Goal: Task Accomplishment & Management: Manage account settings

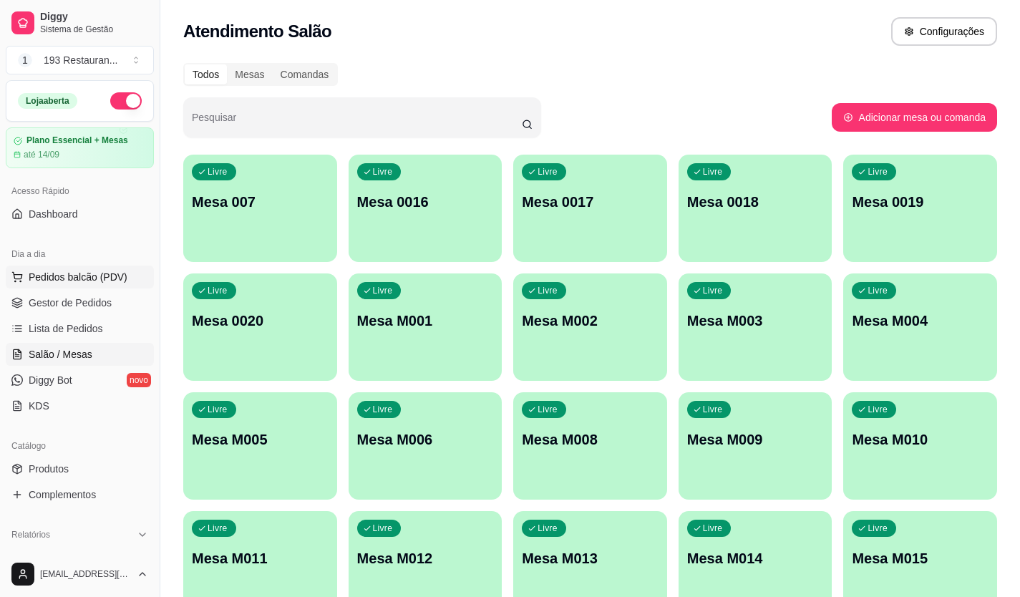
click at [124, 273] on button "Pedidos balcão (PDV)" at bounding box center [80, 277] width 148 height 23
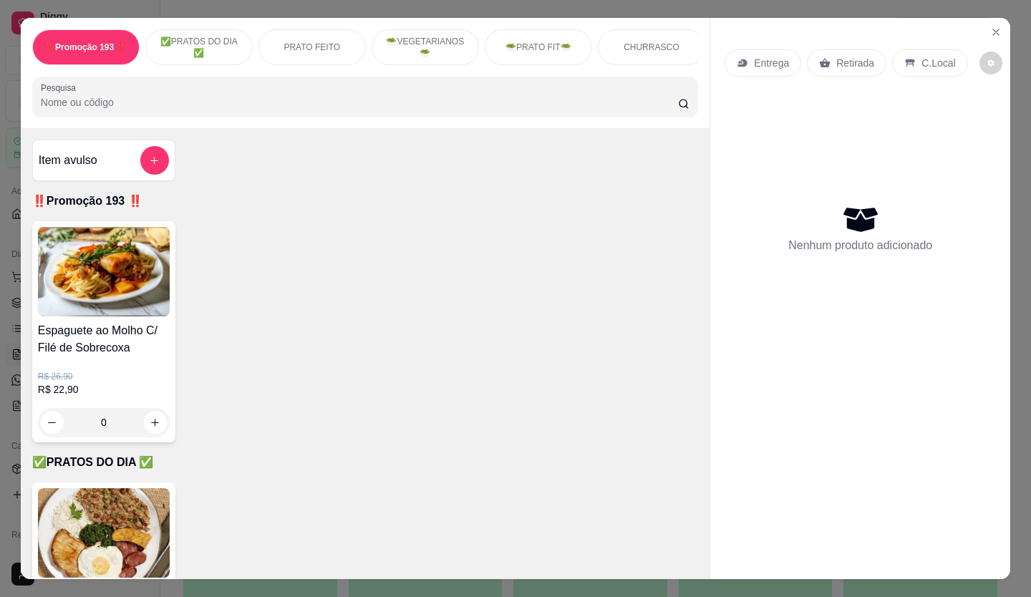
click at [757, 56] on p "Entrega" at bounding box center [771, 63] width 35 height 14
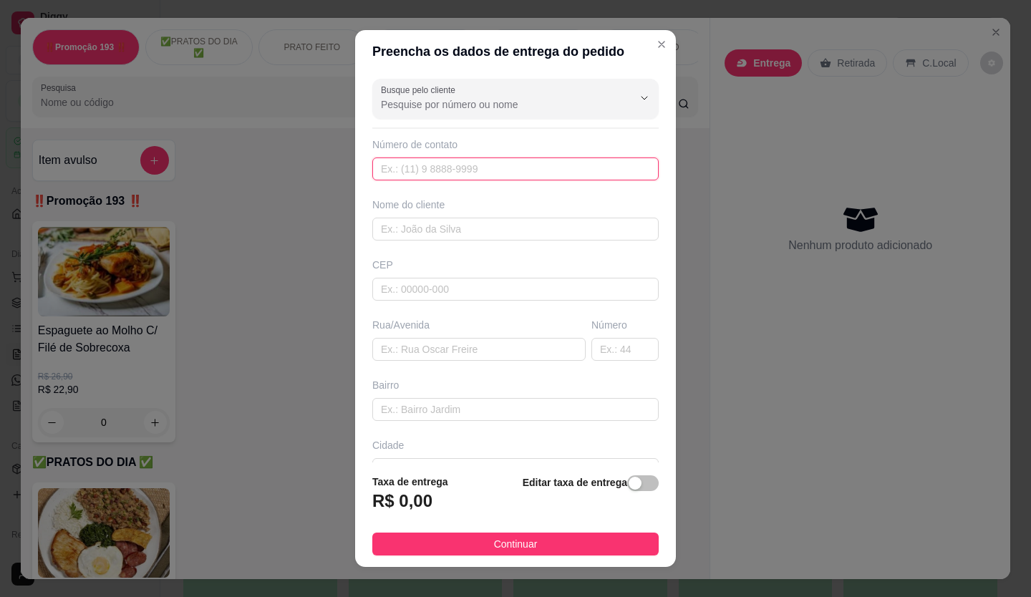
click at [435, 173] on input "text" at bounding box center [515, 169] width 286 height 23
paste input "[PHONE_NUMBER]"
type input "[PHONE_NUMBER]"
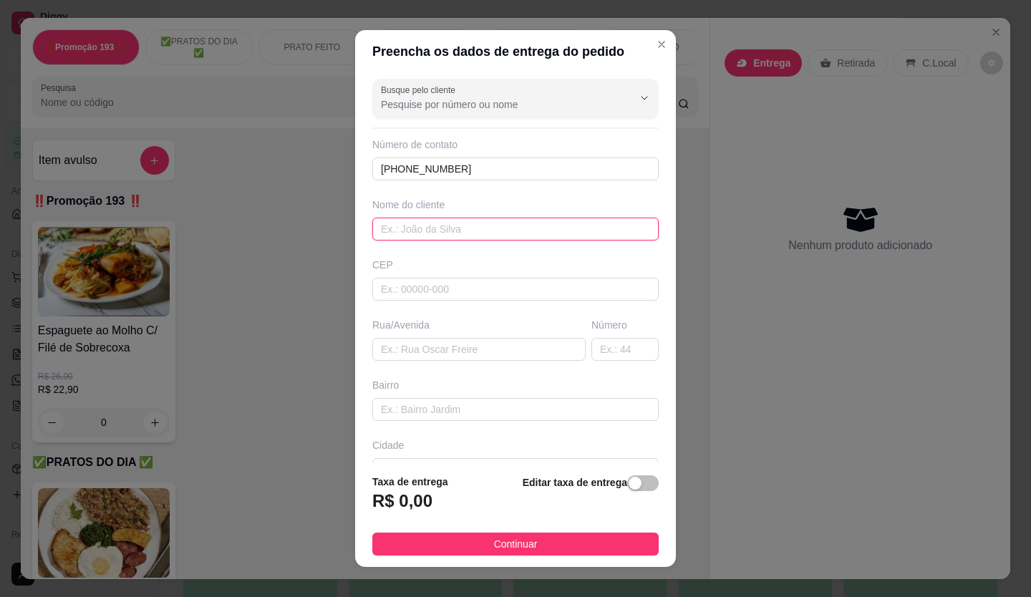
click at [430, 224] on input "text" at bounding box center [515, 229] width 286 height 23
type input "cleoniza"
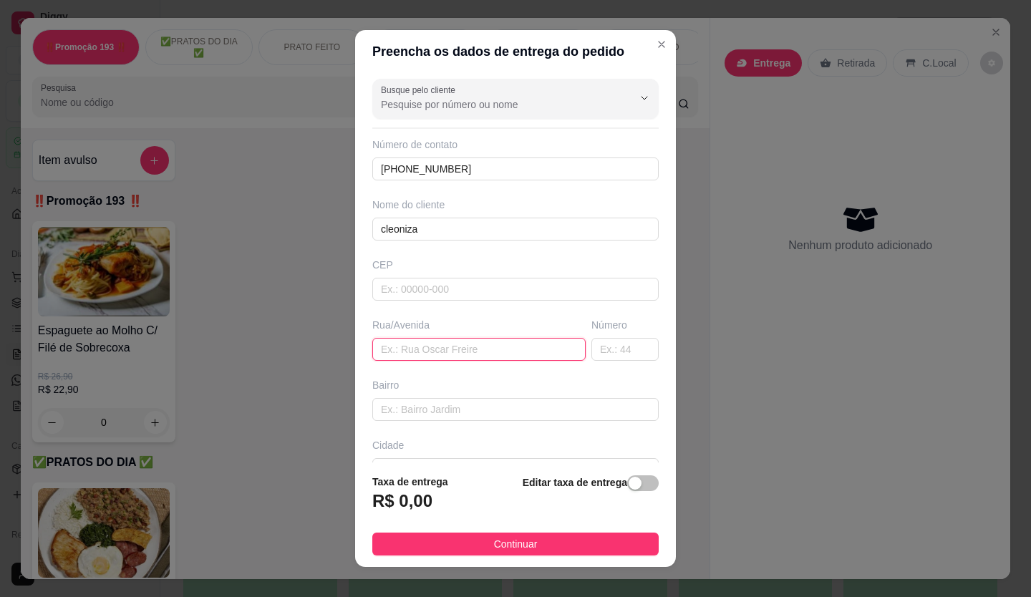
click at [444, 341] on input "text" at bounding box center [478, 349] width 213 height 23
type input "av santo antonio"
click at [593, 357] on input "text" at bounding box center [624, 349] width 67 height 23
type input "885"
click at [629, 485] on span "button" at bounding box center [643, 483] width 32 height 16
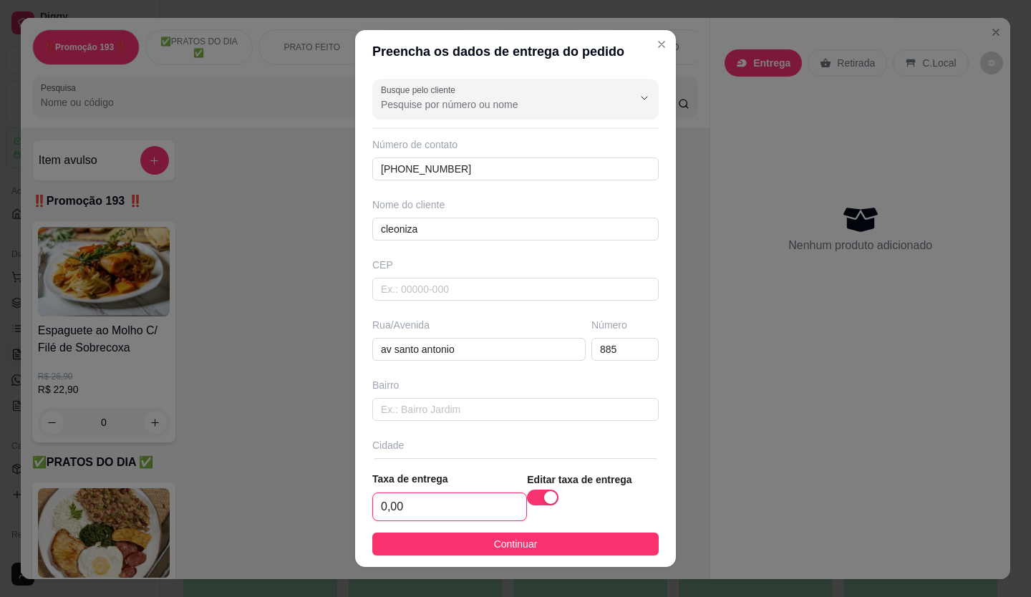
click at [453, 506] on input "0,00" at bounding box center [449, 506] width 153 height 27
type input "2,50"
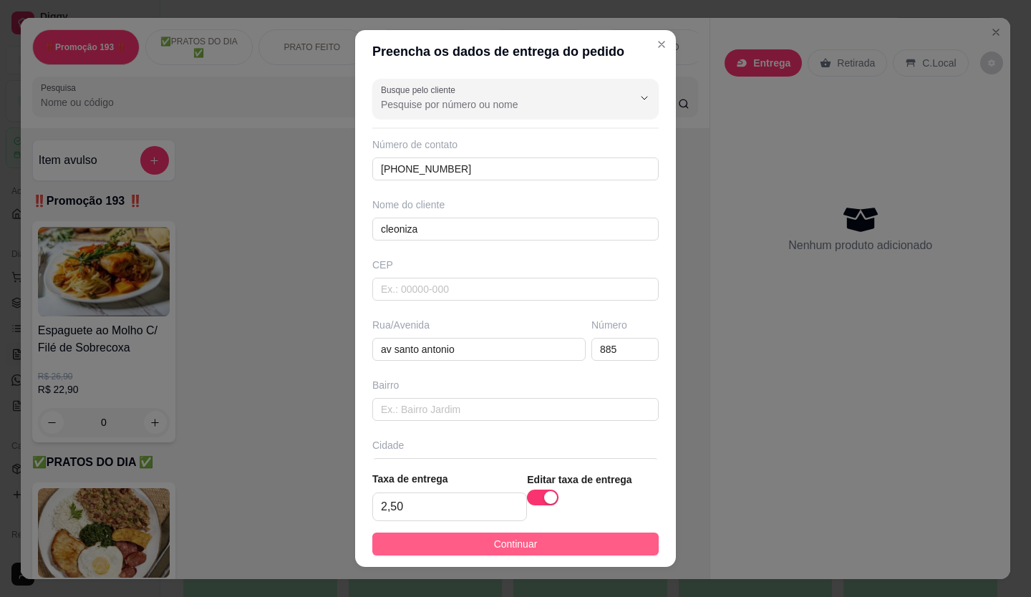
click at [490, 553] on button "Continuar" at bounding box center [515, 544] width 286 height 23
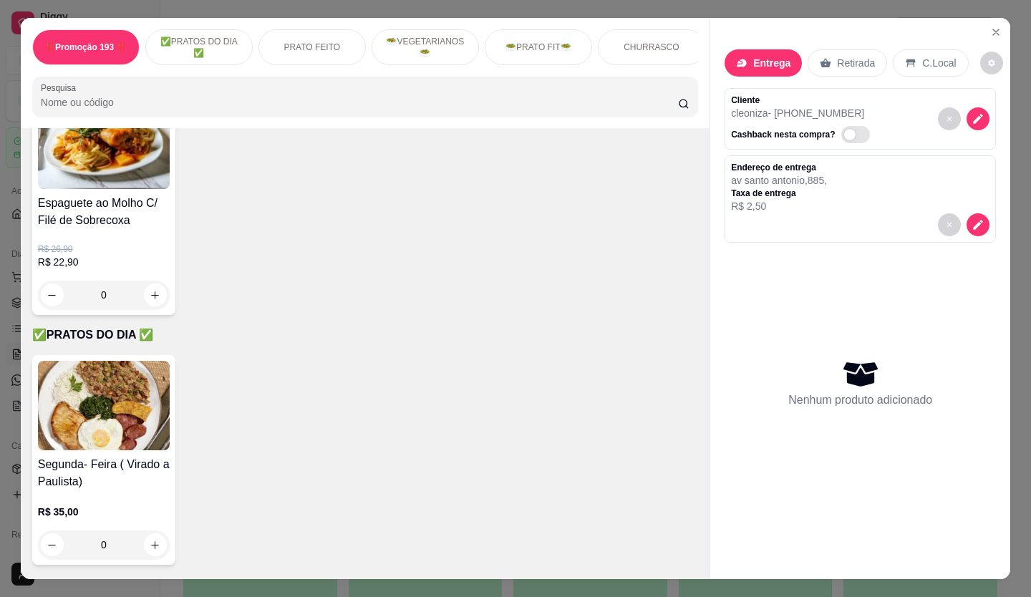
scroll to position [215, 0]
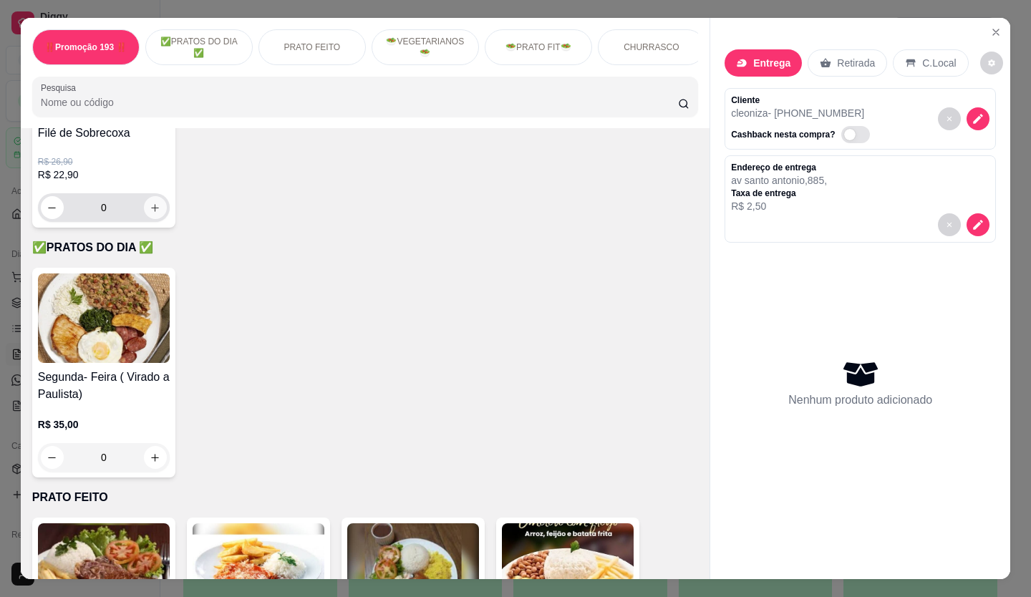
click at [152, 213] on icon "increase-product-quantity" at bounding box center [155, 208] width 11 height 11
type input "1"
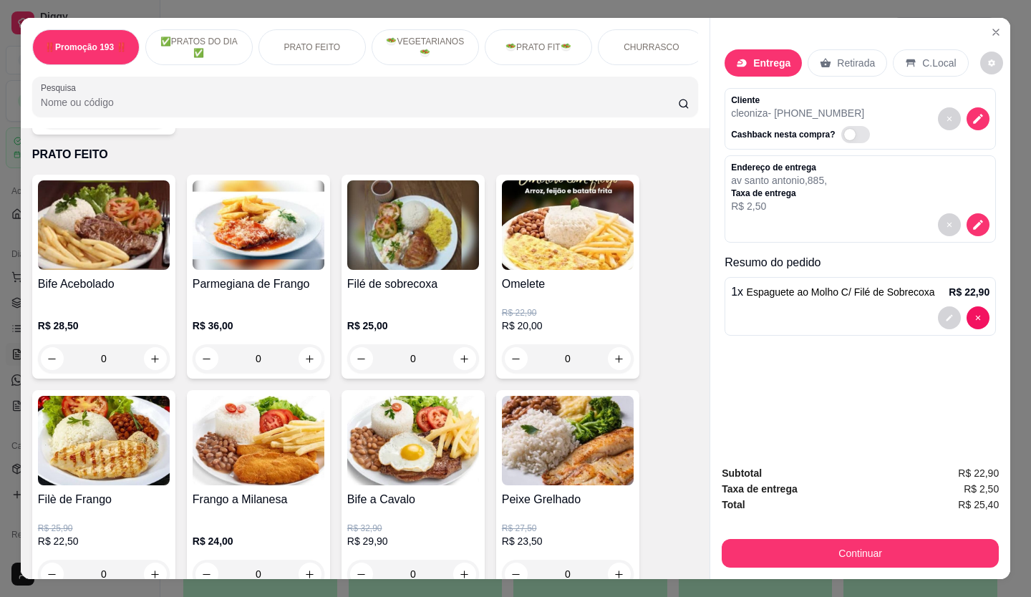
scroll to position [573, 0]
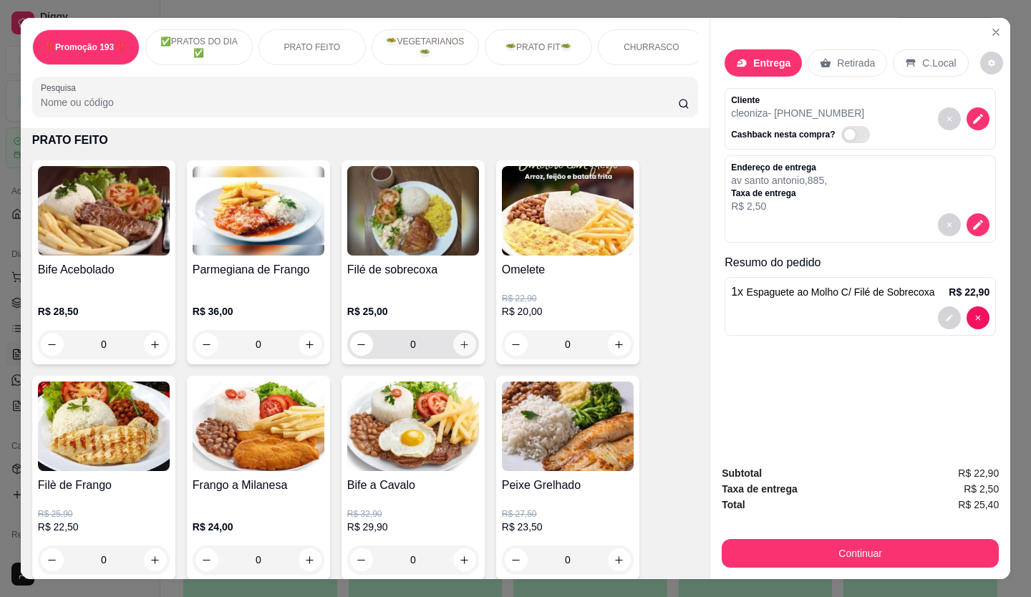
click at [461, 347] on icon "increase-product-quantity" at bounding box center [464, 344] width 11 height 11
type input "2"
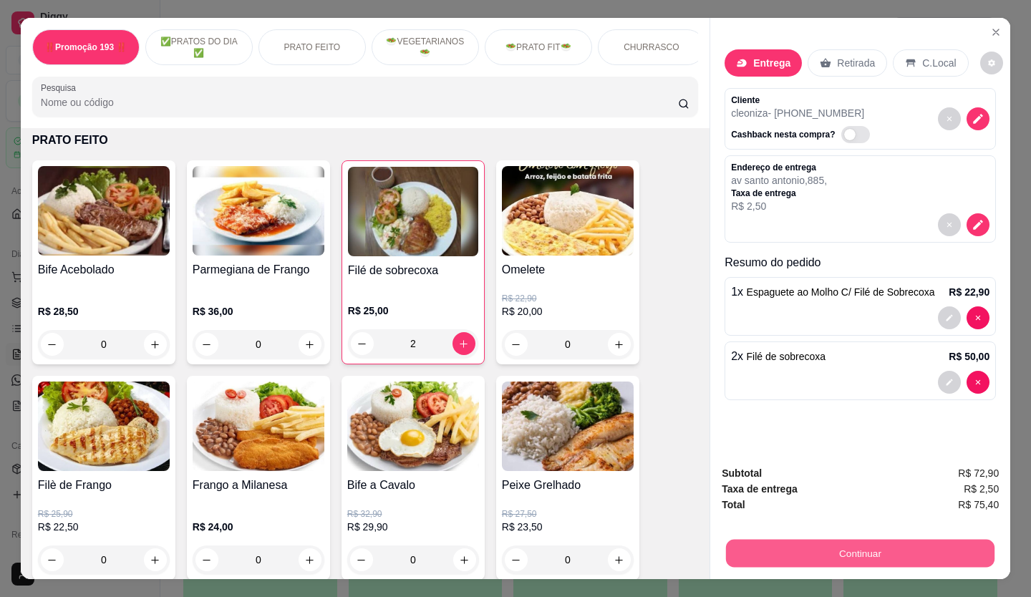
click at [739, 550] on button "Continuar" at bounding box center [860, 554] width 268 height 28
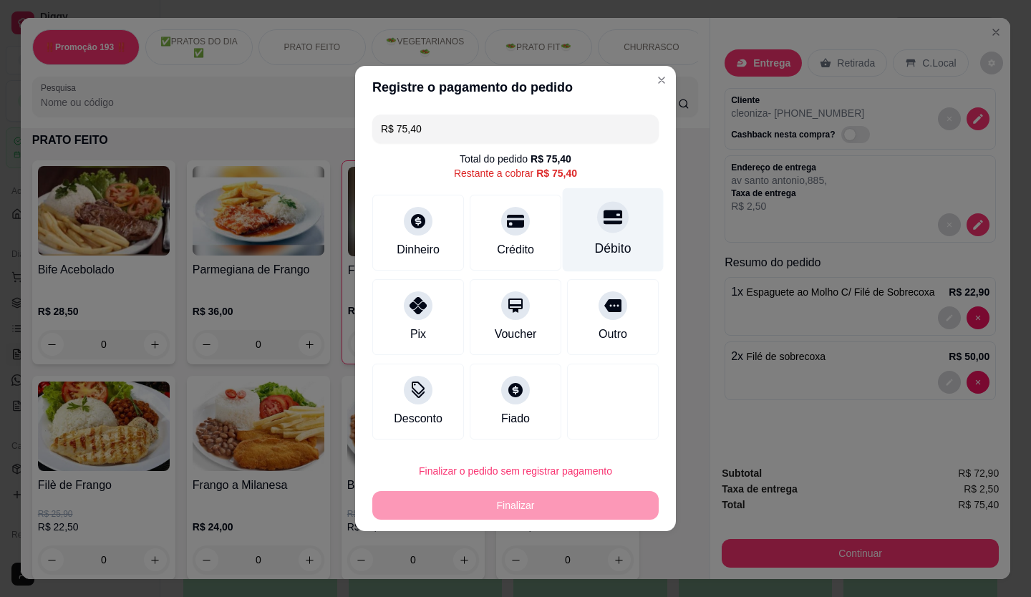
click at [597, 218] on div at bounding box center [613, 217] width 32 height 32
type input "R$ 0,00"
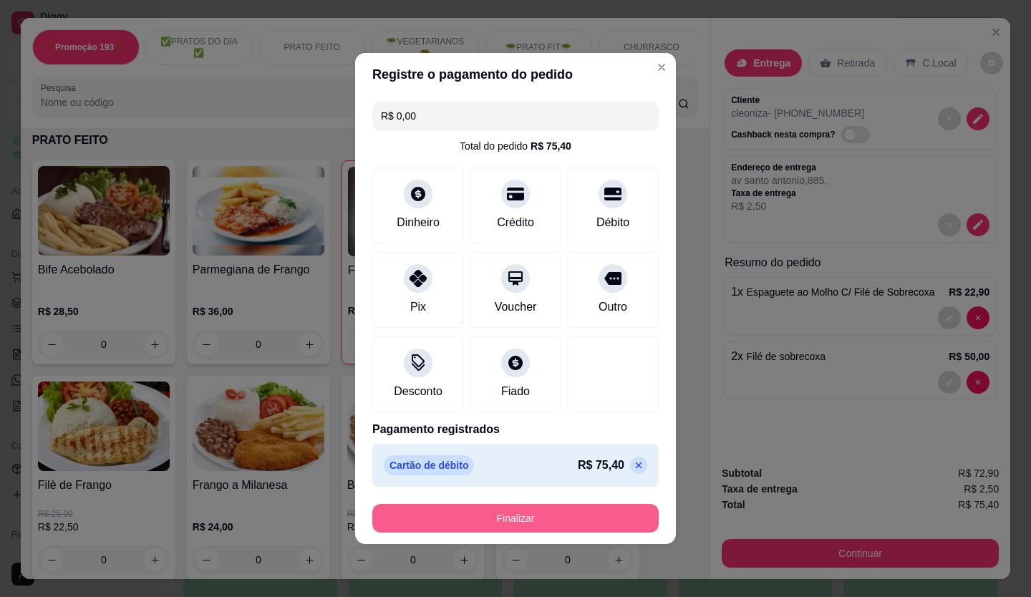
click at [525, 512] on button "Finalizar" at bounding box center [515, 518] width 286 height 29
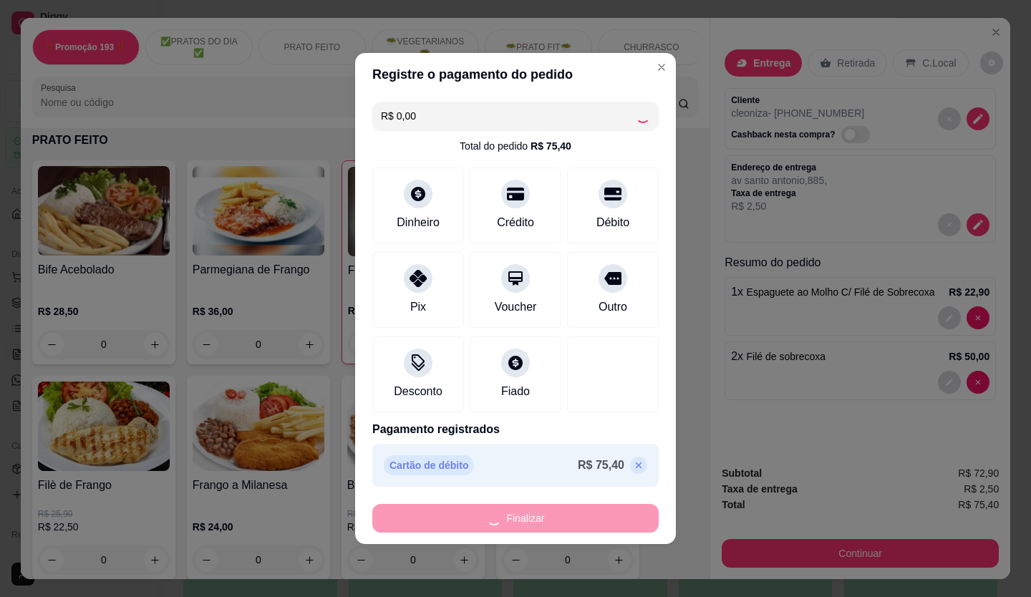
type input "0"
type input "-R$ 75,40"
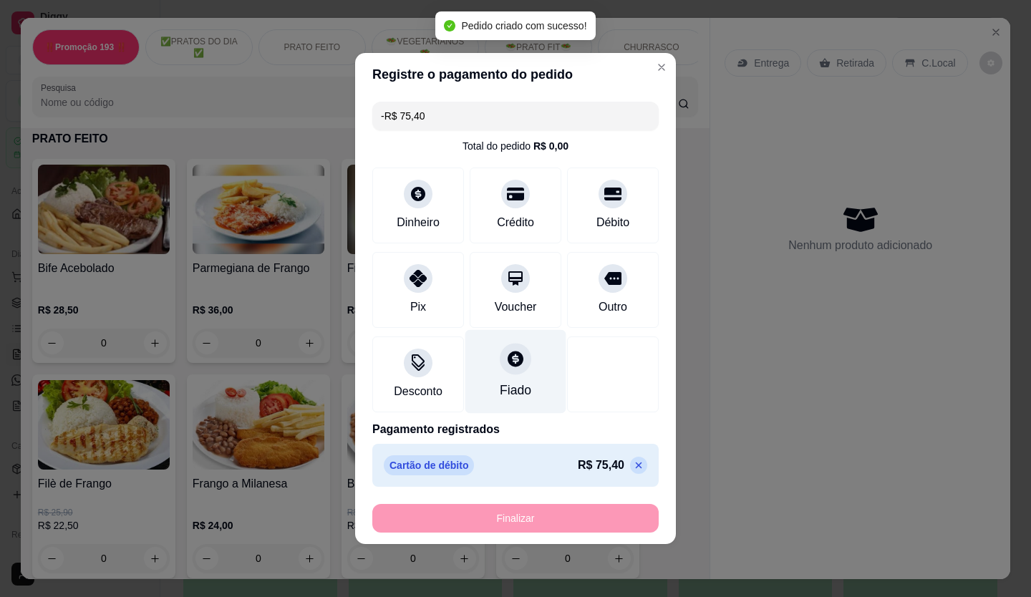
scroll to position [572, 0]
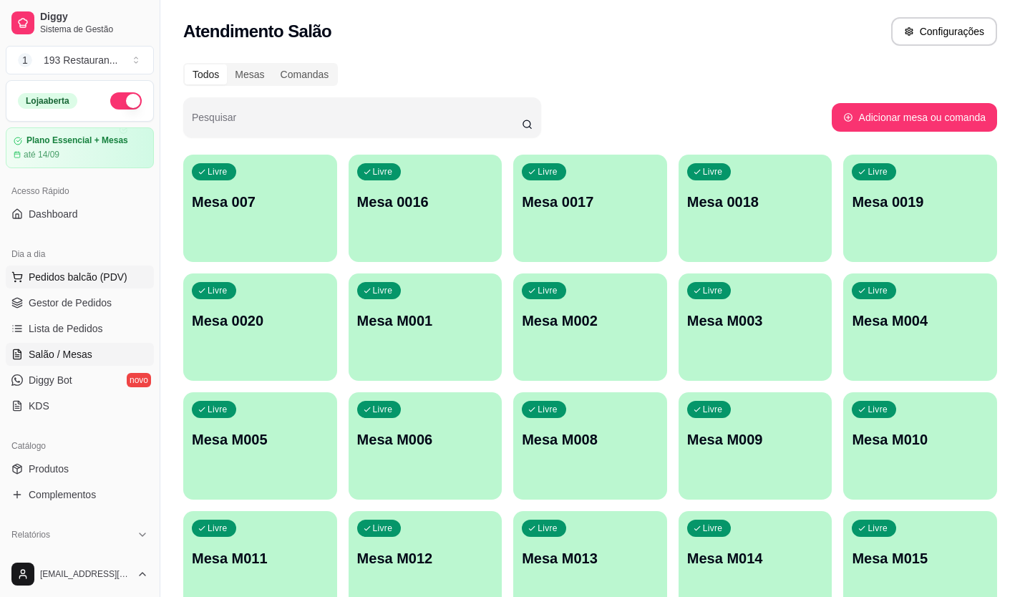
click at [92, 280] on span "Pedidos balcão (PDV)" at bounding box center [78, 277] width 99 height 14
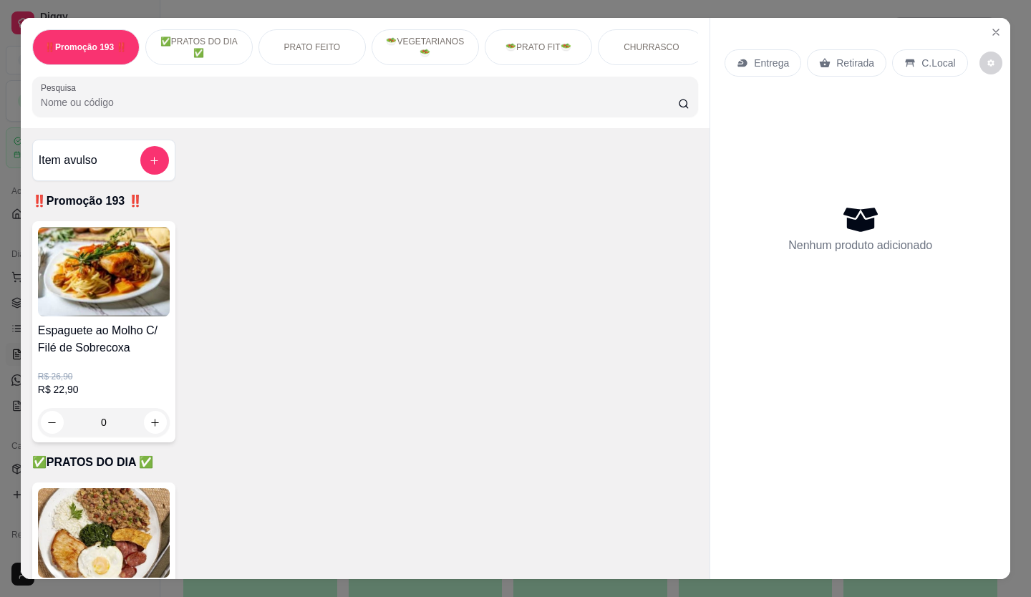
scroll to position [143, 0]
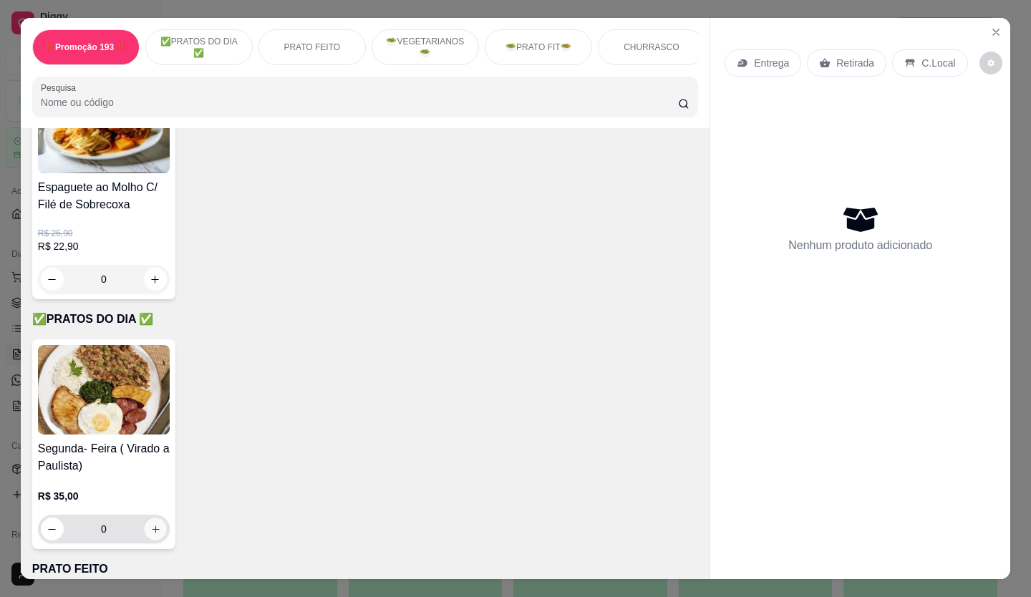
click at [155, 534] on icon "increase-product-quantity" at bounding box center [155, 529] width 11 height 11
type input "1"
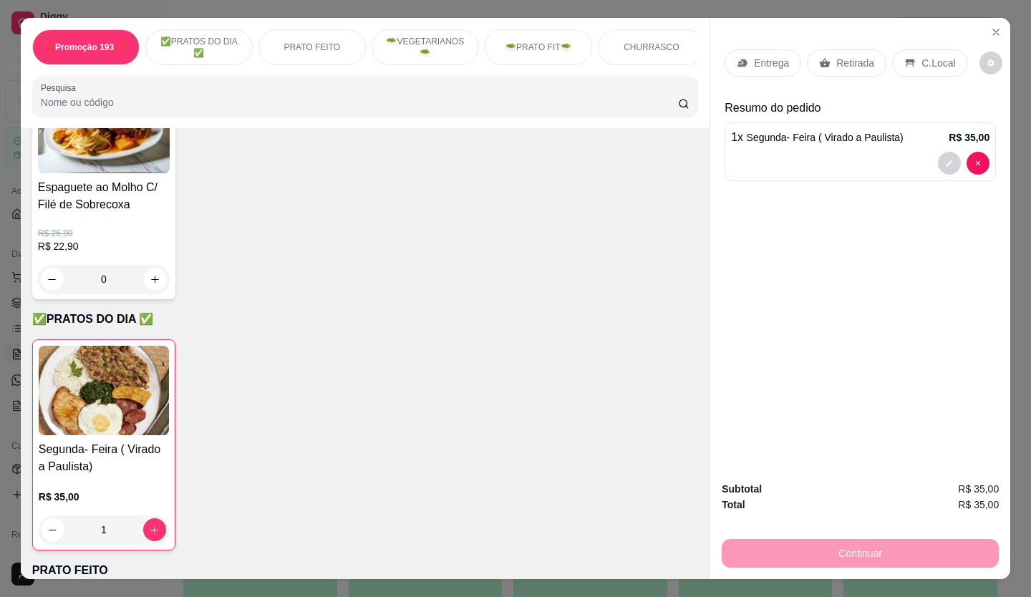
click at [836, 60] on p "Retirada" at bounding box center [855, 63] width 38 height 14
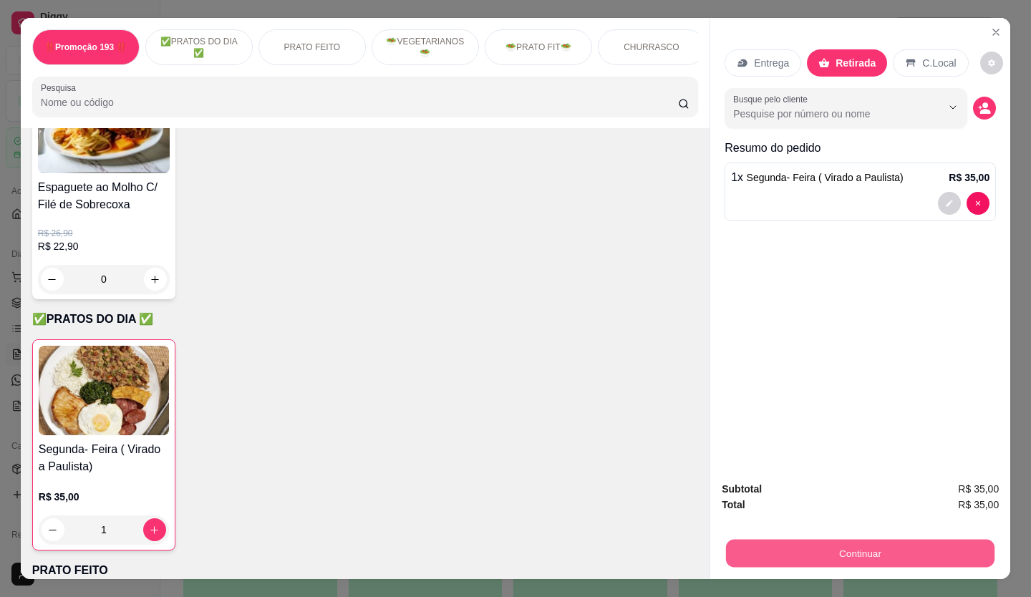
click at [853, 540] on button "Continuar" at bounding box center [860, 554] width 268 height 28
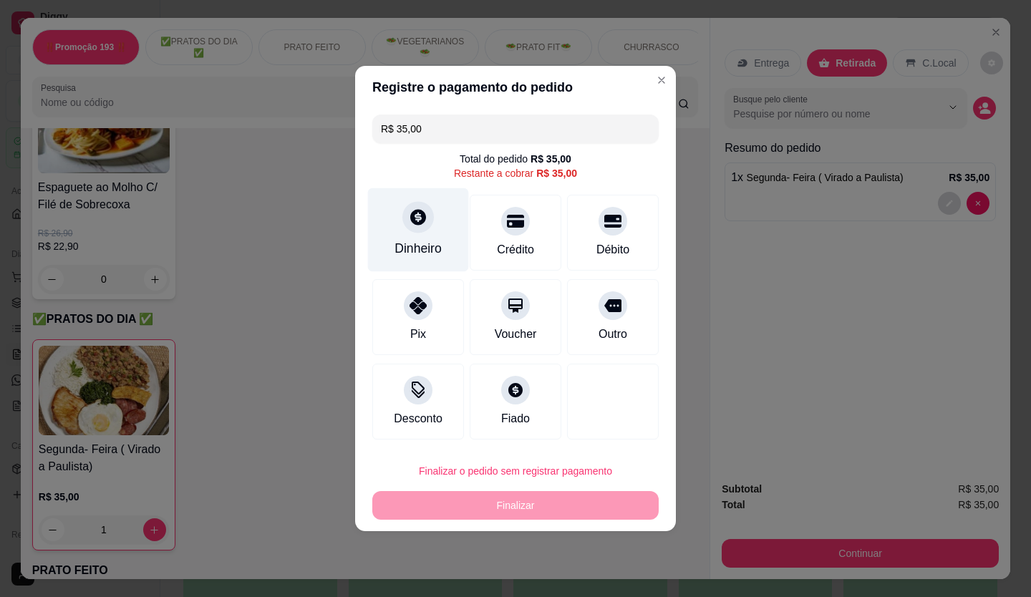
click at [421, 215] on icon at bounding box center [418, 217] width 16 height 16
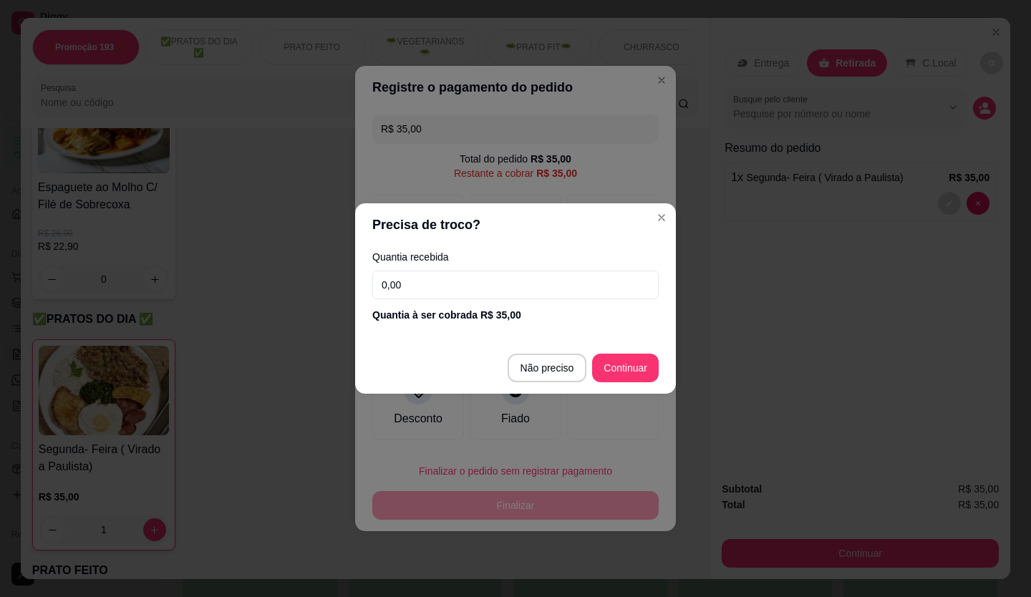
click at [460, 301] on div "Quantia recebida 0,00 Quantia à ser cobrada R$ 35,00" at bounding box center [515, 287] width 321 height 82
click at [444, 271] on input "0,00" at bounding box center [515, 285] width 286 height 29
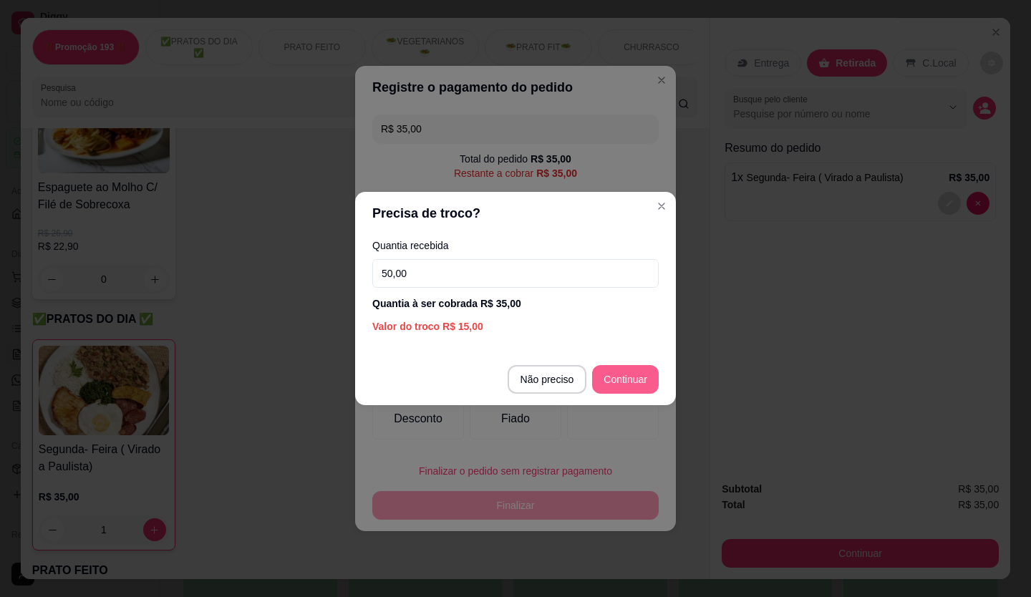
type input "50,00"
type input "R$ 0,00"
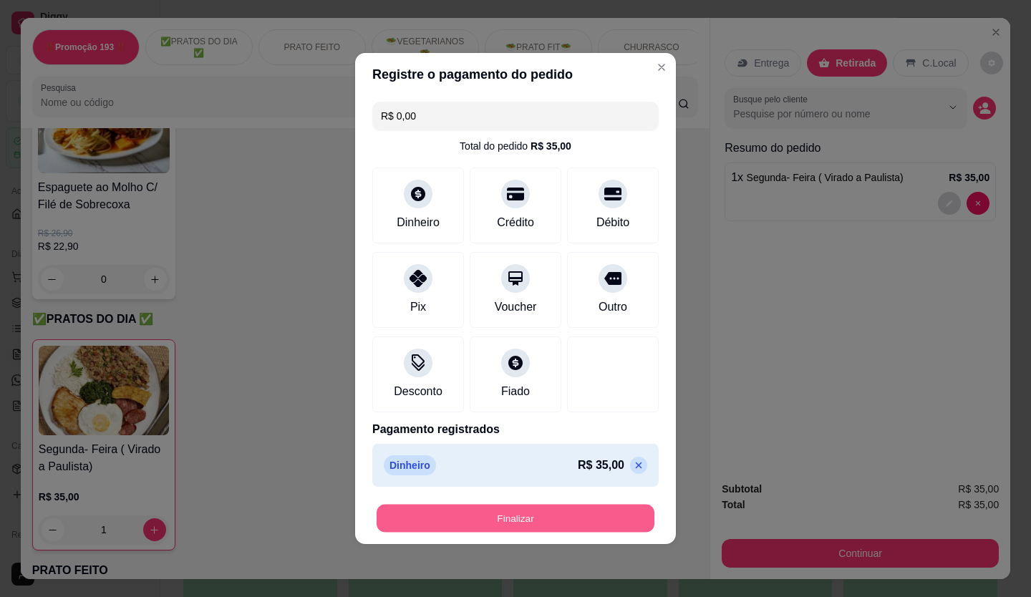
click at [605, 521] on button "Finalizar" at bounding box center [516, 519] width 278 height 28
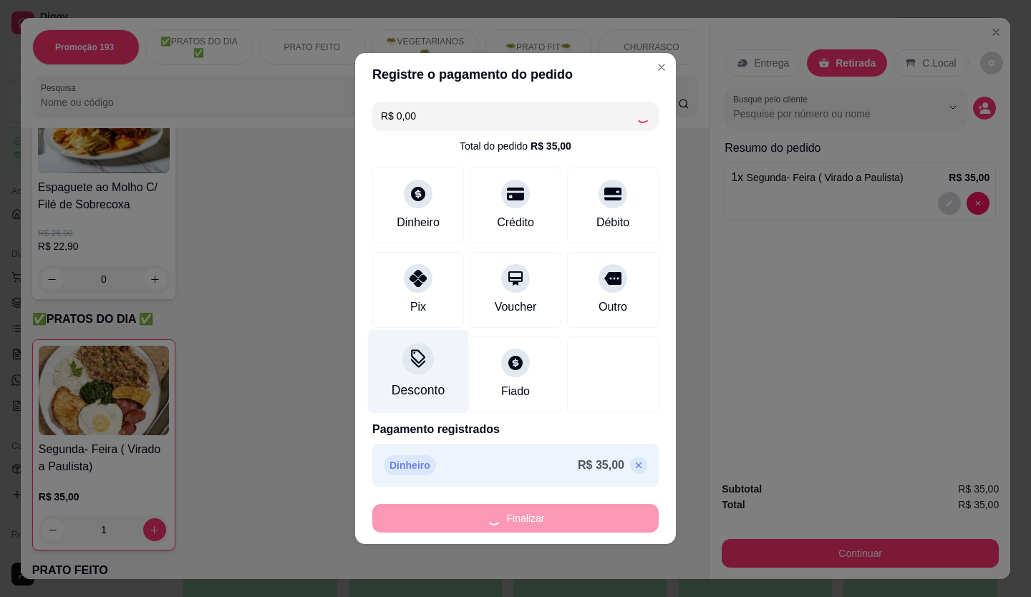
type input "0"
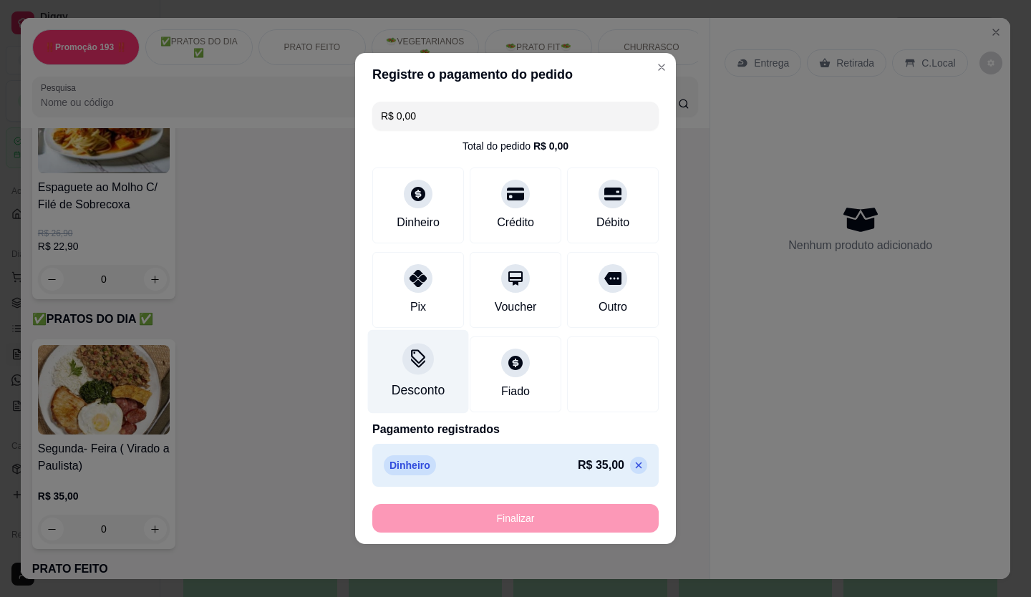
type input "-R$ 35,00"
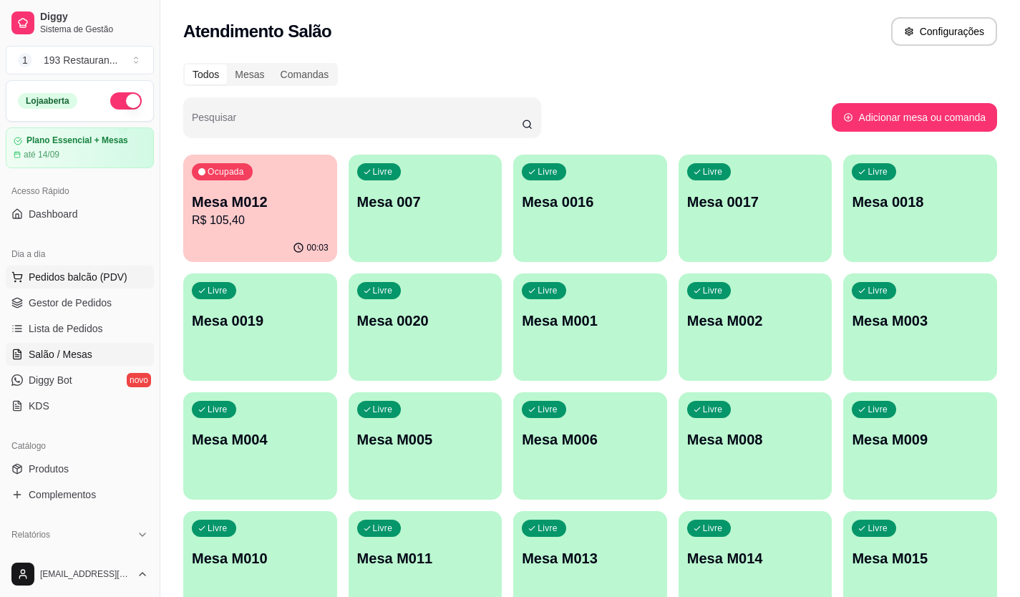
click at [99, 275] on span "Pedidos balcão (PDV)" at bounding box center [78, 277] width 99 height 14
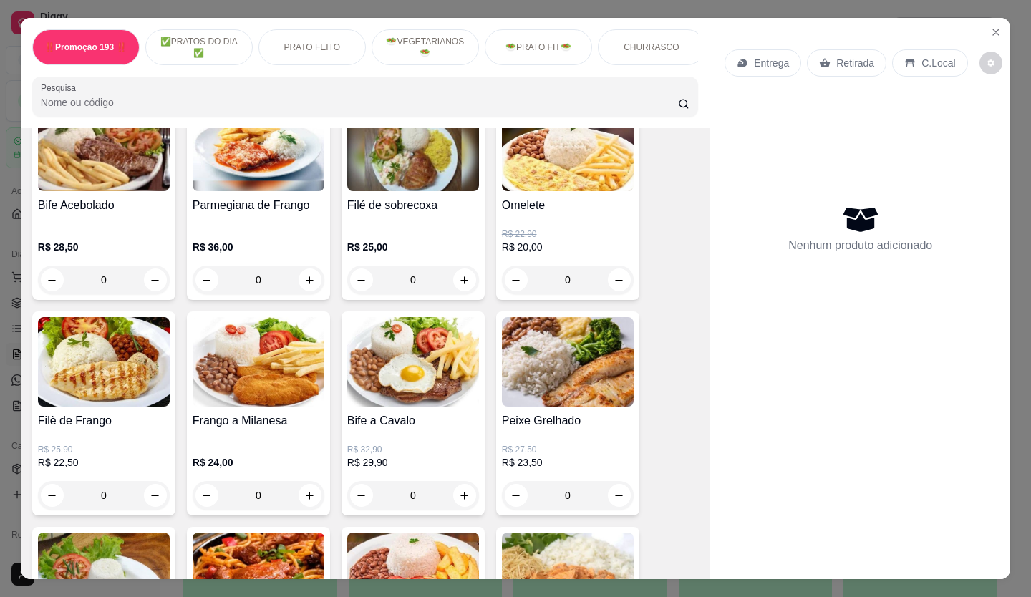
scroll to position [644, 0]
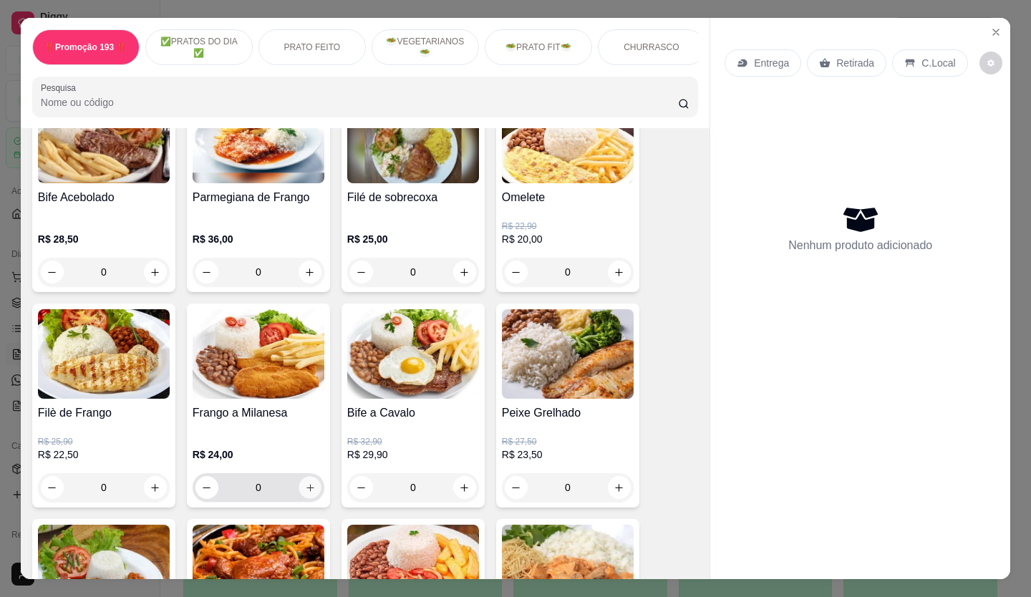
click at [309, 499] on button "increase-product-quantity" at bounding box center [310, 488] width 22 height 22
type input "1"
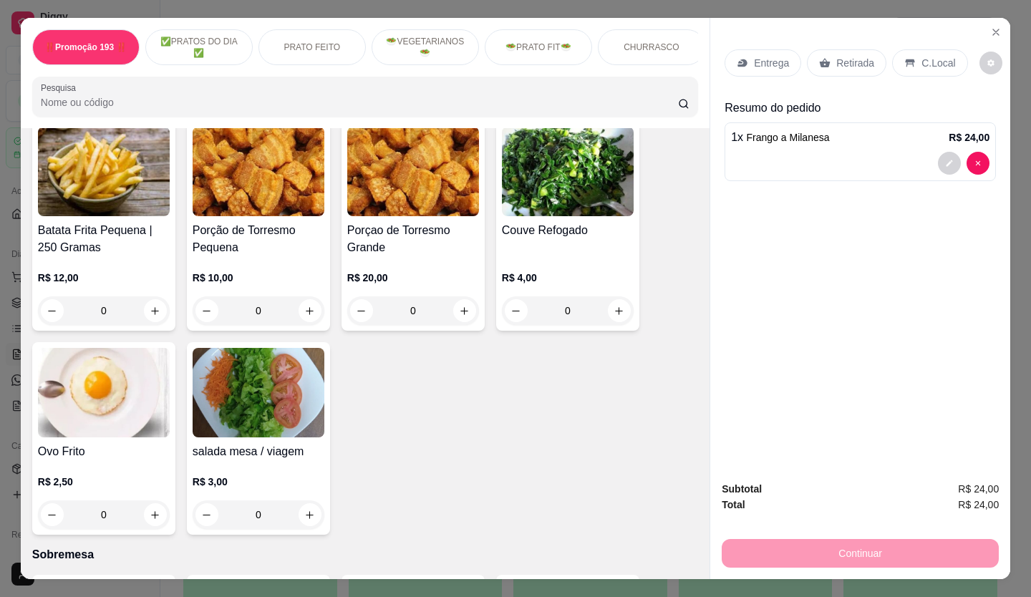
scroll to position [3365, 0]
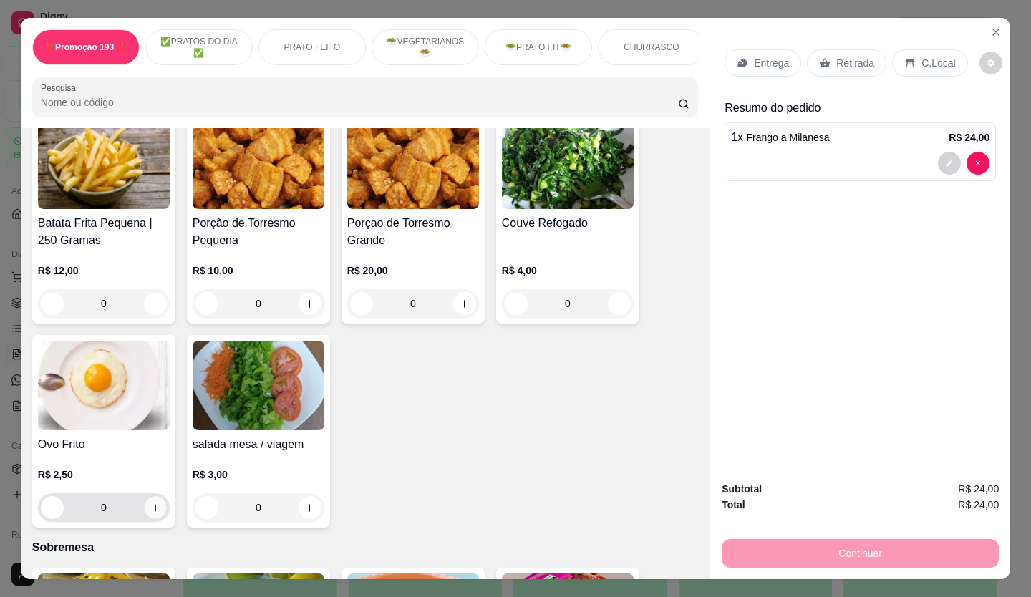
click at [149, 497] on button "increase-product-quantity" at bounding box center [155, 508] width 22 height 22
type input "1"
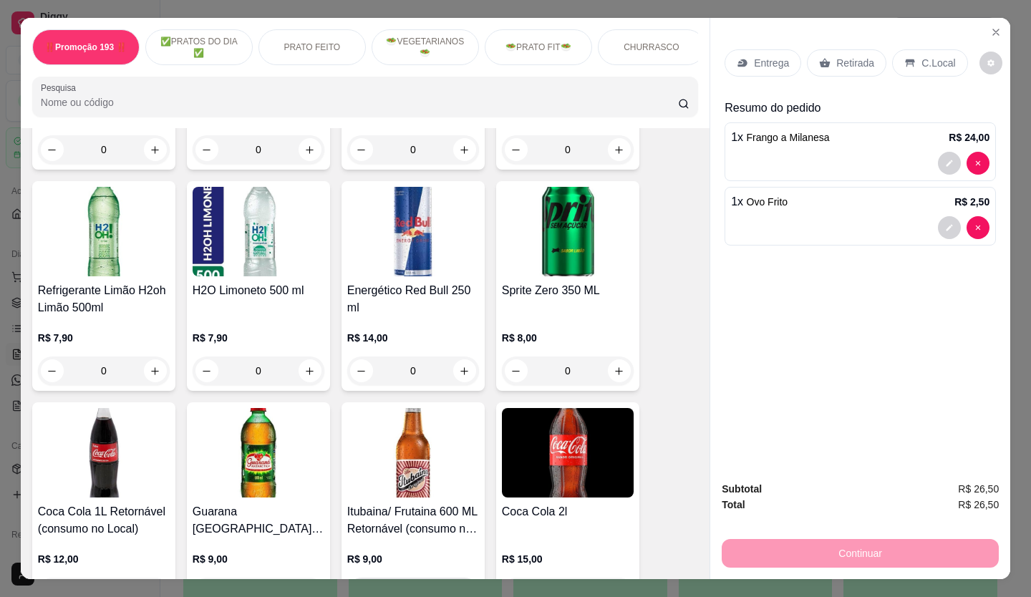
scroll to position [4868, 0]
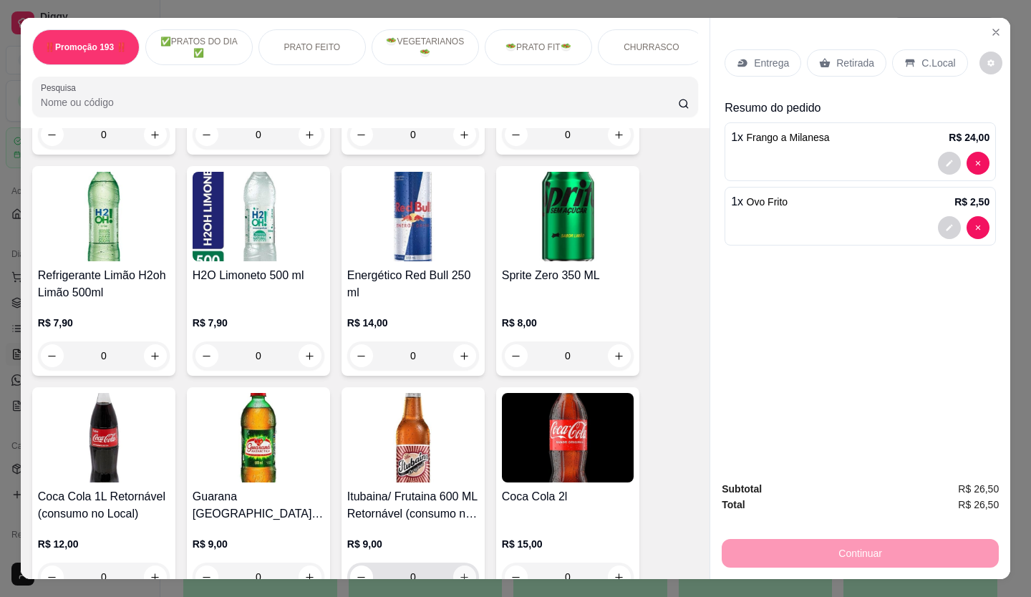
click at [466, 566] on button "increase-product-quantity" at bounding box center [464, 577] width 23 height 23
type input "1"
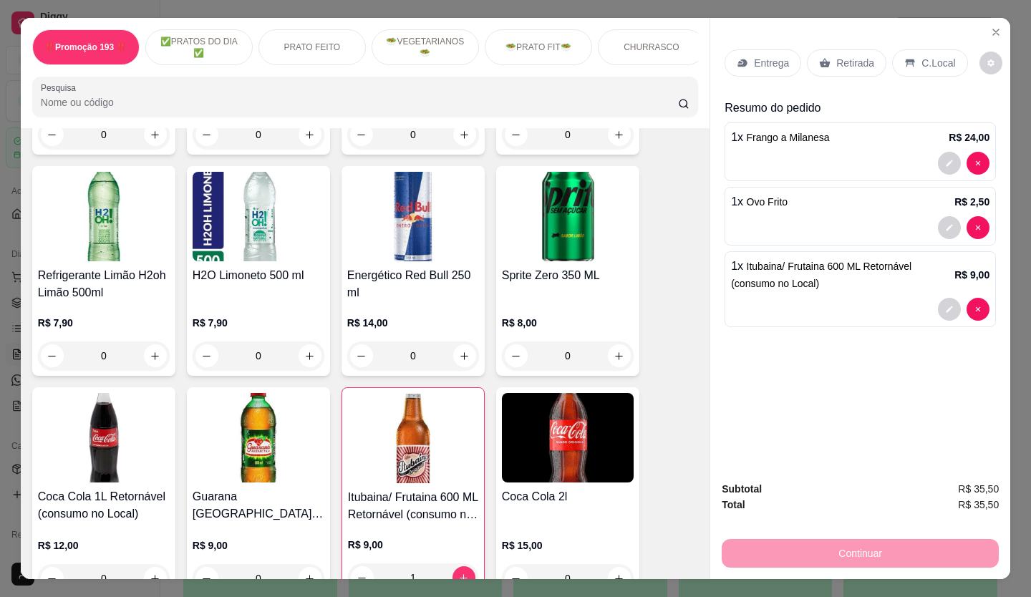
click at [842, 61] on p "Retirada" at bounding box center [855, 63] width 38 height 14
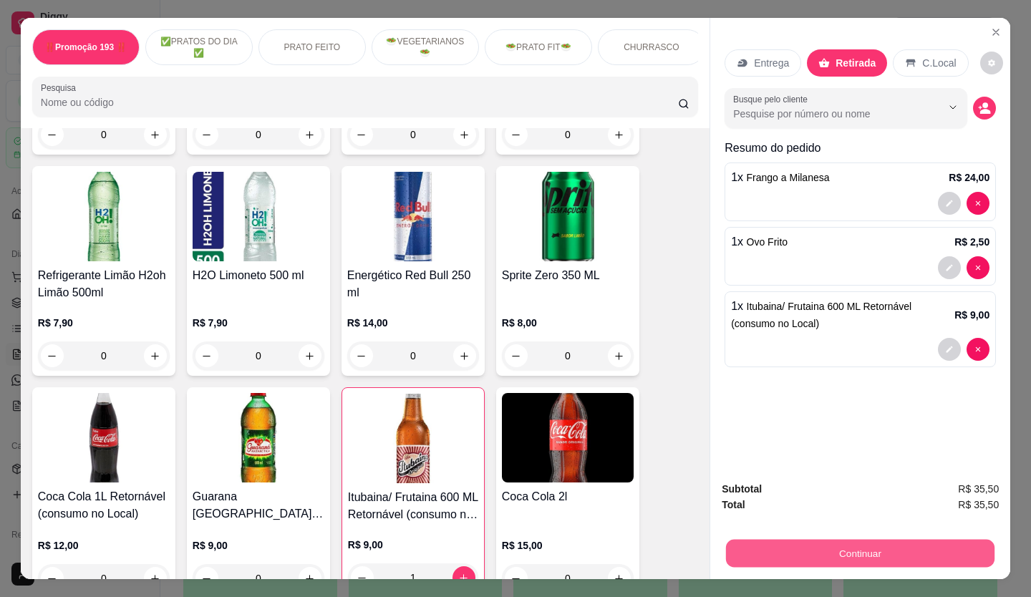
click at [818, 548] on button "Continuar" at bounding box center [860, 554] width 268 height 28
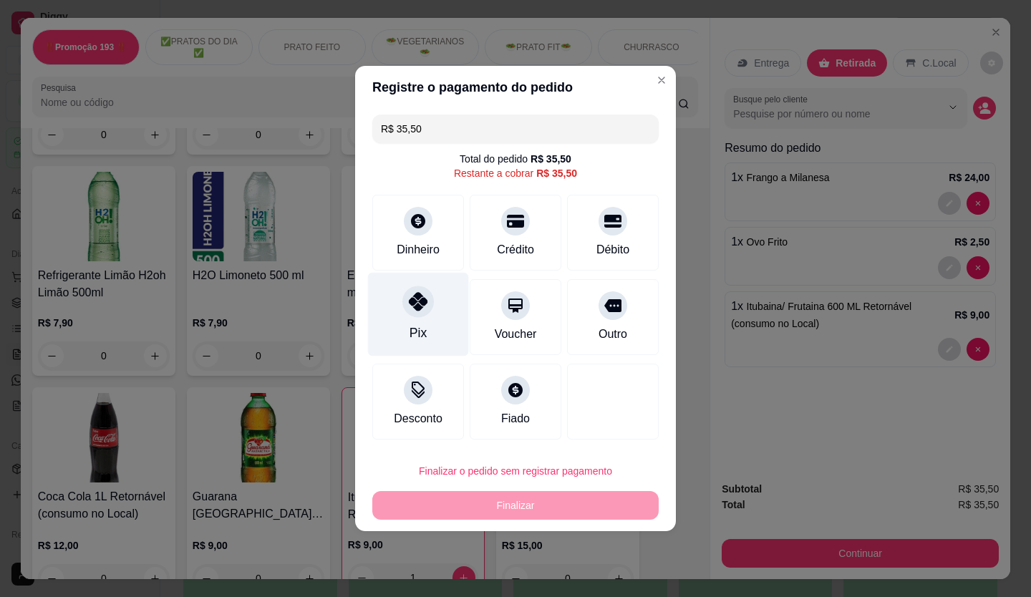
click at [422, 319] on div "Pix" at bounding box center [418, 315] width 101 height 84
type input "R$ 0,00"
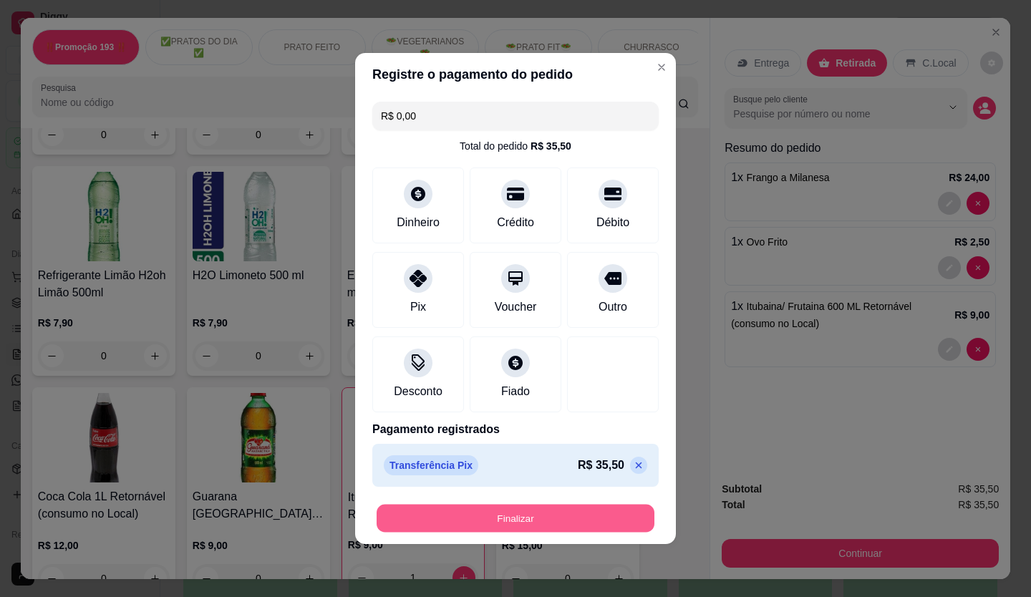
click at [548, 523] on button "Finalizar" at bounding box center [516, 519] width 278 height 28
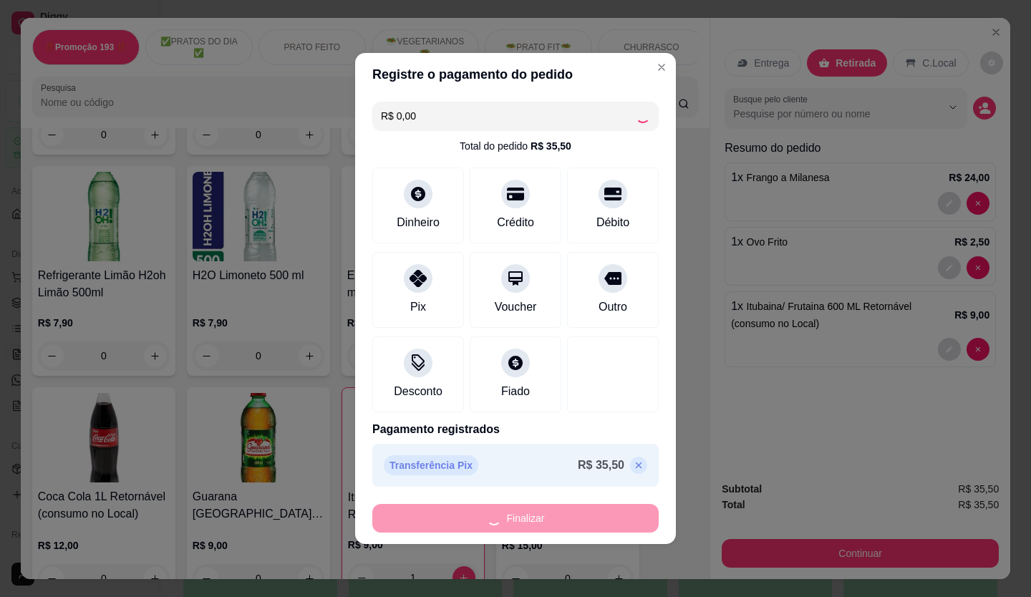
type input "0"
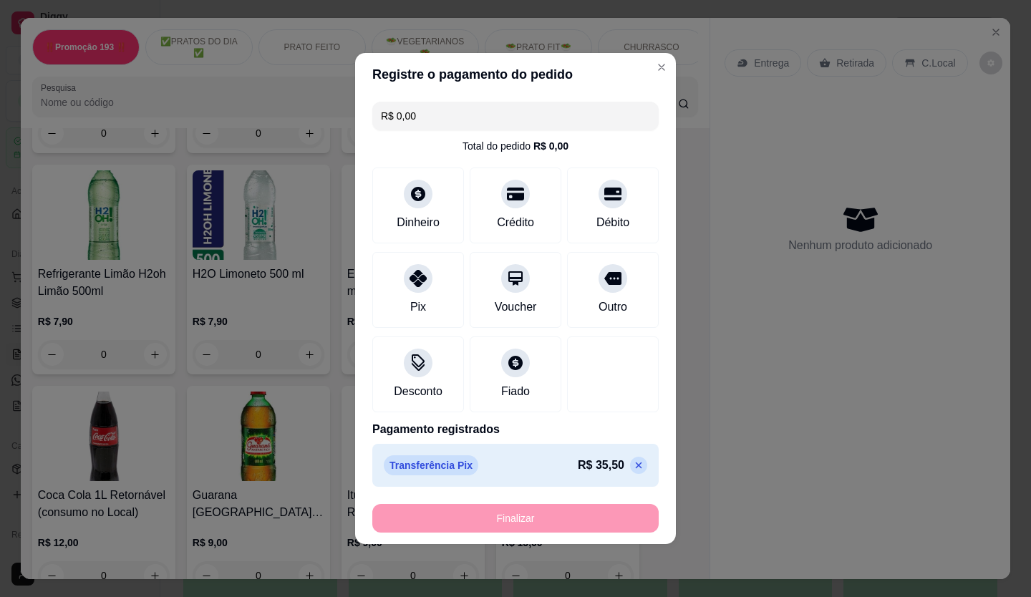
type input "-R$ 35,50"
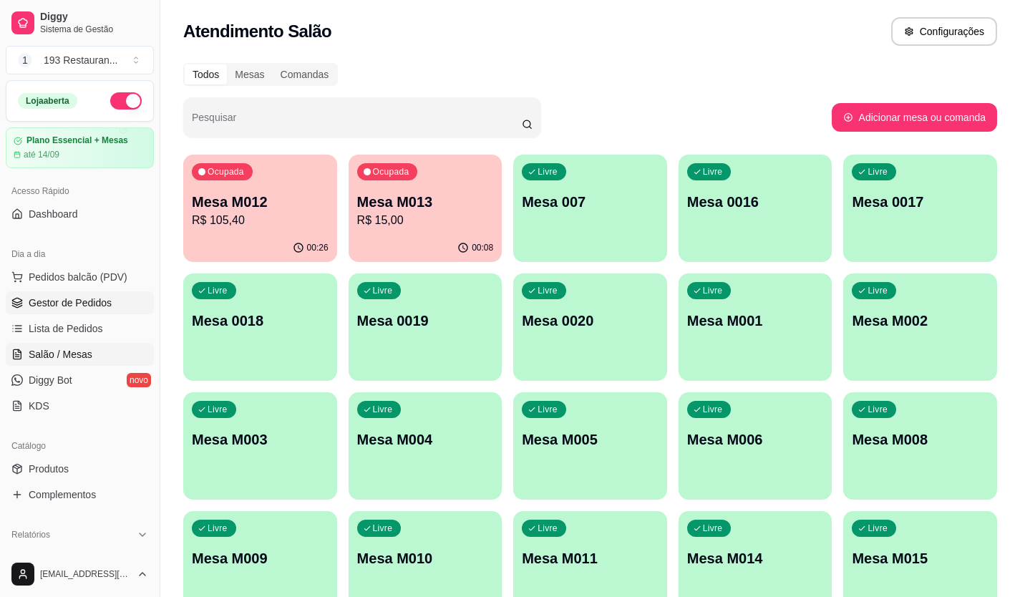
click at [120, 301] on link "Gestor de Pedidos" at bounding box center [80, 302] width 148 height 23
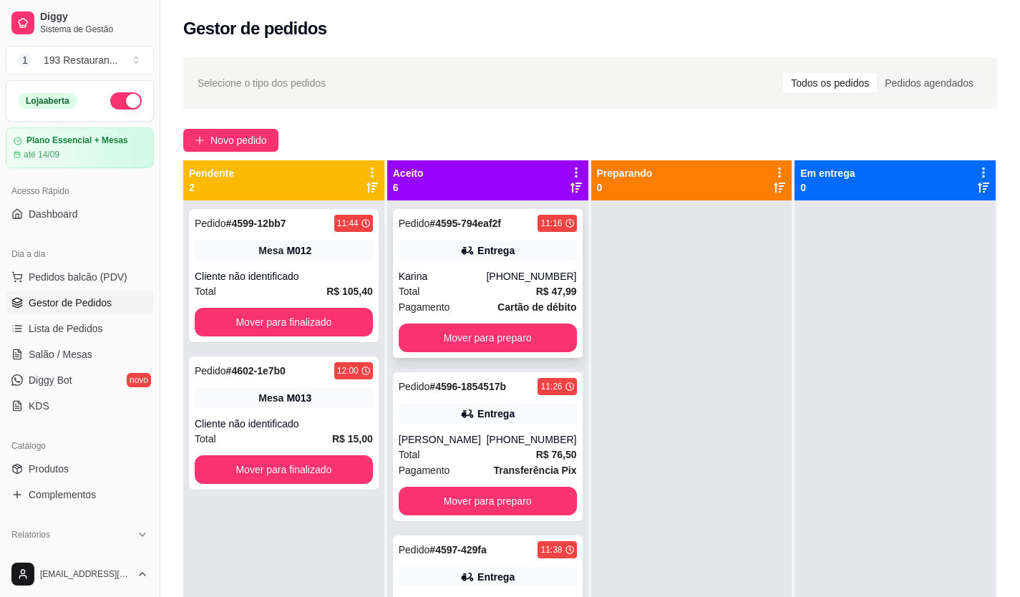
click at [492, 282] on div "[PHONE_NUMBER]" at bounding box center [531, 276] width 90 height 14
click at [79, 321] on link "Lista de Pedidos" at bounding box center [80, 328] width 148 height 23
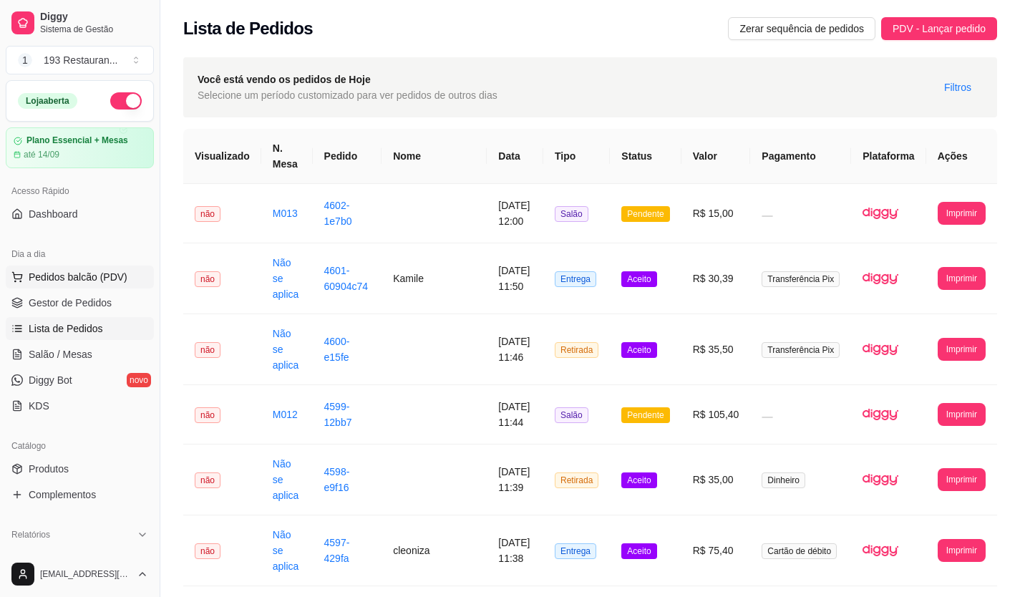
click at [107, 271] on span "Pedidos balcão (PDV)" at bounding box center [78, 277] width 99 height 14
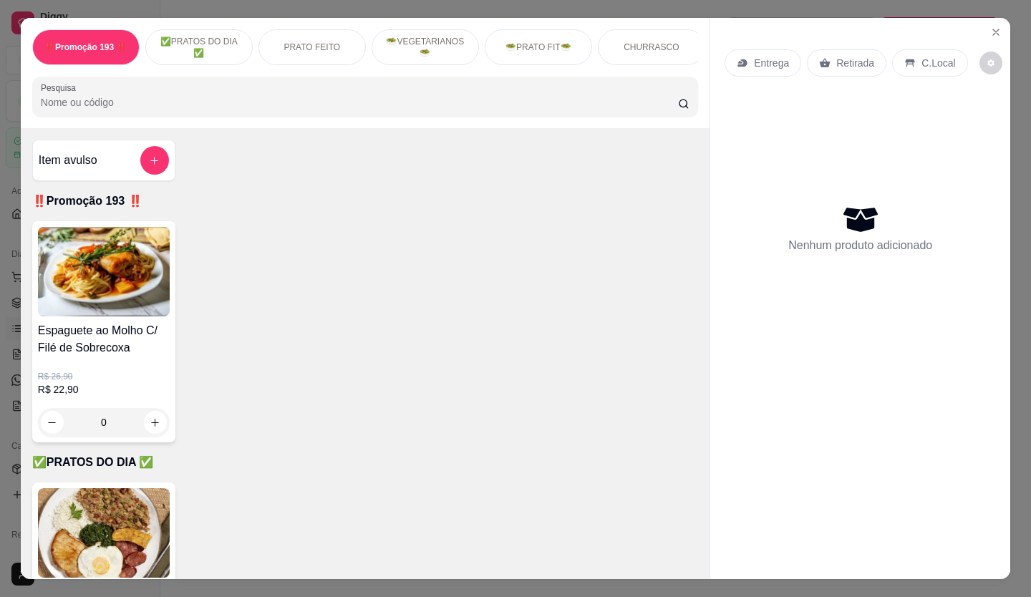
click at [848, 62] on p "Retirada" at bounding box center [855, 63] width 38 height 14
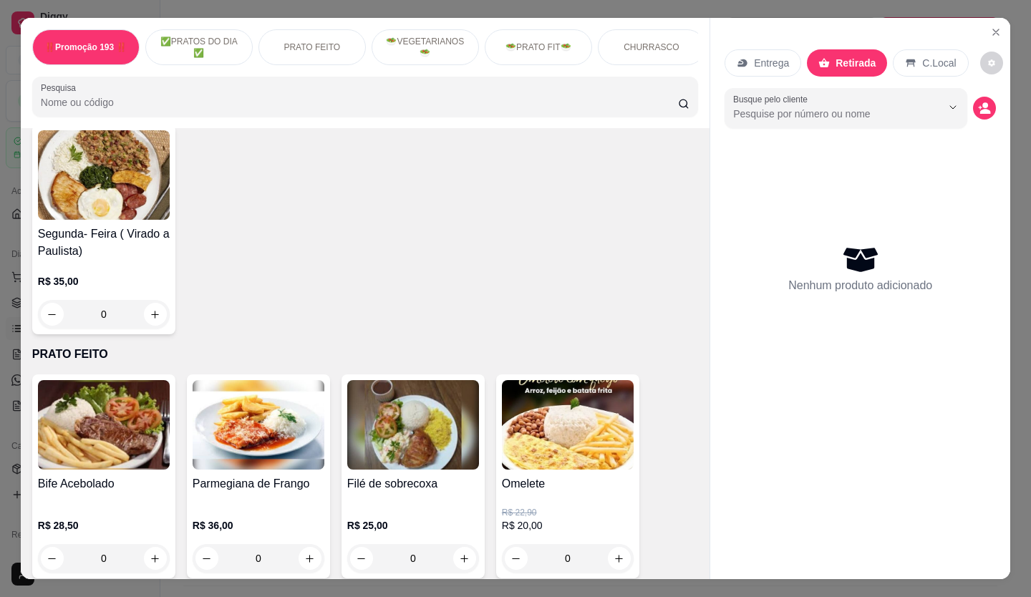
scroll to position [573, 0]
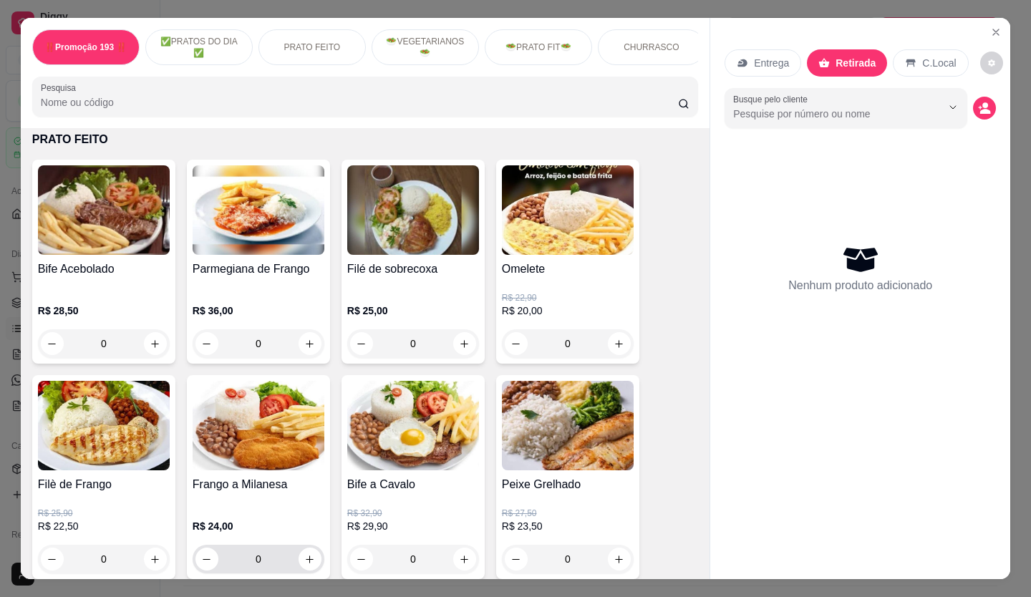
click at [319, 564] on div "Frango a Milanesa R$ 24,00 0" at bounding box center [258, 477] width 143 height 204
click at [306, 561] on icon "increase-product-quantity" at bounding box center [309, 559] width 11 height 11
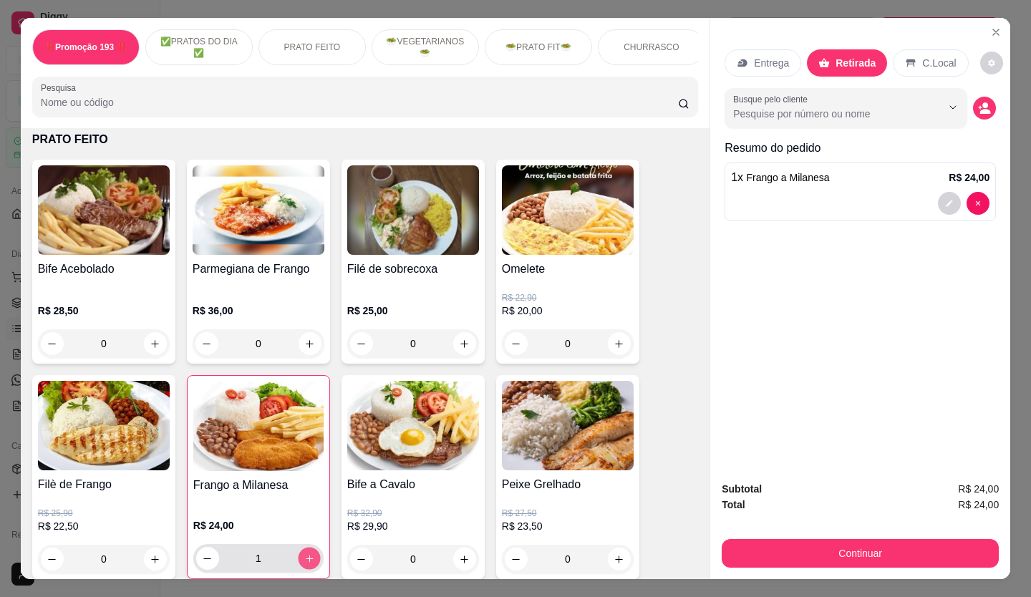
click at [306, 561] on icon "increase-product-quantity" at bounding box center [309, 558] width 11 height 11
type input "2"
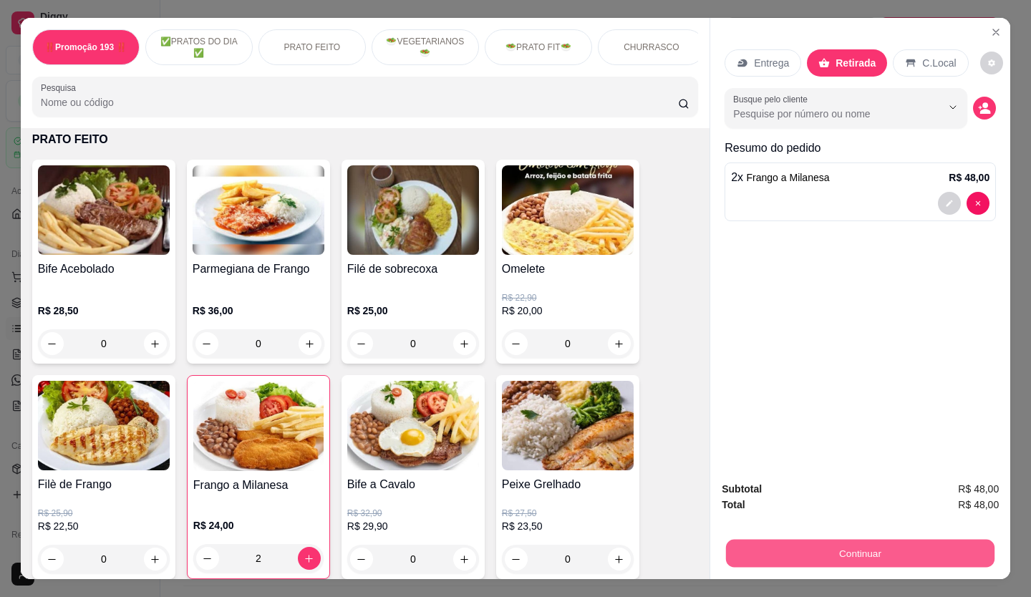
click at [858, 540] on button "Continuar" at bounding box center [860, 554] width 268 height 28
click at [860, 550] on button "Continuar" at bounding box center [860, 553] width 277 height 29
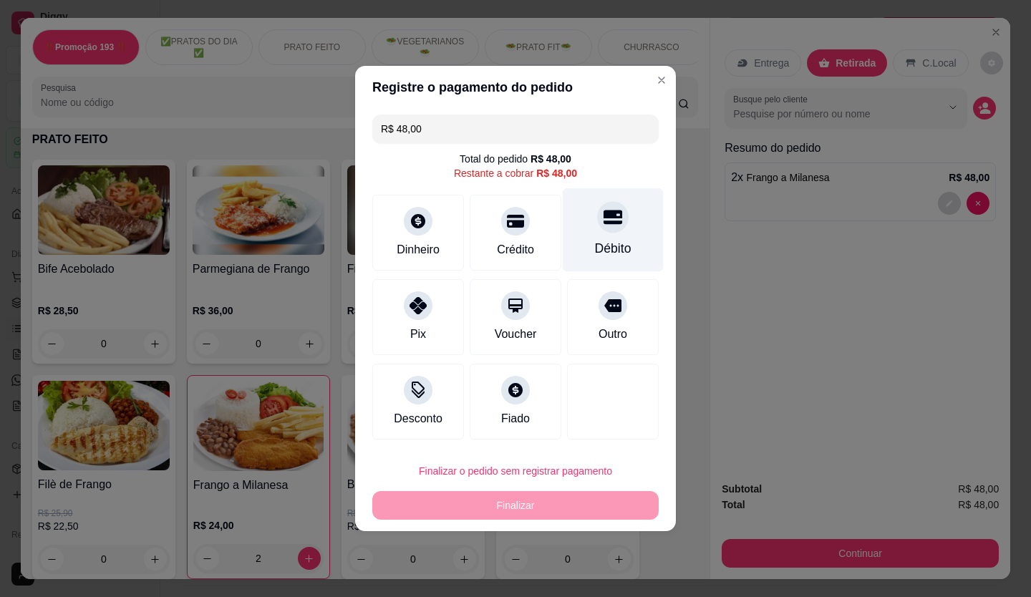
click at [610, 223] on icon at bounding box center [613, 217] width 19 height 14
type input "R$ 0,00"
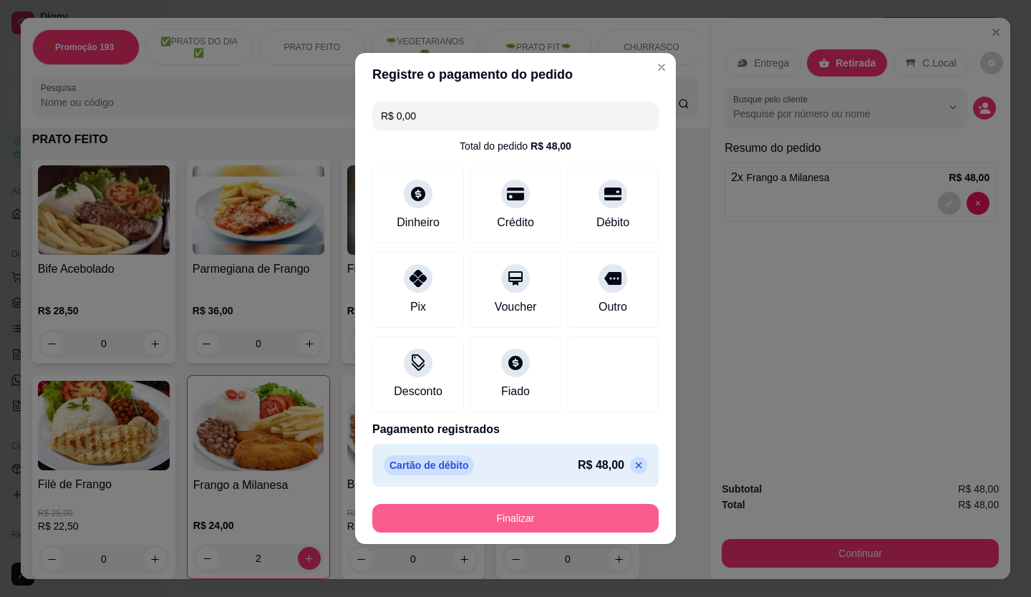
click at [597, 520] on button "Finalizar" at bounding box center [515, 518] width 286 height 29
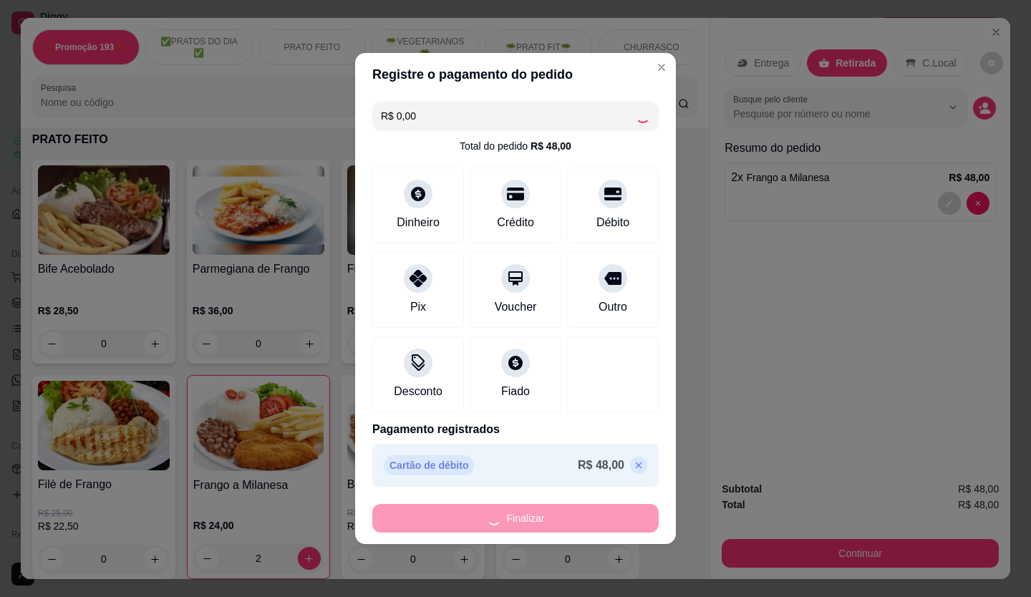
type input "0"
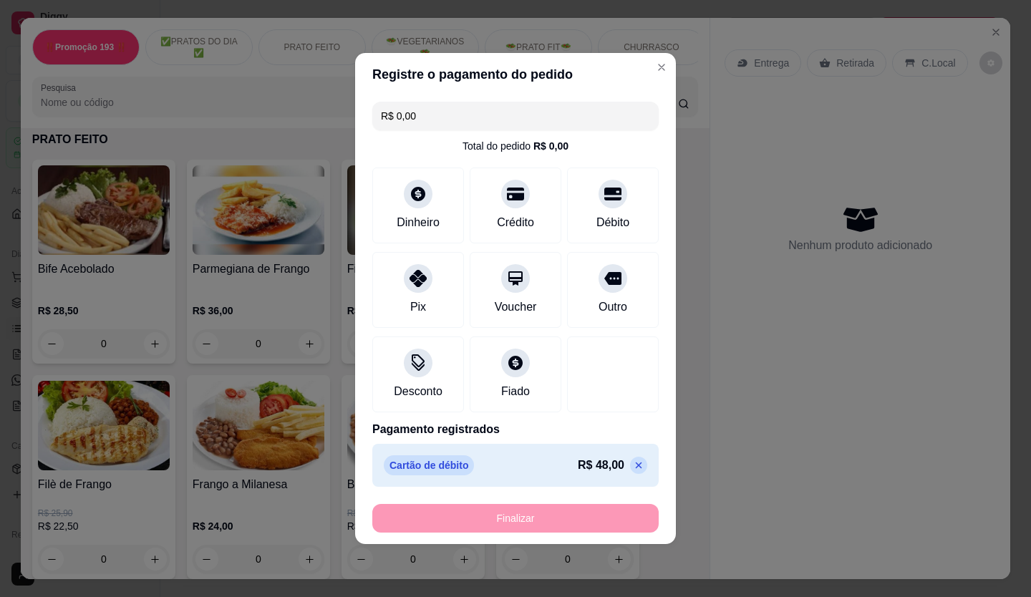
type input "-R$ 48,00"
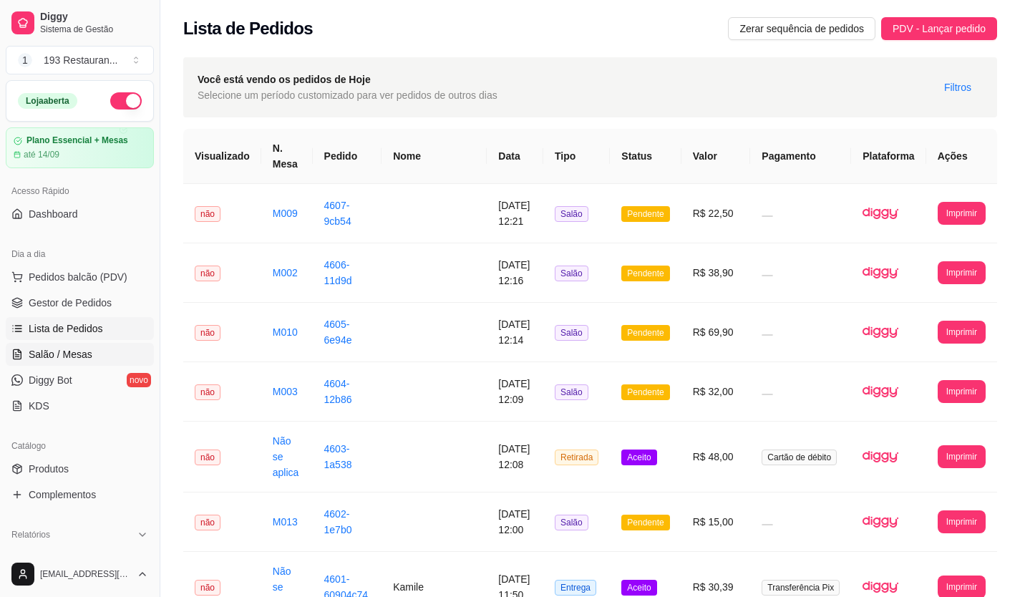
click at [68, 354] on span "Salão / Mesas" at bounding box center [61, 354] width 64 height 14
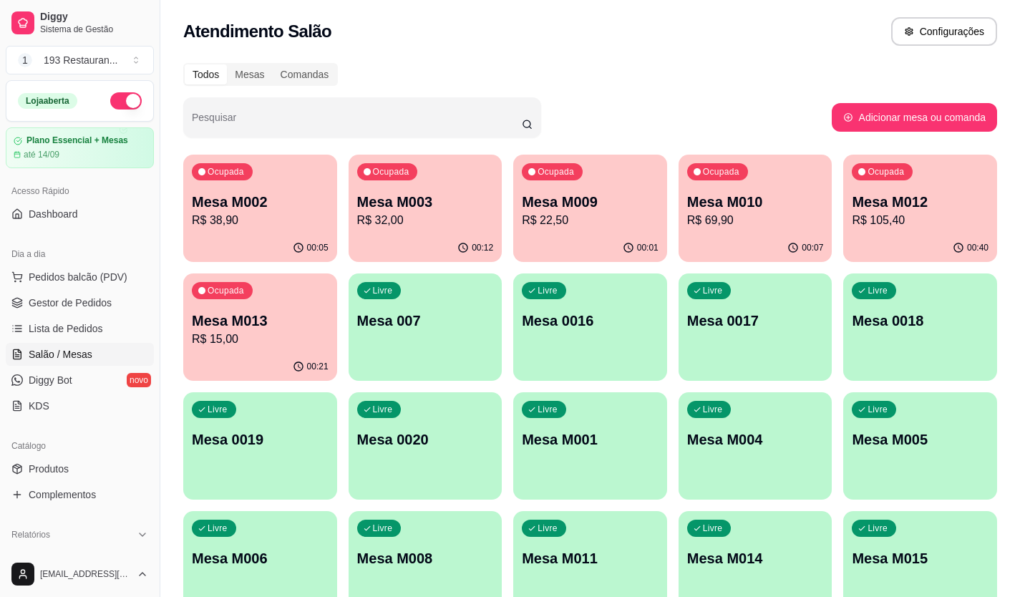
click at [924, 224] on p "R$ 105,40" at bounding box center [920, 220] width 137 height 17
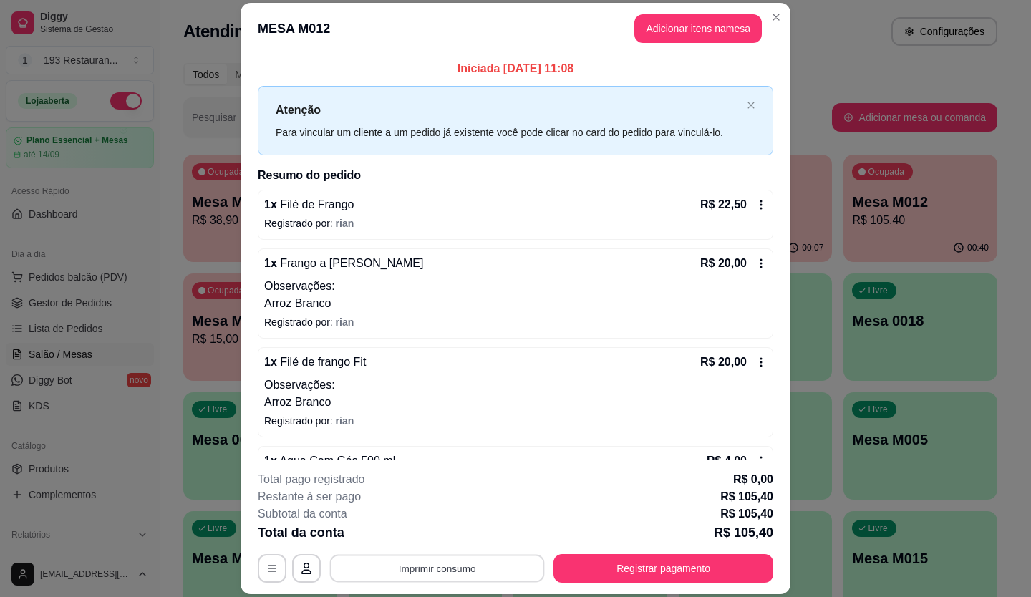
click at [475, 561] on button "Imprimir consumo" at bounding box center [437, 568] width 215 height 28
click at [410, 543] on button "CAIXA" at bounding box center [436, 535] width 100 height 22
click at [698, 567] on button "Registrar pagamento" at bounding box center [663, 568] width 220 height 29
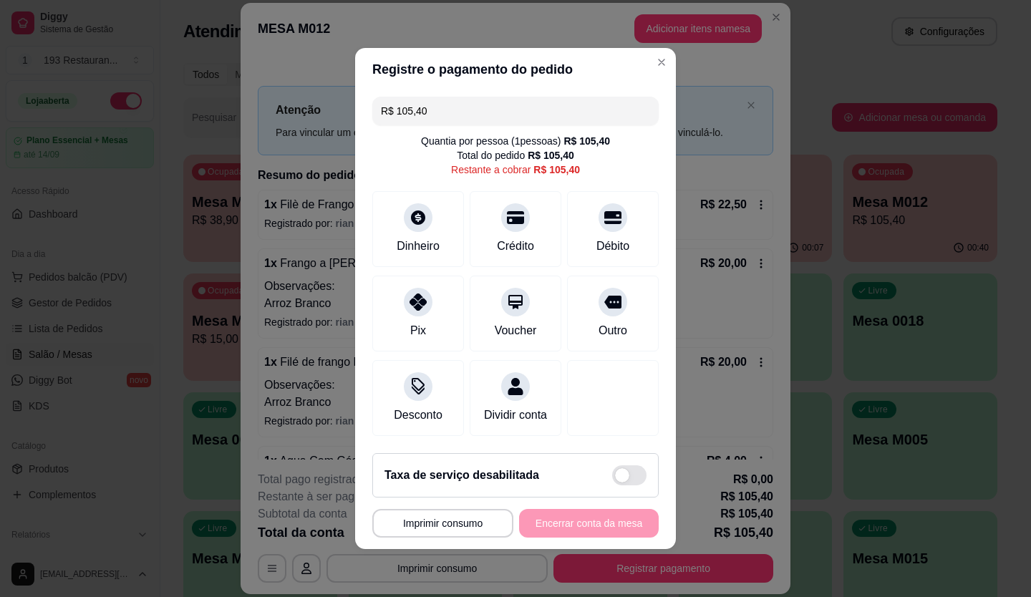
drag, startPoint x: 459, startPoint y: 101, endPoint x: 301, endPoint y: 144, distance: 163.9
click at [301, 144] on div "**********" at bounding box center [515, 298] width 1031 height 597
click at [515, 217] on div at bounding box center [516, 214] width 32 height 32
type input "R$ 0,00"
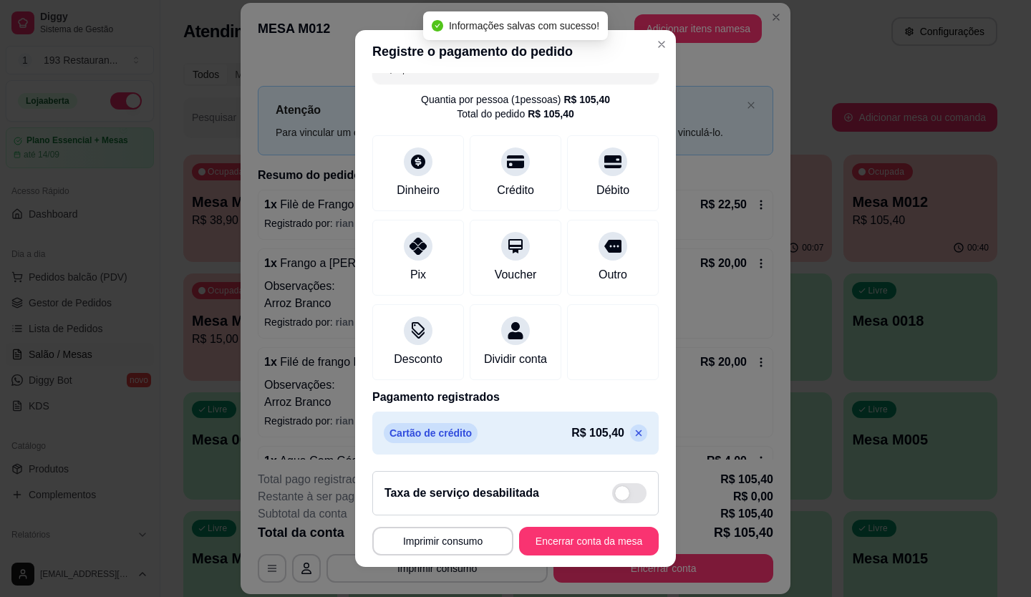
scroll to position [41, 0]
click at [559, 554] on button "Encerrar conta da mesa" at bounding box center [589, 541] width 140 height 29
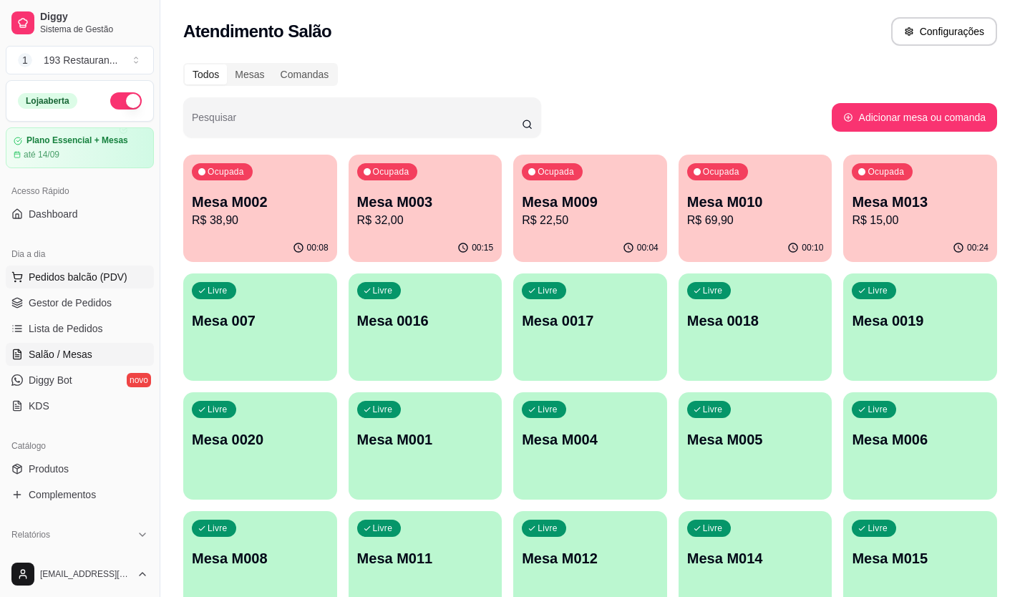
click at [119, 266] on button "Pedidos balcão (PDV)" at bounding box center [80, 277] width 148 height 23
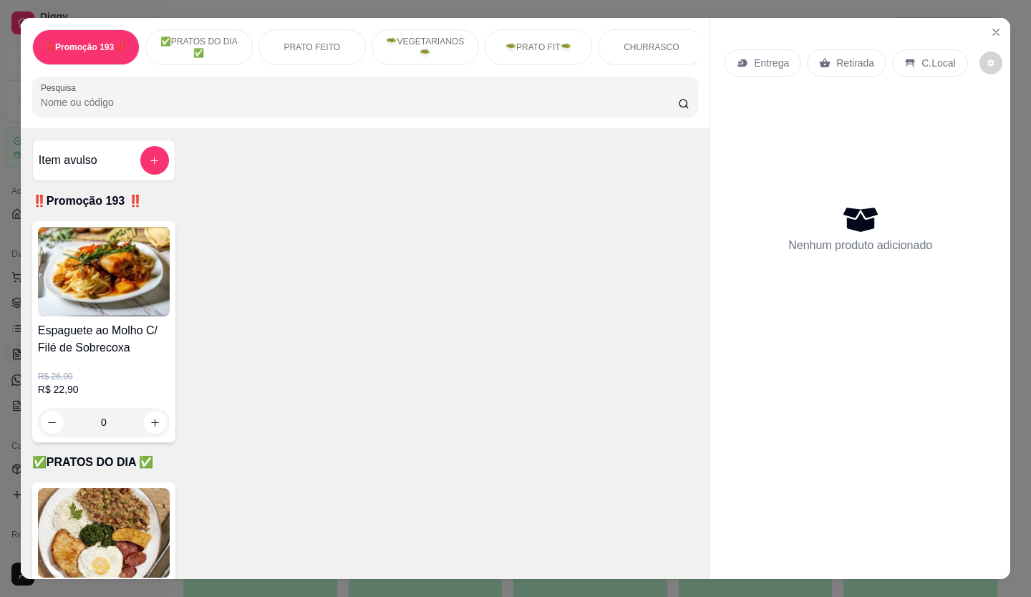
click at [836, 60] on p "Retirada" at bounding box center [855, 63] width 38 height 14
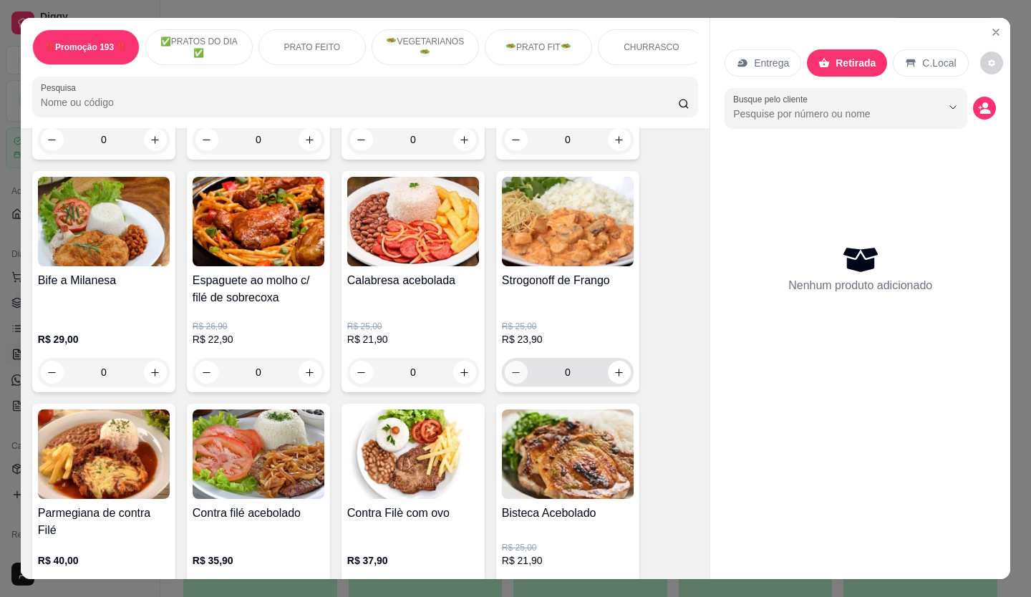
scroll to position [1002, 0]
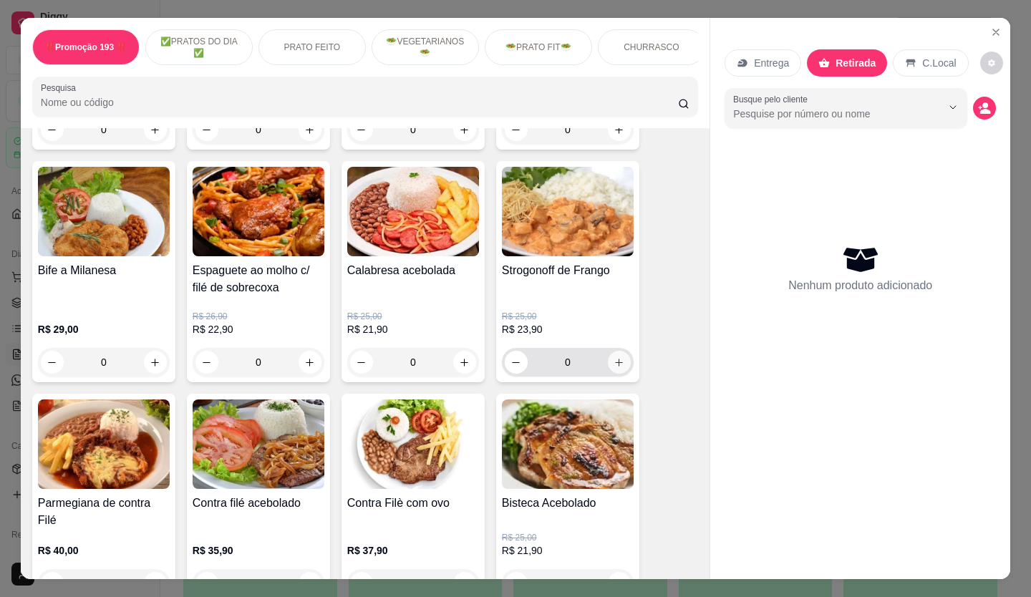
click at [616, 367] on icon "increase-product-quantity" at bounding box center [619, 362] width 11 height 11
type input "1"
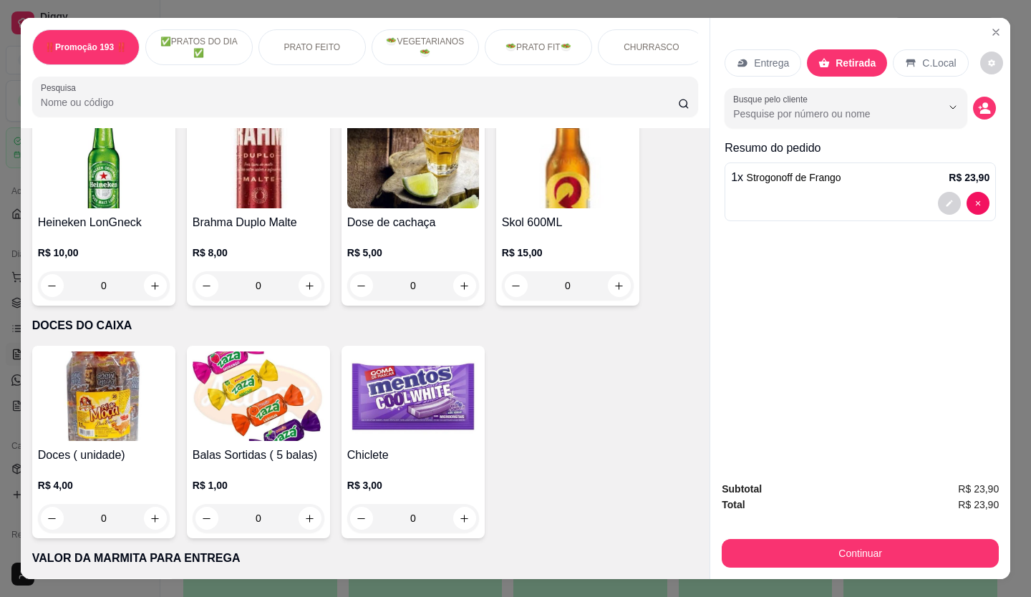
scroll to position [5973, 0]
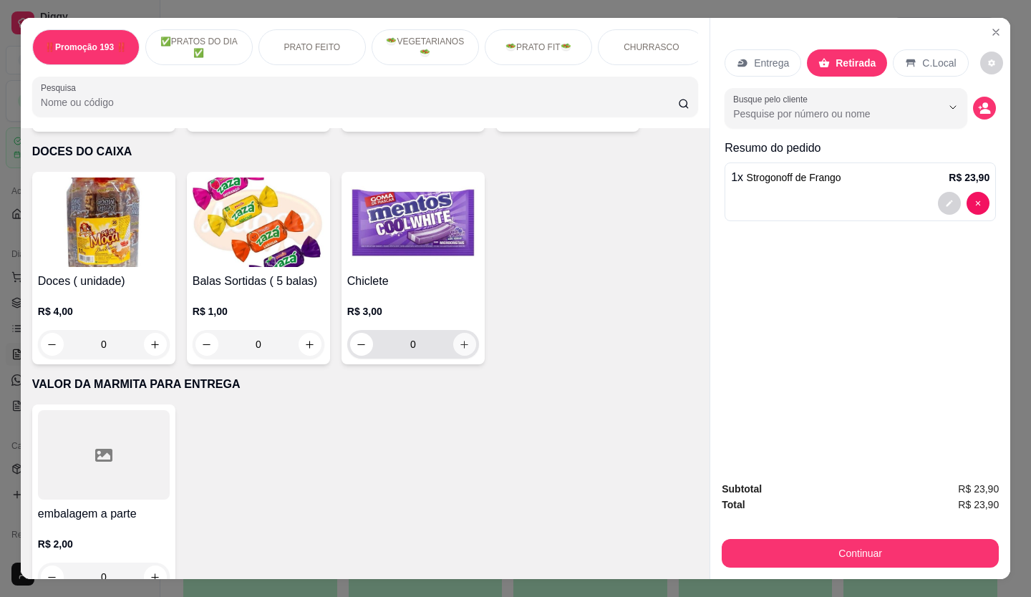
click at [467, 333] on button "increase-product-quantity" at bounding box center [464, 344] width 23 height 23
type input "1"
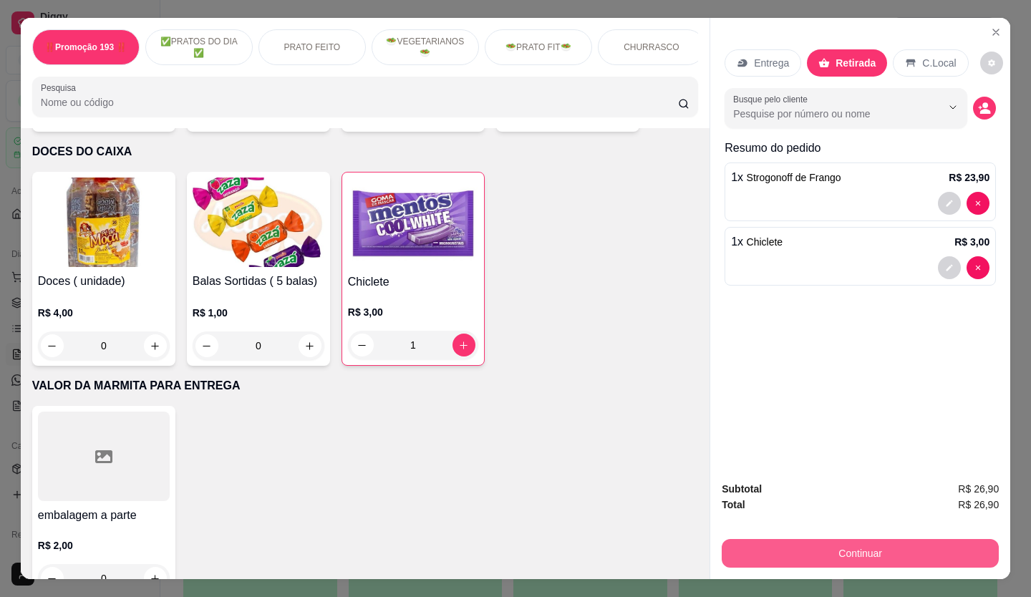
click at [914, 548] on button "Continuar" at bounding box center [860, 553] width 277 height 29
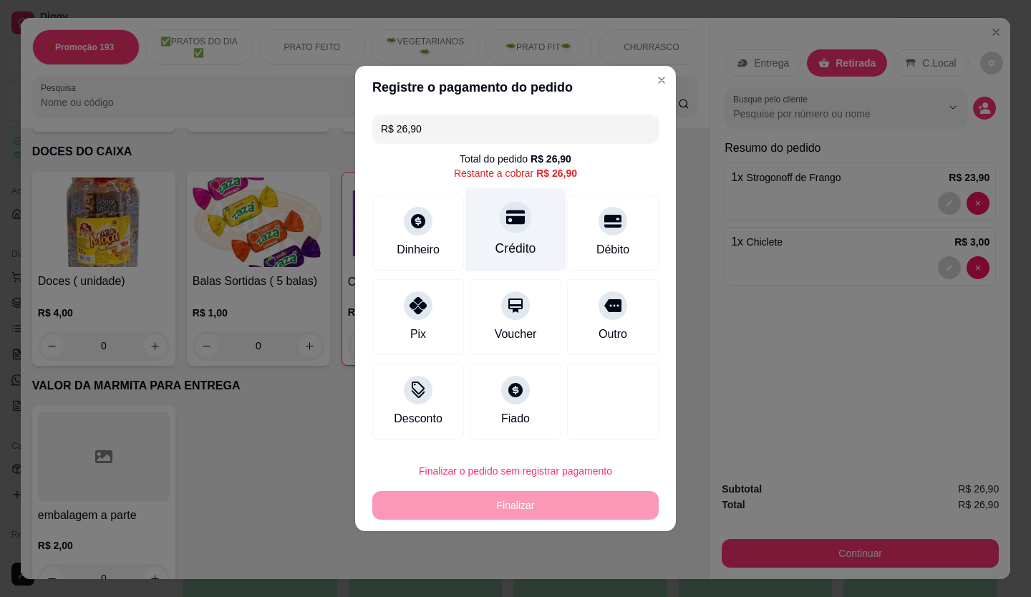
click at [525, 227] on div "Crédito" at bounding box center [515, 230] width 101 height 84
type input "R$ 0,00"
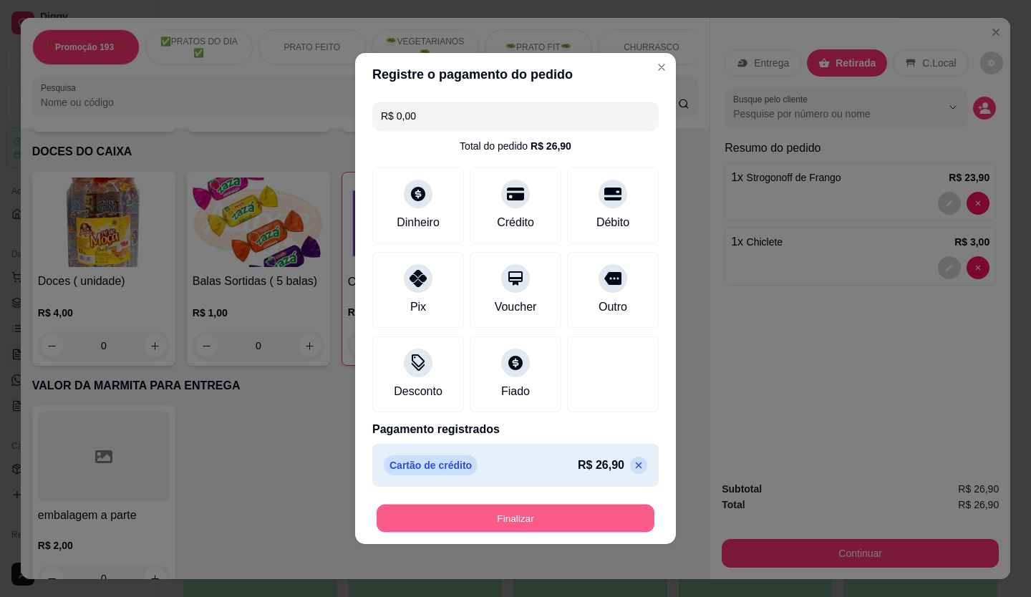
click at [466, 520] on button "Finalizar" at bounding box center [516, 519] width 278 height 28
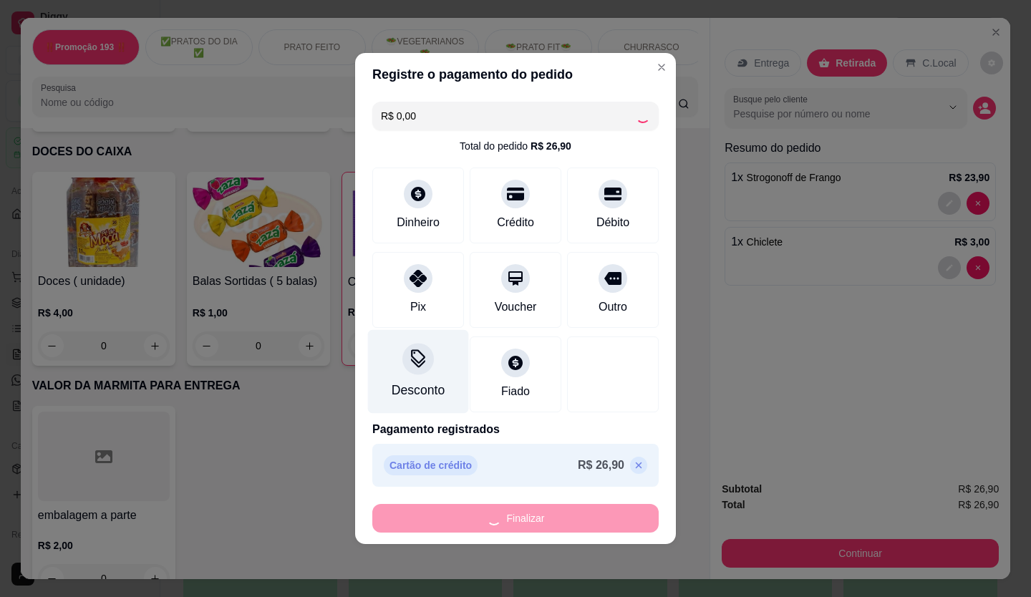
type input "0"
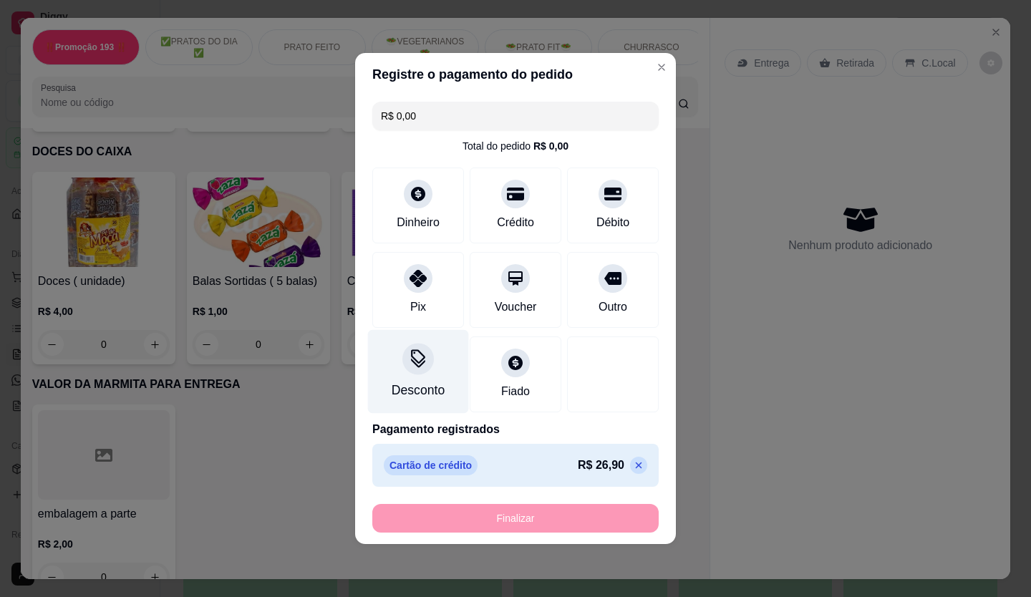
type input "-R$ 26,90"
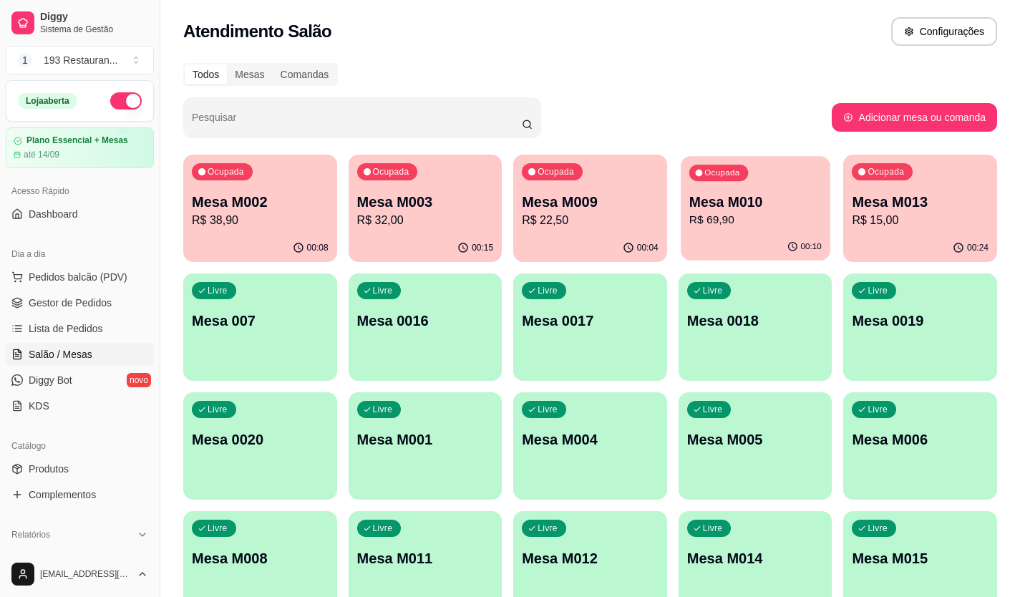
click at [721, 186] on div "Ocupada Mesa M010 R$ 69,90" at bounding box center [755, 194] width 149 height 77
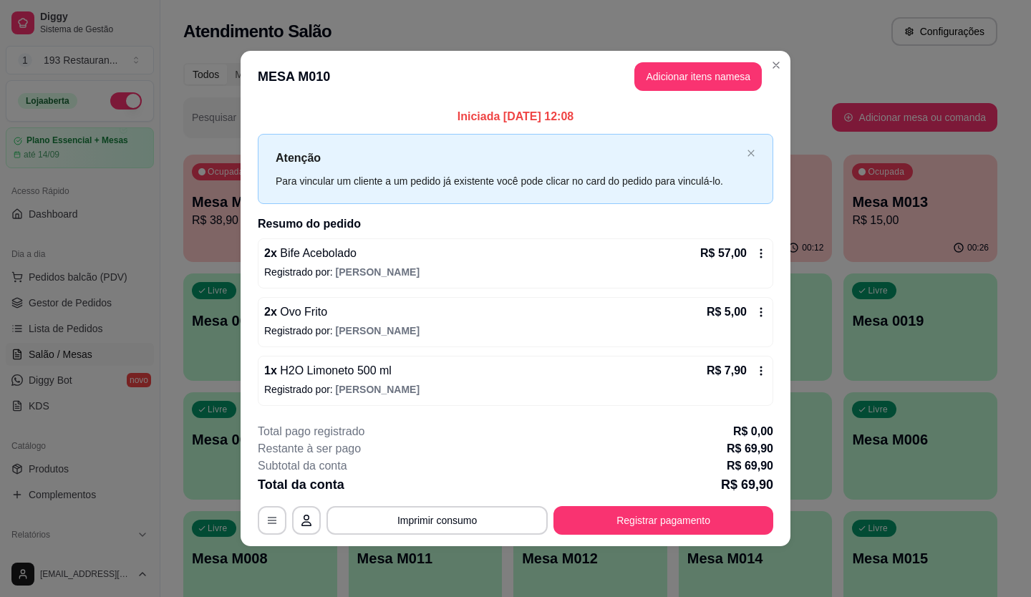
click at [754, 246] on div "R$ 57,00" at bounding box center [733, 253] width 67 height 17
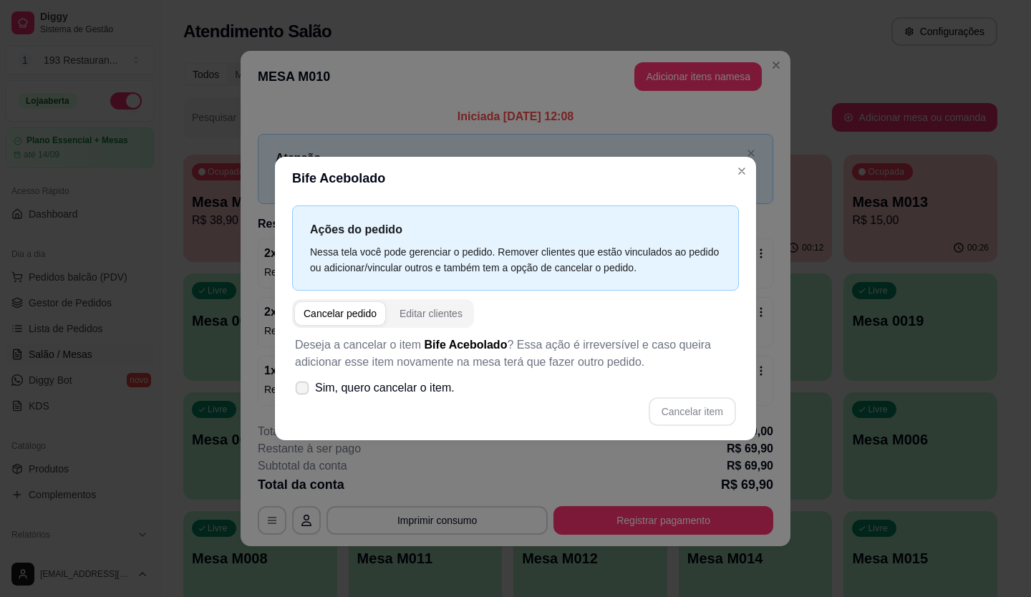
click at [347, 399] on label "Sim, quero cancelar o item." at bounding box center [374, 388] width 171 height 29
click at [304, 399] on input "Sim, quero cancelar o item." at bounding box center [298, 395] width 9 height 9
checkbox input "true"
click at [707, 412] on button "Cancelar item" at bounding box center [692, 411] width 87 height 29
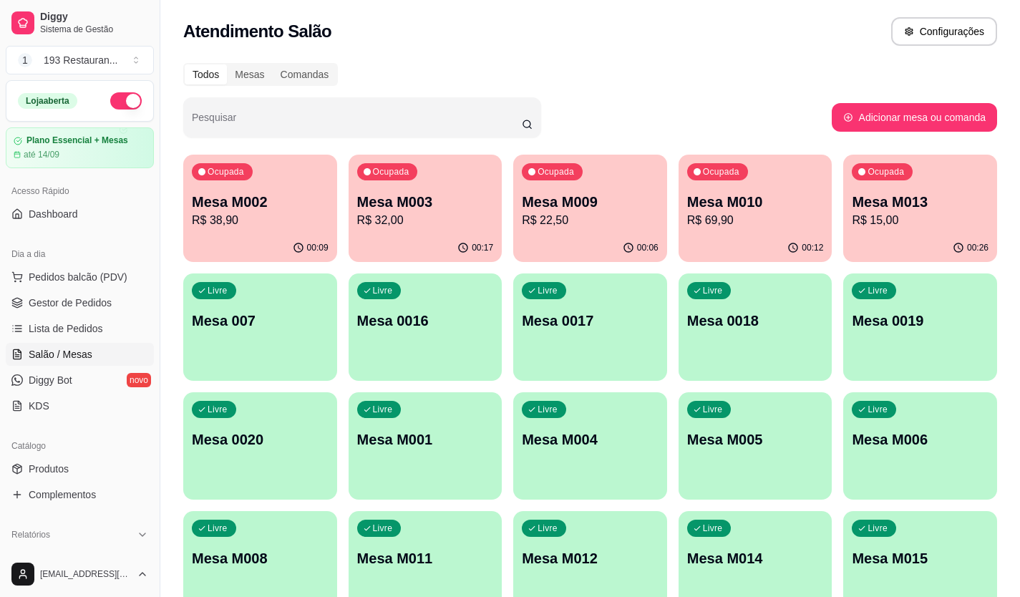
click at [732, 233] on div "Ocupada Mesa M010 R$ 69,90" at bounding box center [756, 194] width 154 height 79
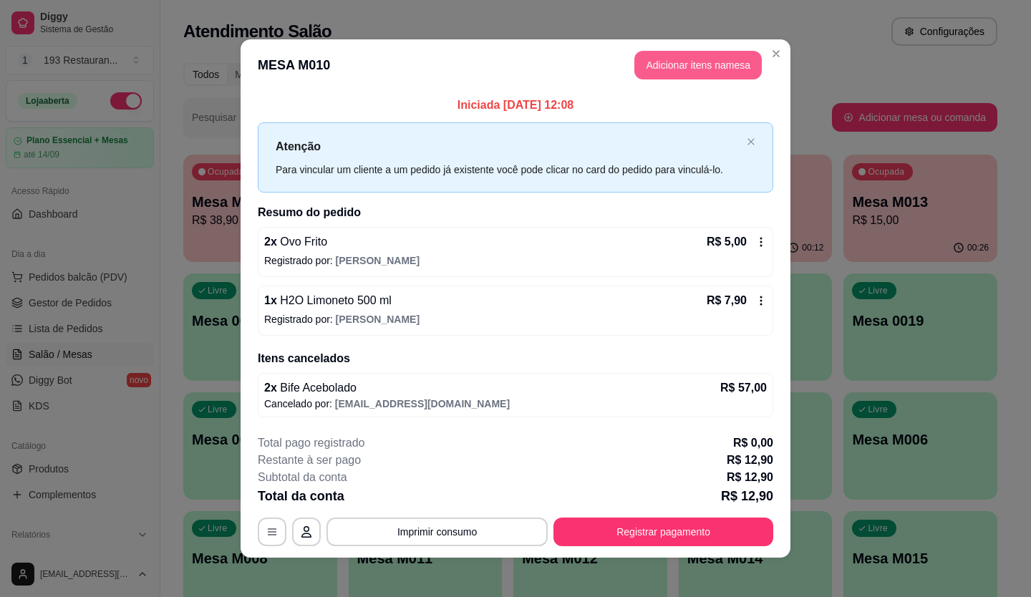
click at [659, 67] on button "Adicionar itens na mesa" at bounding box center [697, 65] width 127 height 29
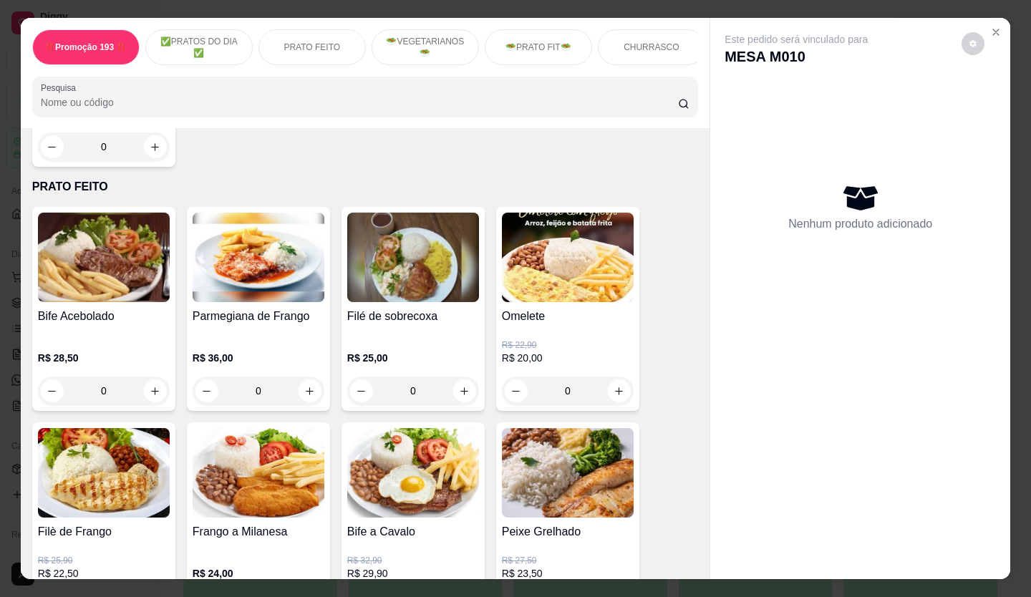
scroll to position [501, 0]
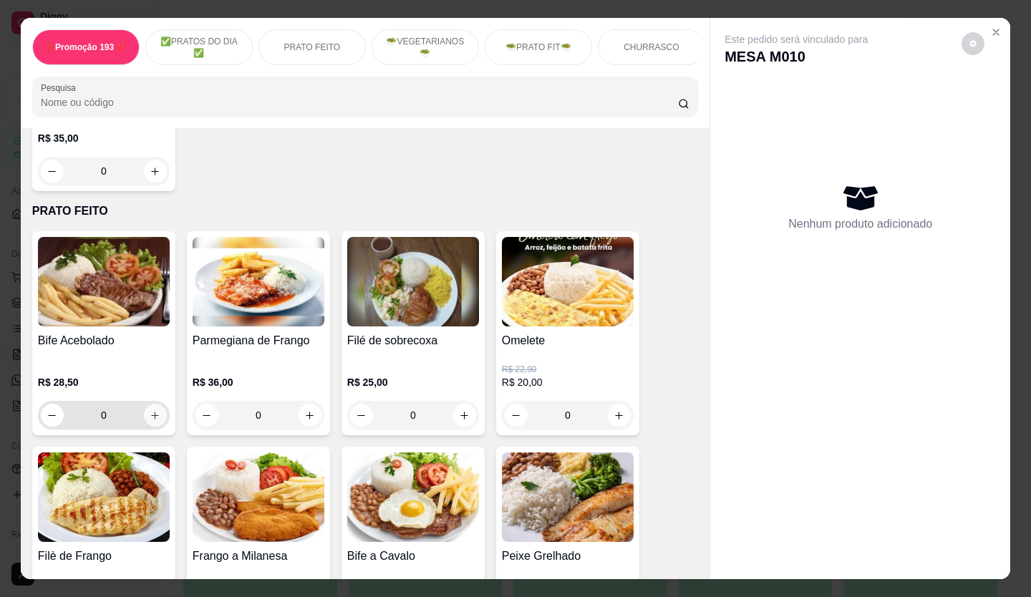
click at [150, 419] on icon "increase-product-quantity" at bounding box center [155, 415] width 11 height 11
type input "1"
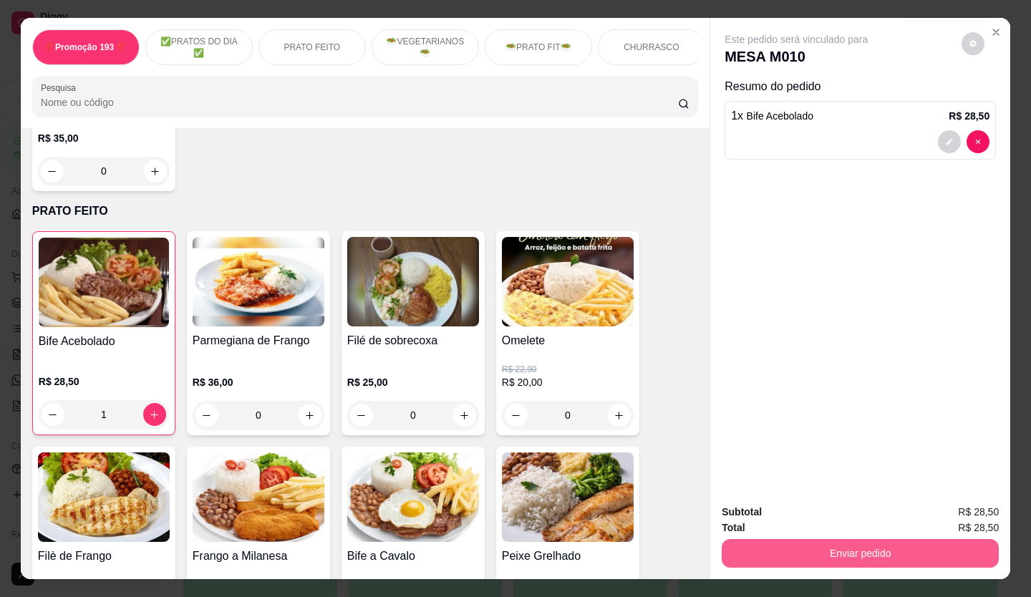
click at [800, 555] on button "Enviar pedido" at bounding box center [860, 553] width 277 height 29
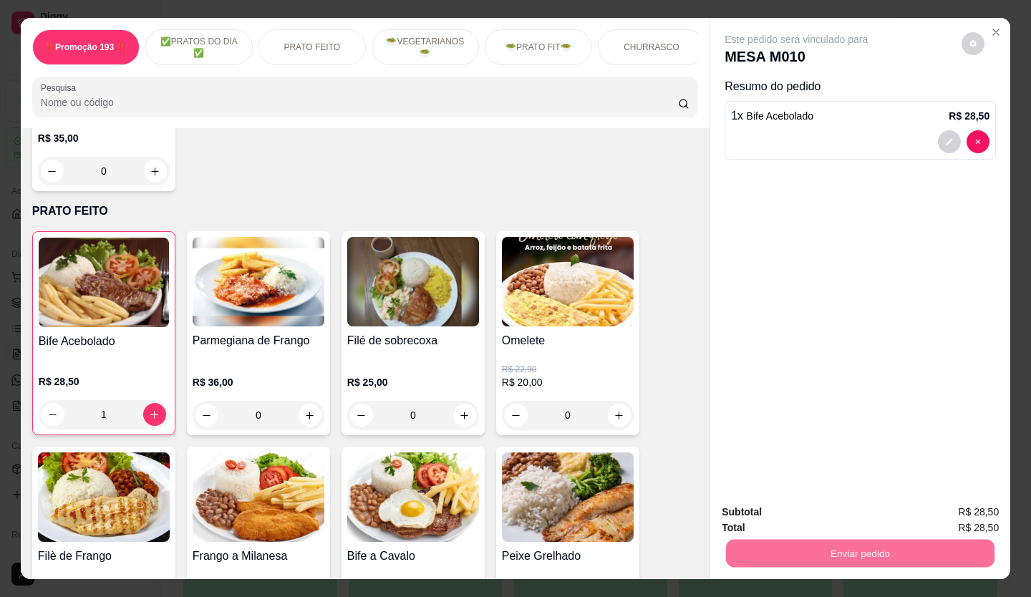
click at [772, 510] on button "Não registrar e enviar pedido" at bounding box center [812, 512] width 149 height 27
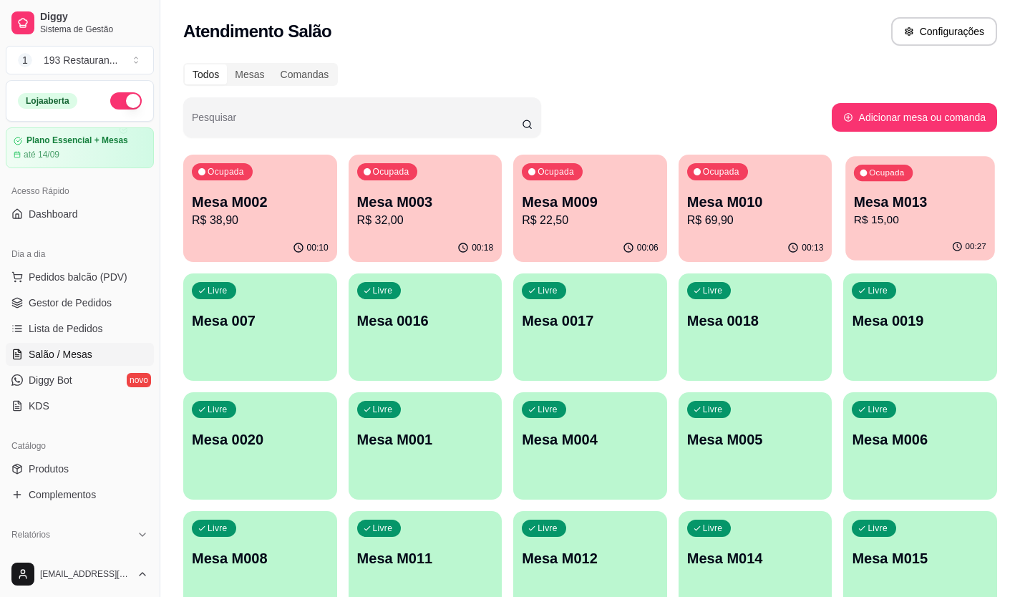
click at [930, 205] on p "Mesa M013" at bounding box center [920, 202] width 132 height 19
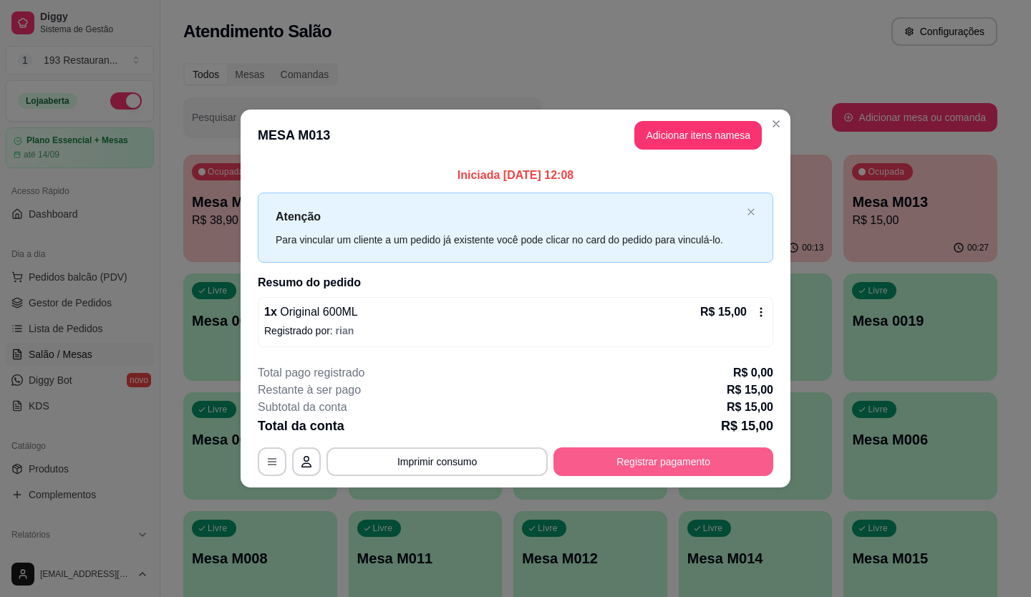
click at [654, 467] on button "Registrar pagamento" at bounding box center [663, 461] width 220 height 29
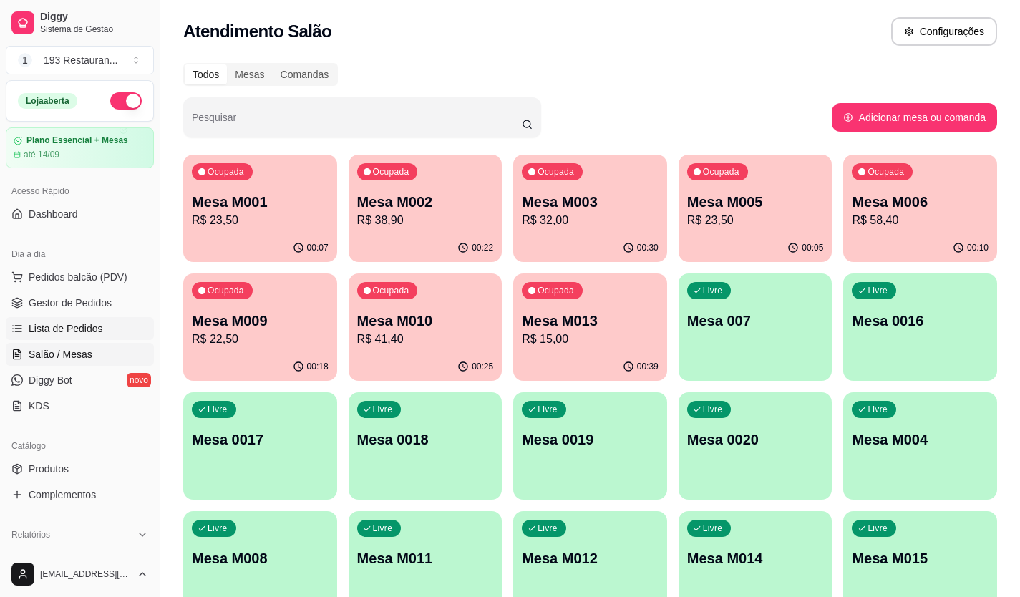
click at [88, 336] on link "Lista de Pedidos" at bounding box center [80, 328] width 148 height 23
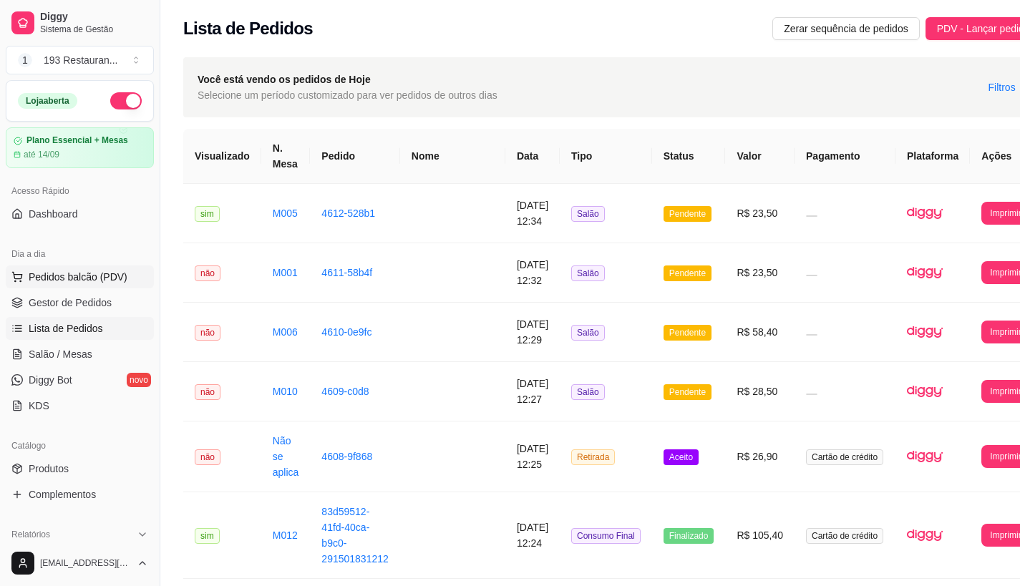
click at [61, 280] on span "Pedidos balcão (PDV)" at bounding box center [78, 277] width 99 height 14
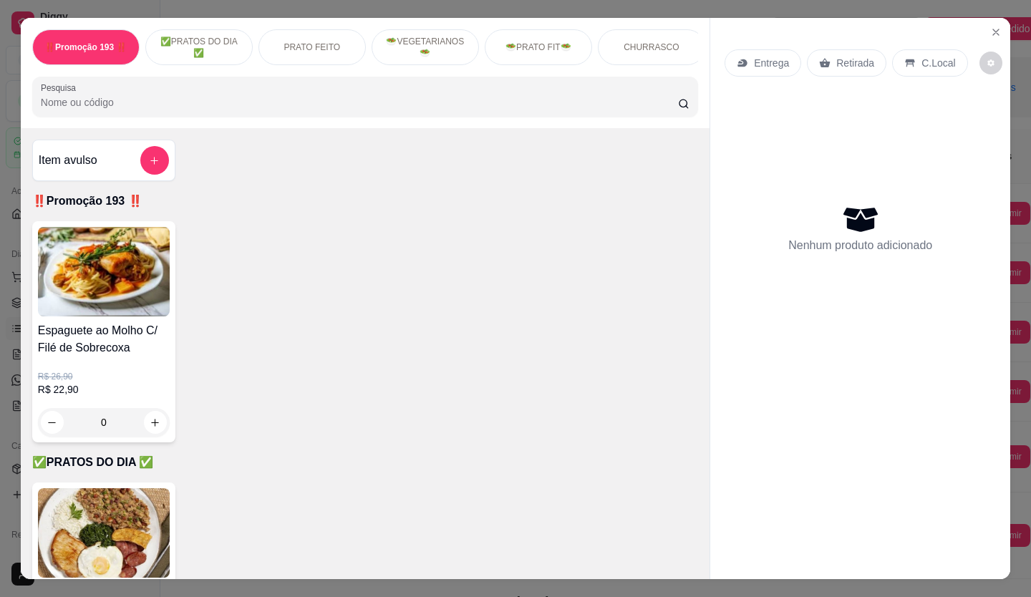
click at [856, 59] on p "Retirada" at bounding box center [855, 63] width 38 height 14
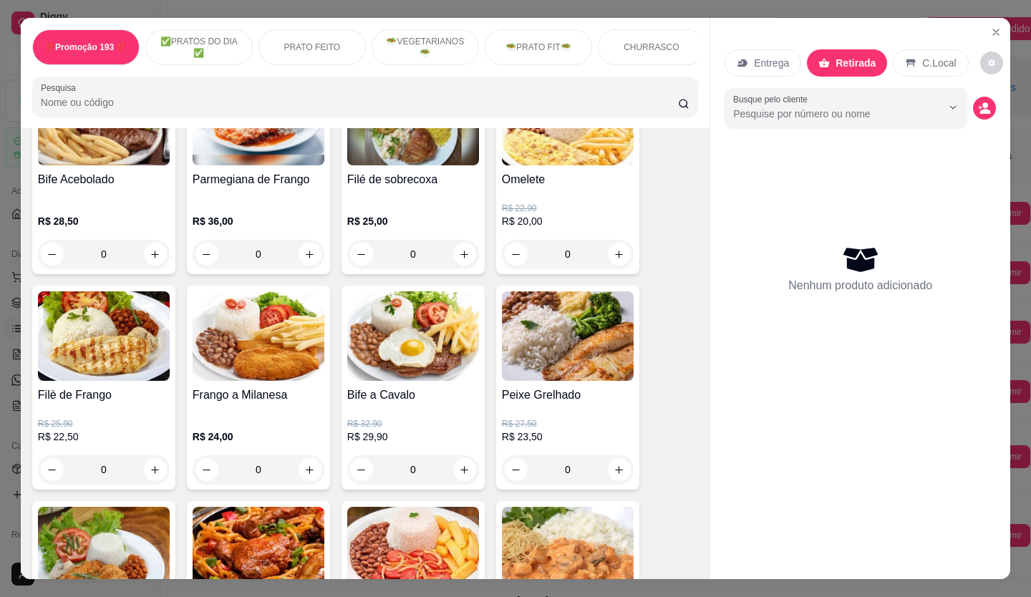
scroll to position [716, 0]
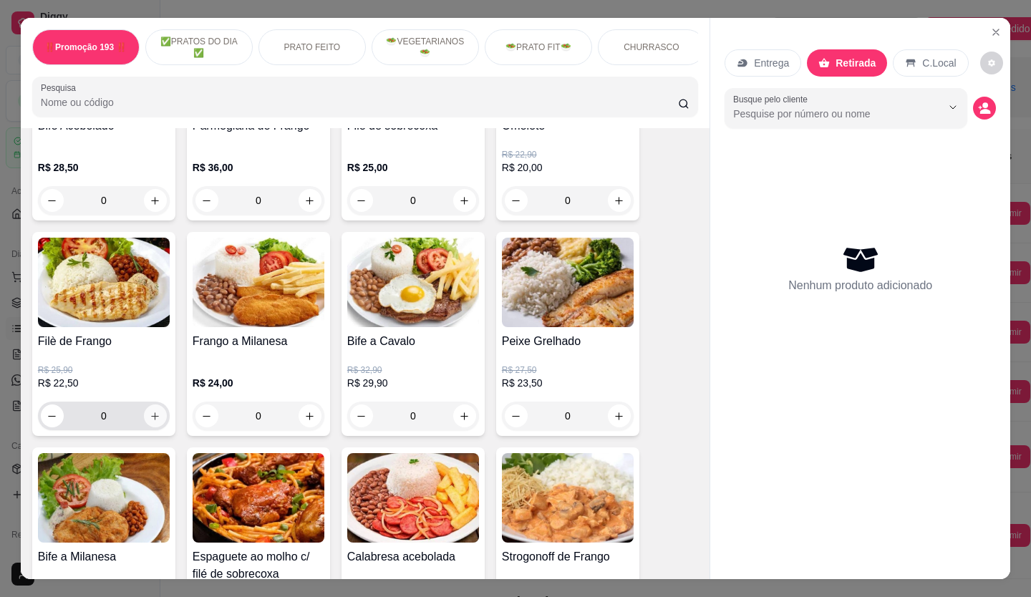
click at [150, 419] on icon "increase-product-quantity" at bounding box center [155, 416] width 11 height 11
type input "1"
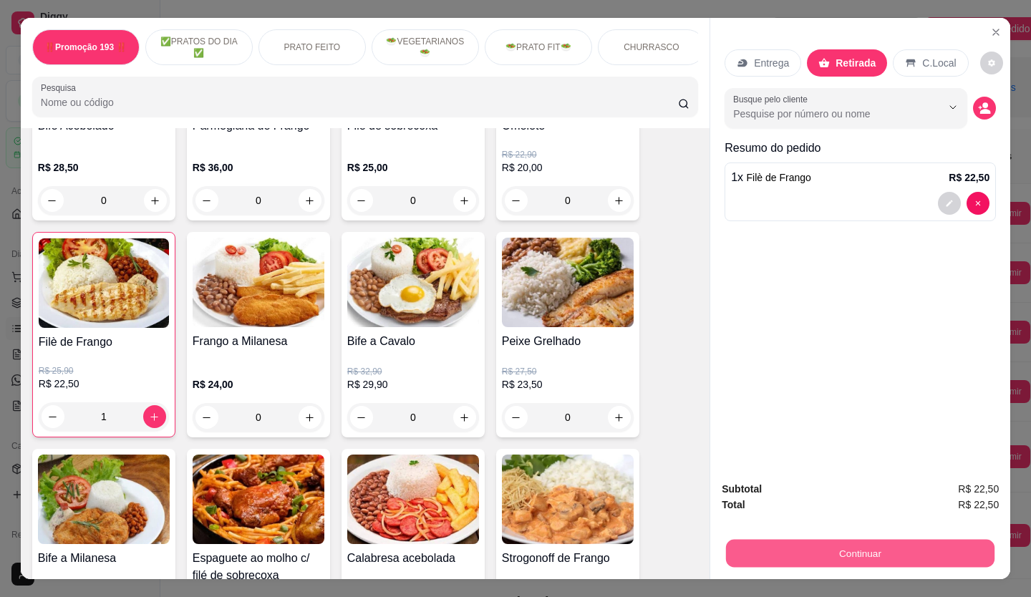
click at [810, 553] on button "Continuar" at bounding box center [860, 554] width 268 height 28
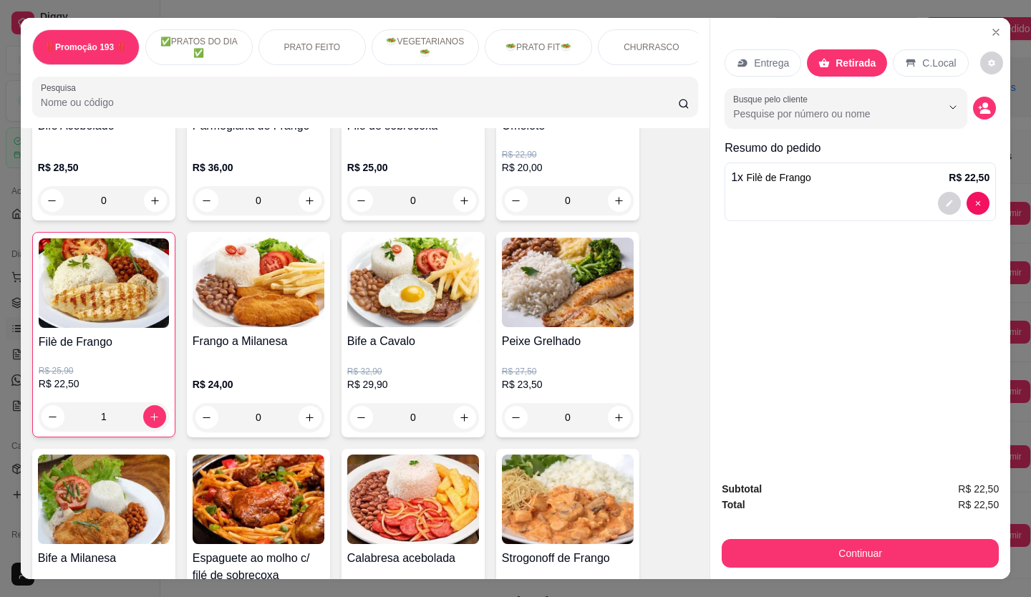
click at [758, 59] on p "Entrega" at bounding box center [771, 63] width 35 height 14
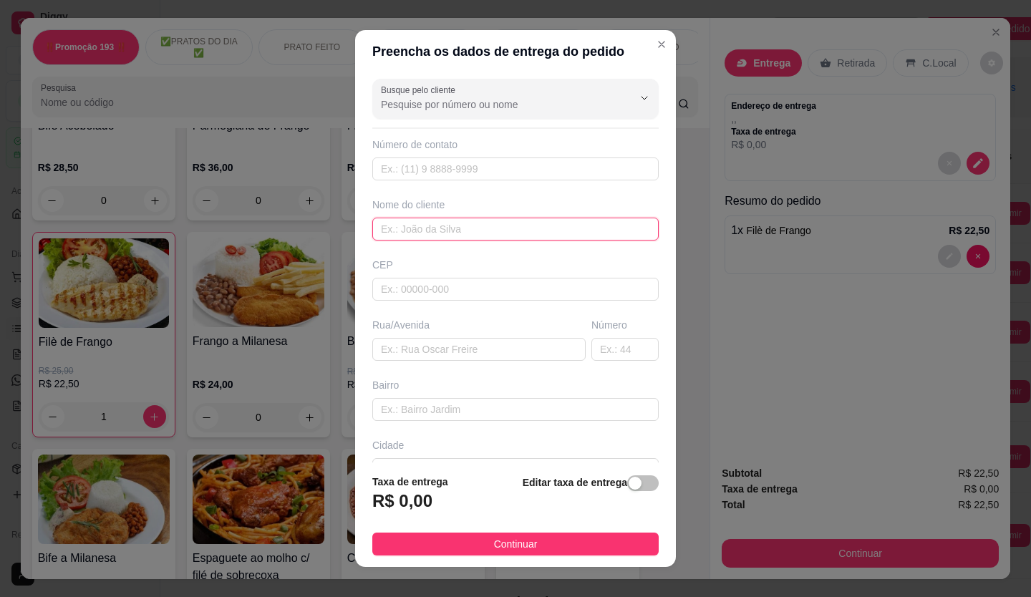
click at [431, 230] on input "text" at bounding box center [515, 229] width 286 height 23
drag, startPoint x: 543, startPoint y: 230, endPoint x: 242, endPoint y: 262, distance: 303.1
click at [242, 262] on div "Preencha os dados de entrega do pedido Busque pelo cliente Número de contato No…" at bounding box center [515, 298] width 1031 height 597
type input "rua visconde de nova granada"
drag, startPoint x: 242, startPoint y: 262, endPoint x: 608, endPoint y: 344, distance: 374.8
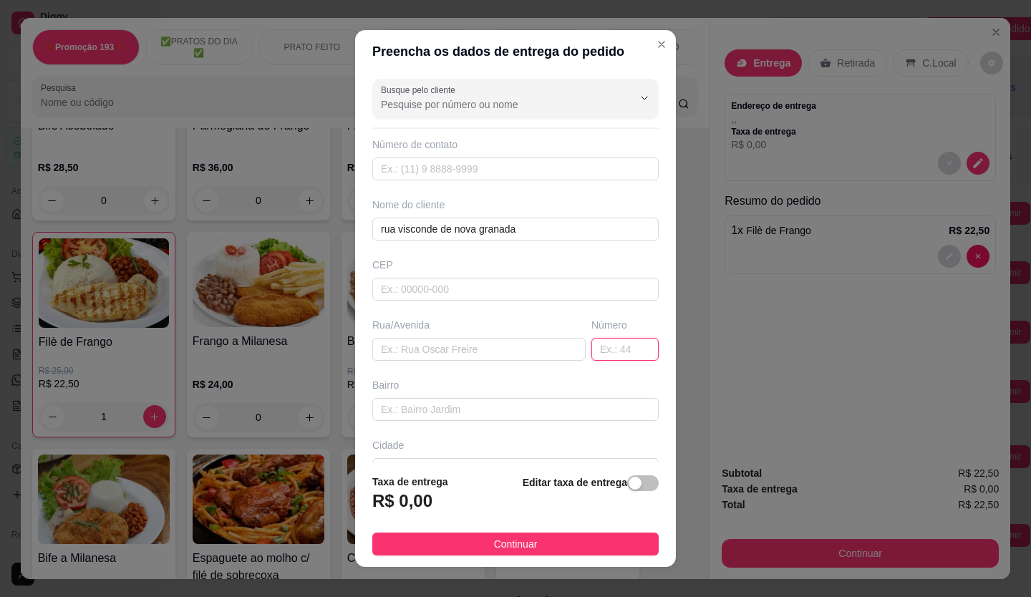
click at [608, 344] on input "text" at bounding box center [624, 349] width 67 height 23
click at [608, 345] on input "3637" at bounding box center [624, 349] width 67 height 23
type input "3637"
drag, startPoint x: 522, startPoint y: 218, endPoint x: 289, endPoint y: 283, distance: 242.3
click at [289, 283] on div "Preencha os dados de entrega do pedido Busque pelo cliente Número de contato No…" at bounding box center [515, 298] width 1031 height 597
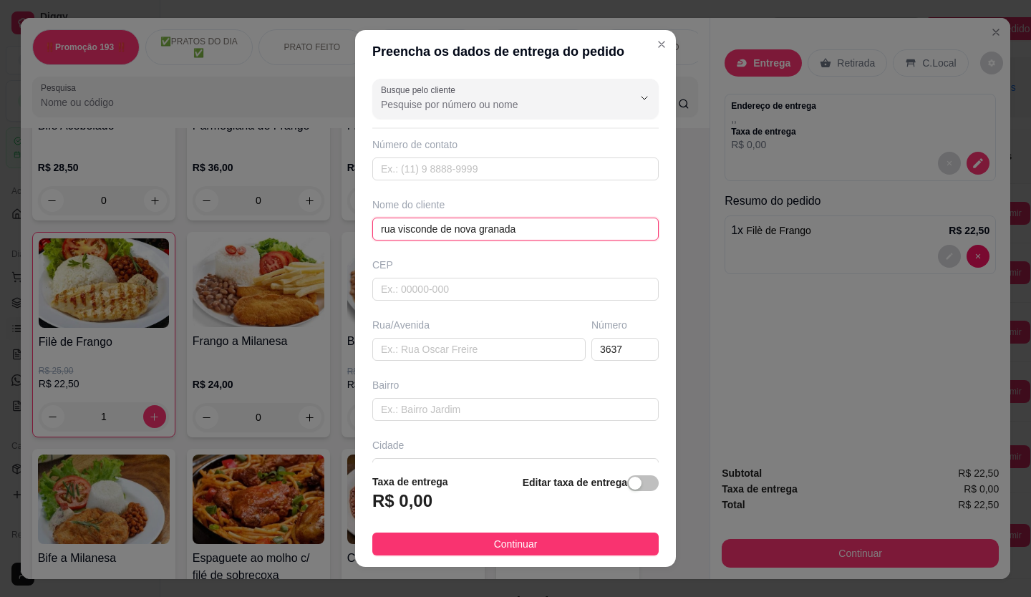
click at [519, 225] on input "rua visconde de nova granada" at bounding box center [515, 229] width 286 height 23
click at [518, 225] on input "rua visconde de nova granada" at bounding box center [515, 229] width 286 height 23
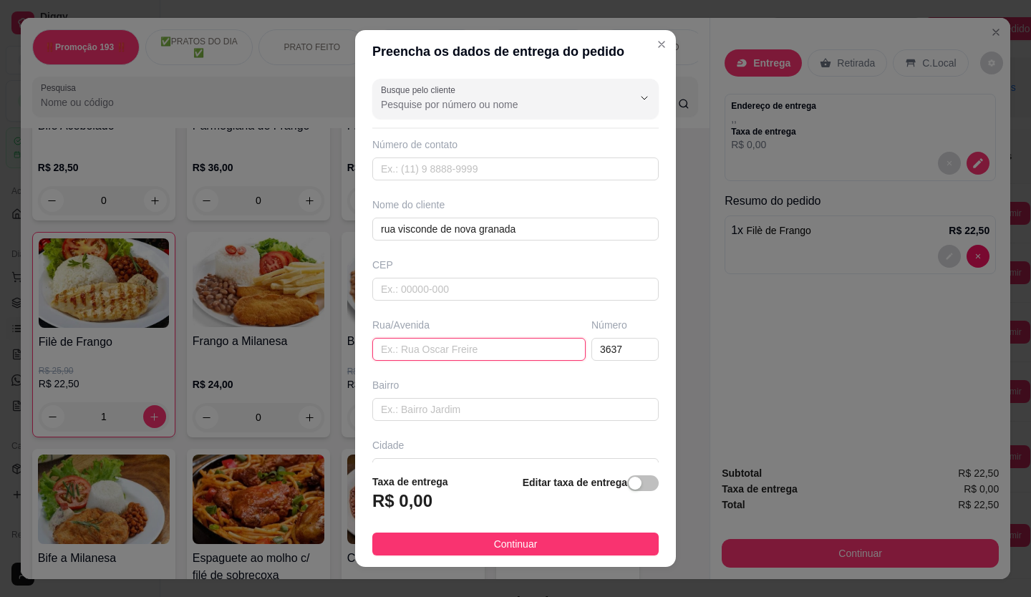
click at [465, 344] on input "text" at bounding box center [478, 349] width 213 height 23
paste input "rua visconde de nova granada"
type input "rua visconde de nova granada"
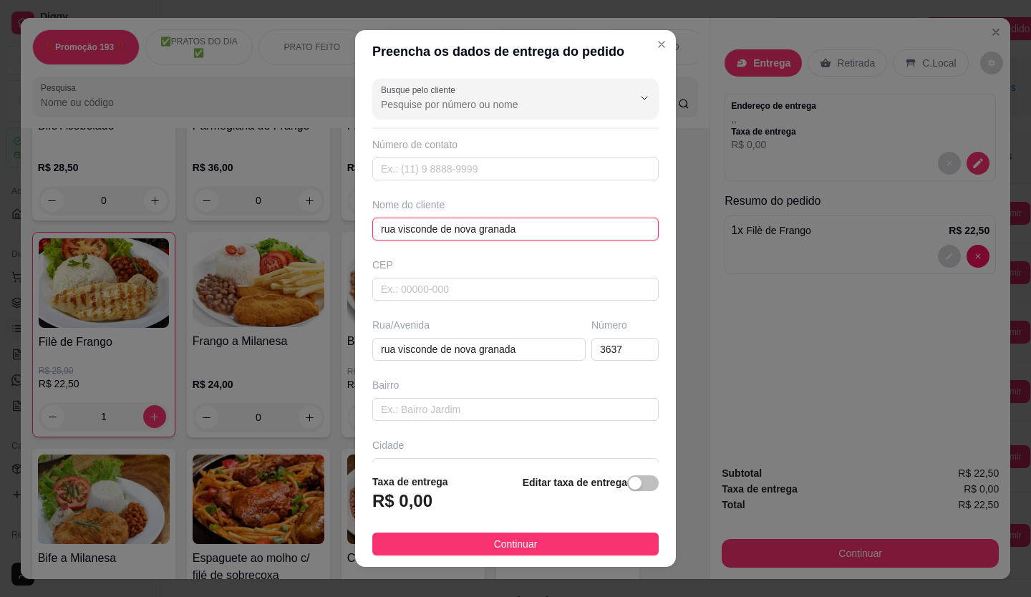
drag, startPoint x: 529, startPoint y: 228, endPoint x: 0, endPoint y: 267, distance: 530.5
click at [0, 267] on div "Preencha os dados de entrega do pedido Busque pelo cliente Número de contato No…" at bounding box center [515, 298] width 1031 height 597
click at [406, 226] on input "text" at bounding box center [515, 229] width 286 height 23
type input "m"
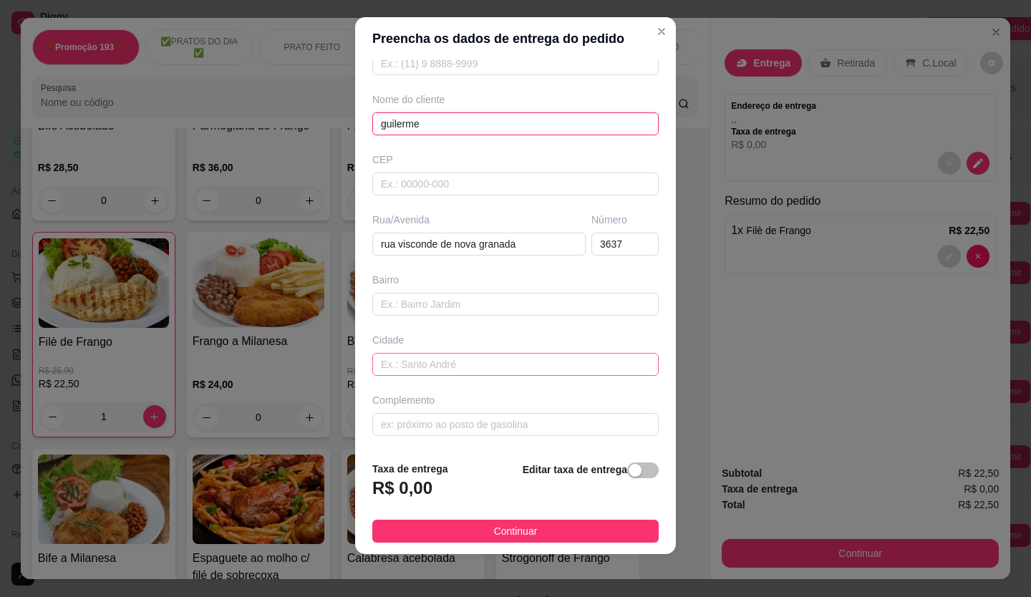
scroll to position [16, 0]
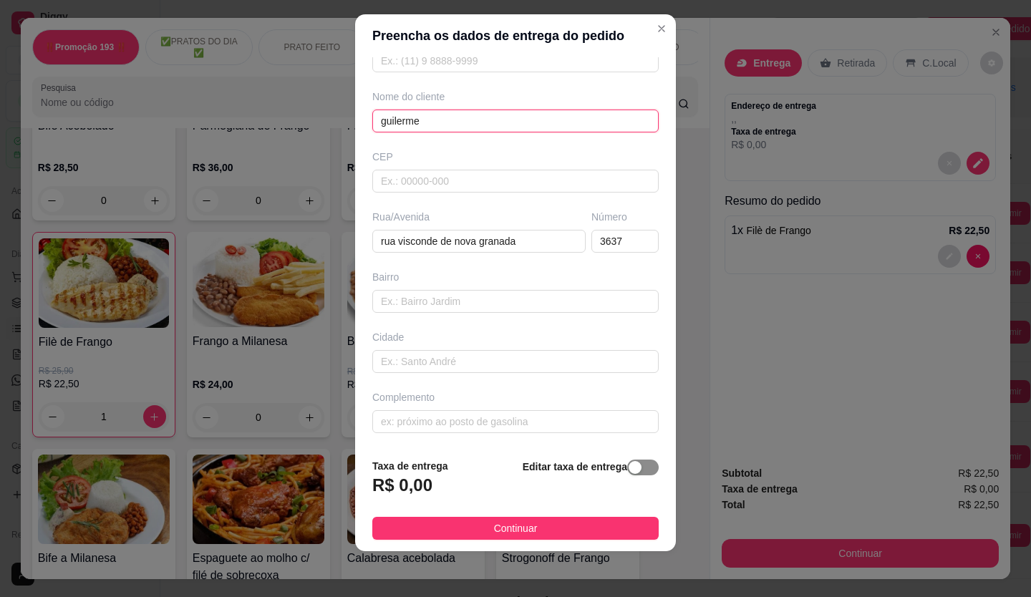
type input "guilerme"
click at [636, 470] on span "button" at bounding box center [643, 468] width 32 height 16
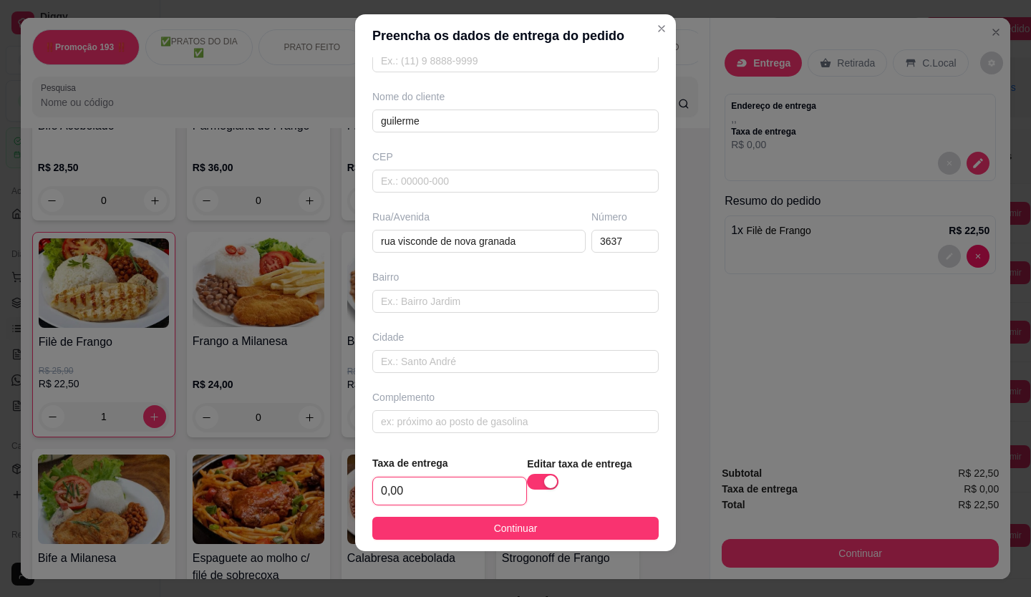
click at [430, 496] on input "0,00" at bounding box center [449, 491] width 153 height 27
drag, startPoint x: 430, startPoint y: 496, endPoint x: 229, endPoint y: 520, distance: 201.8
click at [229, 520] on div "Preencha os dados de entrega do pedido Busque pelo cliente Número de contato No…" at bounding box center [515, 298] width 1031 height 597
drag, startPoint x: 226, startPoint y: 518, endPoint x: 530, endPoint y: 439, distance: 314.5
click at [530, 439] on div "Busque pelo cliente Número de contato Nome do cliente guilerme CEP Rua/[GEOGRAP…" at bounding box center [515, 250] width 321 height 387
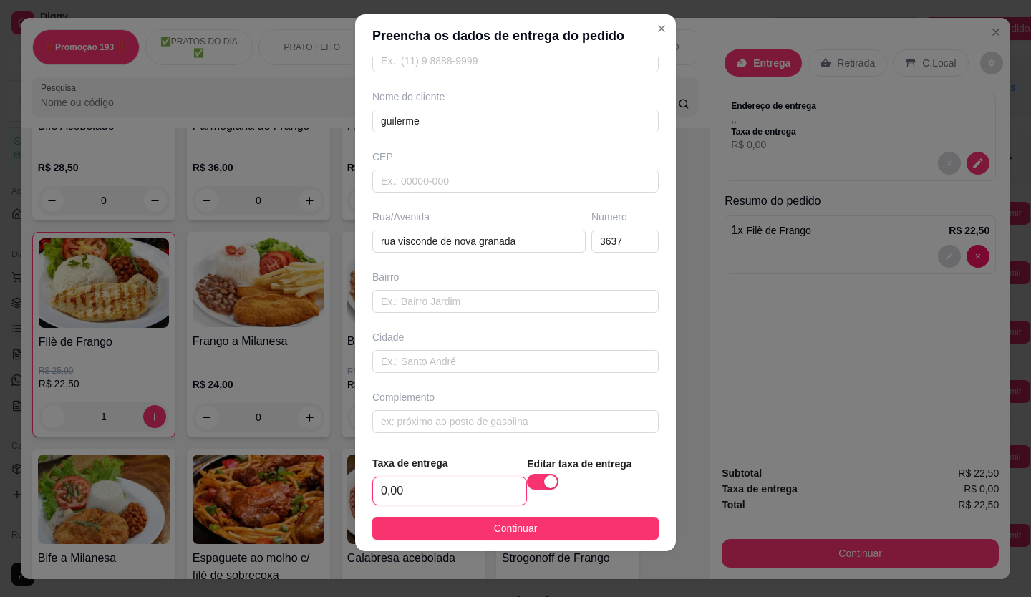
drag, startPoint x: 449, startPoint y: 488, endPoint x: 82, endPoint y: 549, distance: 372.3
click at [82, 549] on div "Preencha os dados de entrega do pedido Busque pelo cliente Número de contato No…" at bounding box center [515, 298] width 1031 height 597
type input "2,50"
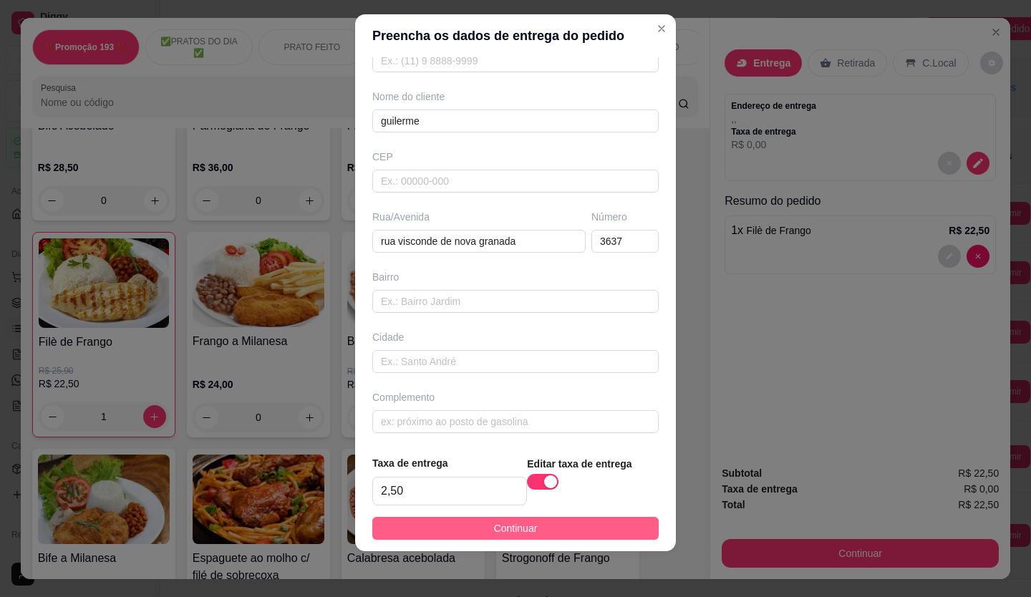
click at [463, 525] on button "Continuar" at bounding box center [515, 528] width 286 height 23
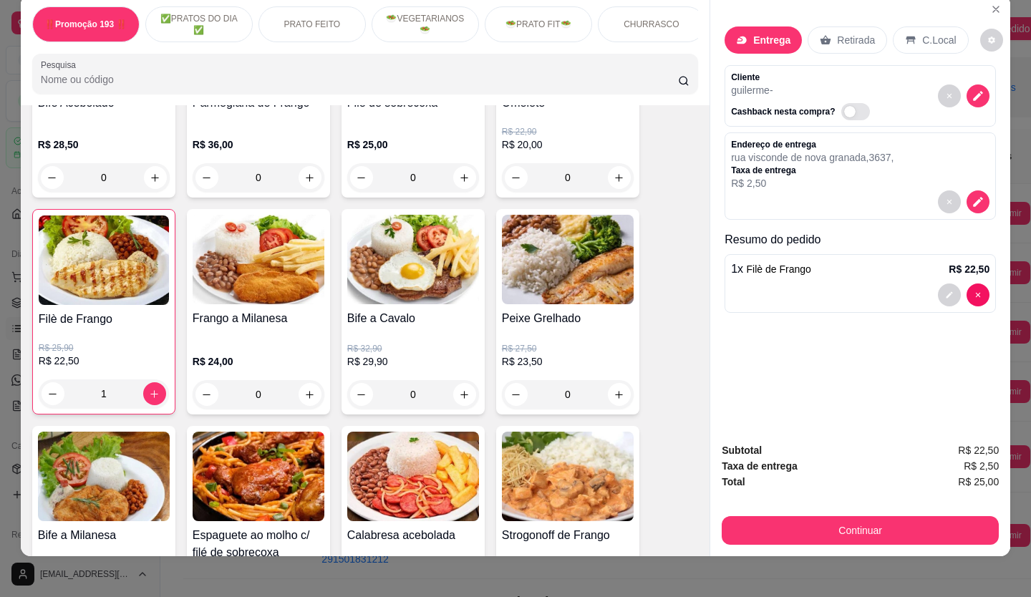
scroll to position [33, 0]
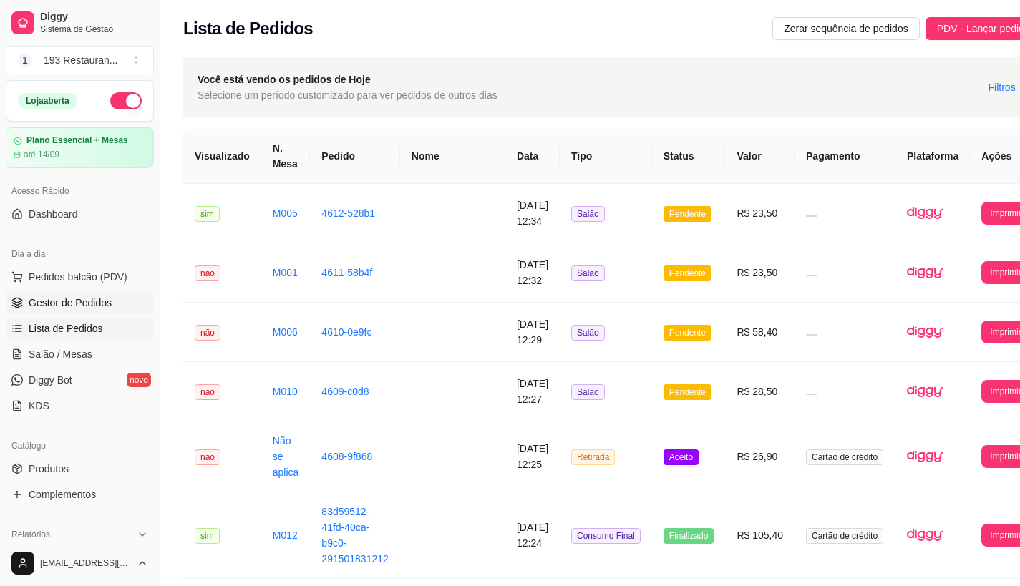
click at [69, 297] on span "Gestor de Pedidos" at bounding box center [70, 303] width 83 height 14
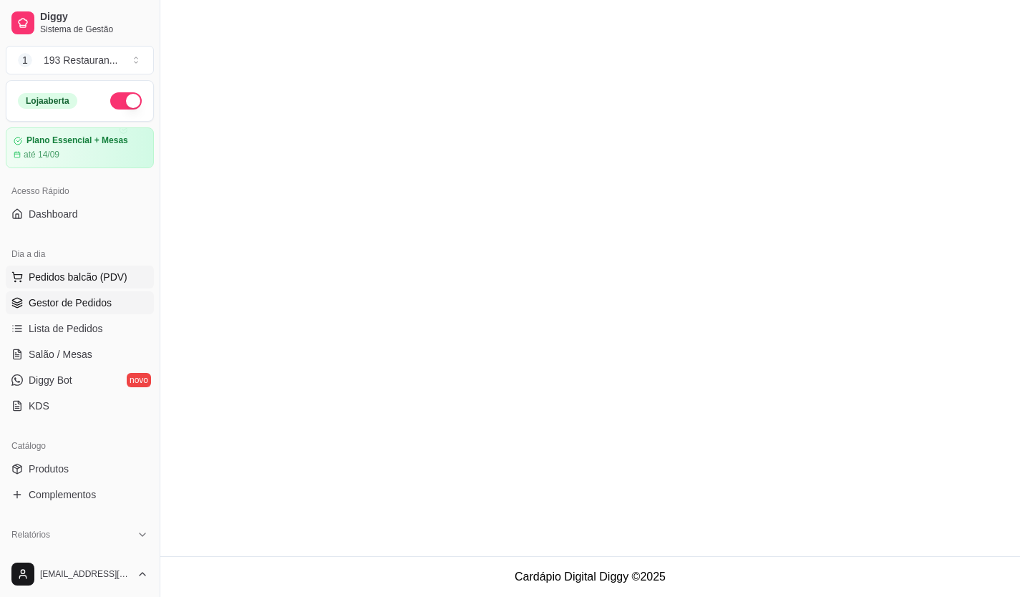
click at [69, 282] on span "Pedidos balcão (PDV)" at bounding box center [78, 277] width 99 height 14
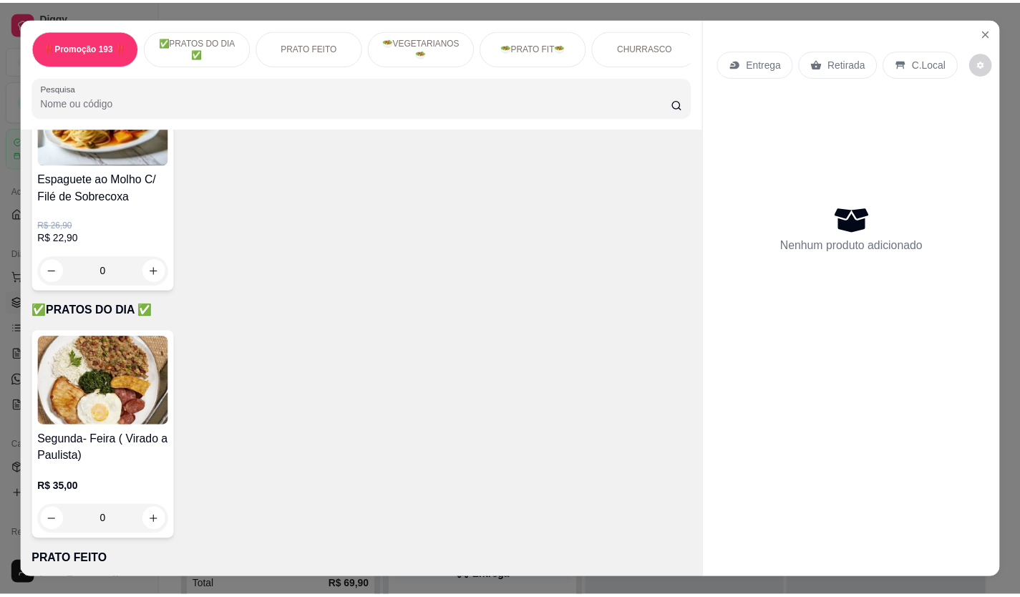
scroll to position [215, 0]
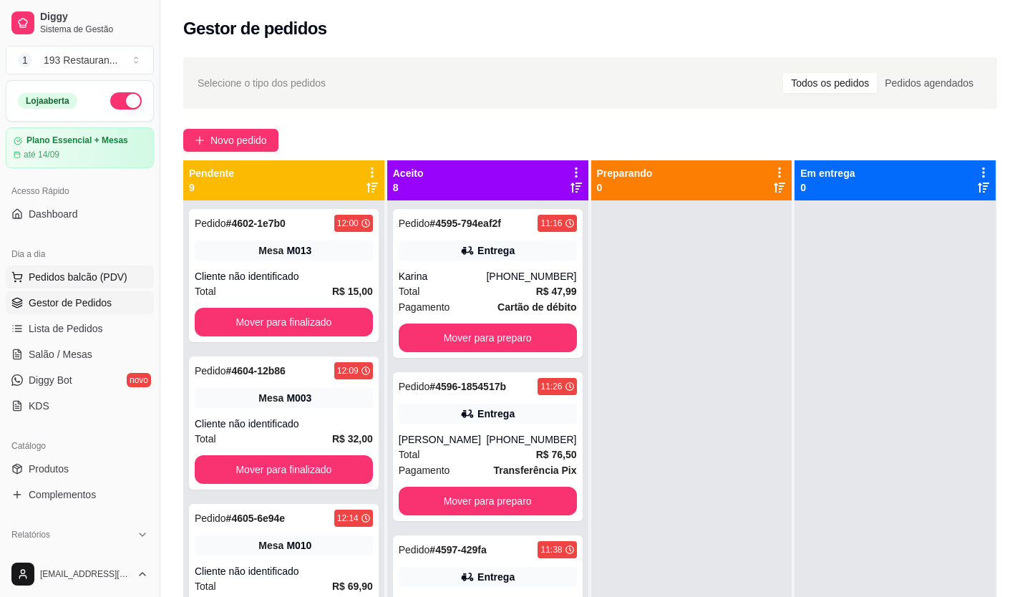
click at [43, 279] on span "Pedidos balcão (PDV)" at bounding box center [78, 277] width 99 height 14
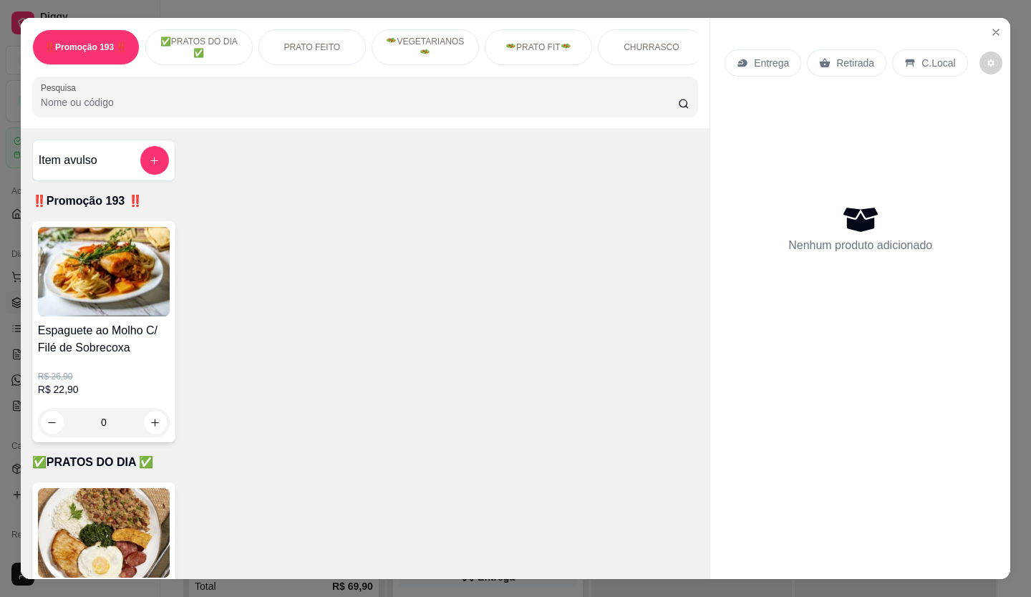
click at [853, 62] on p "Retirada" at bounding box center [855, 63] width 38 height 14
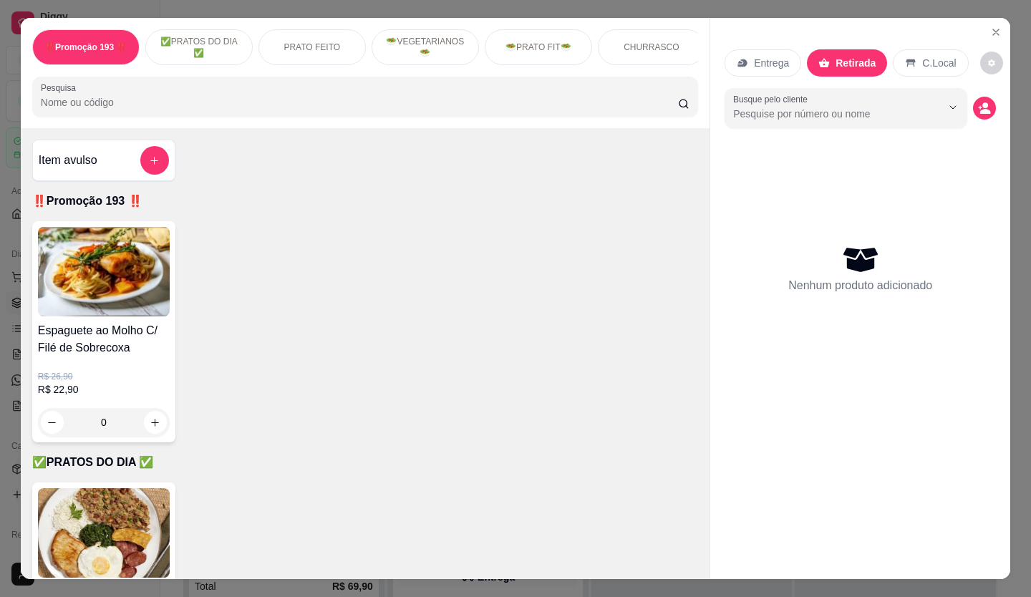
scroll to position [286, 0]
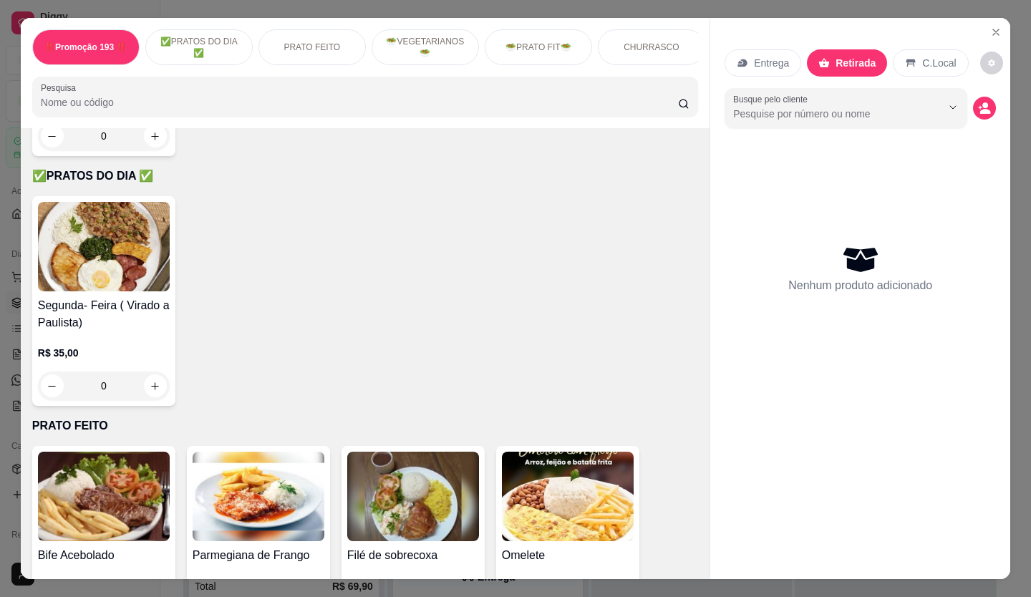
click at [755, 64] on p "Entrega" at bounding box center [771, 63] width 35 height 14
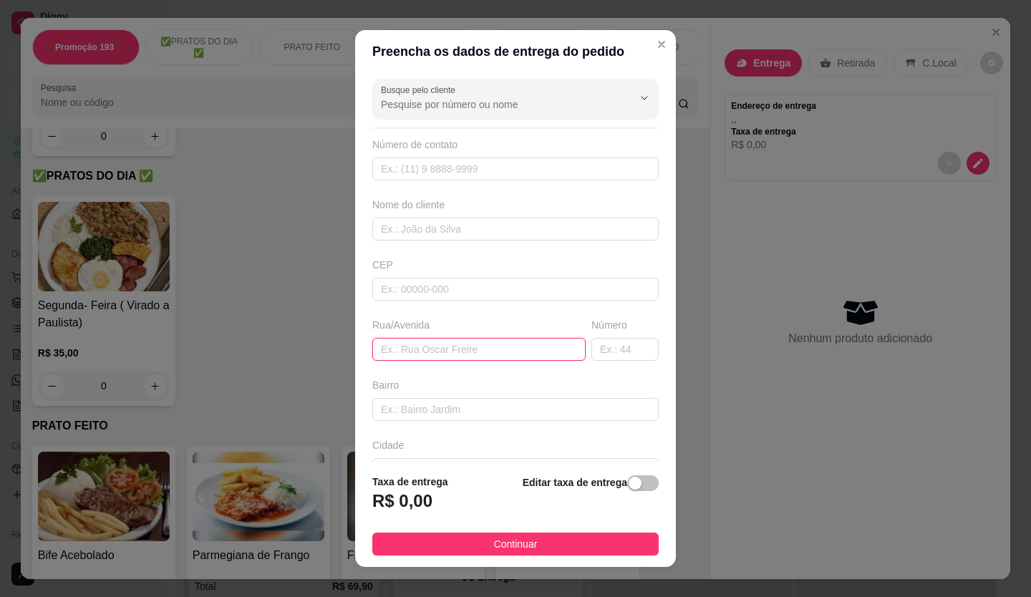
click at [407, 353] on input "text" at bounding box center [478, 349] width 213 height 23
type input "rua visconde nova granada"
click at [594, 344] on input "text" at bounding box center [624, 349] width 67 height 23
type input "3637"
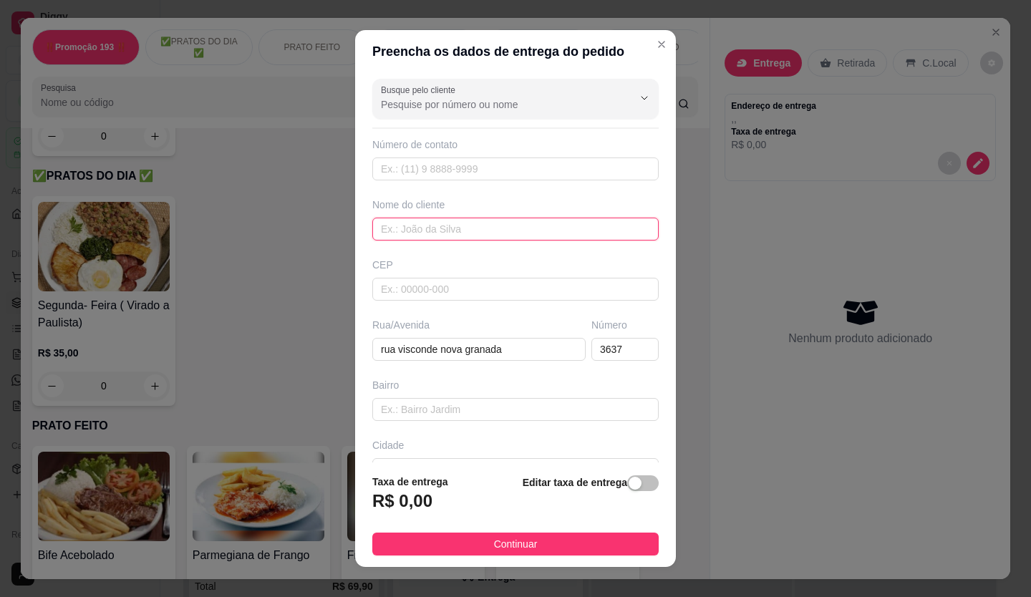
click at [441, 218] on input "text" at bounding box center [515, 229] width 286 height 23
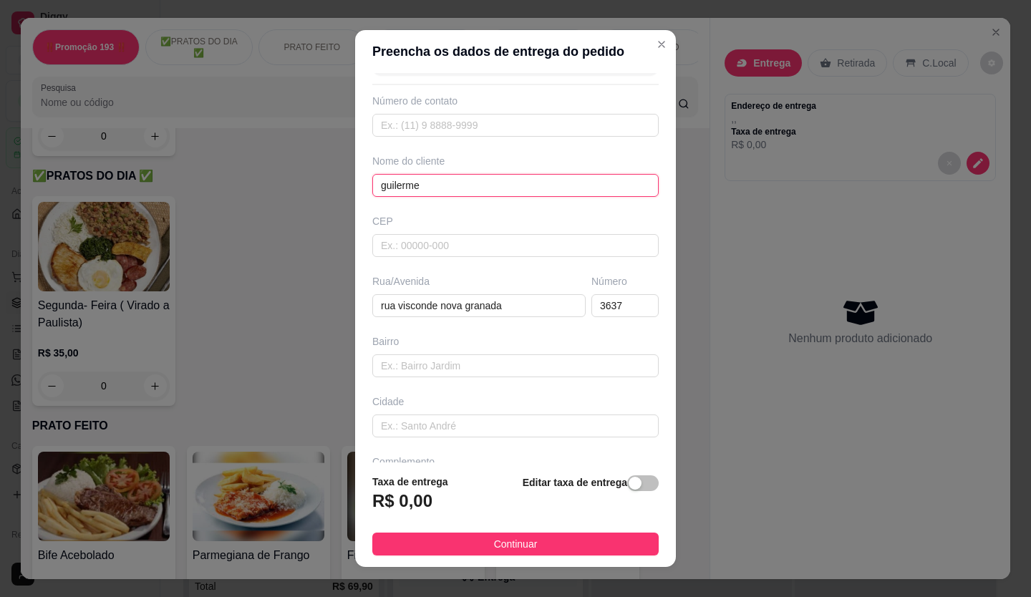
scroll to position [92, 0]
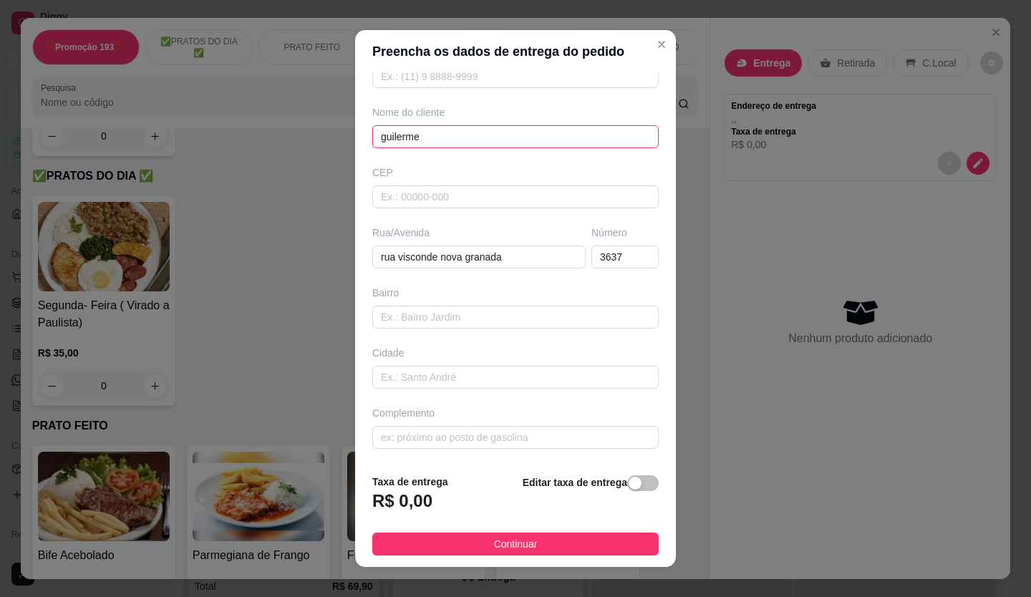
type input "guilerme"
click at [628, 481] on span "button" at bounding box center [643, 483] width 32 height 16
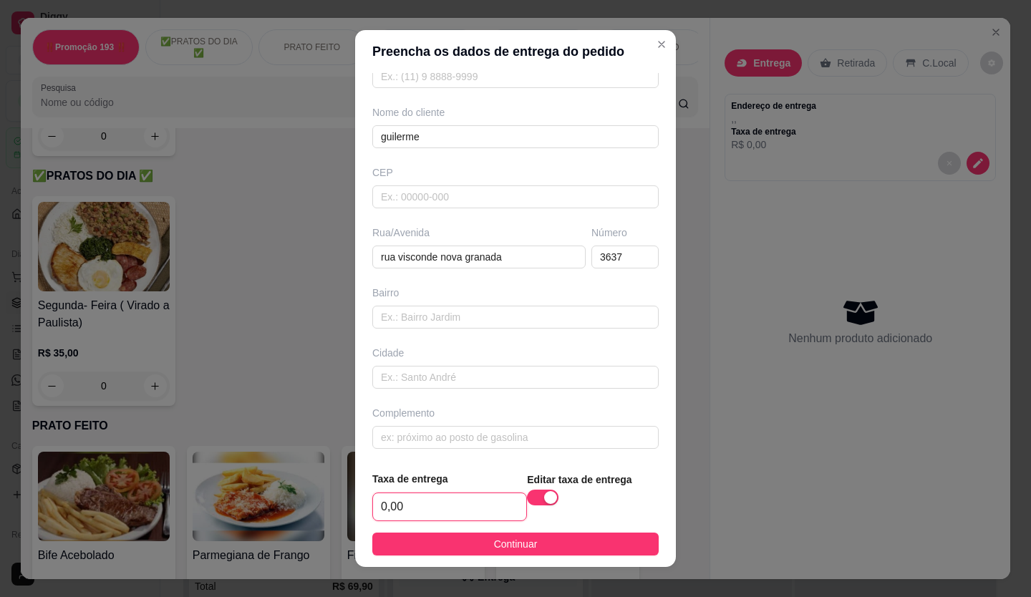
click at [465, 503] on input "0,00" at bounding box center [449, 506] width 153 height 27
type input "2,50"
click at [445, 533] on button "Continuar" at bounding box center [515, 544] width 286 height 23
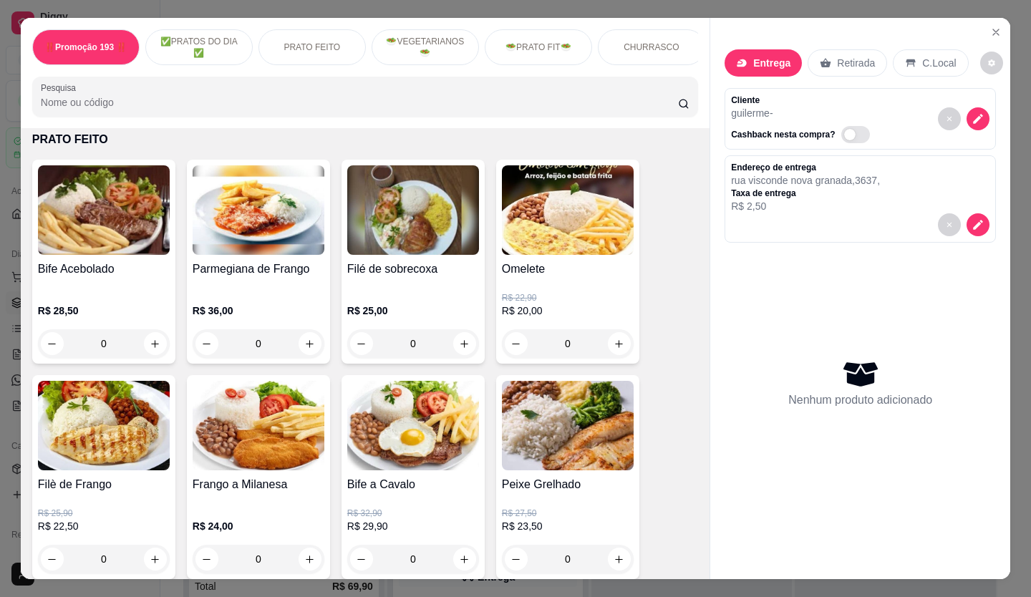
scroll to position [716, 0]
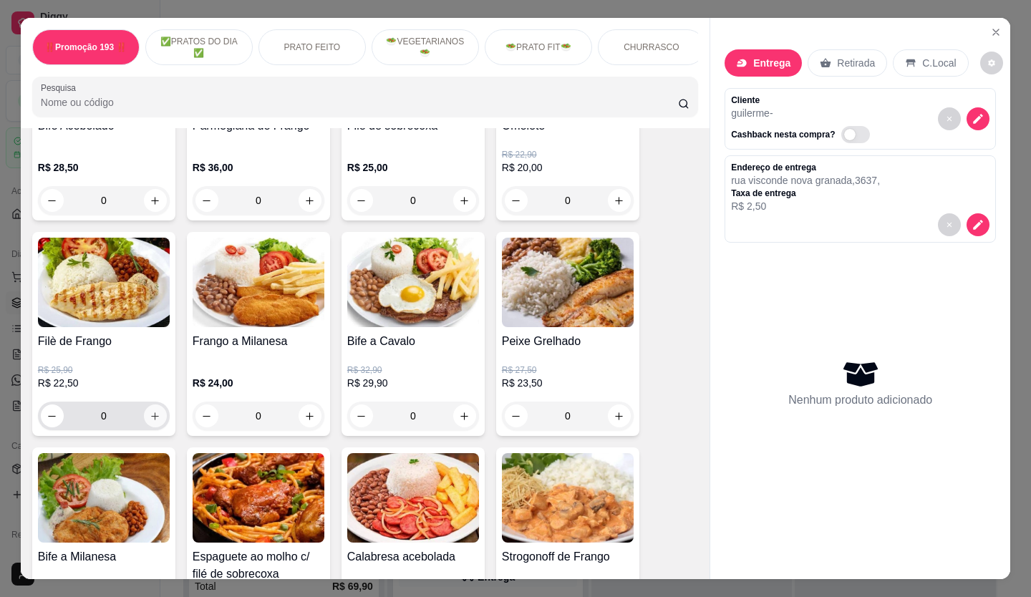
click at [152, 417] on icon "increase-product-quantity" at bounding box center [155, 416] width 11 height 11
type input "1"
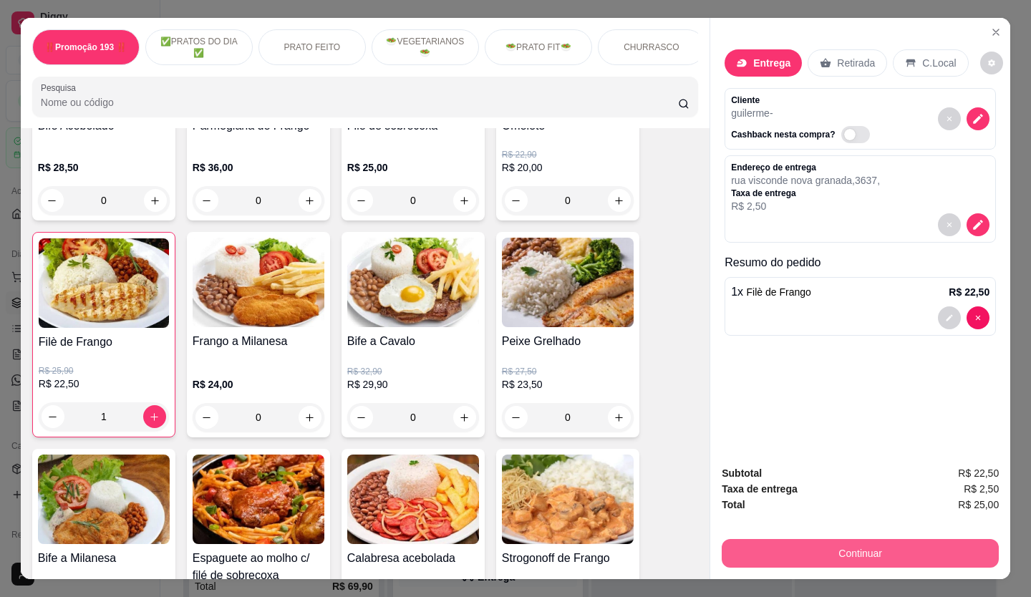
click at [865, 562] on div "Continuar" at bounding box center [860, 552] width 277 height 32
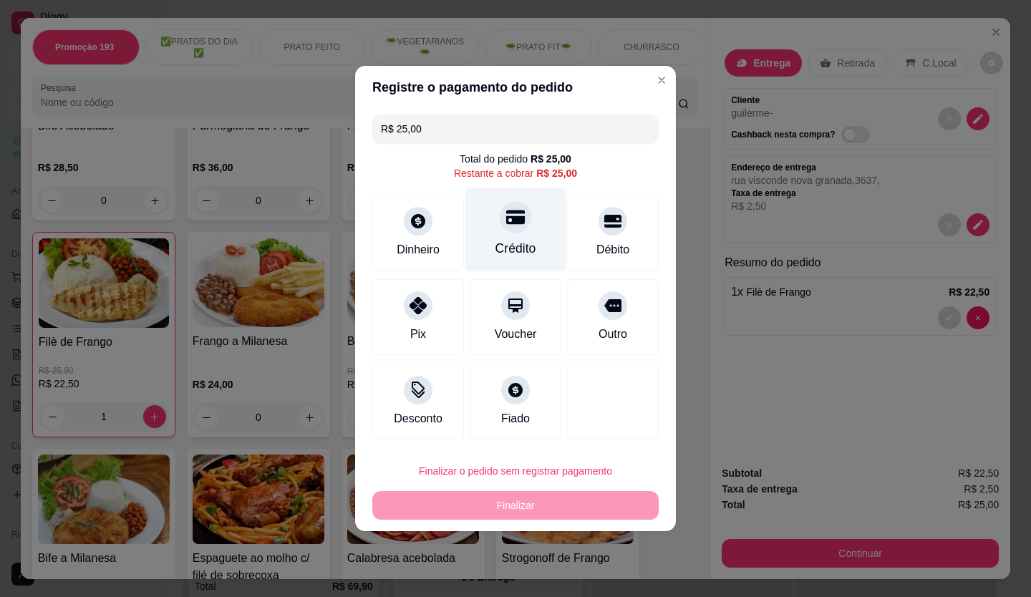
click at [495, 224] on div "Crédito" at bounding box center [515, 230] width 101 height 84
type input "R$ 0,00"
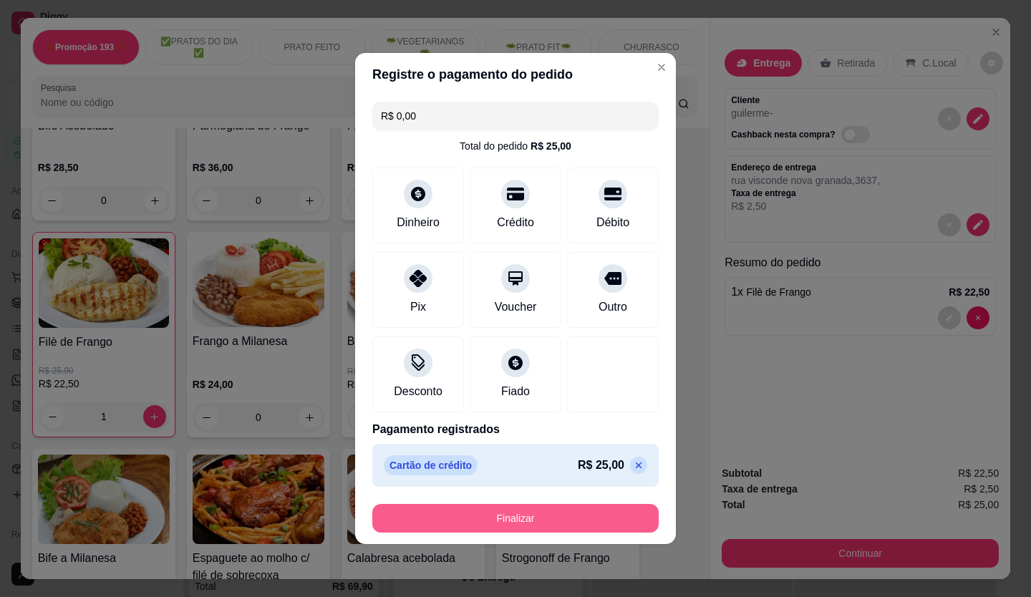
click at [564, 523] on button "Finalizar" at bounding box center [515, 518] width 286 height 29
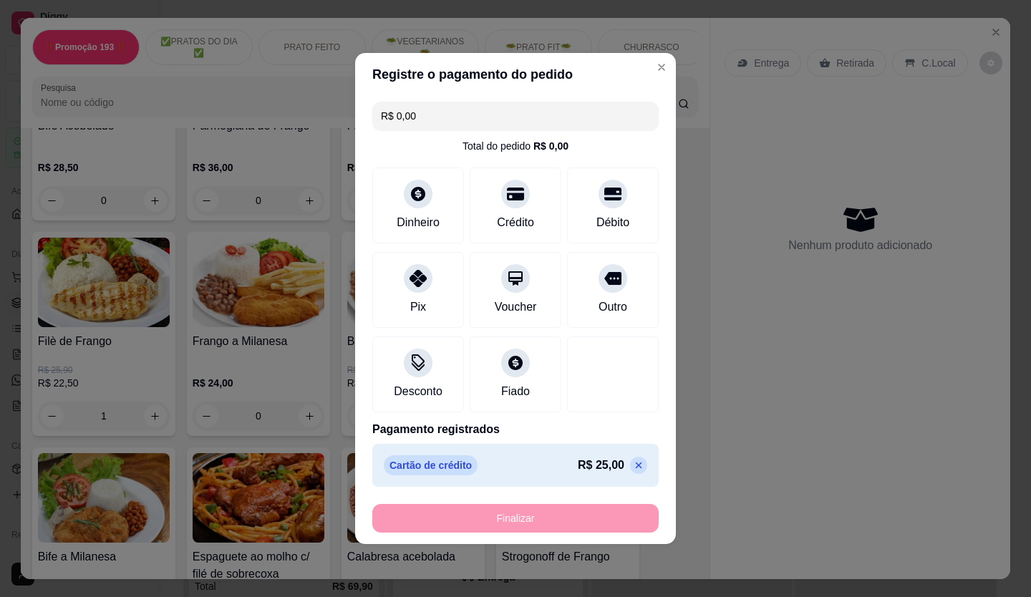
type input "0"
type input "-R$ 25,00"
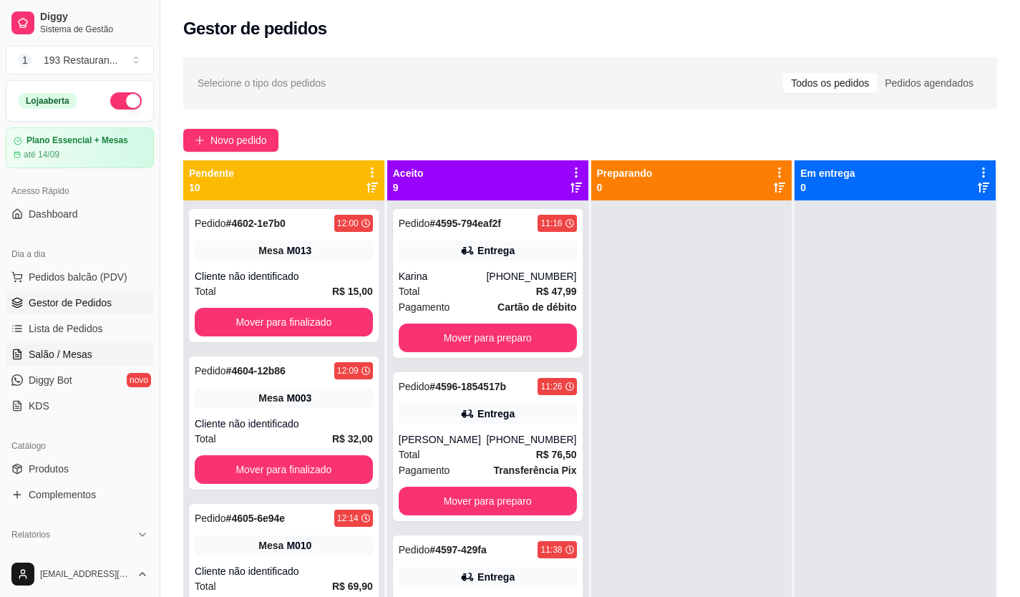
drag, startPoint x: 77, startPoint y: 354, endPoint x: 97, endPoint y: 350, distance: 21.2
click at [79, 355] on span "Salão / Mesas" at bounding box center [61, 354] width 64 height 14
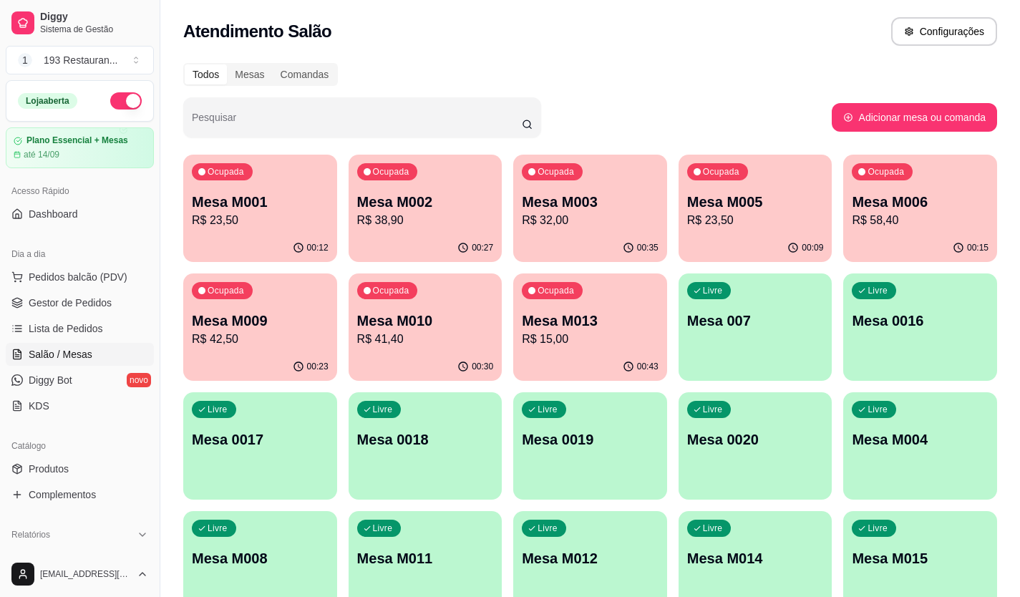
click at [391, 256] on div "00:27" at bounding box center [426, 248] width 154 height 28
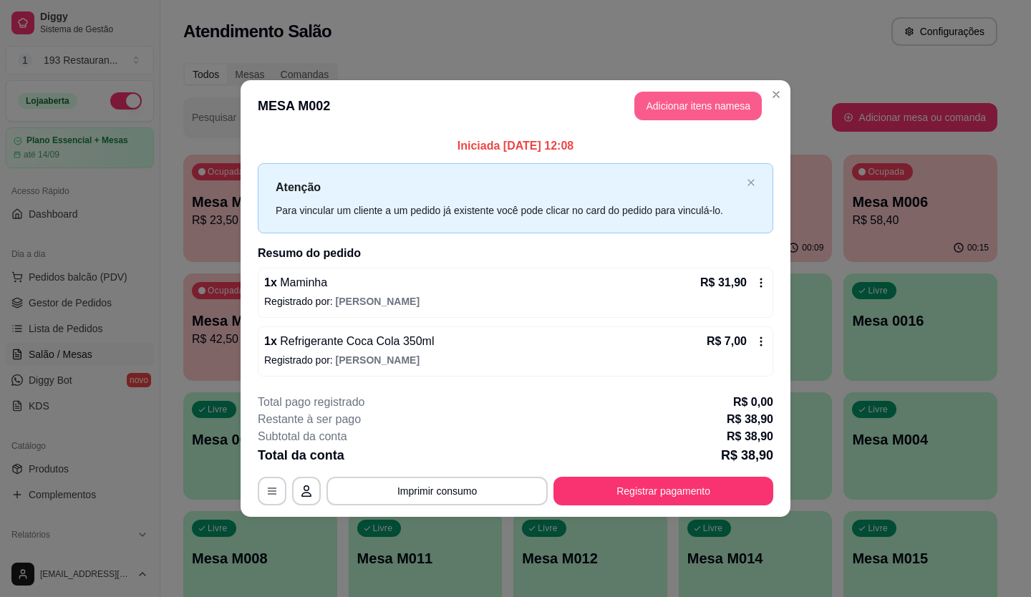
click at [679, 93] on button "Adicionar itens na mesa" at bounding box center [697, 106] width 127 height 29
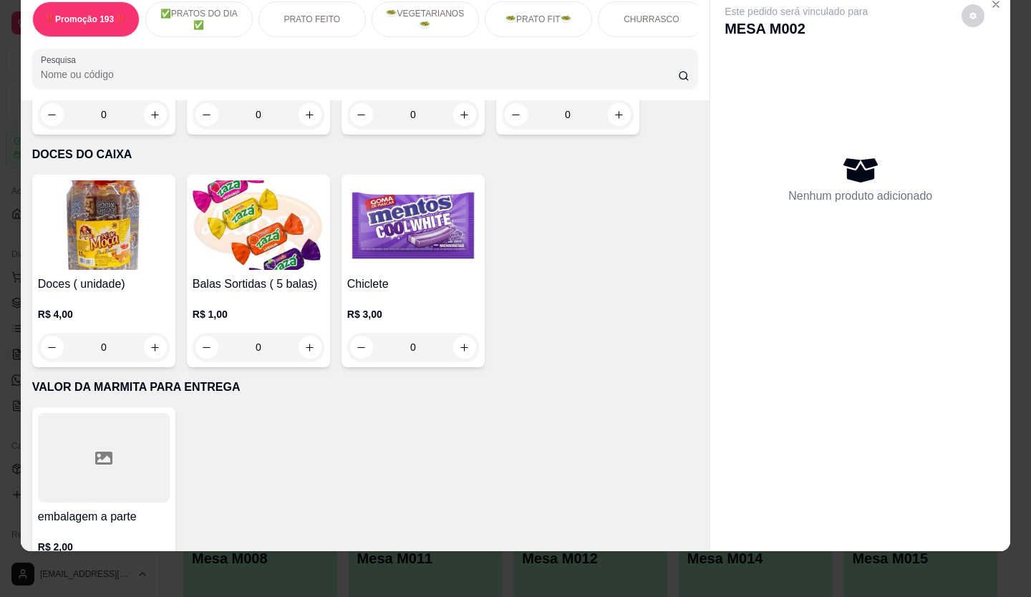
scroll to position [5973, 0]
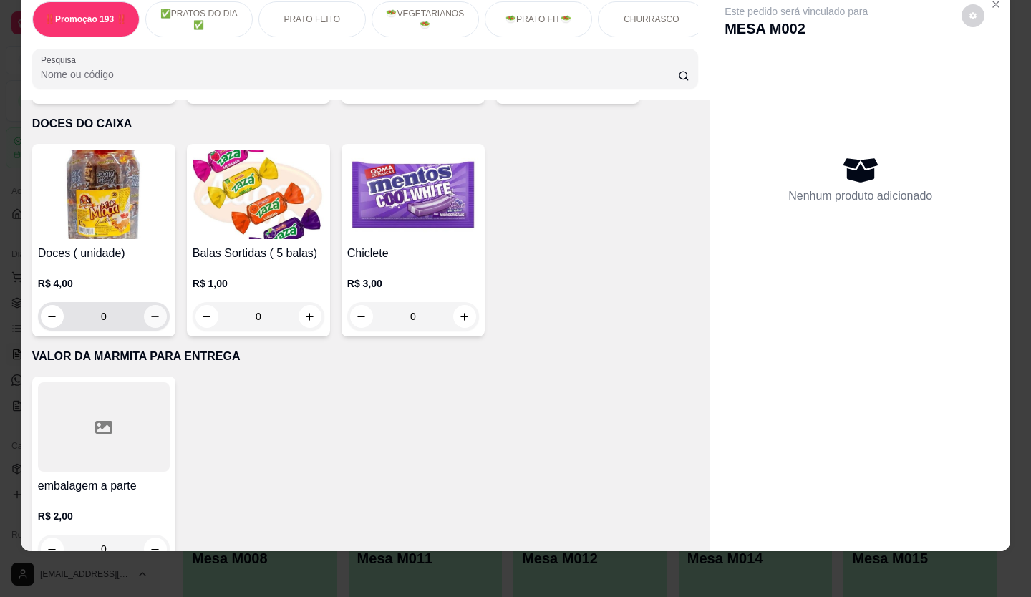
click at [155, 305] on button "increase-product-quantity" at bounding box center [155, 316] width 23 height 23
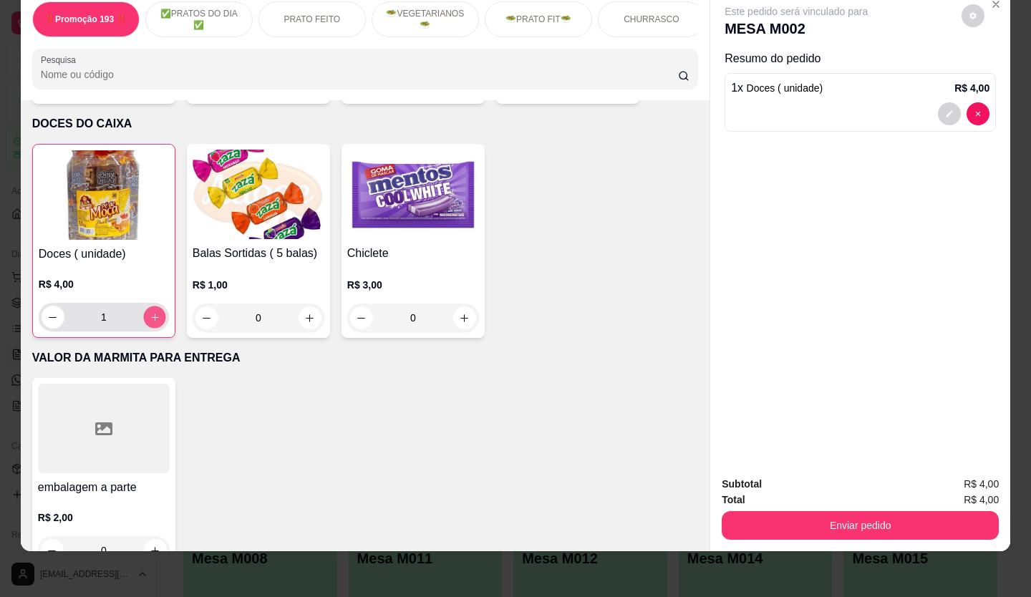
click at [155, 306] on button "increase-product-quantity" at bounding box center [154, 317] width 22 height 22
type input "2"
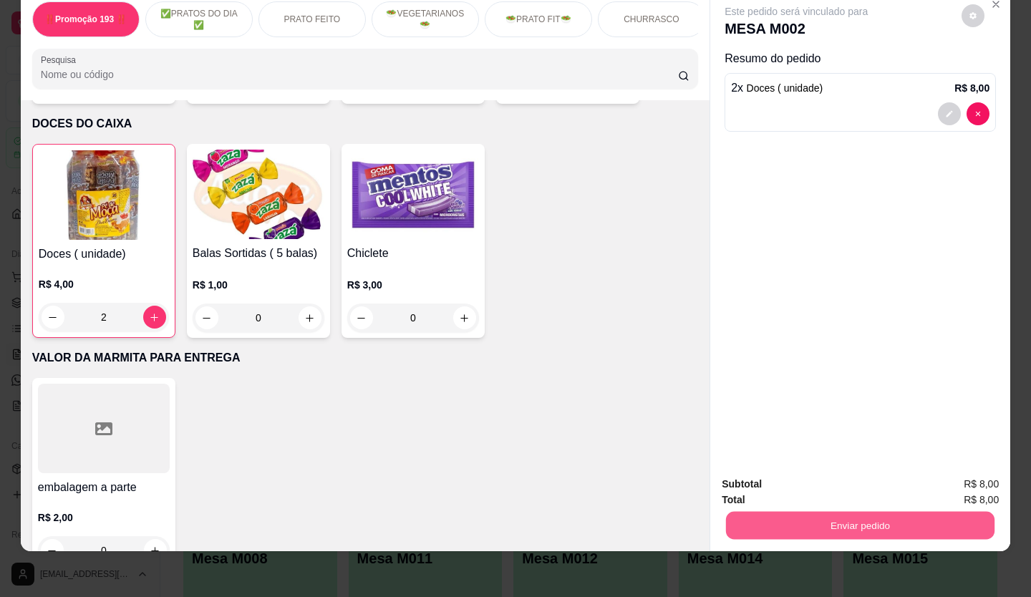
click at [934, 512] on button "Enviar pedido" at bounding box center [860, 526] width 268 height 28
click at [819, 487] on button "Não registrar e enviar pedido" at bounding box center [813, 480] width 145 height 26
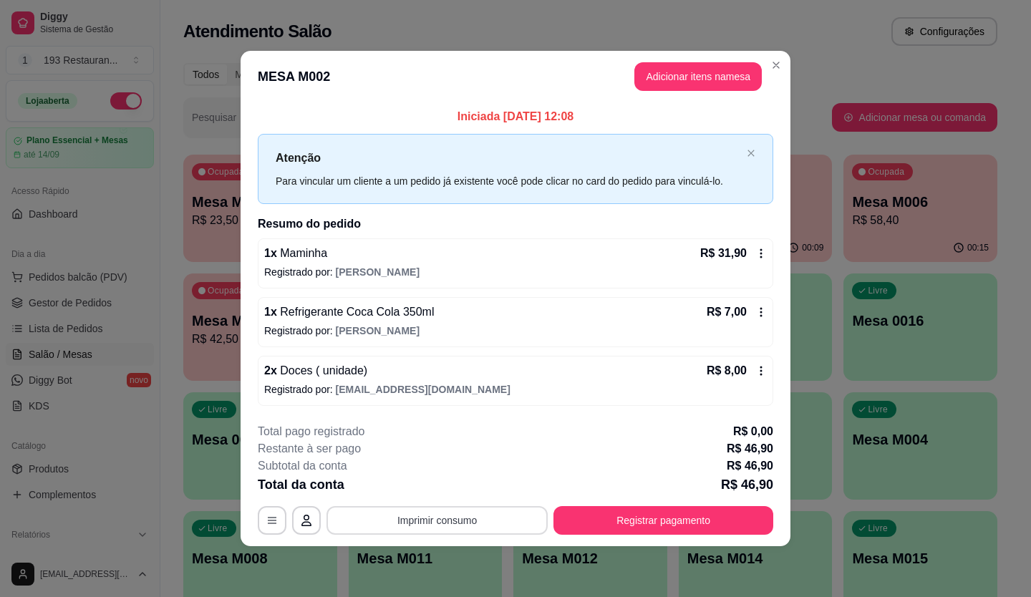
click at [380, 521] on button "Imprimir consumo" at bounding box center [436, 520] width 221 height 29
click at [414, 488] on button "CAIXA" at bounding box center [442, 486] width 100 height 22
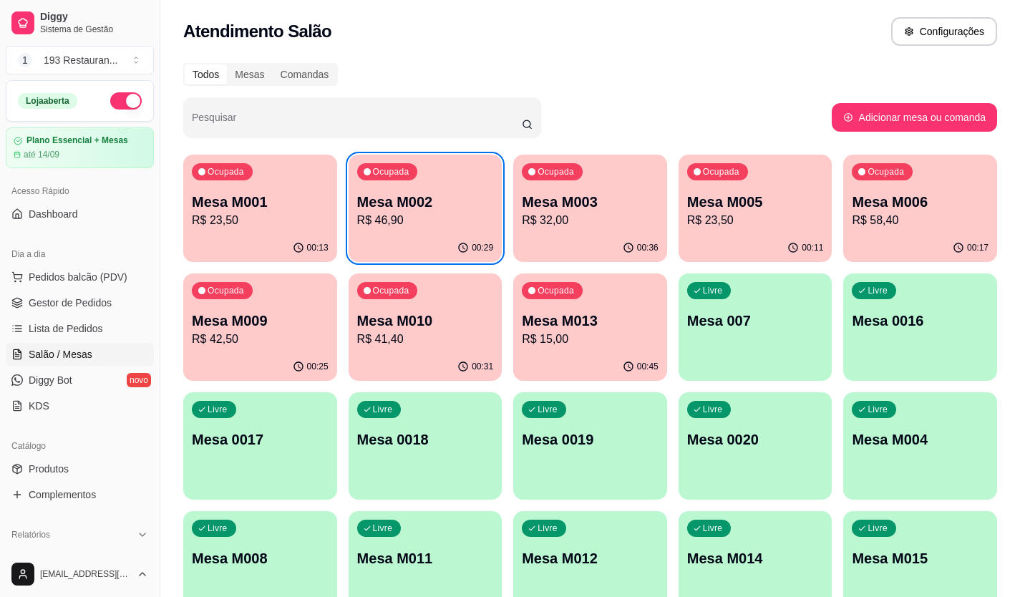
click at [442, 346] on p "R$ 41,40" at bounding box center [425, 339] width 137 height 17
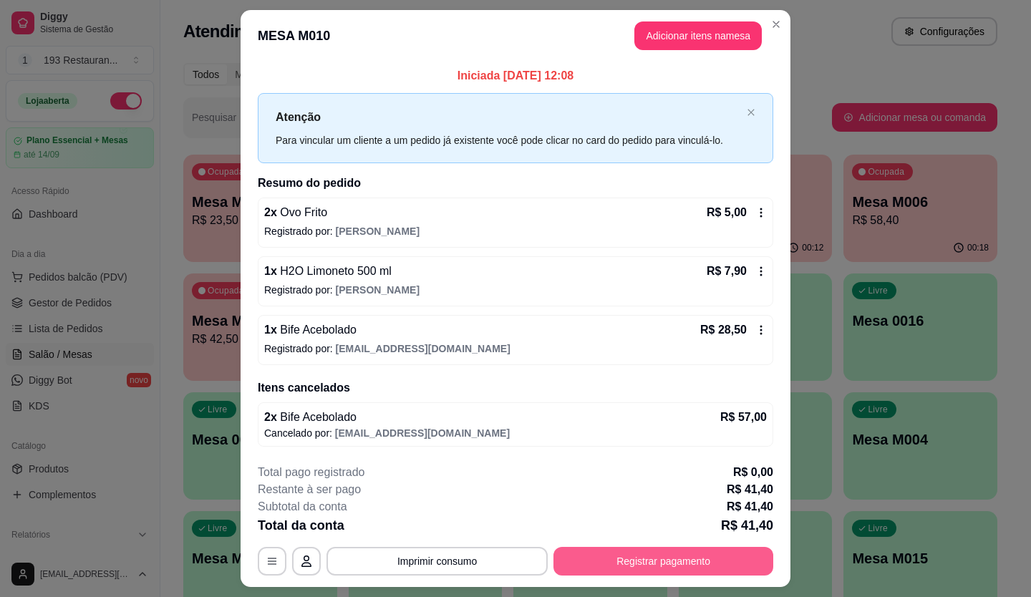
click at [715, 559] on button "Registrar pagamento" at bounding box center [663, 561] width 220 height 29
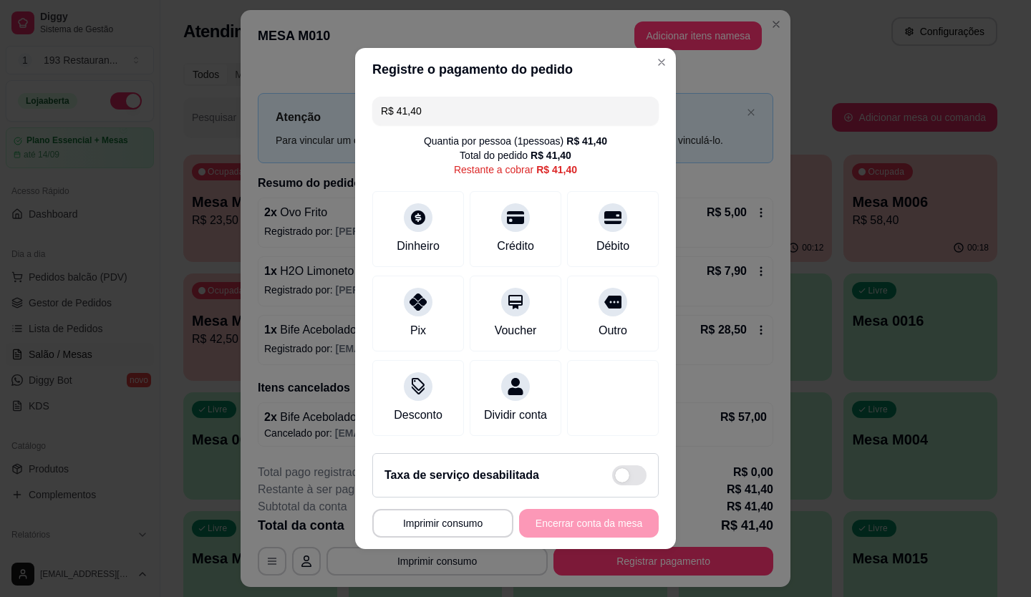
drag, startPoint x: 433, startPoint y: 99, endPoint x: 183, endPoint y: 168, distance: 260.0
click at [194, 168] on div "**********" at bounding box center [515, 298] width 1031 height 597
drag, startPoint x: 457, startPoint y: 105, endPoint x: 336, endPoint y: 105, distance: 121.0
click at [336, 105] on div "**********" at bounding box center [515, 298] width 1031 height 597
click at [451, 102] on input "R$ 21,00" at bounding box center [515, 111] width 269 height 29
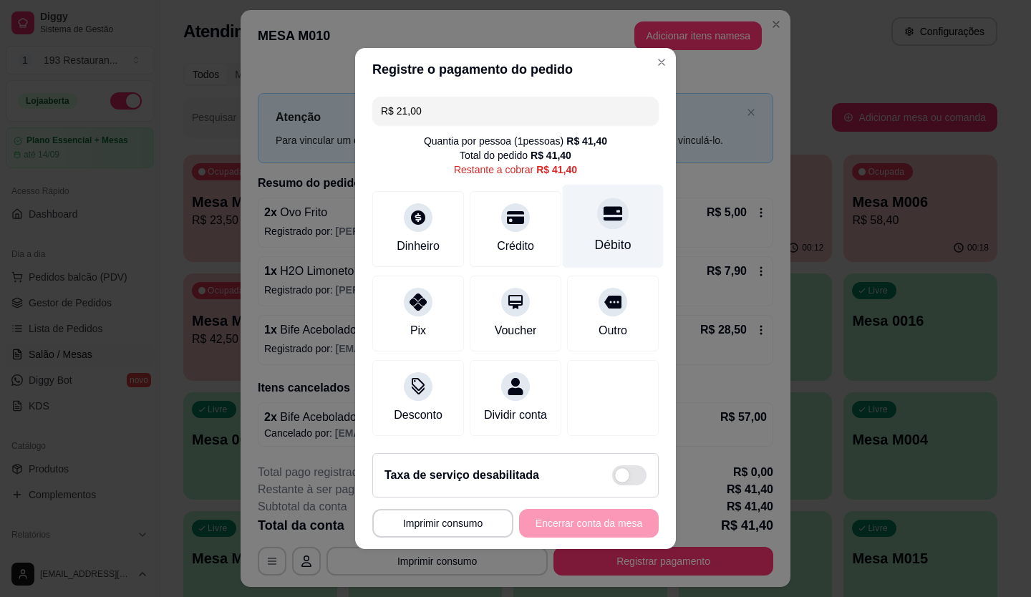
click at [597, 217] on div at bounding box center [613, 214] width 32 height 32
type input "R$ 20,40"
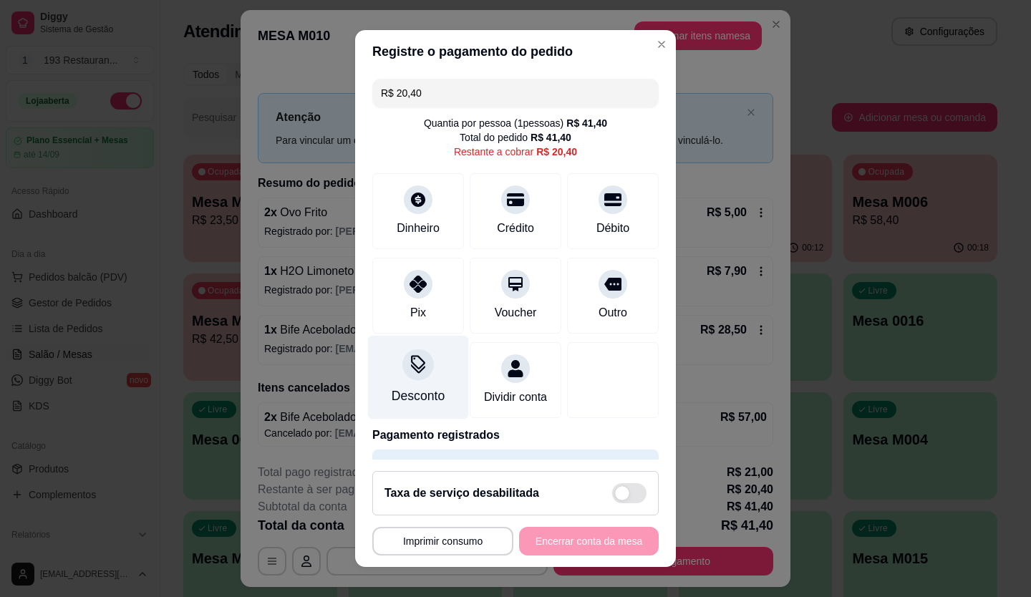
click at [432, 393] on div "Desconto" at bounding box center [418, 396] width 53 height 19
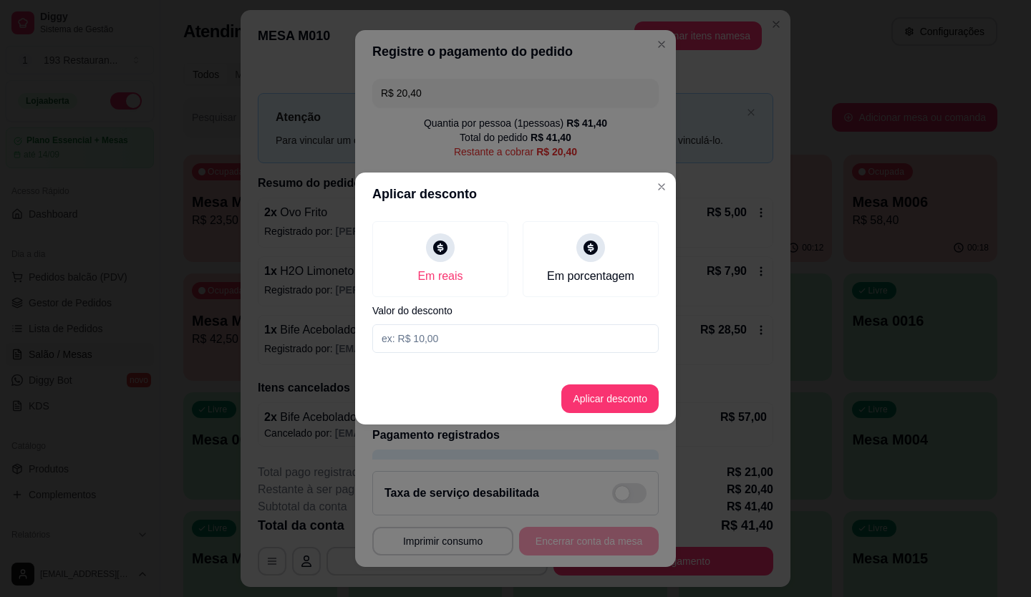
click at [480, 351] on input at bounding box center [515, 338] width 286 height 29
type input "0,40"
click at [618, 403] on button "Aplicar desconto" at bounding box center [609, 398] width 97 height 29
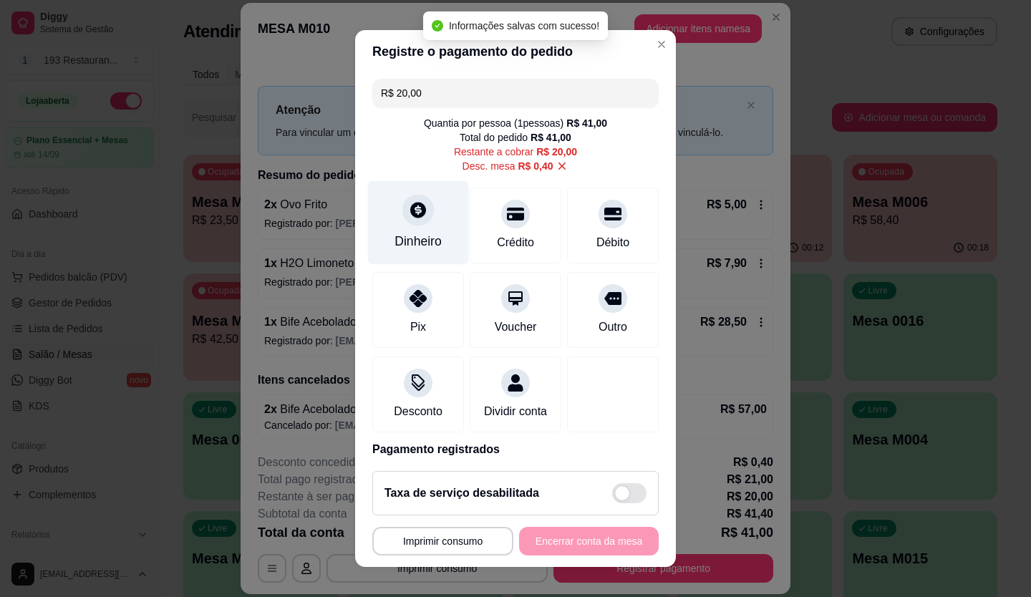
click at [417, 212] on icon at bounding box center [418, 209] width 19 height 19
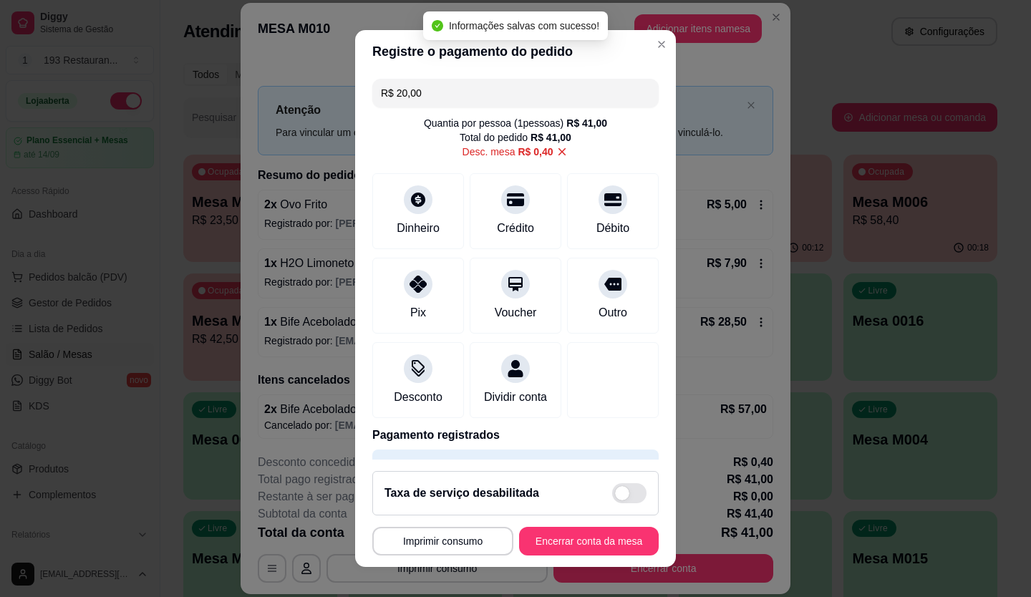
type input "R$ 0,00"
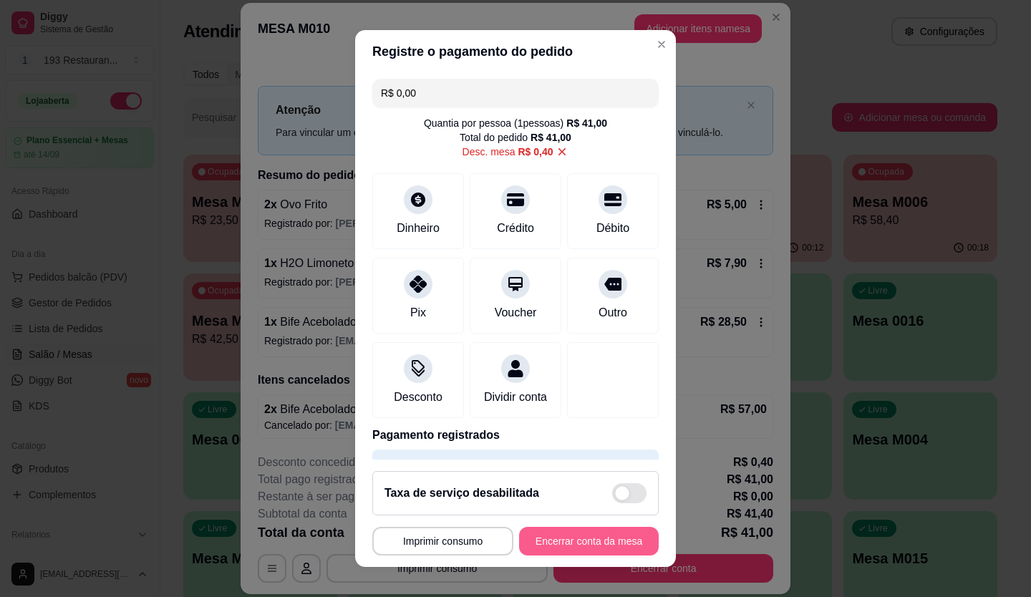
click at [610, 530] on button "Encerrar conta da mesa" at bounding box center [589, 541] width 140 height 29
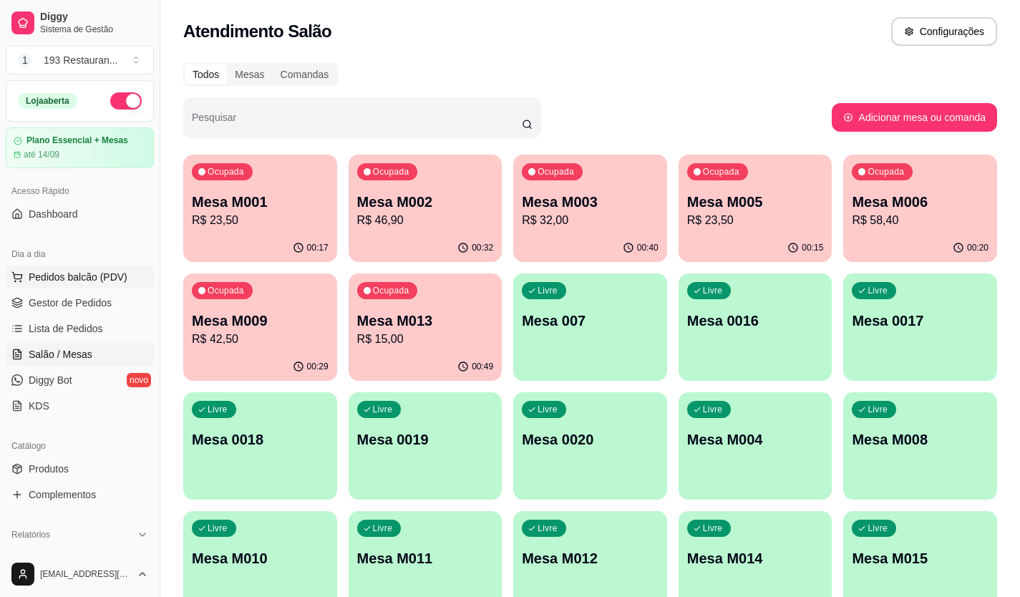
click at [73, 268] on button "Pedidos balcão (PDV)" at bounding box center [80, 277] width 148 height 23
click at [99, 324] on span "Lista de Pedidos" at bounding box center [66, 328] width 74 height 14
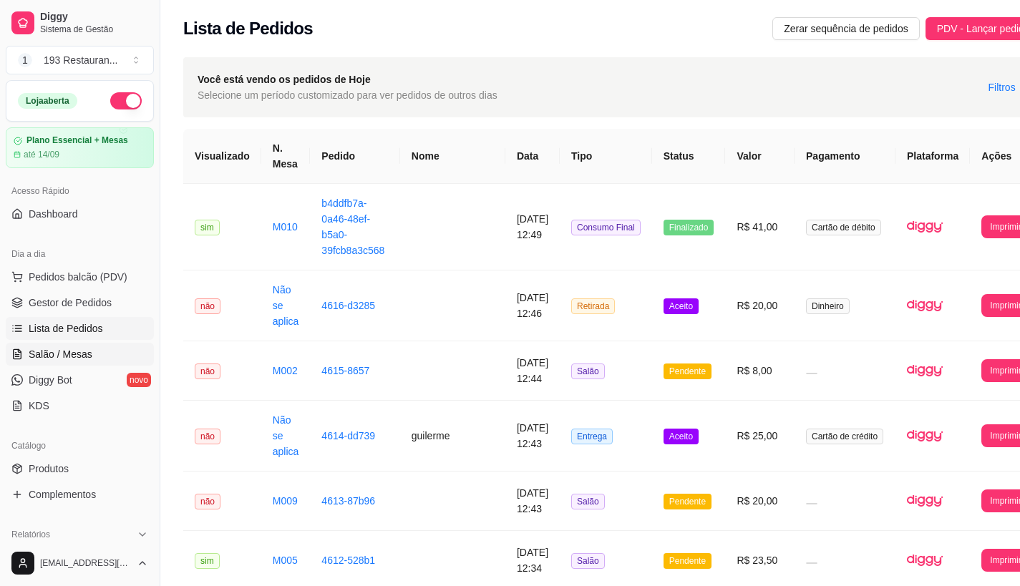
click at [59, 354] on span "Salão / Mesas" at bounding box center [61, 354] width 64 height 14
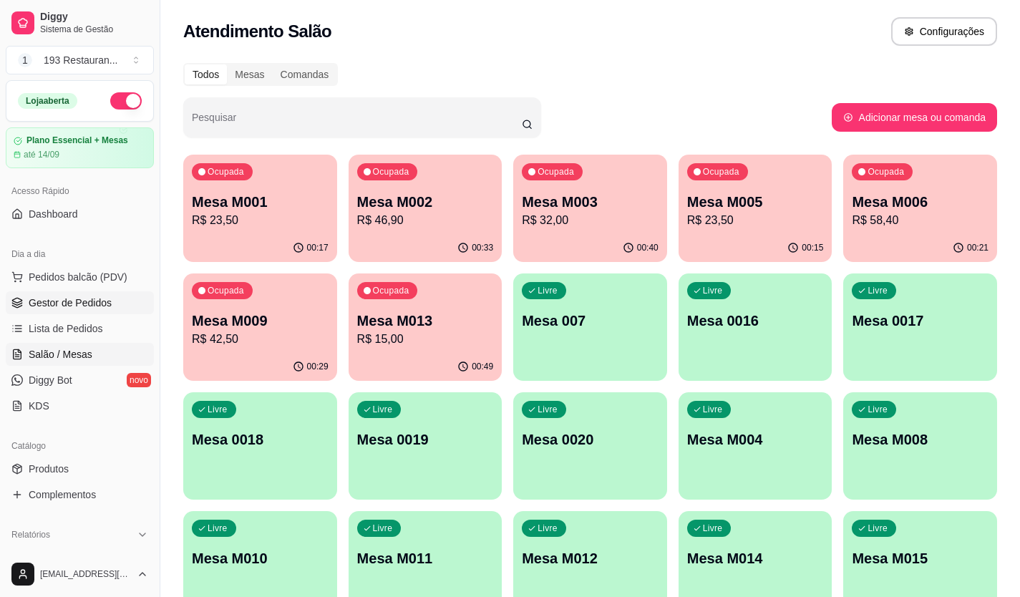
click at [56, 299] on span "Gestor de Pedidos" at bounding box center [70, 303] width 83 height 14
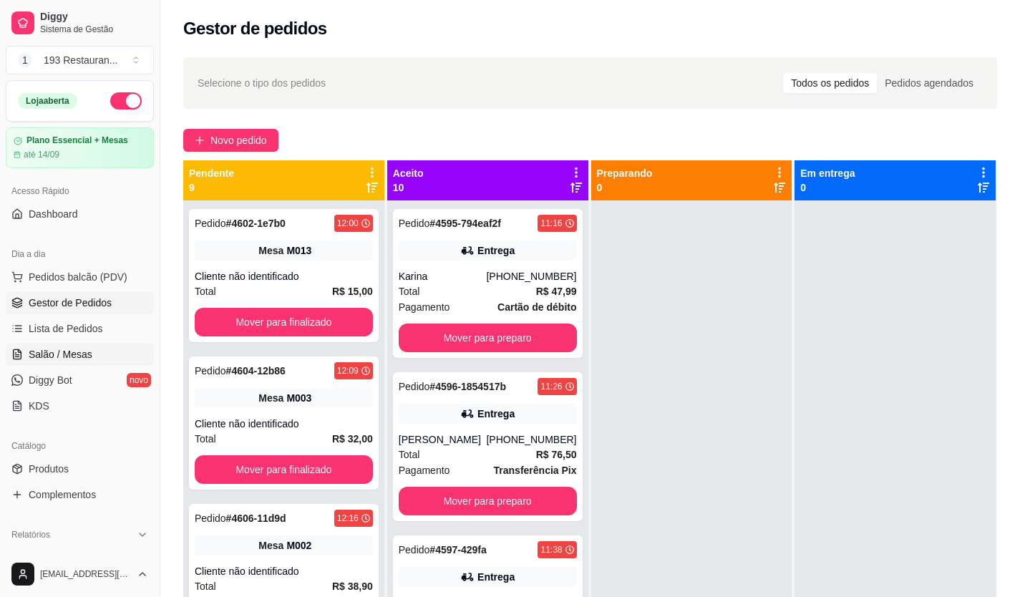
click at [82, 347] on span "Salão / Mesas" at bounding box center [61, 354] width 64 height 14
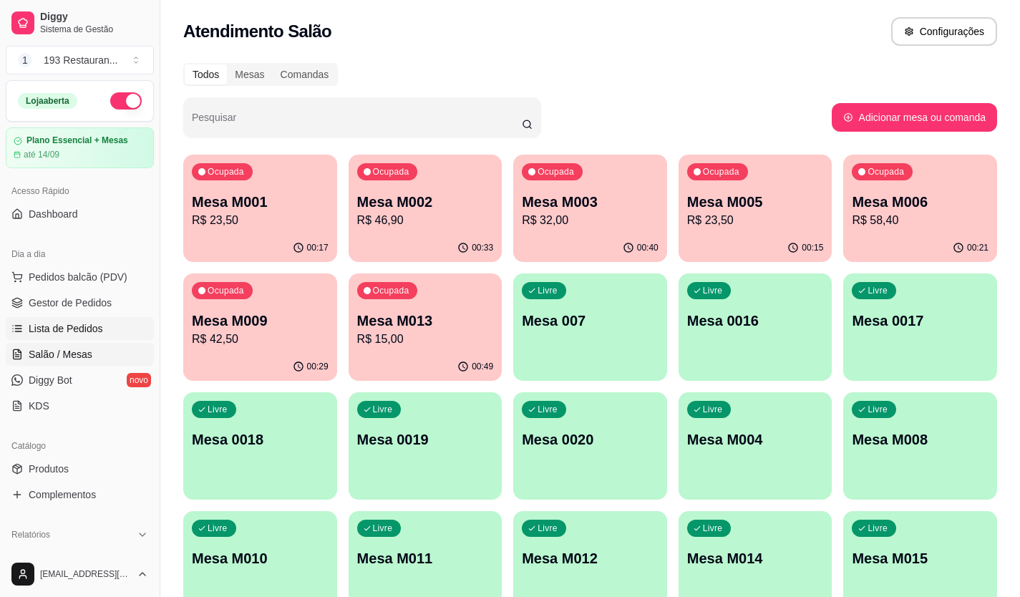
click at [81, 328] on span "Lista de Pedidos" at bounding box center [66, 328] width 74 height 14
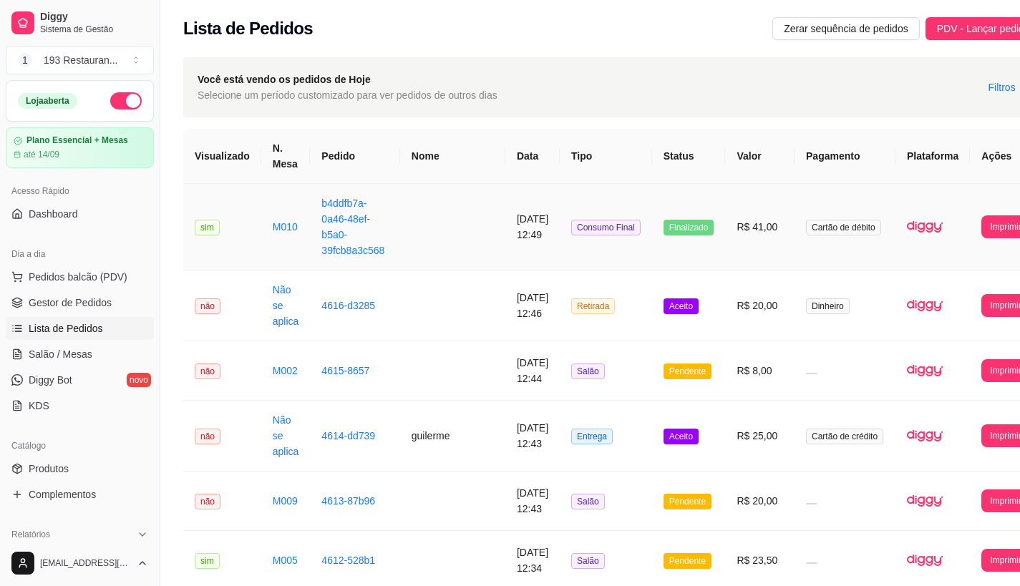
click at [735, 248] on td "R$ 41,00" at bounding box center [759, 227] width 69 height 87
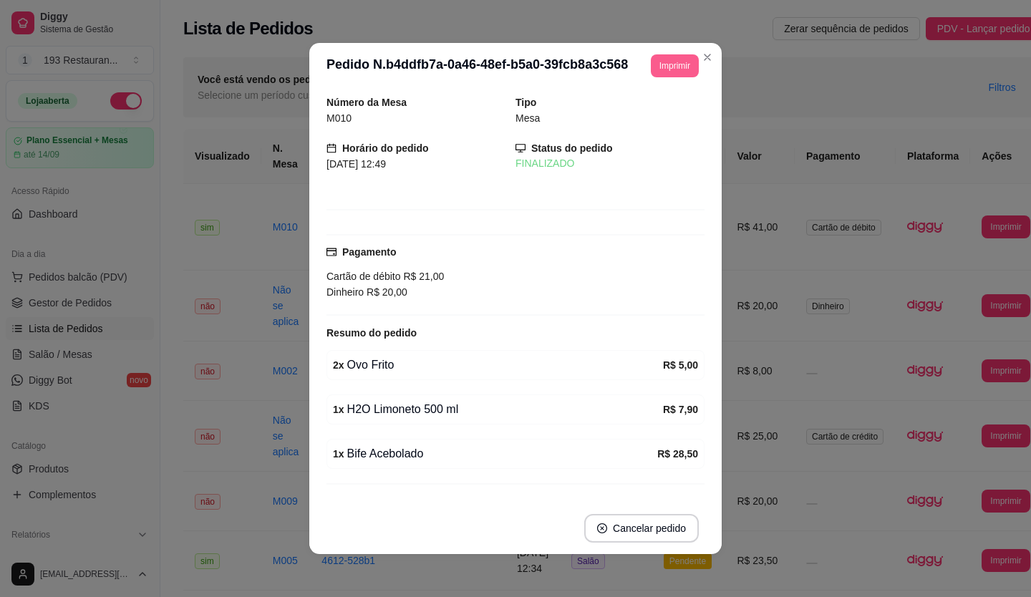
click at [651, 73] on button "Imprimir" at bounding box center [675, 65] width 48 height 23
click at [610, 146] on button "CAIXA" at bounding box center [643, 144] width 100 height 22
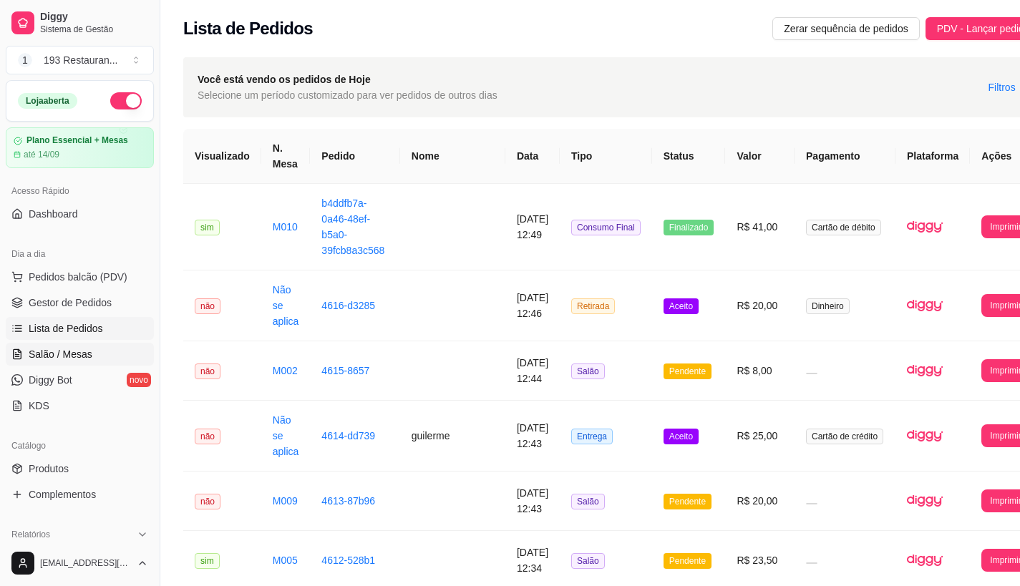
click at [82, 353] on span "Salão / Mesas" at bounding box center [61, 354] width 64 height 14
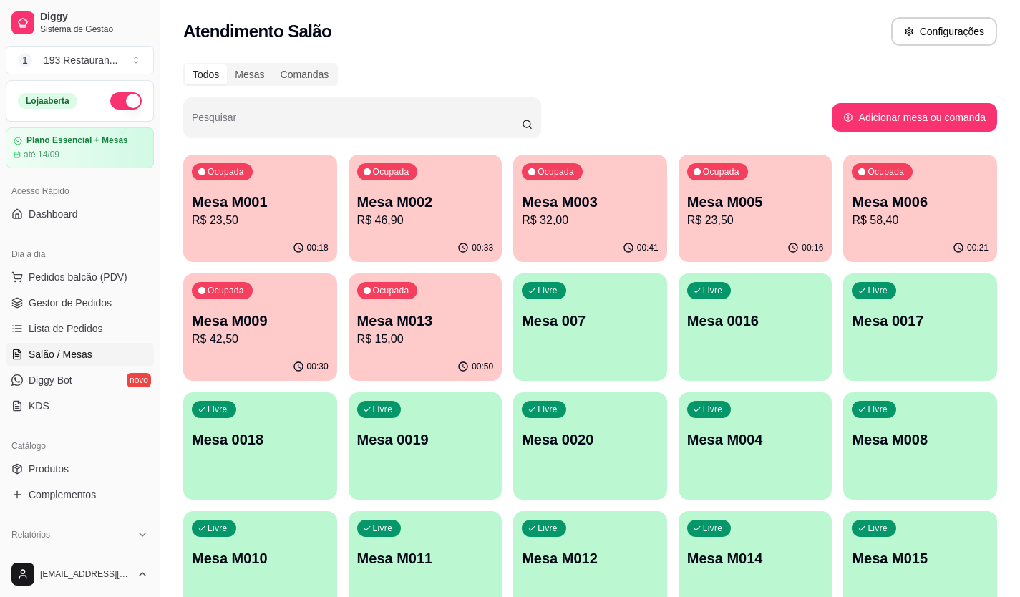
click at [566, 241] on div "00:41" at bounding box center [590, 248] width 154 height 28
click at [967, 193] on p "Mesa M006" at bounding box center [920, 202] width 137 height 20
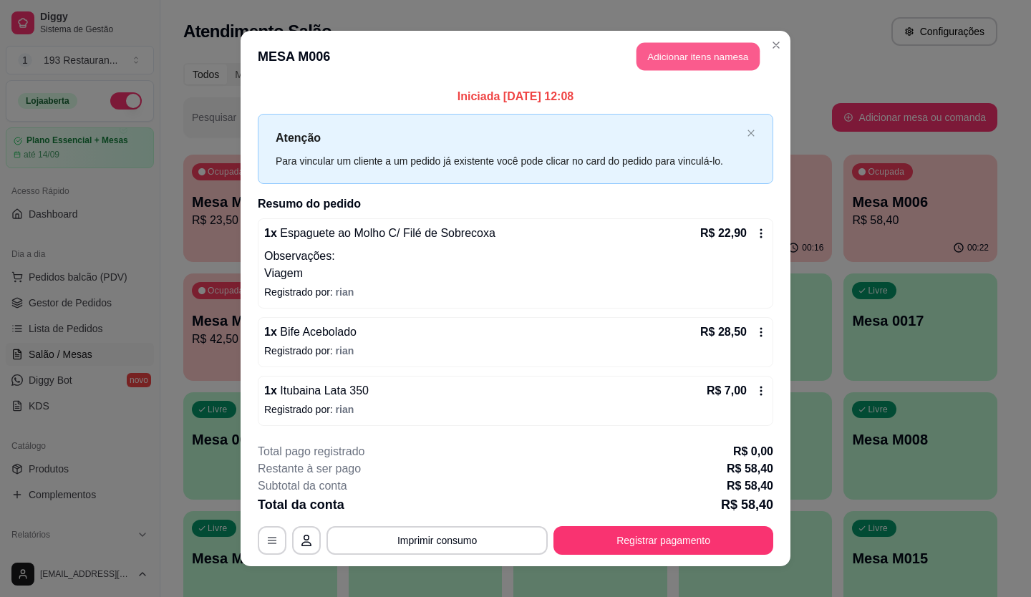
click at [712, 59] on button "Adicionar itens na mesa" at bounding box center [697, 57] width 123 height 28
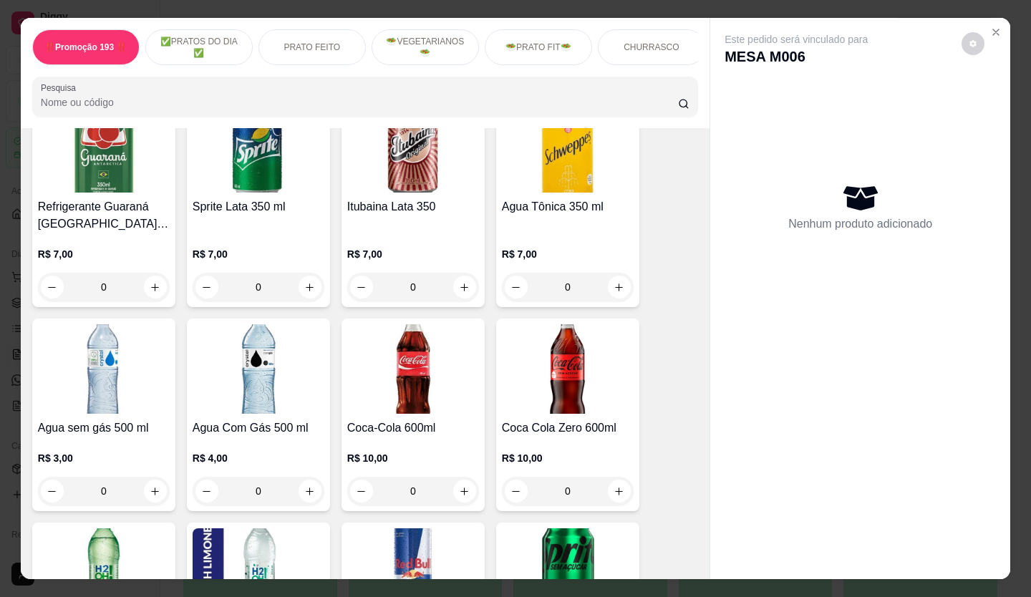
scroll to position [4367, 0]
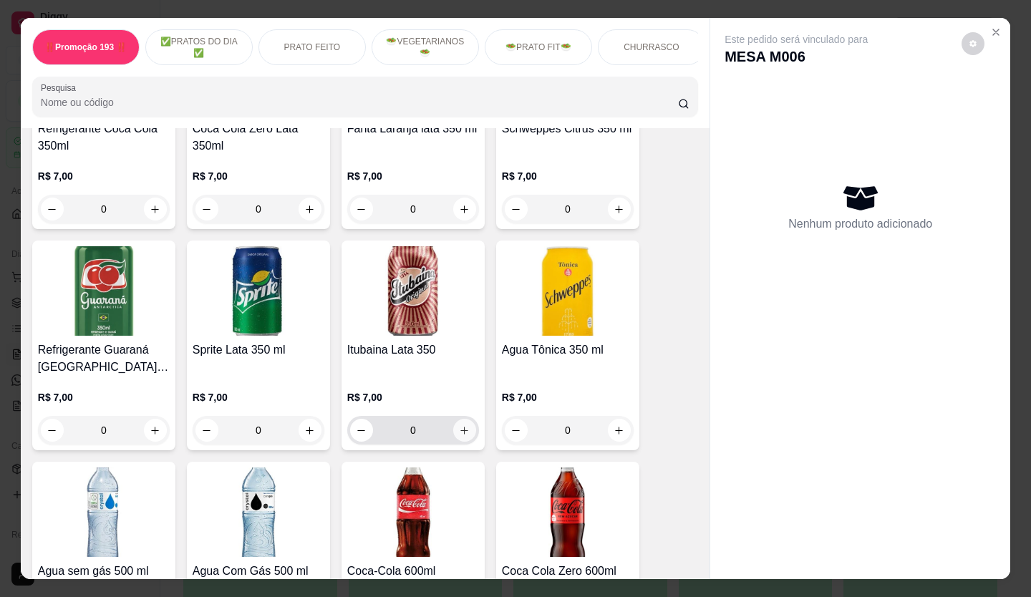
click at [459, 425] on icon "increase-product-quantity" at bounding box center [464, 430] width 11 height 11
type input "1"
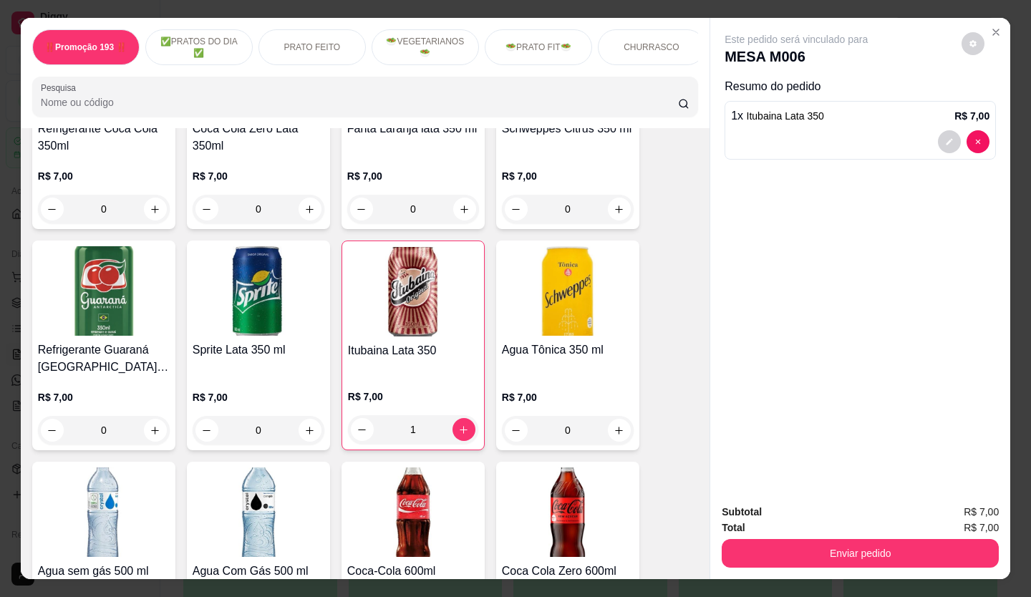
click at [826, 539] on button "Enviar pedido" at bounding box center [860, 553] width 277 height 29
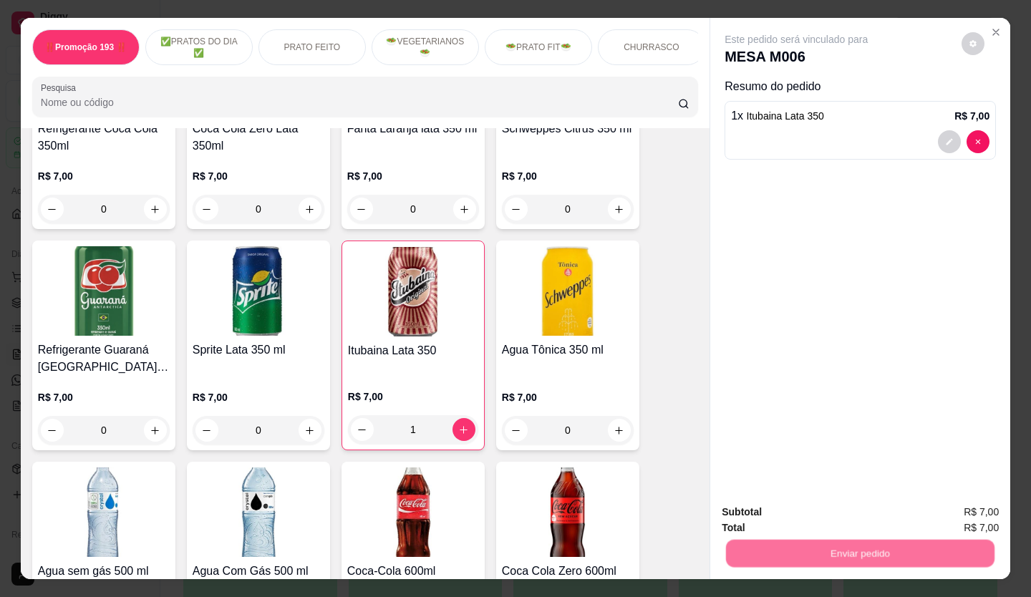
click at [796, 518] on button "Não registrar e enviar pedido" at bounding box center [812, 513] width 149 height 27
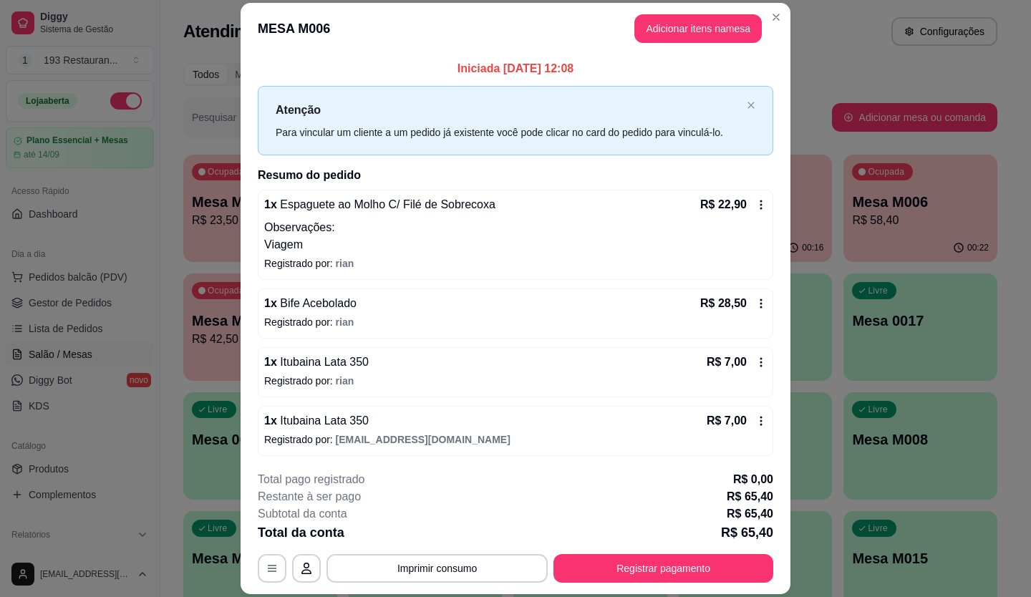
click at [435, 586] on footer "**********" at bounding box center [516, 527] width 550 height 135
click at [437, 575] on button "Imprimir consumo" at bounding box center [436, 568] width 221 height 29
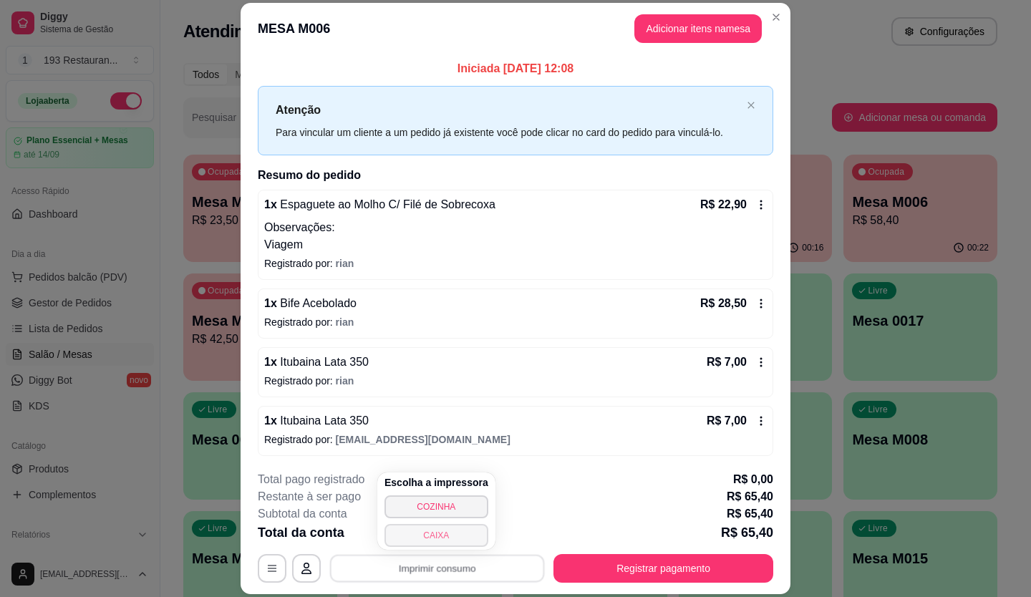
click at [462, 524] on button "CAIXA" at bounding box center [436, 535] width 104 height 23
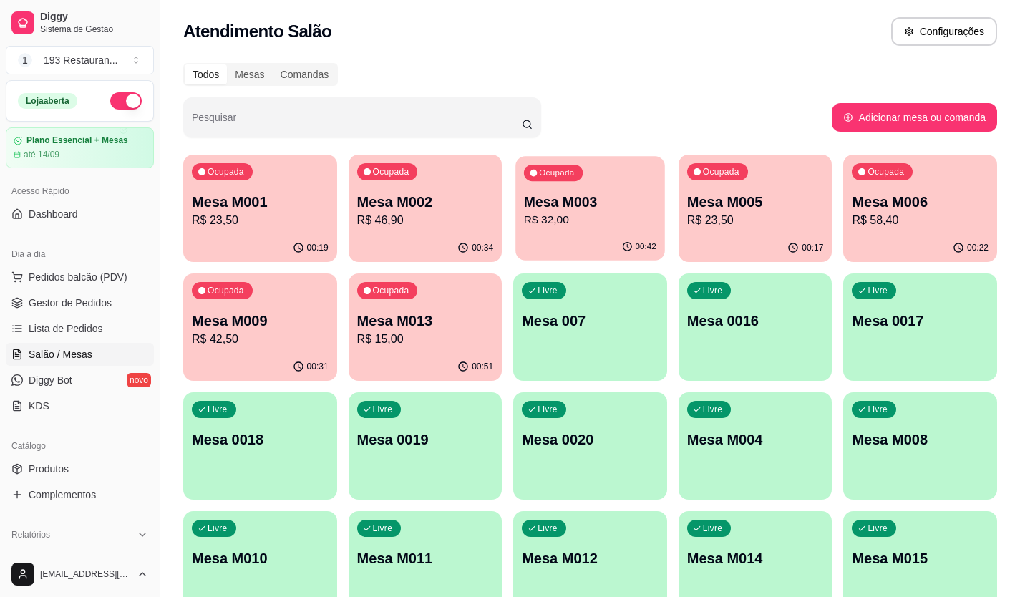
click at [563, 205] on p "Mesa M003" at bounding box center [590, 202] width 132 height 19
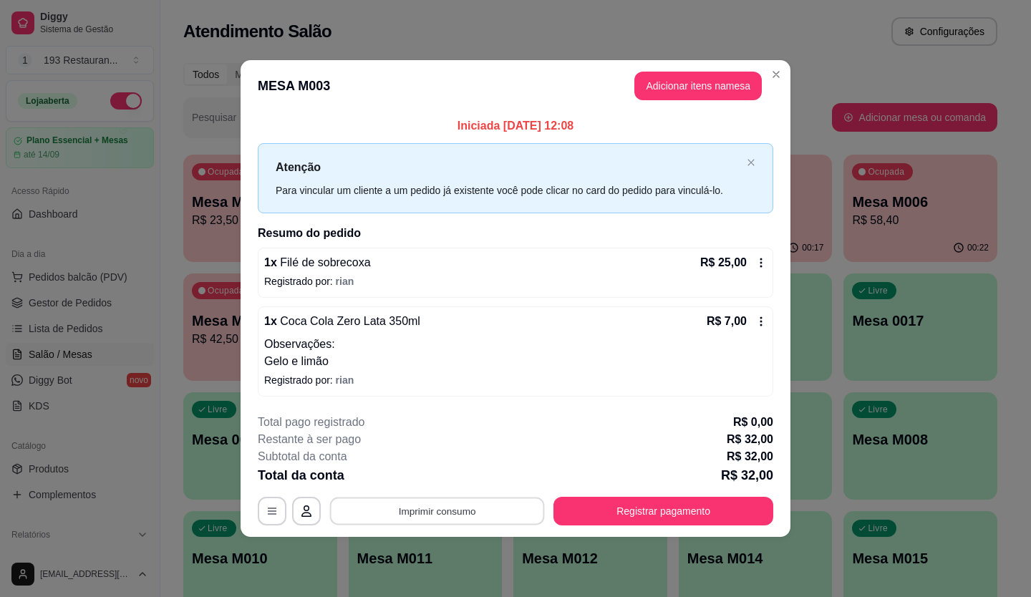
click at [464, 511] on button "Imprimir consumo" at bounding box center [437, 511] width 215 height 28
click at [441, 473] on button "CAIXA" at bounding box center [441, 477] width 104 height 23
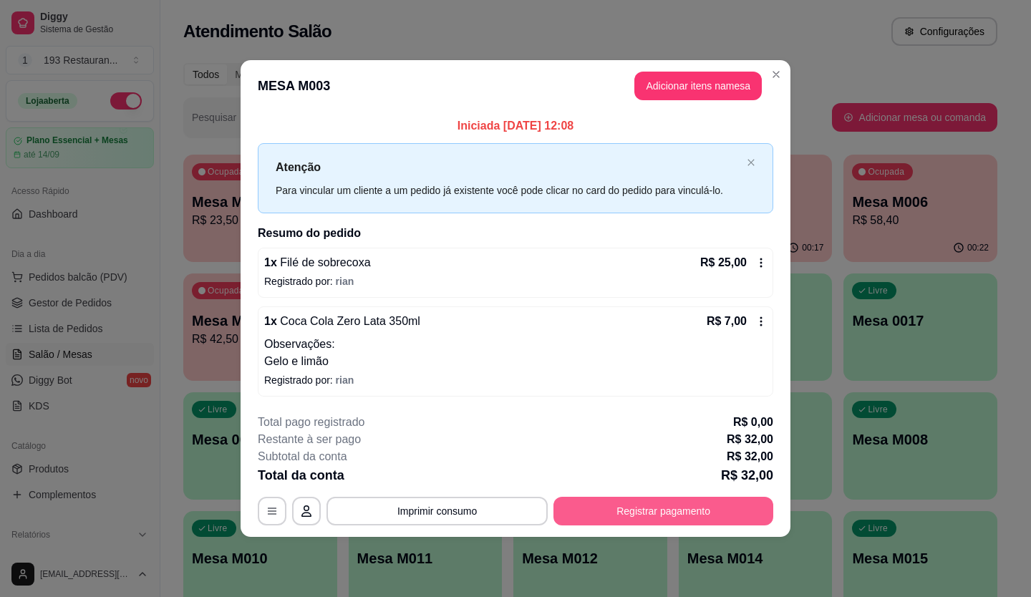
click at [592, 515] on button "Registrar pagamento" at bounding box center [663, 511] width 220 height 29
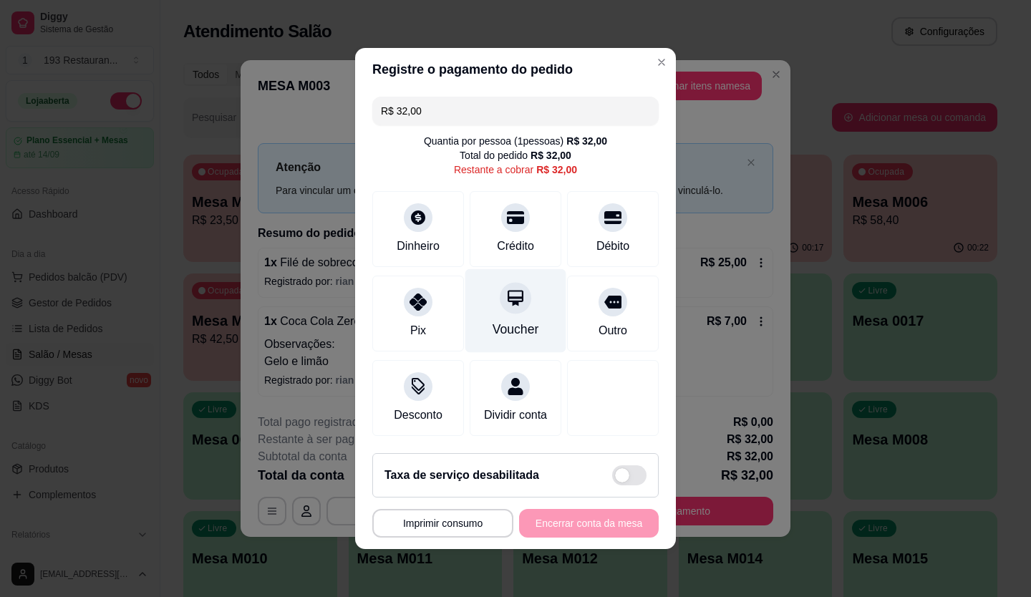
click at [513, 293] on icon at bounding box center [516, 298] width 16 height 16
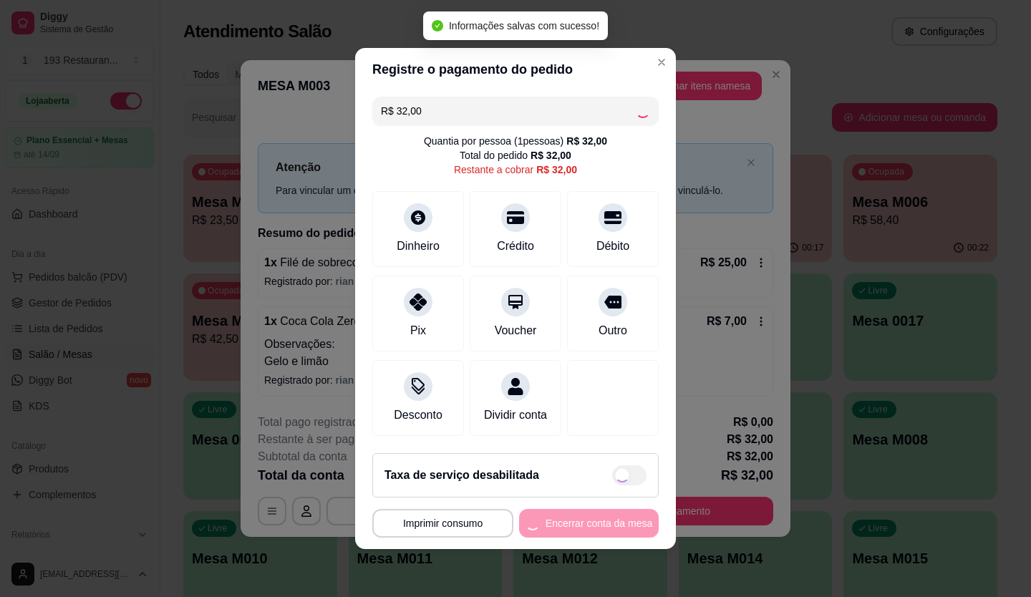
type input "R$ 0,00"
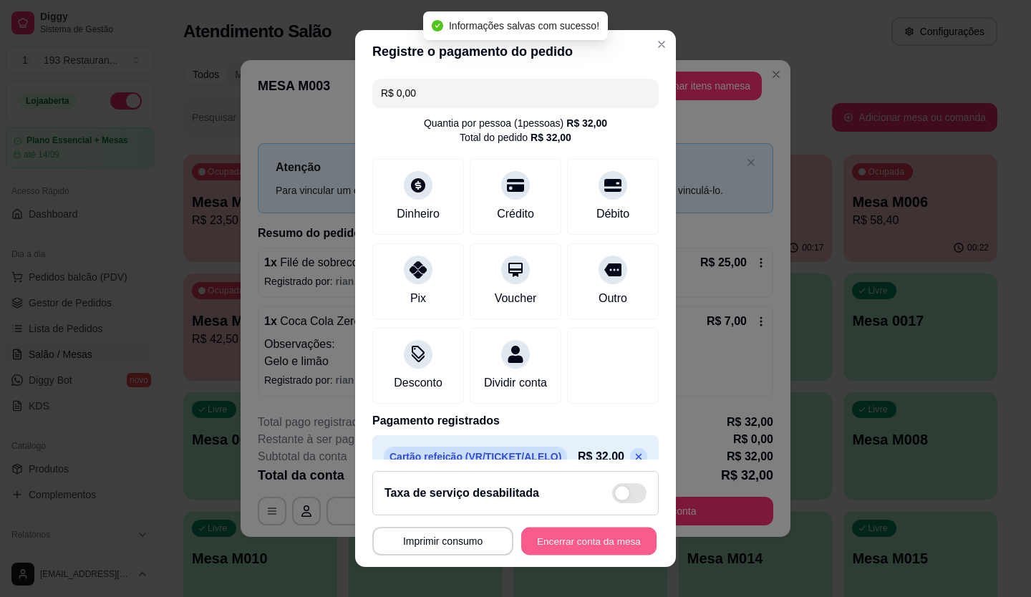
click at [556, 545] on button "Encerrar conta da mesa" at bounding box center [588, 542] width 135 height 28
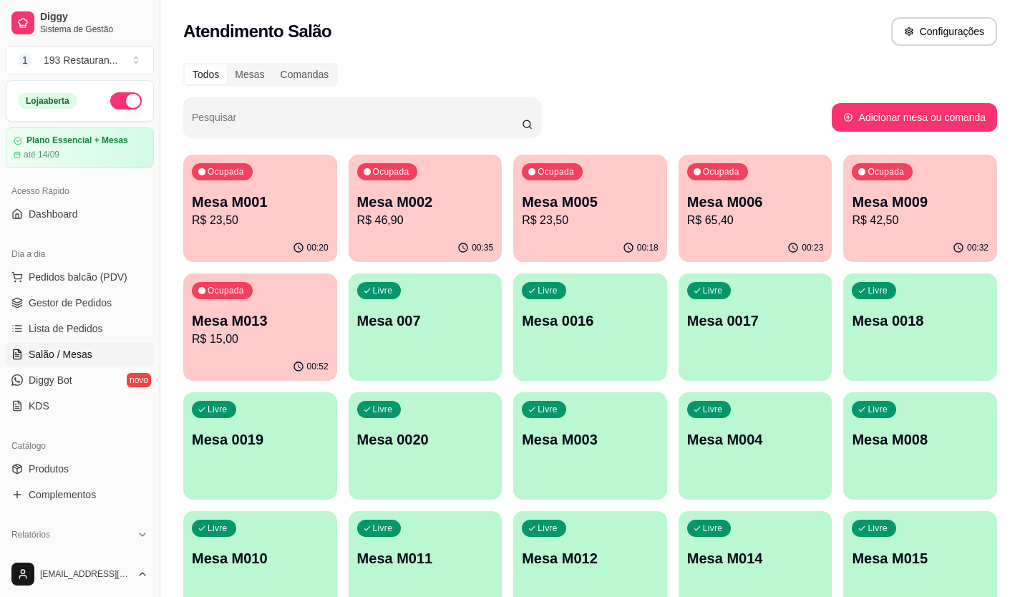
click at [732, 233] on div "Ocupada Mesa M006 R$ 65,40" at bounding box center [756, 194] width 154 height 79
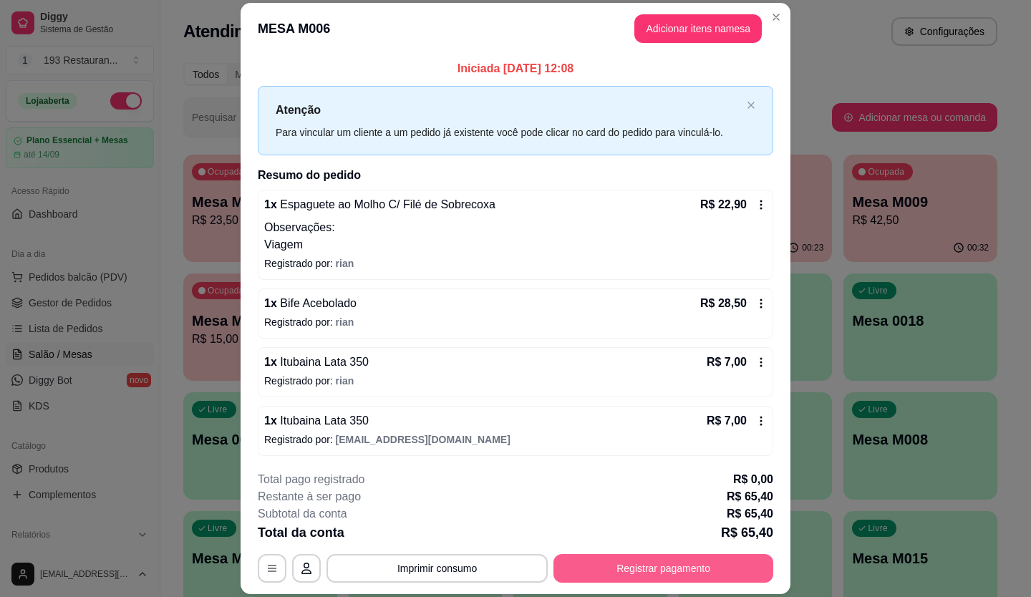
click at [717, 569] on button "Registrar pagamento" at bounding box center [663, 568] width 220 height 29
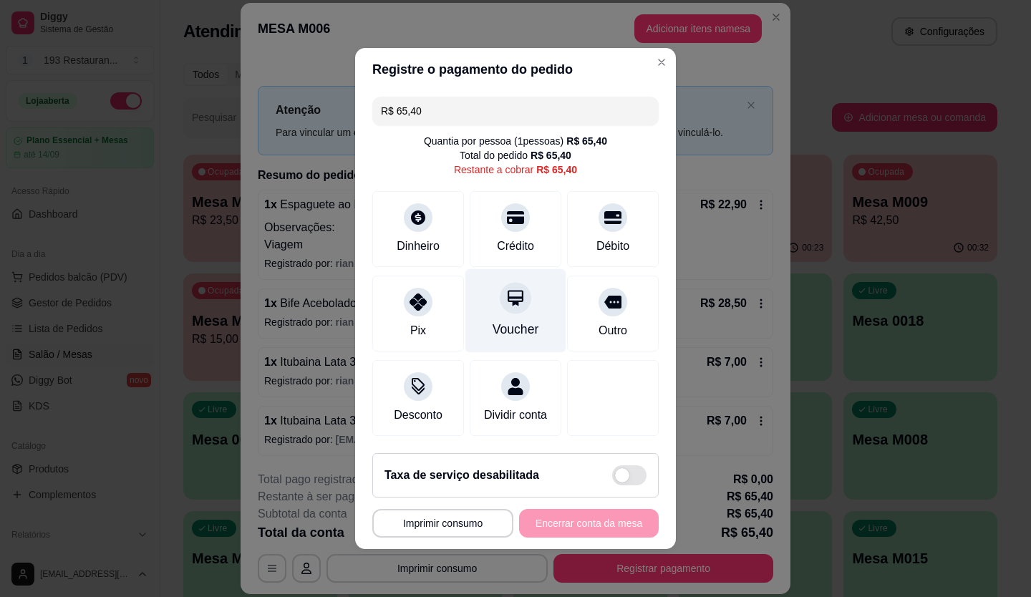
click at [500, 297] on div at bounding box center [516, 298] width 32 height 32
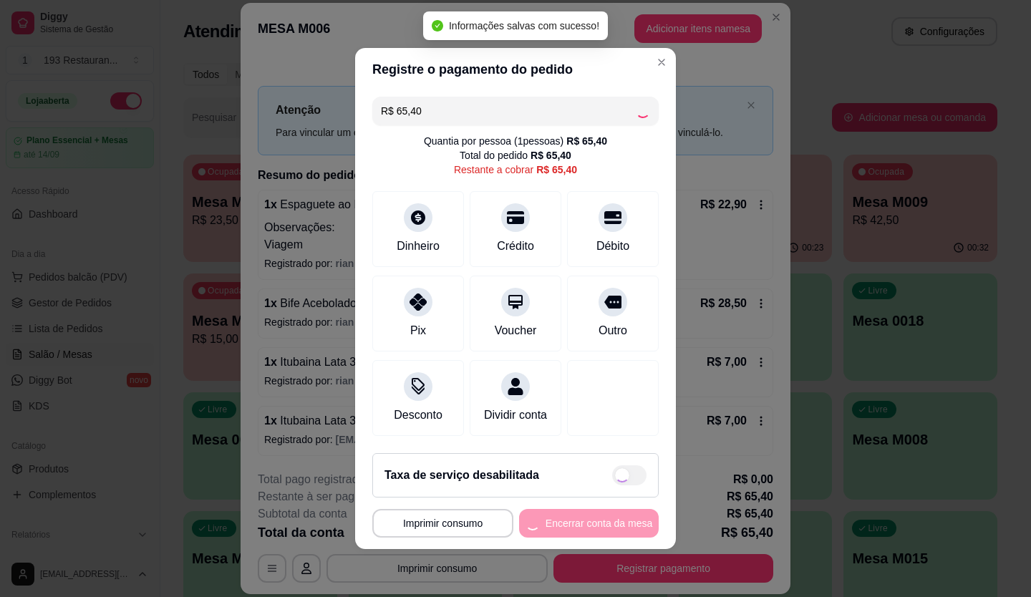
type input "R$ 0,00"
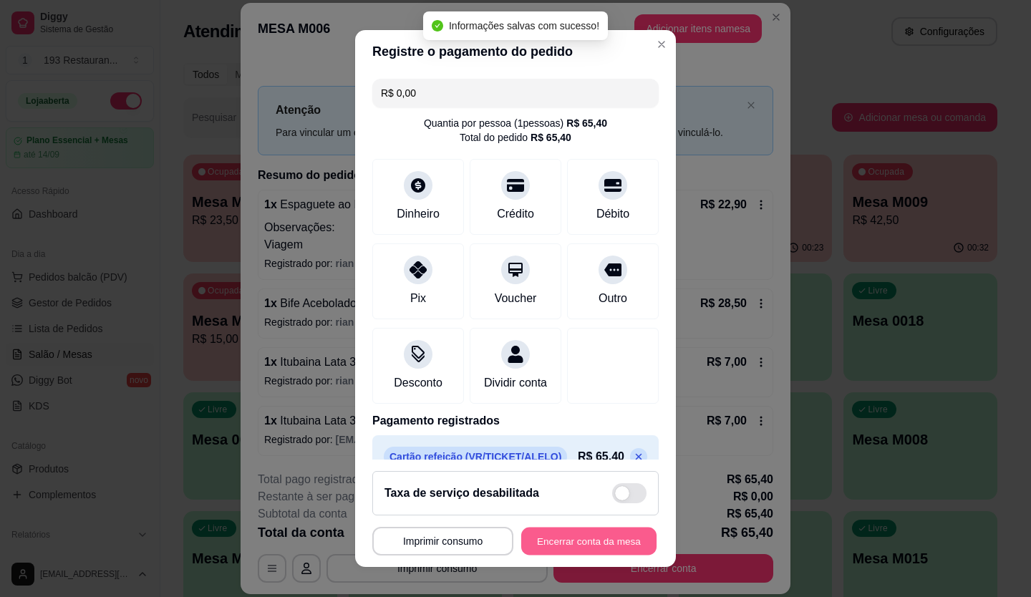
click at [599, 541] on button "Encerrar conta da mesa" at bounding box center [588, 542] width 135 height 28
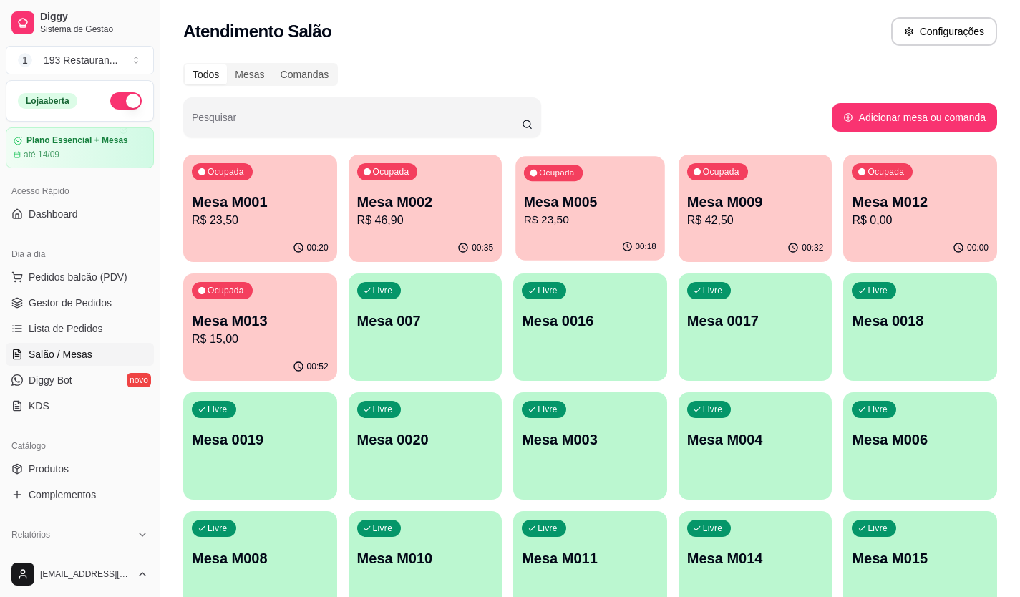
click at [571, 251] on div "00:18" at bounding box center [589, 246] width 149 height 27
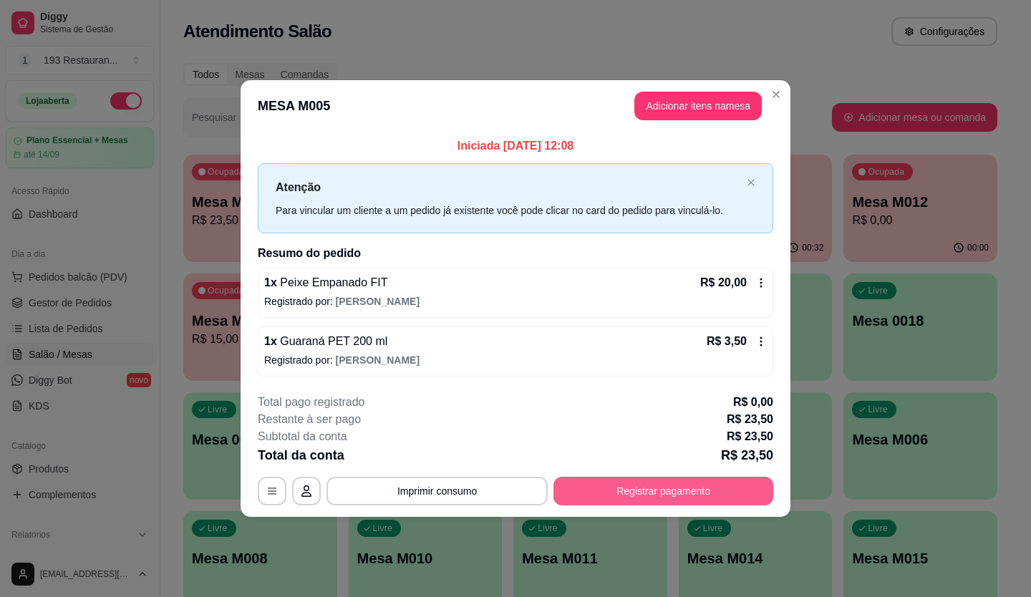
click at [700, 469] on div "**********" at bounding box center [515, 450] width 515 height 112
click at [684, 490] on button "Registrar pagamento" at bounding box center [663, 491] width 213 height 28
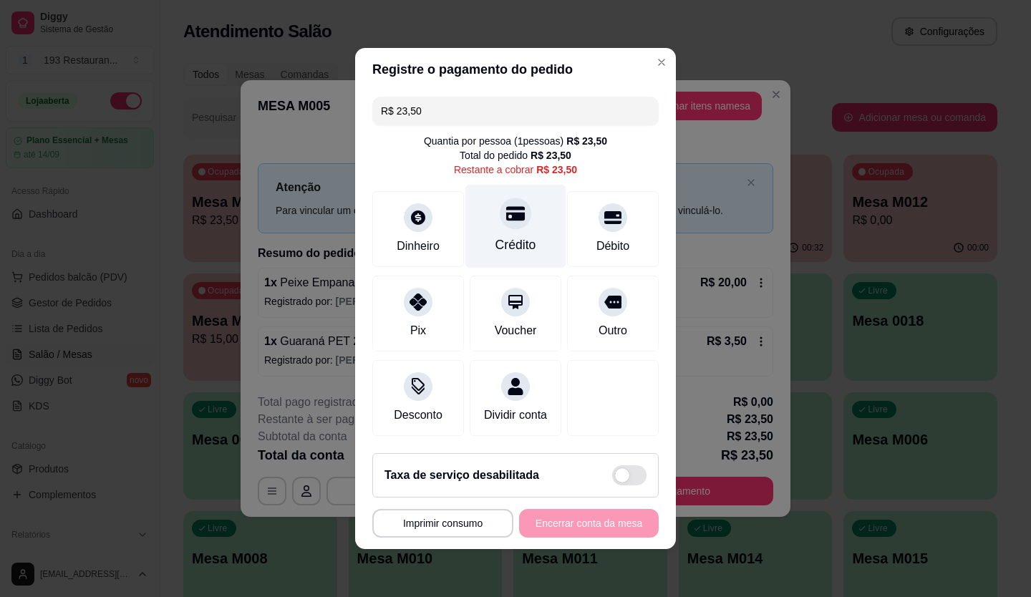
click at [498, 236] on div "Crédito" at bounding box center [515, 245] width 41 height 19
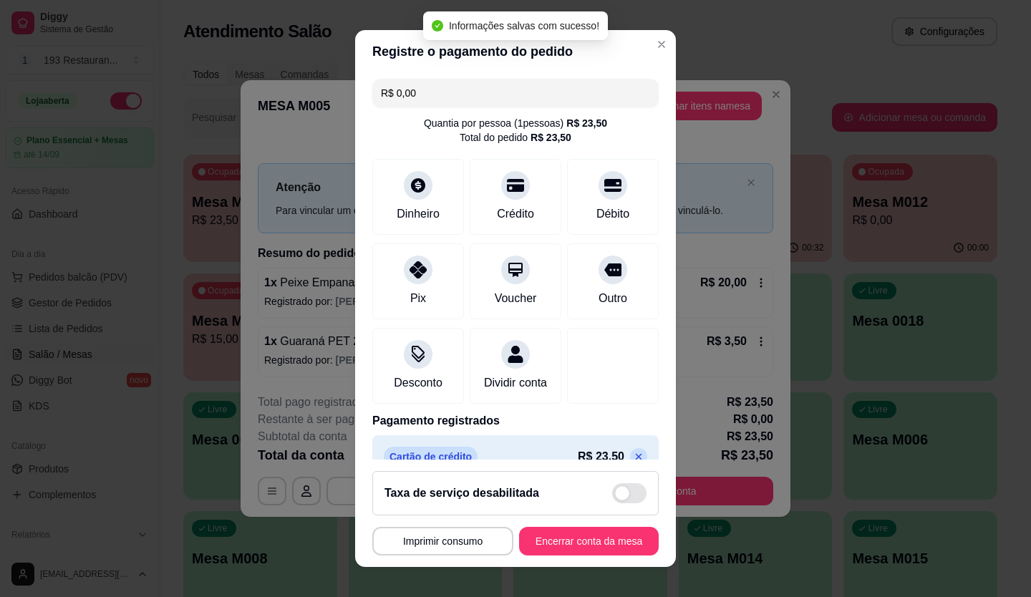
type input "R$ 0,00"
click at [596, 536] on button "Encerrar conta da mesa" at bounding box center [589, 541] width 140 height 29
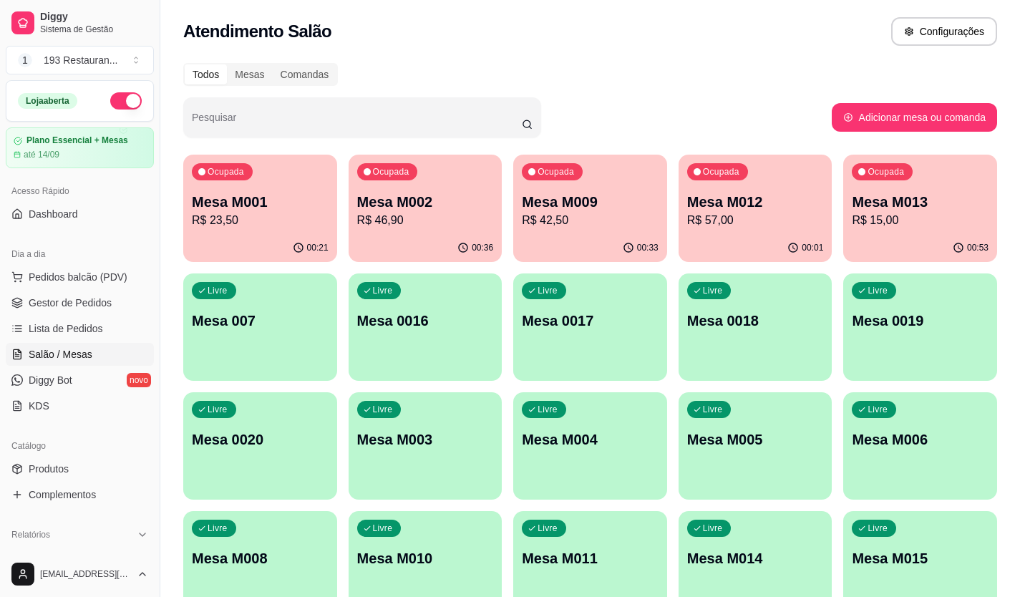
click at [723, 243] on div "00:01" at bounding box center [756, 248] width 154 height 28
click at [61, 276] on span "Pedidos balcão (PDV)" at bounding box center [78, 277] width 99 height 14
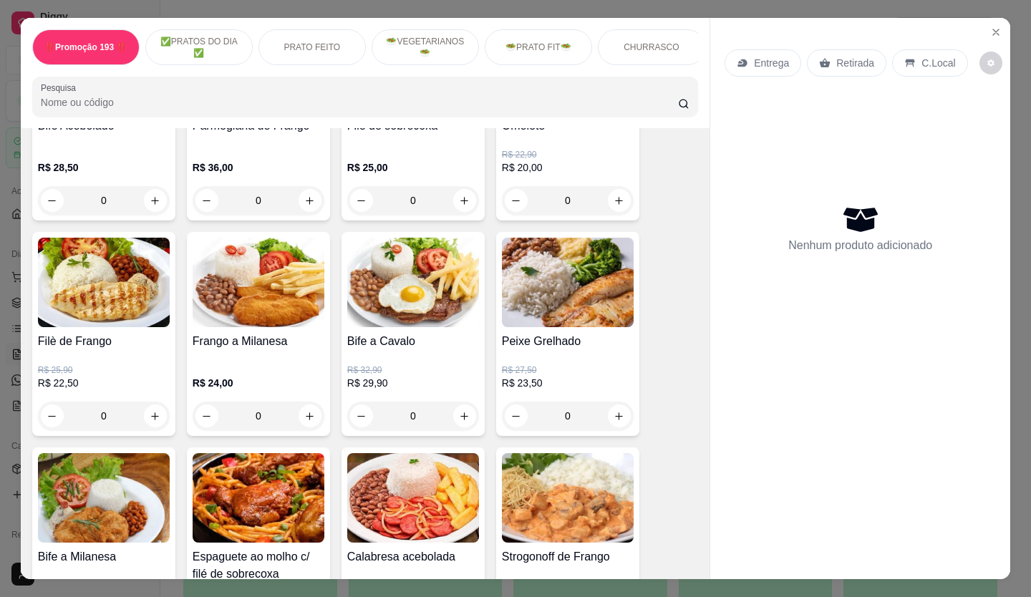
scroll to position [788, 0]
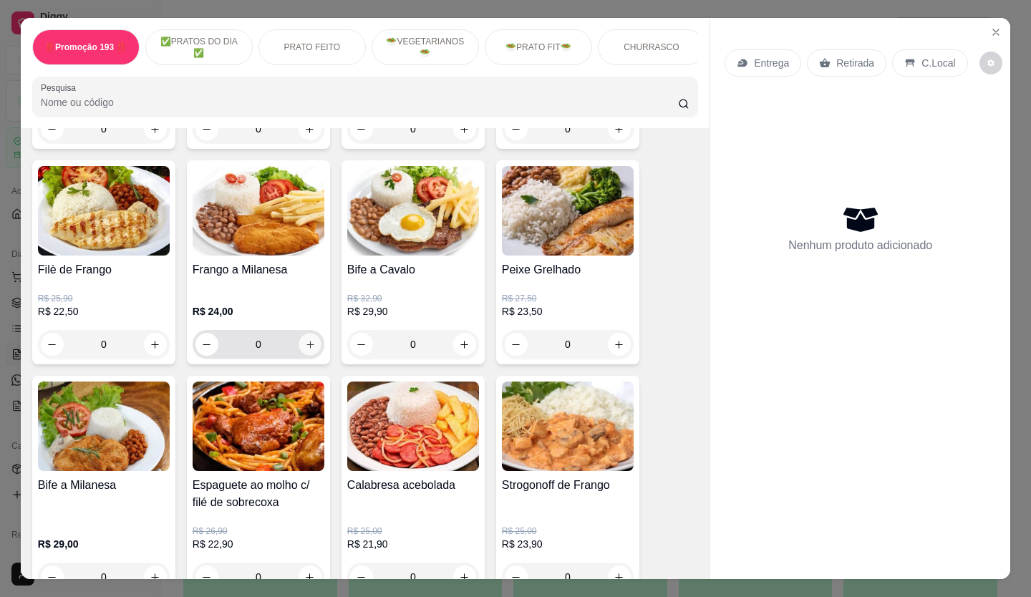
click at [307, 349] on icon "increase-product-quantity" at bounding box center [310, 344] width 11 height 11
type input "1"
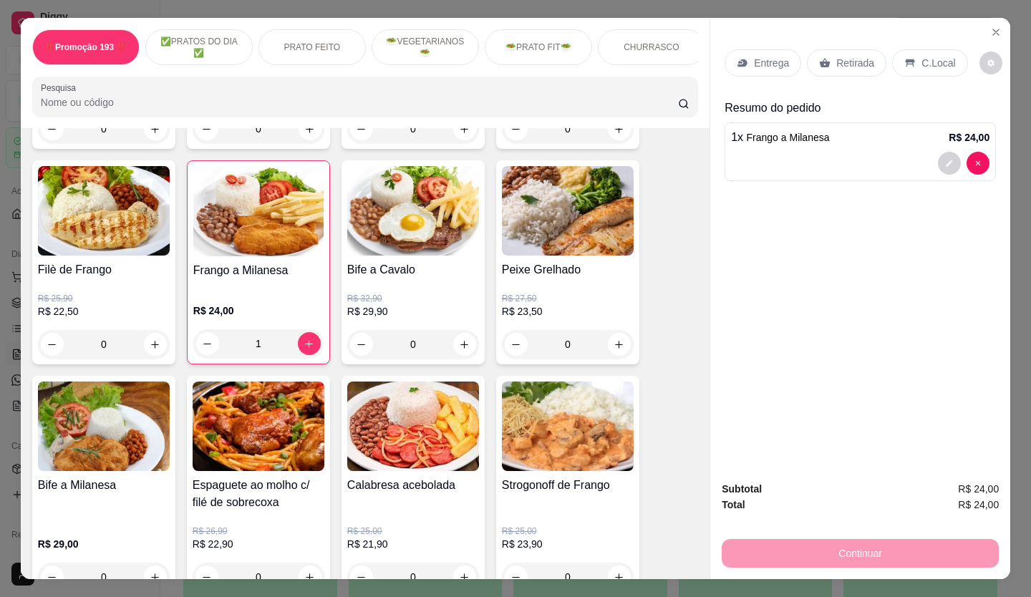
click at [836, 58] on p "Retirada" at bounding box center [855, 63] width 38 height 14
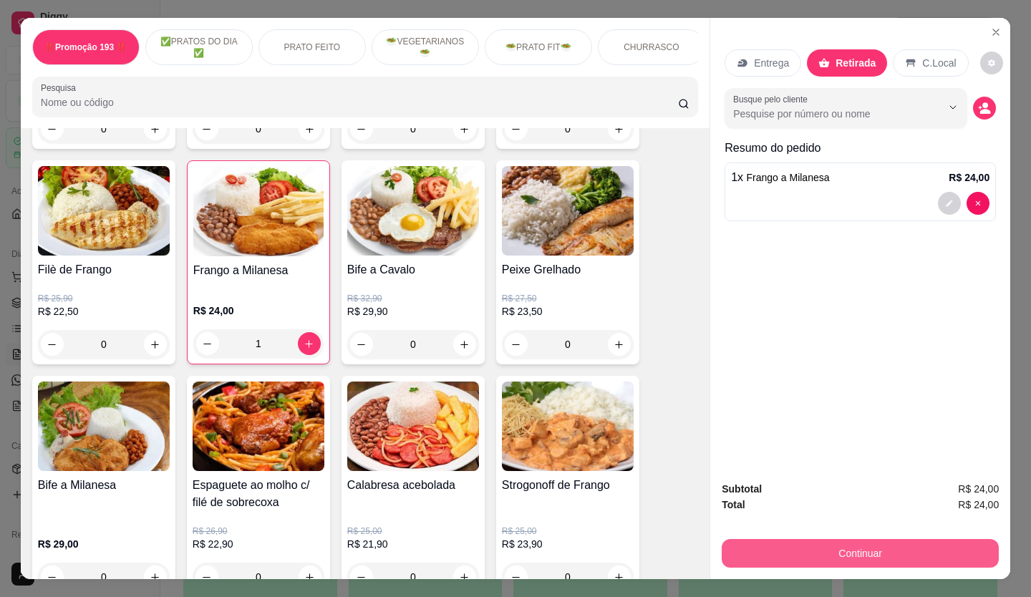
click at [811, 541] on button "Continuar" at bounding box center [860, 553] width 277 height 29
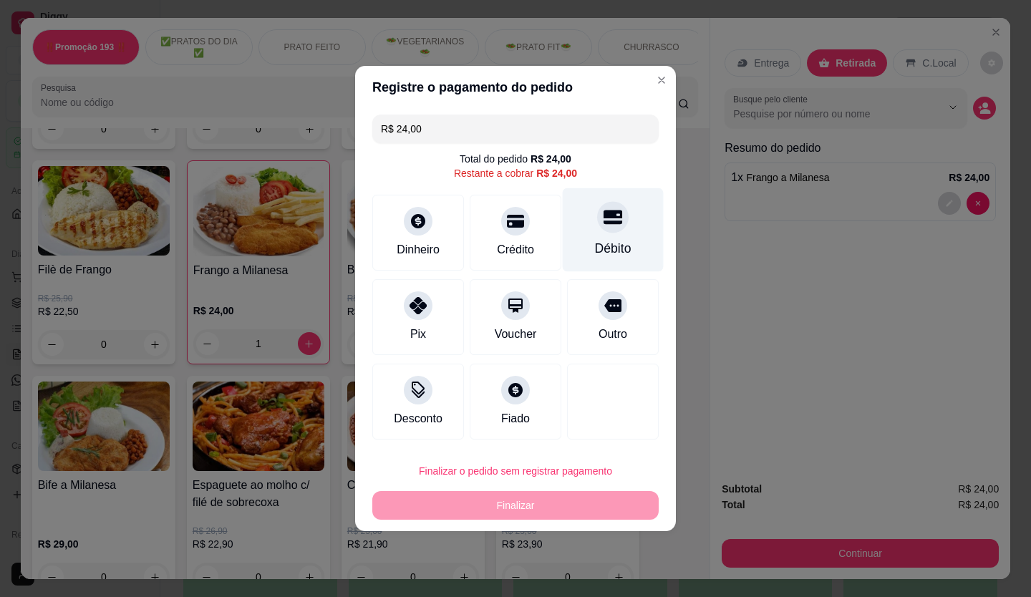
click at [597, 221] on div at bounding box center [613, 217] width 32 height 32
type input "R$ 0,00"
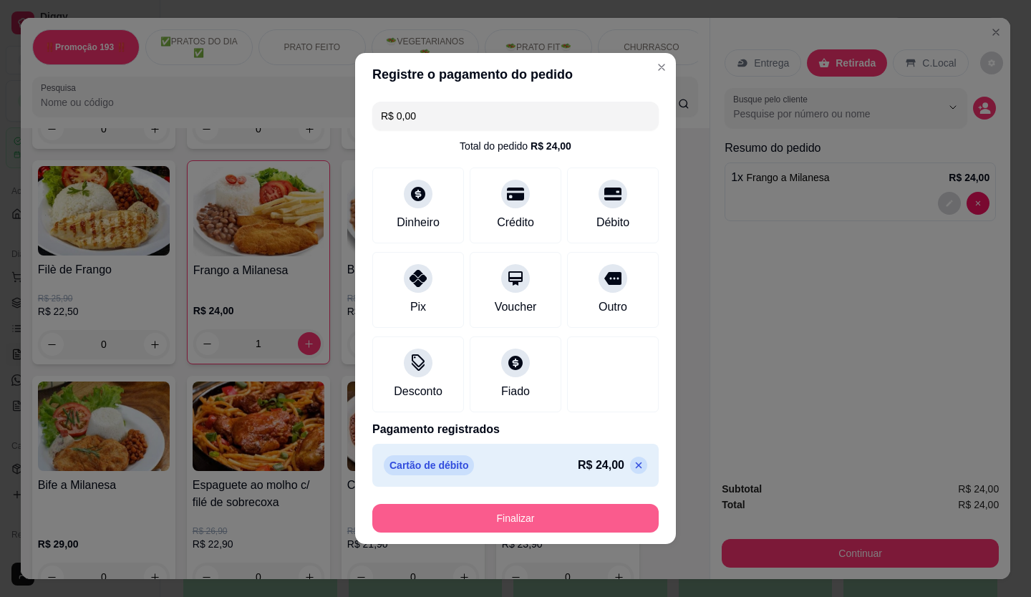
click at [612, 518] on button "Finalizar" at bounding box center [515, 518] width 286 height 29
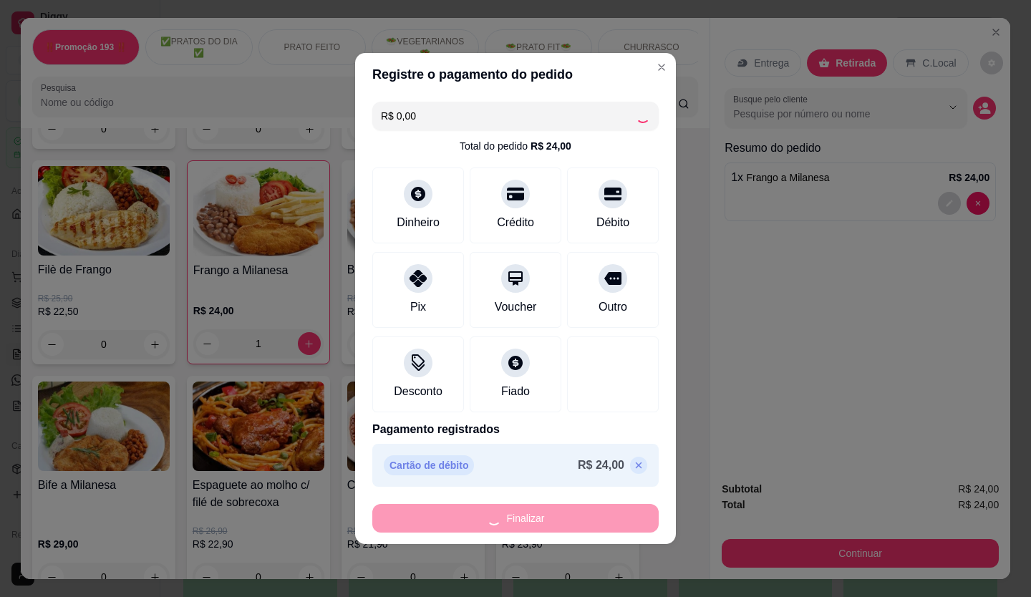
type input "0"
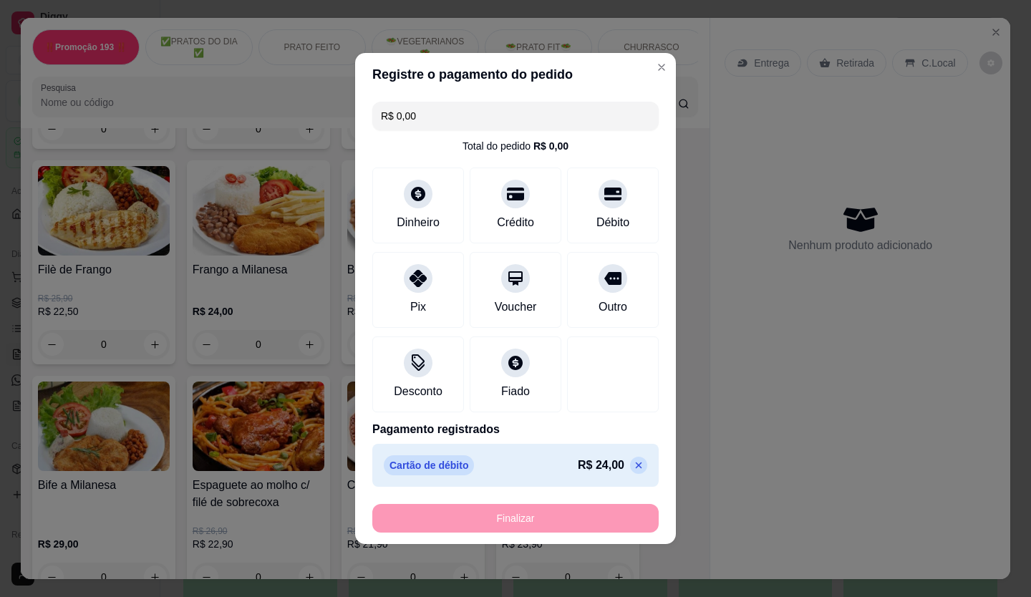
type input "-R$ 24,00"
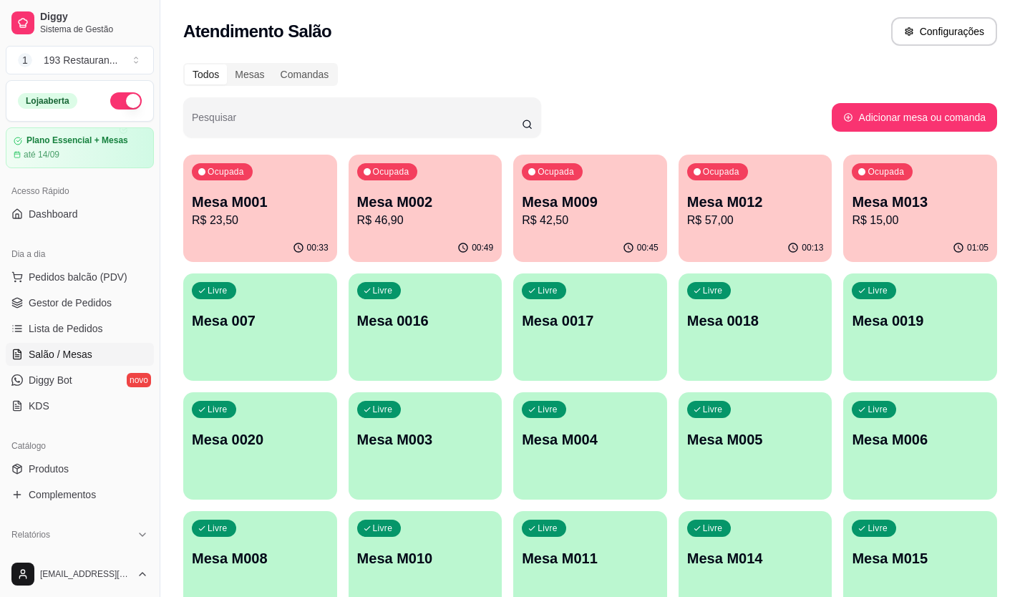
click at [595, 520] on div "Livre Mesa M011" at bounding box center [590, 556] width 154 height 90
click at [539, 215] on p "R$ 42,50" at bounding box center [590, 220] width 137 height 17
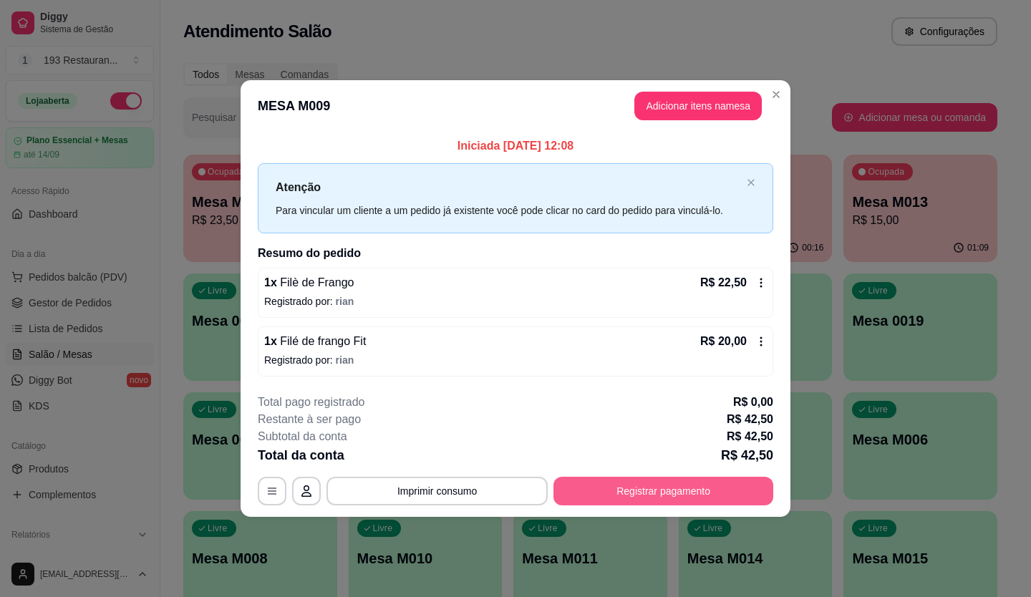
click at [699, 482] on button "Registrar pagamento" at bounding box center [663, 491] width 220 height 29
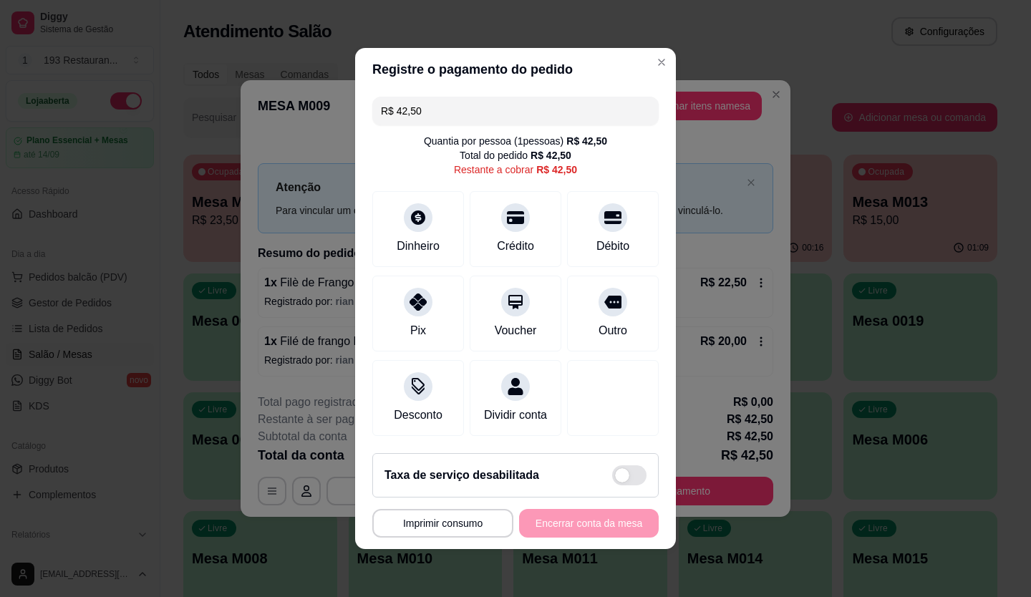
drag, startPoint x: 575, startPoint y: 97, endPoint x: 274, endPoint y: 170, distance: 309.4
click at [274, 170] on div "**********" at bounding box center [515, 298] width 1031 height 597
click at [515, 309] on div "Voucher" at bounding box center [515, 311] width 101 height 84
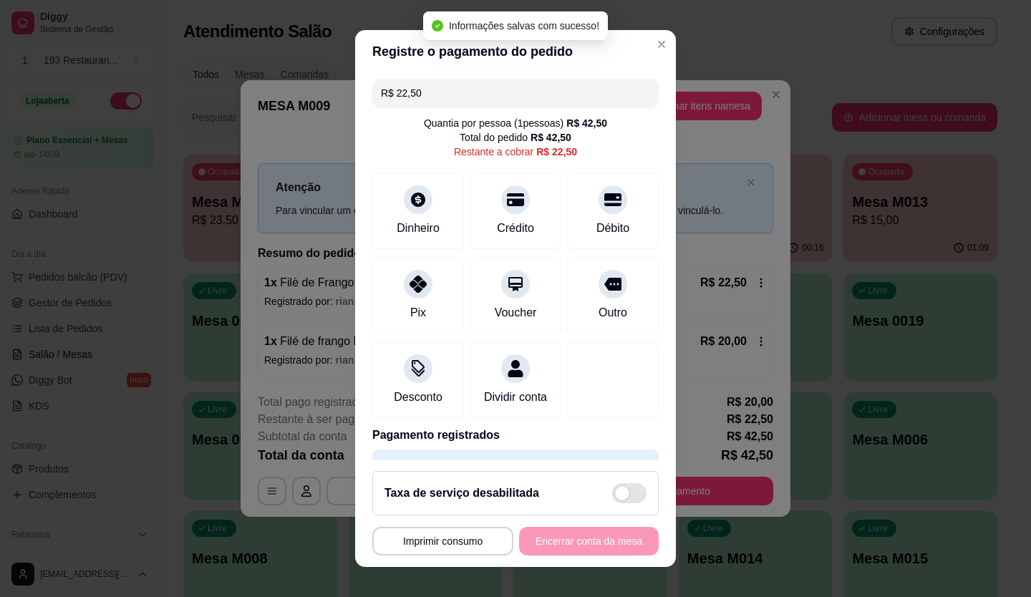
click at [561, 541] on div "**********" at bounding box center [515, 541] width 286 height 29
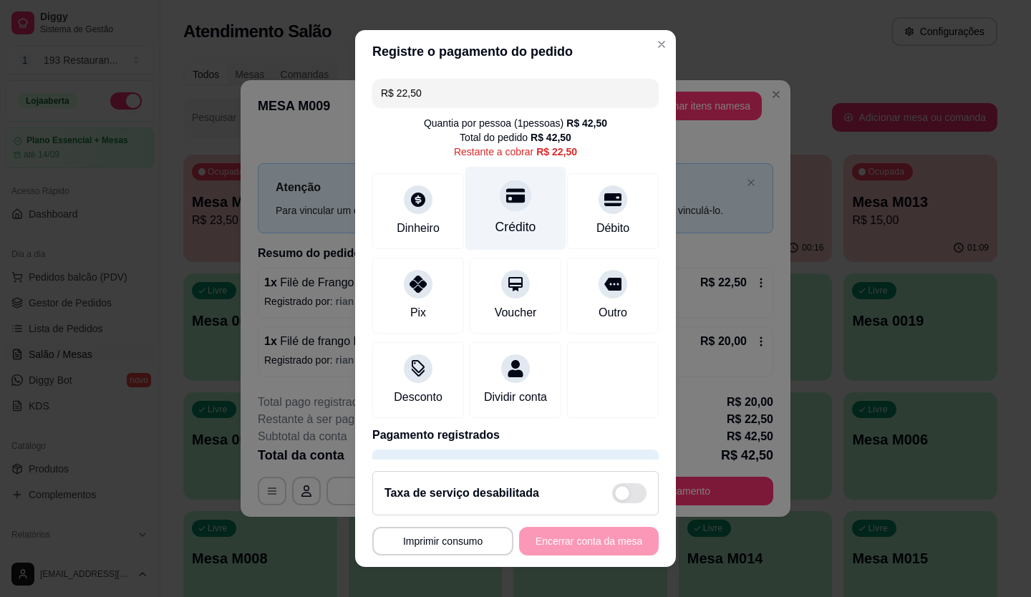
click at [500, 208] on div at bounding box center [516, 196] width 32 height 32
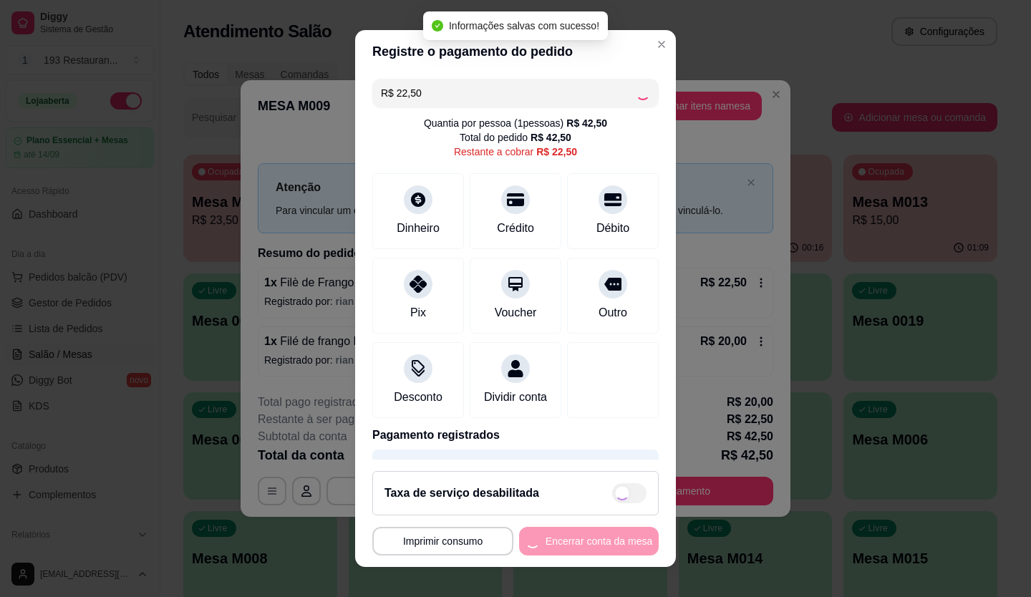
type input "R$ 0,00"
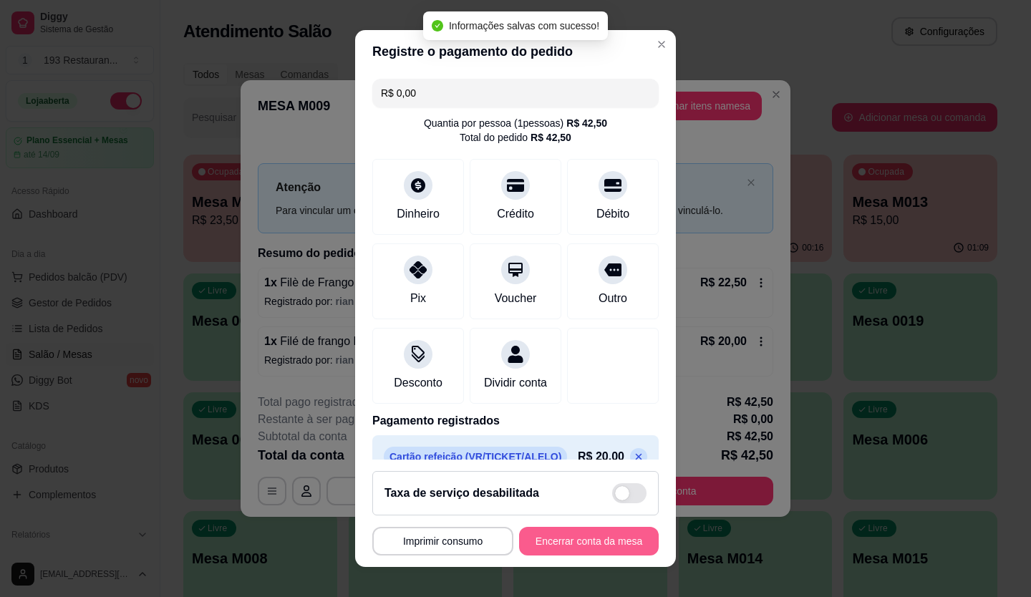
click at [567, 537] on button "Encerrar conta da mesa" at bounding box center [589, 541] width 140 height 29
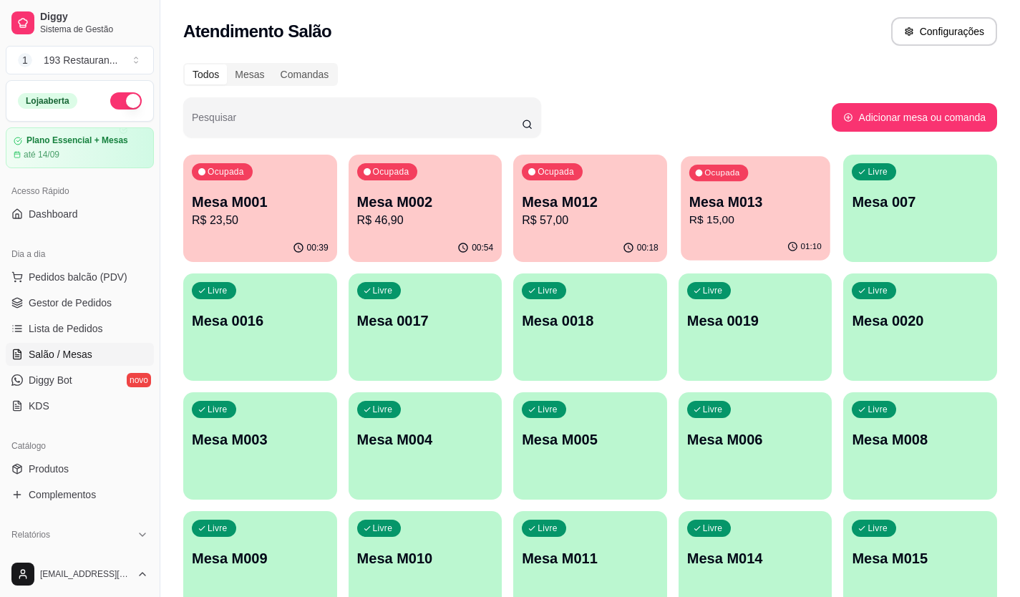
click at [778, 232] on div "Ocupada Mesa M013 R$ 15,00" at bounding box center [755, 194] width 149 height 77
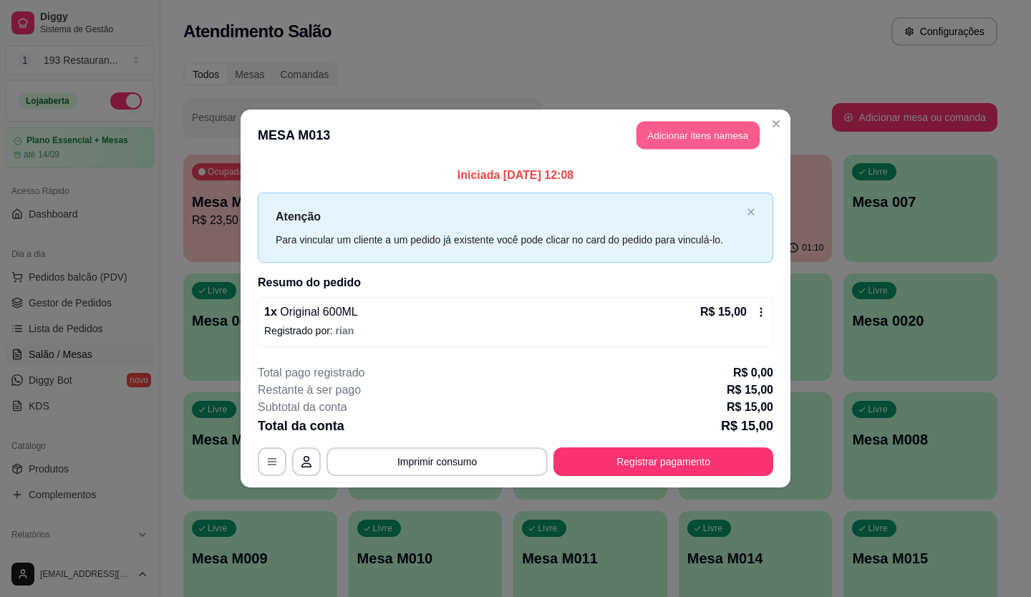
click at [682, 130] on button "Adicionar itens na mesa" at bounding box center [697, 136] width 123 height 28
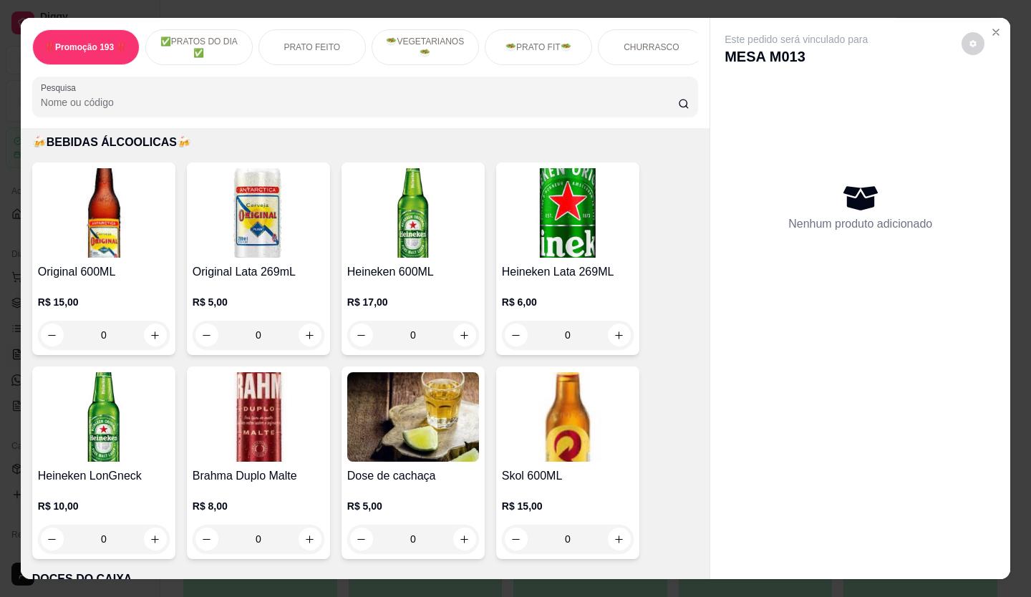
scroll to position [5584, 0]
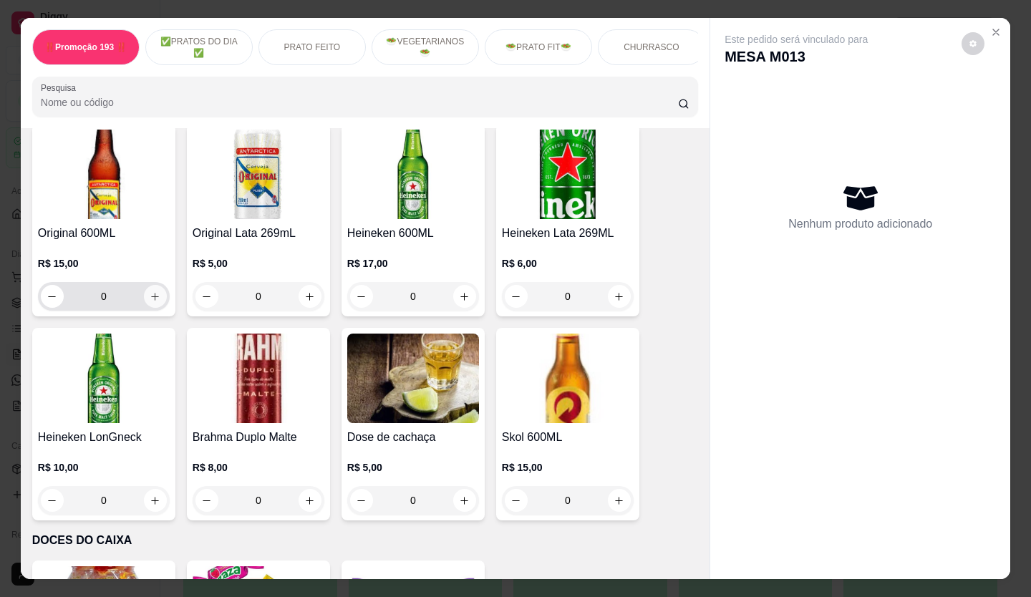
click at [153, 285] on button "increase-product-quantity" at bounding box center [155, 296] width 23 height 23
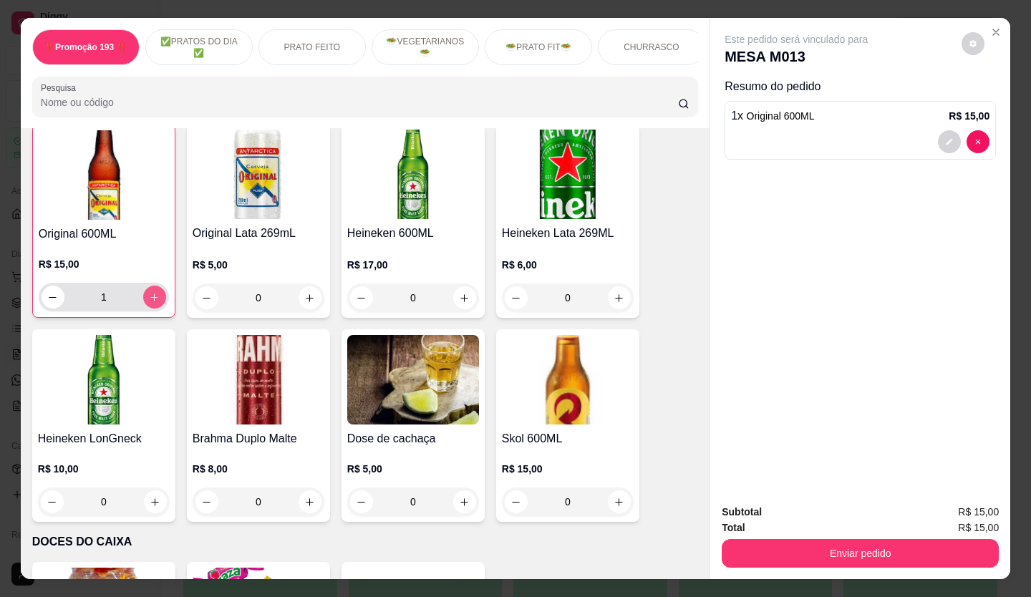
type input "1"
click at [873, 553] on button "Enviar pedido" at bounding box center [860, 553] width 277 height 29
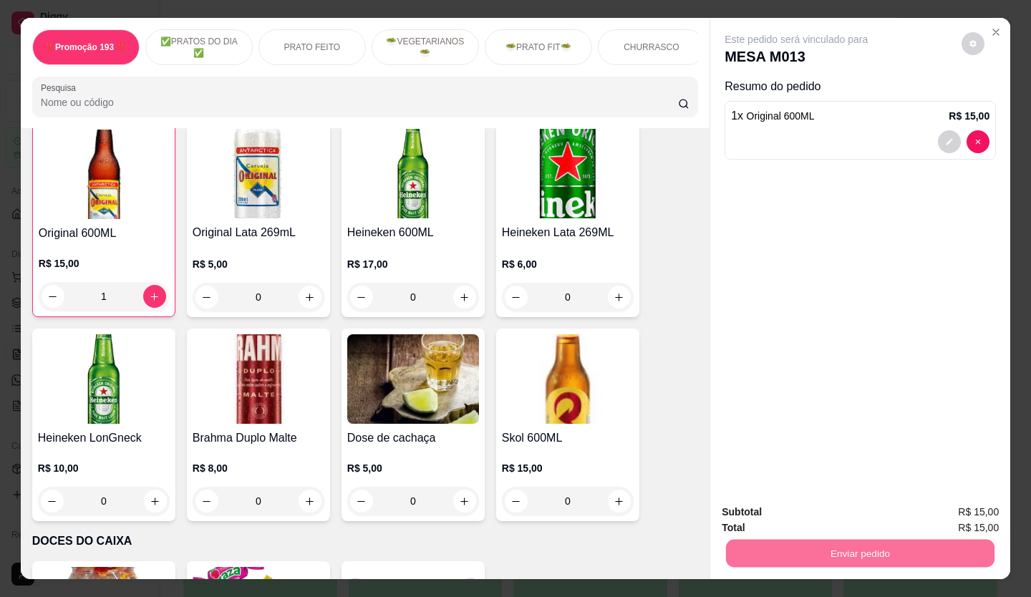
click at [798, 506] on button "Não registrar e enviar pedido" at bounding box center [813, 512] width 145 height 26
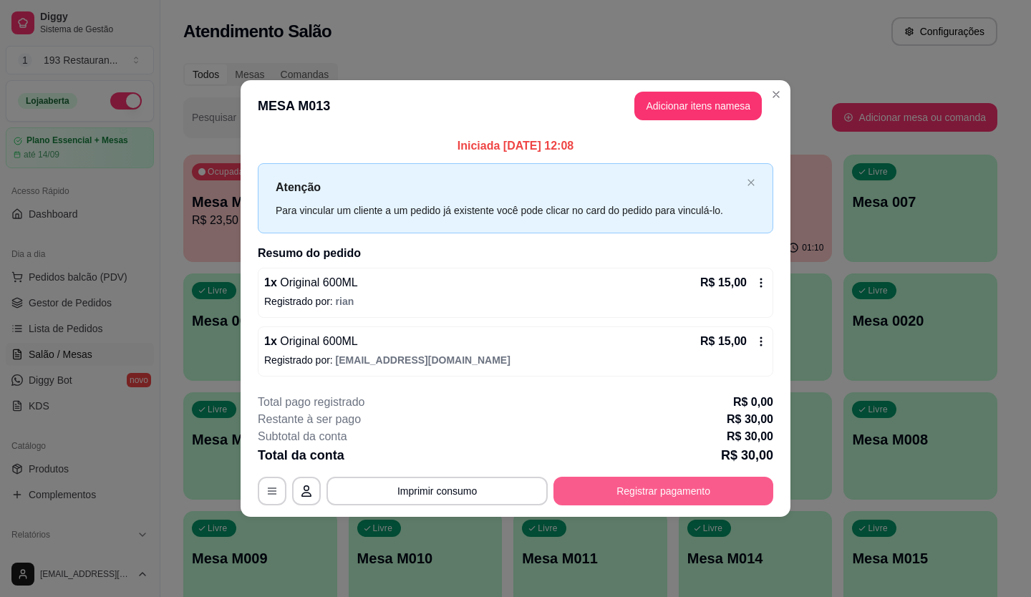
click at [697, 486] on button "Registrar pagamento" at bounding box center [663, 491] width 220 height 29
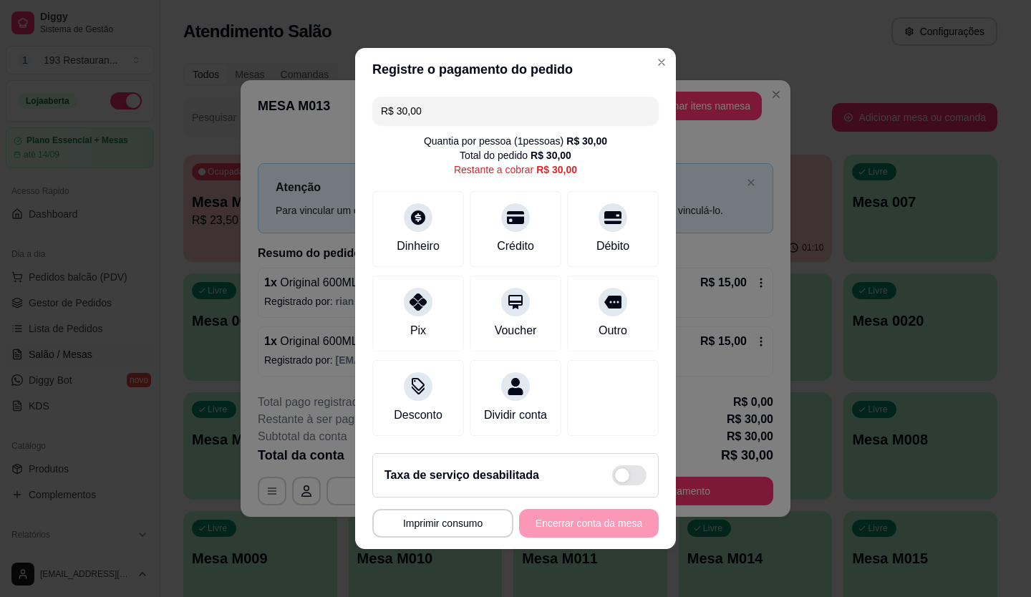
drag, startPoint x: 465, startPoint y: 110, endPoint x: 240, endPoint y: 155, distance: 230.0
click at [252, 158] on div "**********" at bounding box center [515, 298] width 1031 height 597
type input "R$ 15,00"
click at [604, 207] on icon at bounding box center [613, 214] width 19 height 14
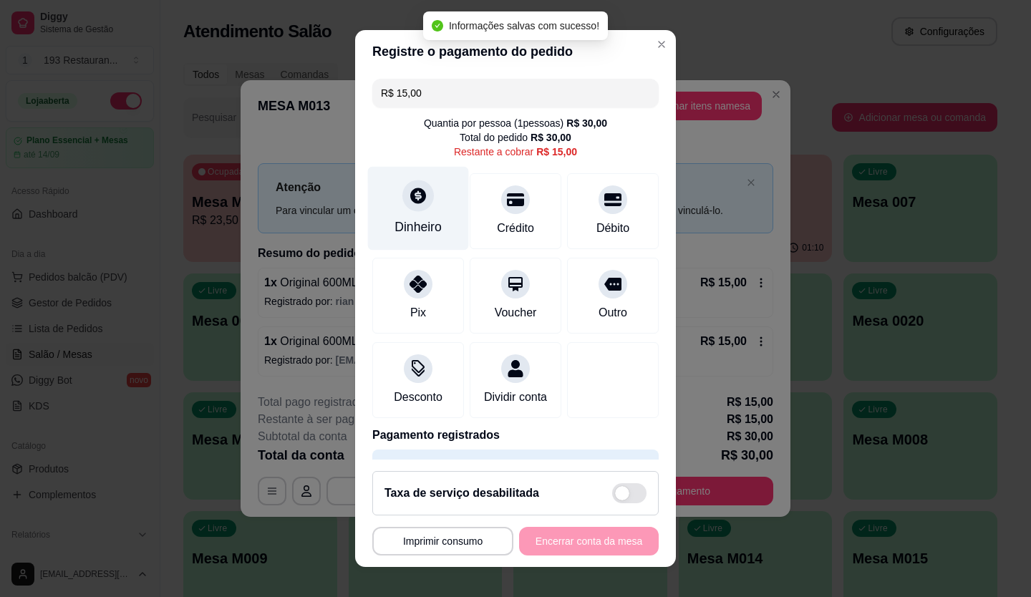
click at [422, 195] on div at bounding box center [418, 196] width 32 height 32
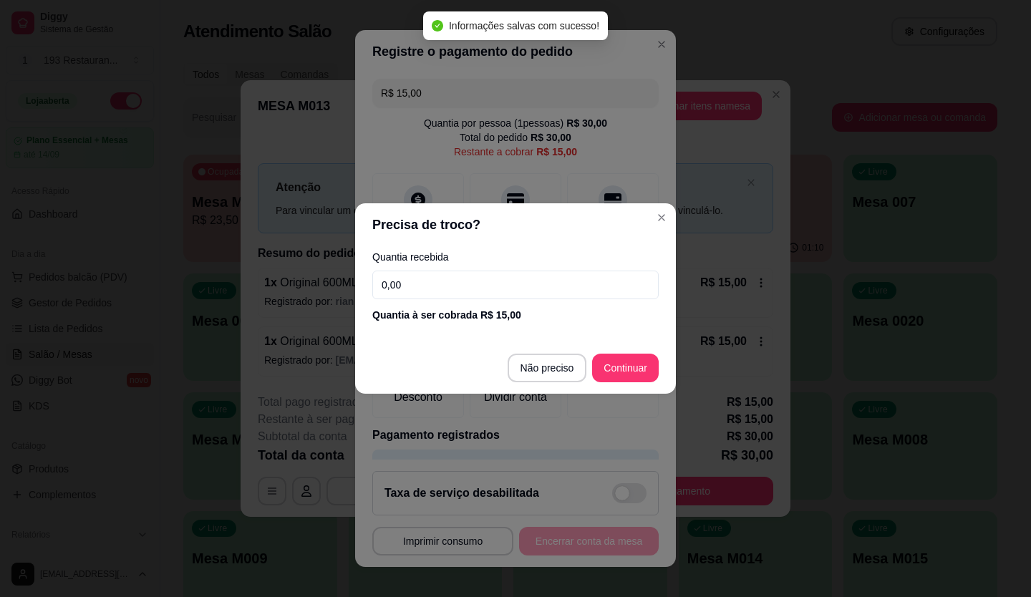
click at [490, 268] on div "Quantia recebida 0,00 Quantia à ser cobrada R$ 15,00" at bounding box center [515, 287] width 321 height 82
click at [490, 289] on input "0,00" at bounding box center [515, 285] width 286 height 29
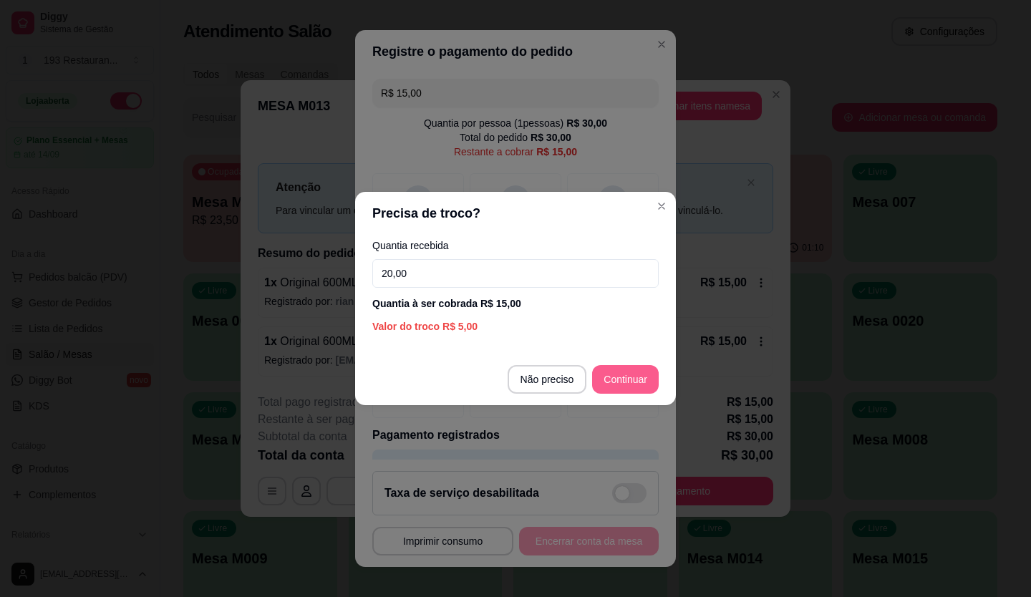
type input "20,00"
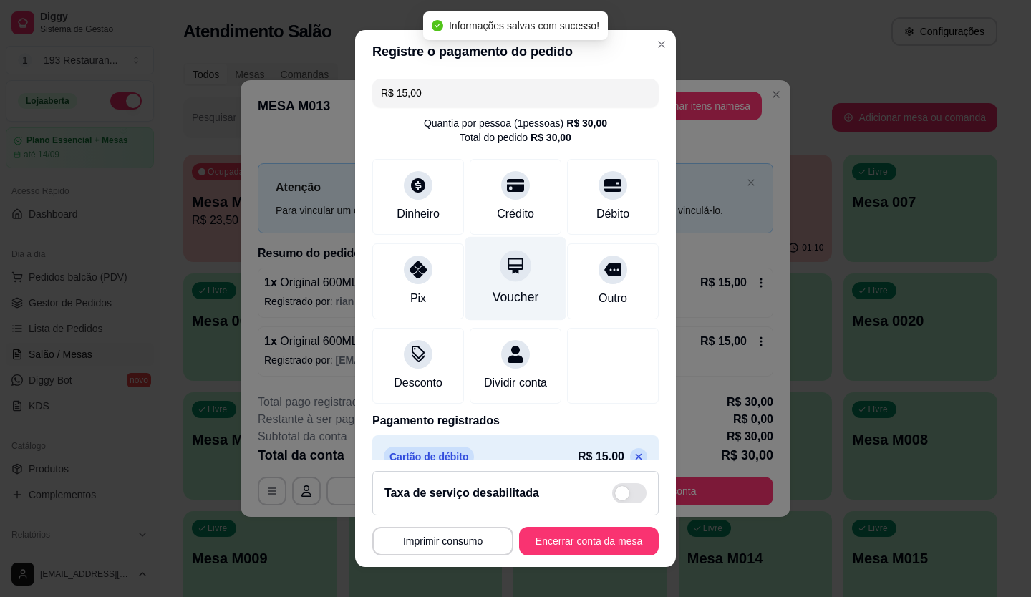
type input "R$ 0,00"
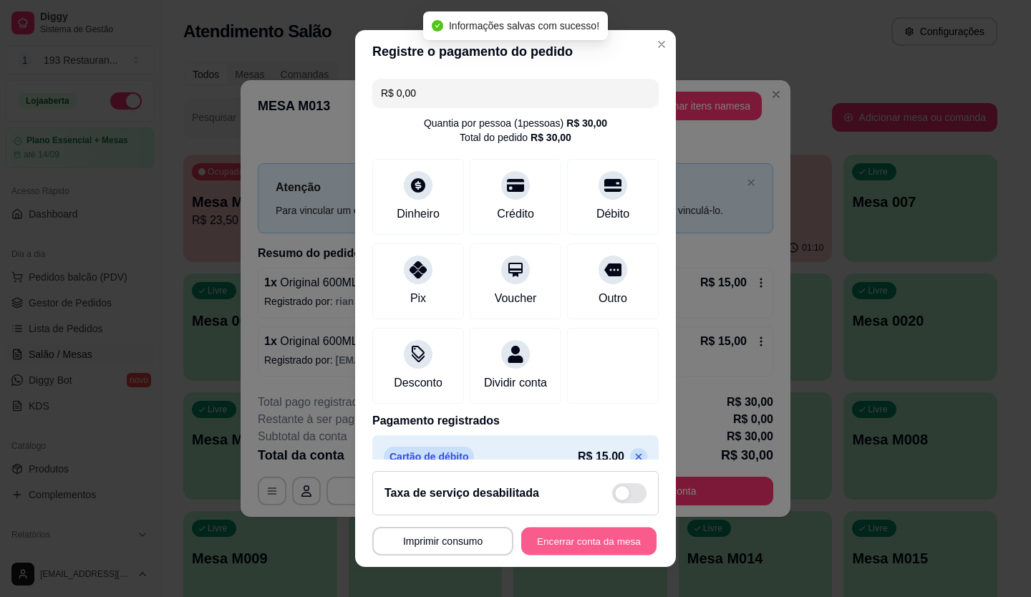
click at [575, 543] on button "Encerrar conta da mesa" at bounding box center [588, 542] width 135 height 28
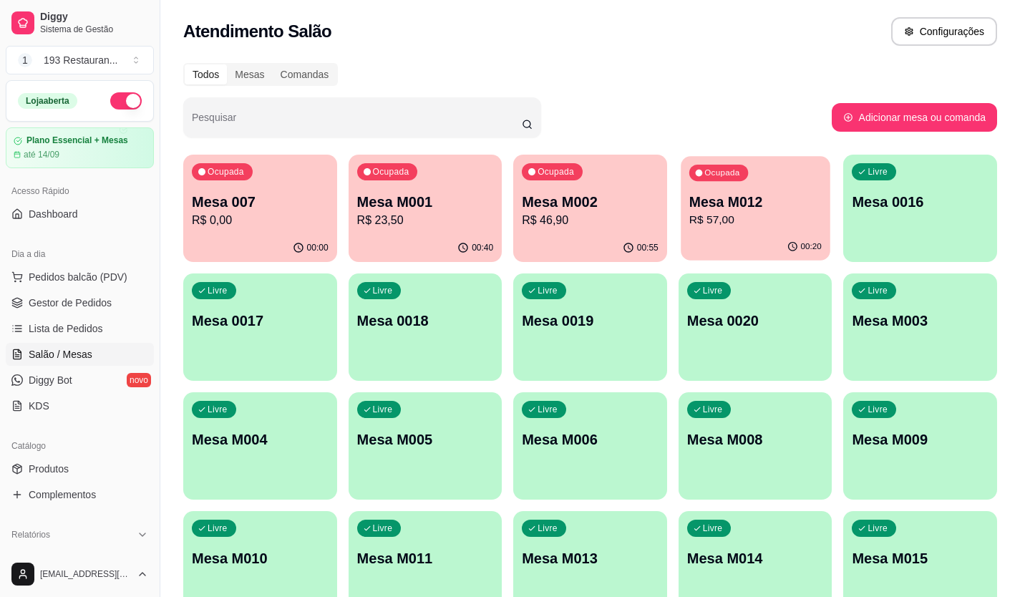
click at [742, 196] on p "Mesa M012" at bounding box center [755, 202] width 132 height 19
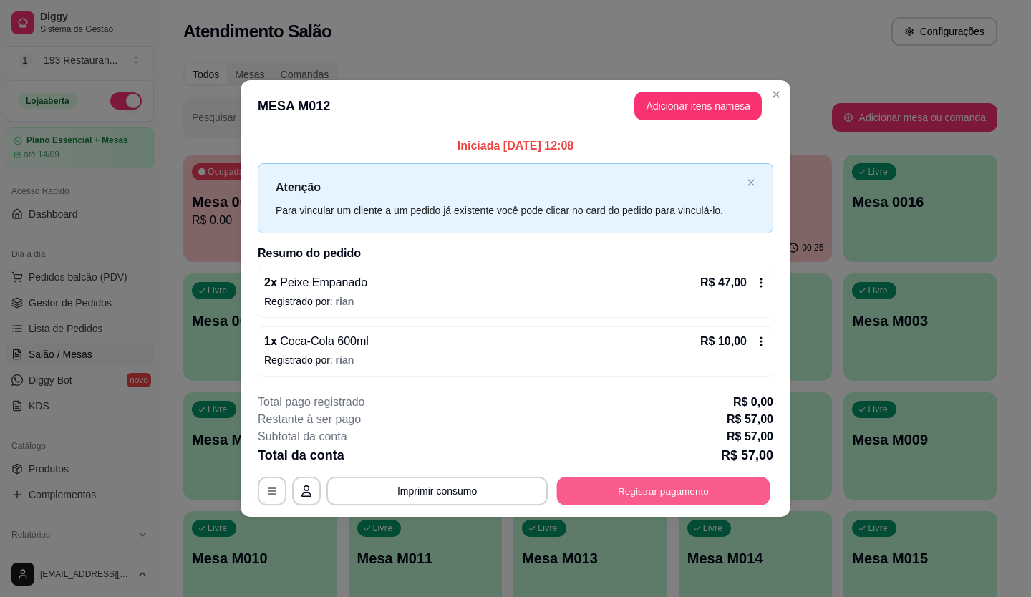
click at [725, 488] on button "Registrar pagamento" at bounding box center [663, 491] width 213 height 28
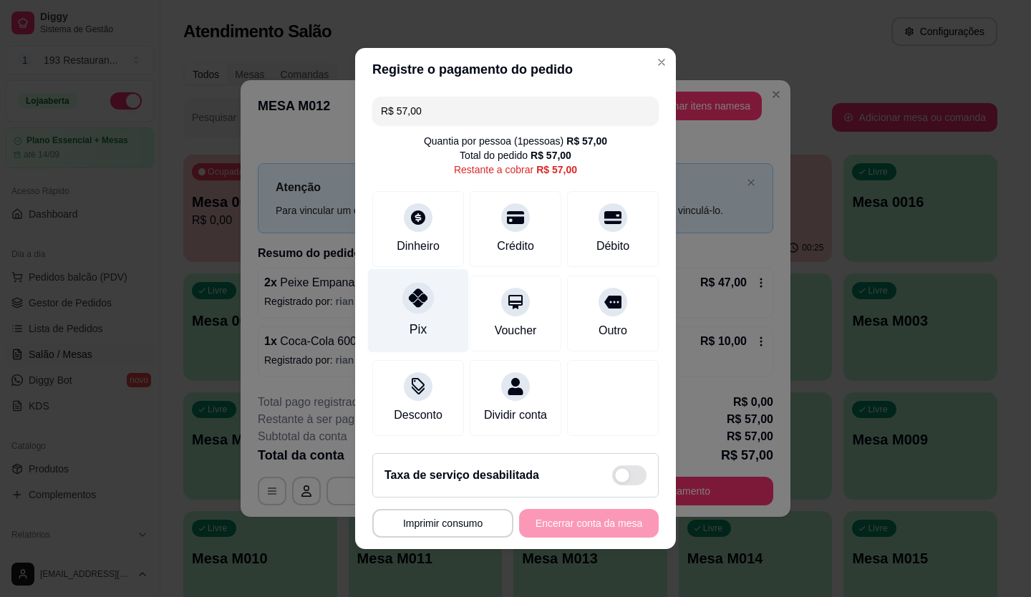
click at [417, 299] on div at bounding box center [418, 298] width 32 height 32
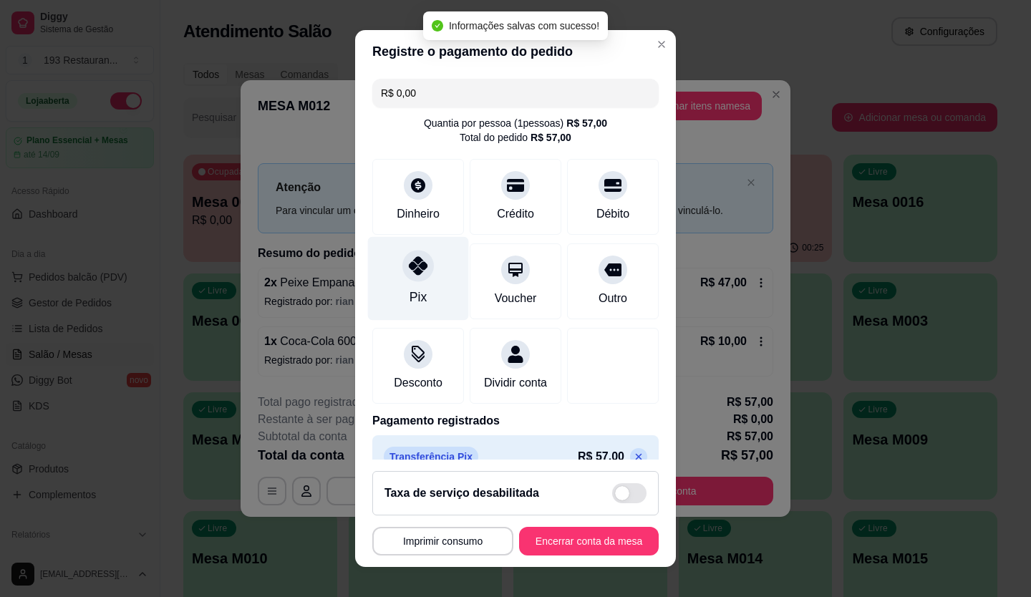
type input "R$ 0,00"
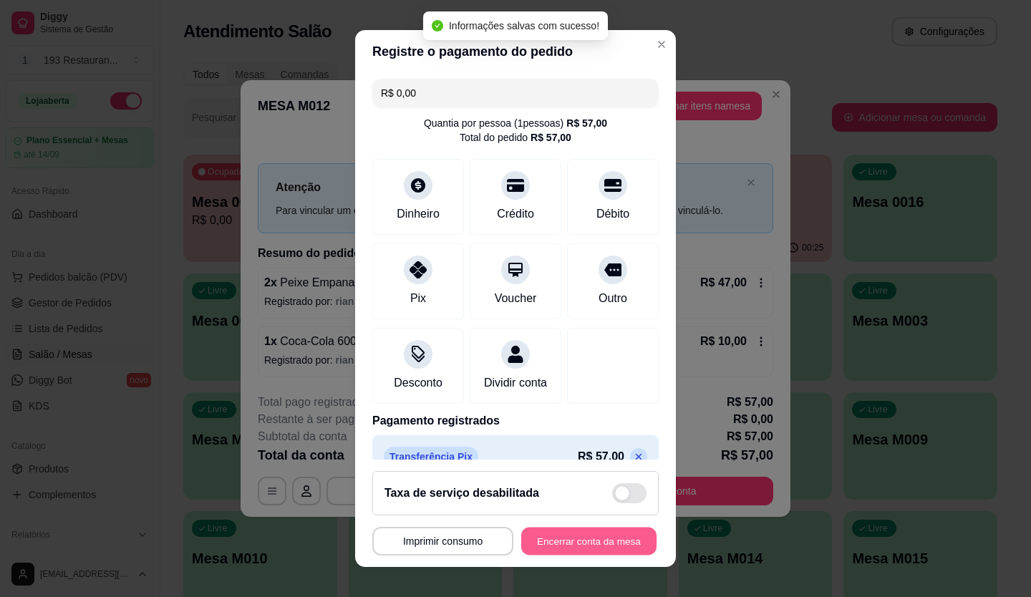
click at [551, 546] on button "Encerrar conta da mesa" at bounding box center [588, 542] width 135 height 28
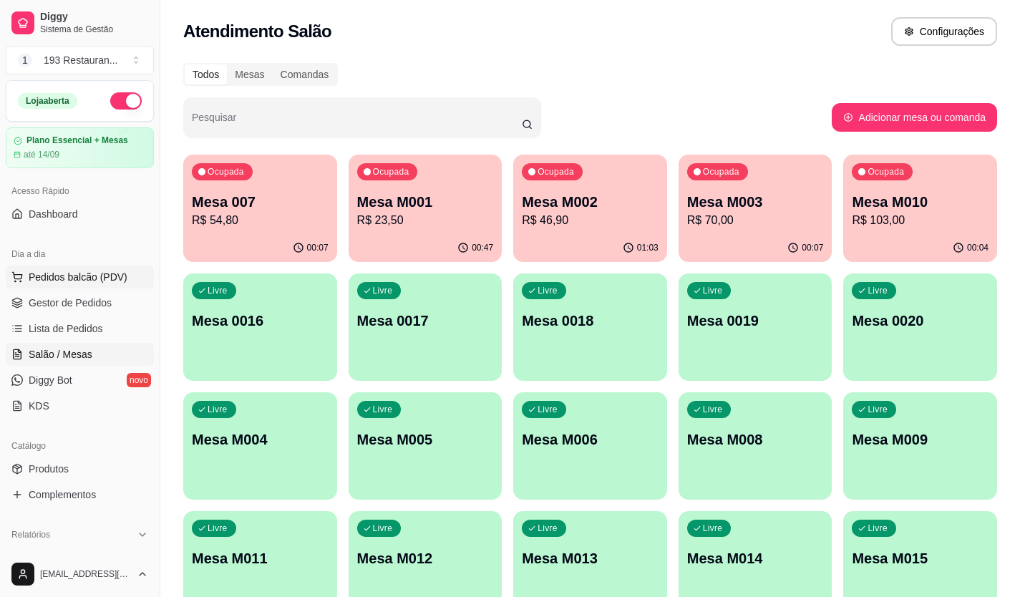
click at [41, 287] on button "Pedidos balcão (PDV)" at bounding box center [80, 277] width 148 height 23
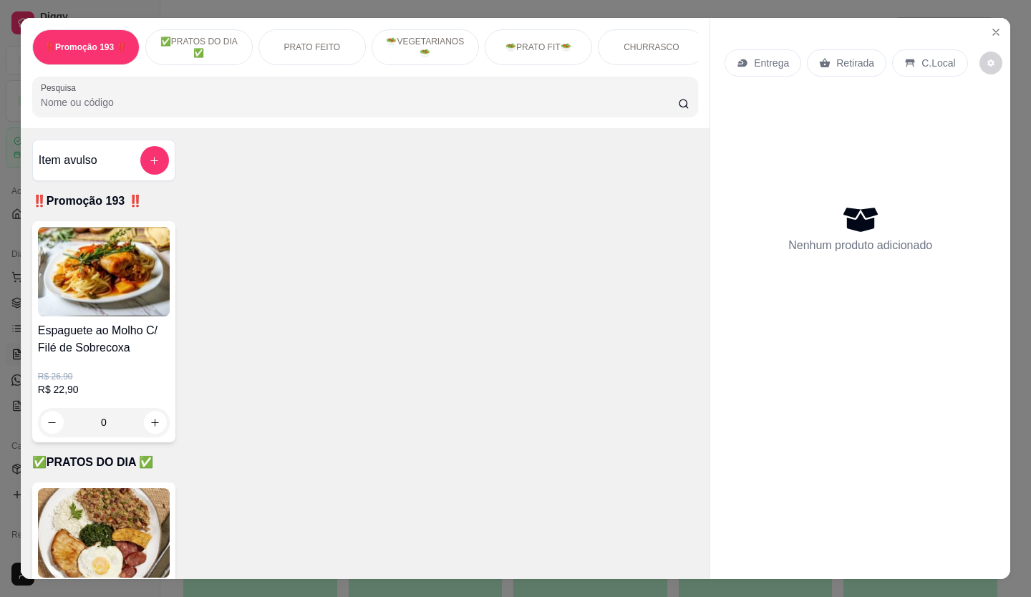
click at [836, 60] on p "Retirada" at bounding box center [855, 63] width 38 height 14
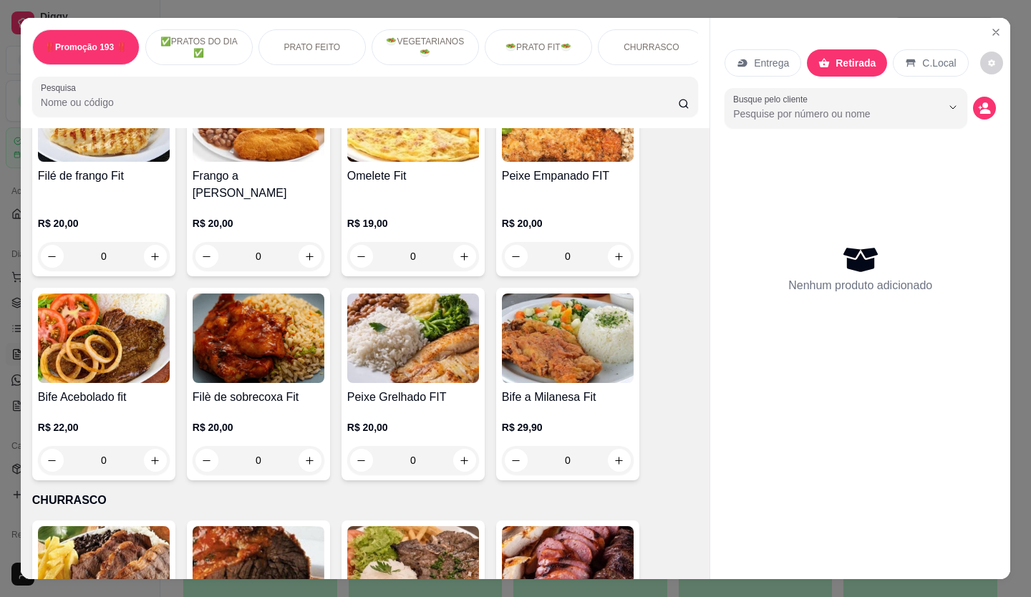
scroll to position [2076, 0]
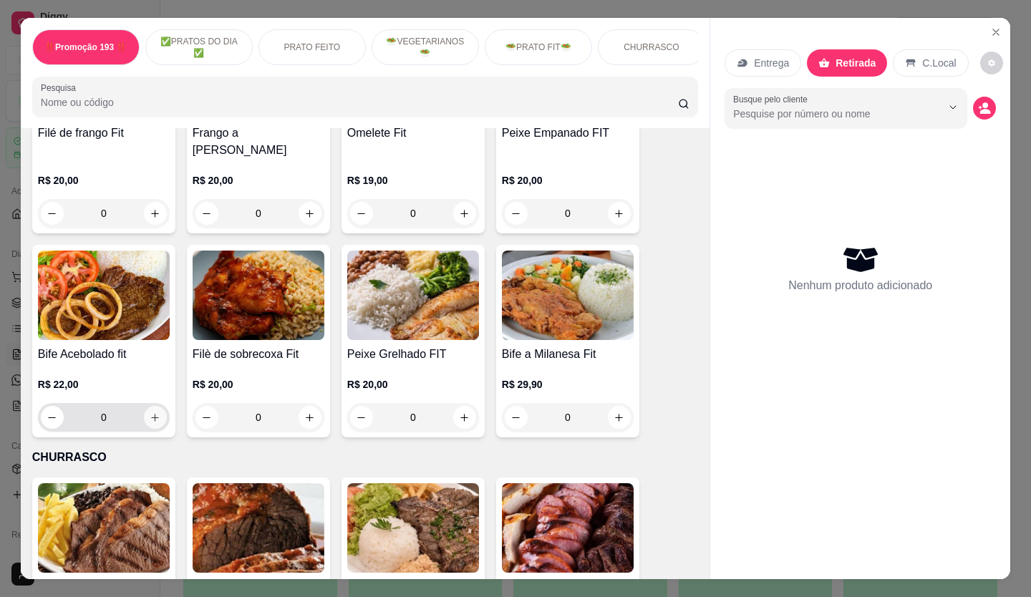
click at [150, 412] on icon "increase-product-quantity" at bounding box center [155, 417] width 11 height 11
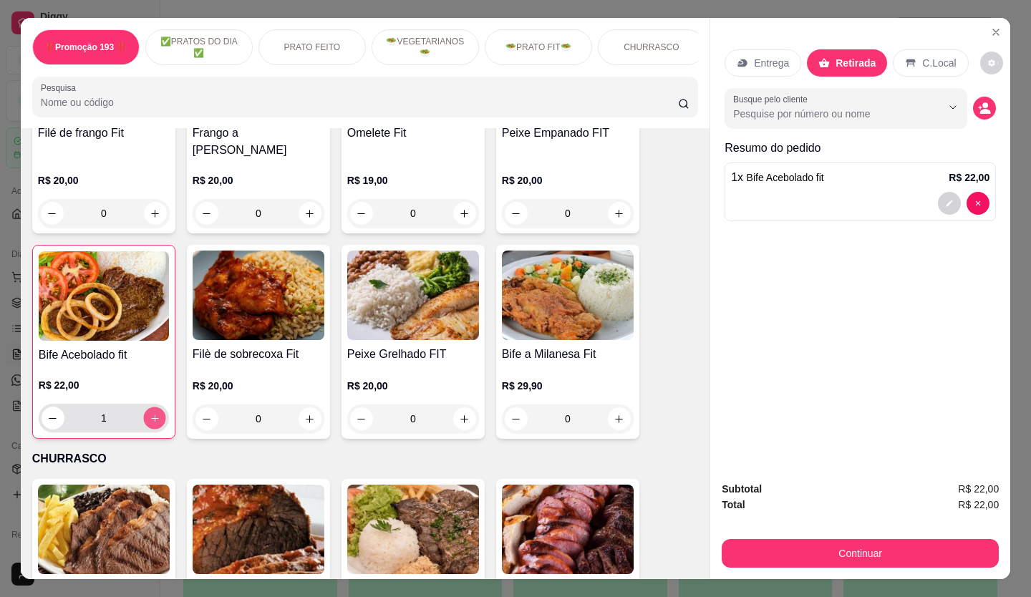
click at [151, 415] on icon "increase-product-quantity" at bounding box center [154, 418] width 7 height 7
type input "2"
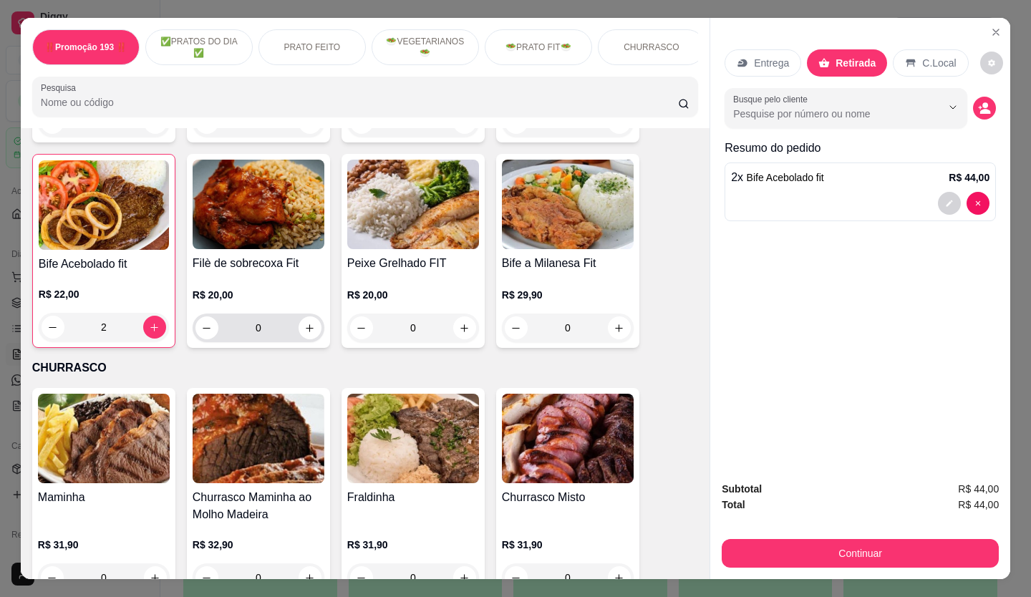
scroll to position [2219, 0]
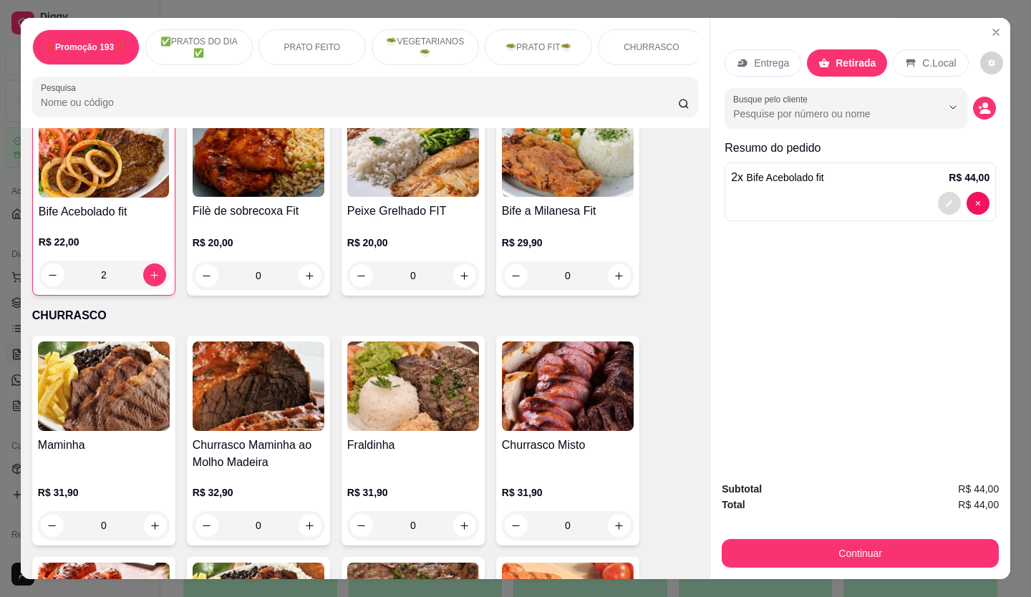
click at [945, 201] on icon "decrease-product-quantity" at bounding box center [949, 203] width 9 height 9
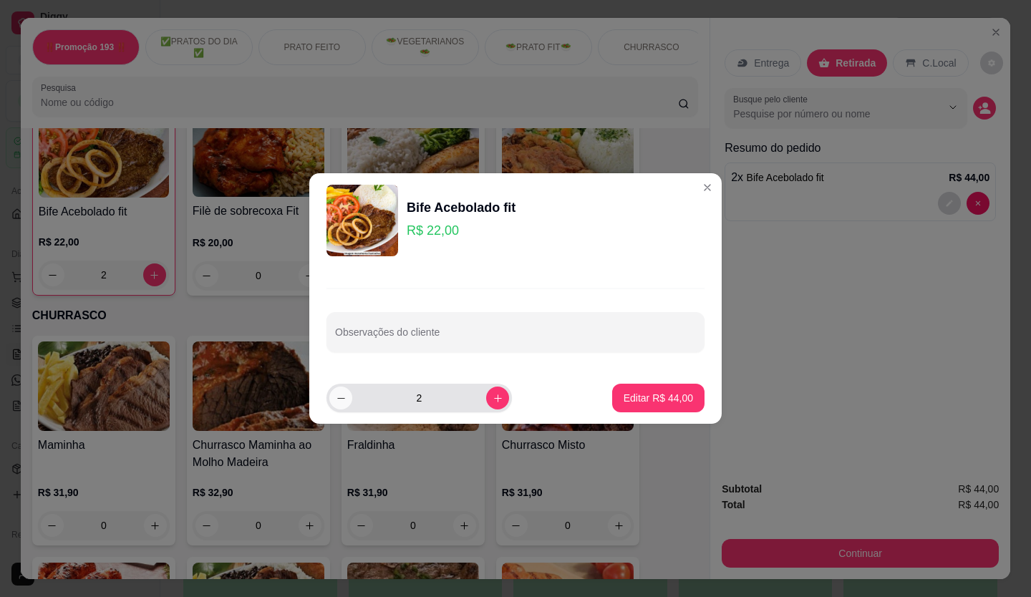
click at [334, 394] on button "decrease-product-quantity" at bounding box center [340, 398] width 23 height 23
type input "1"
click at [664, 397] on p "Editar R$ 22,00" at bounding box center [657, 398] width 67 height 14
type input "1"
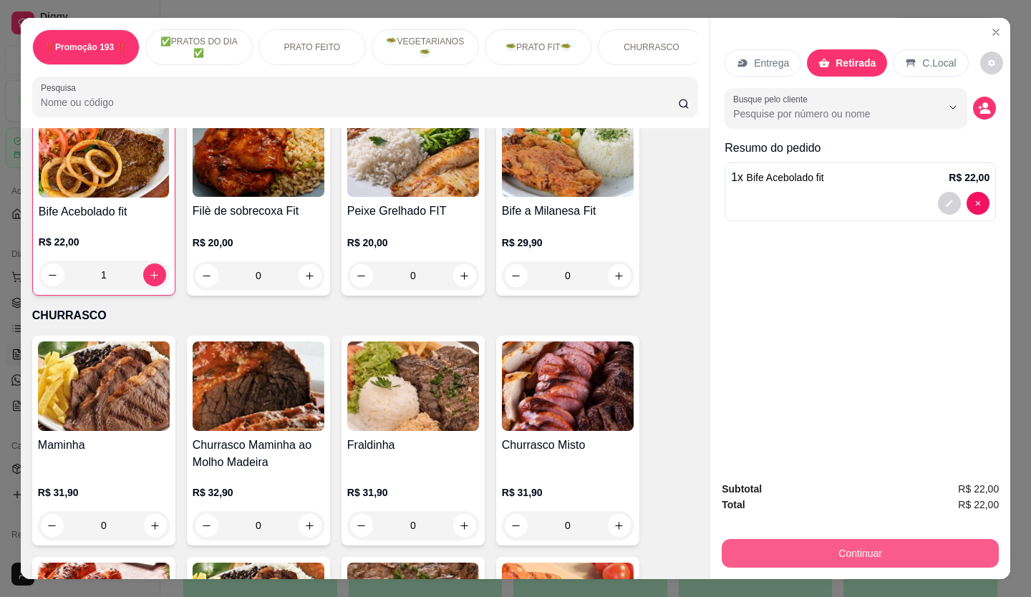
click at [961, 556] on button "Continuar" at bounding box center [860, 553] width 277 height 29
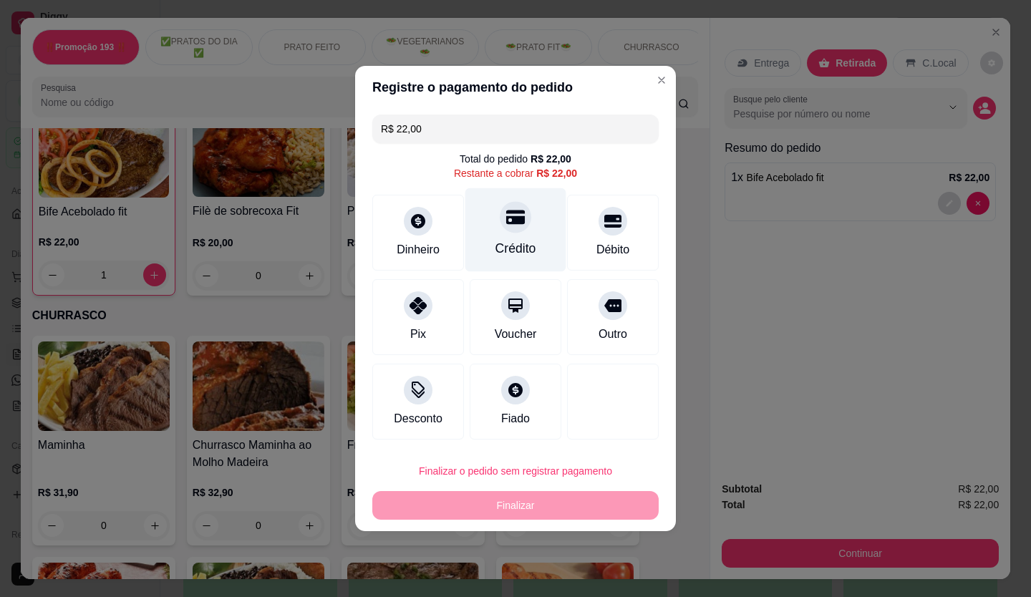
click at [492, 228] on div "Crédito" at bounding box center [515, 230] width 101 height 84
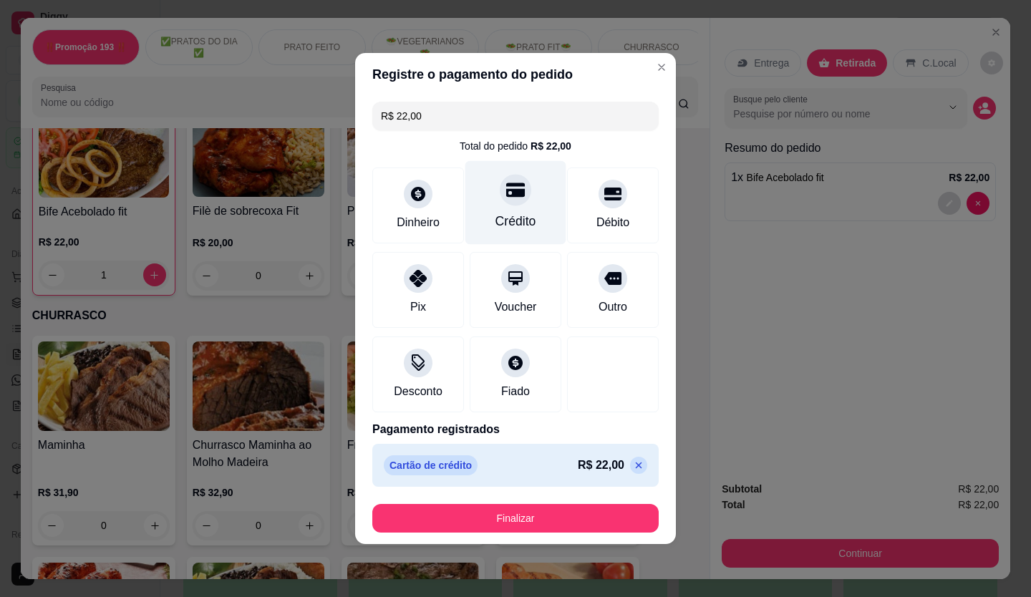
type input "R$ 0,00"
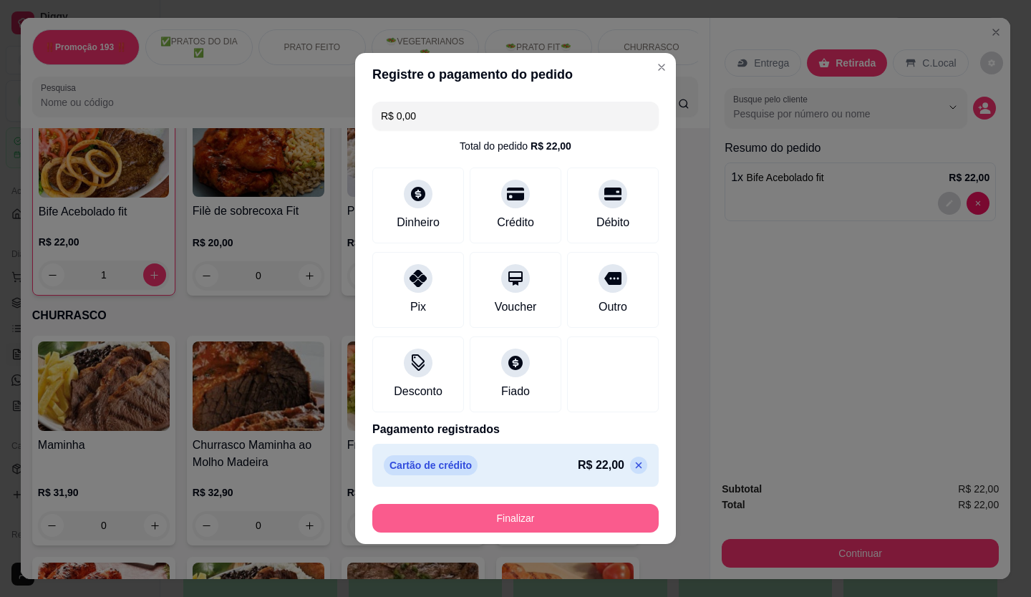
click at [569, 530] on button "Finalizar" at bounding box center [515, 518] width 286 height 29
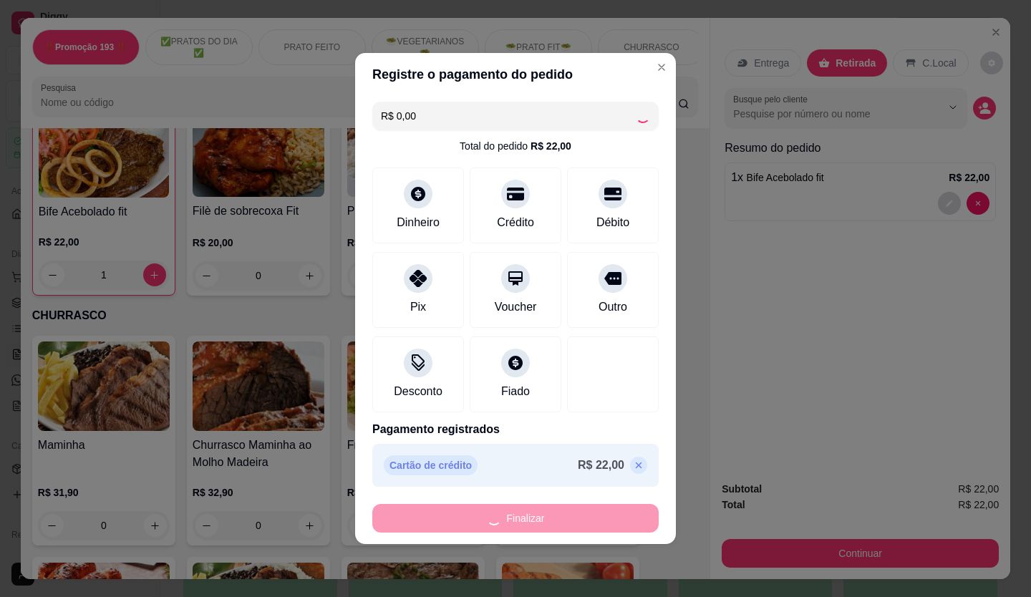
type input "0"
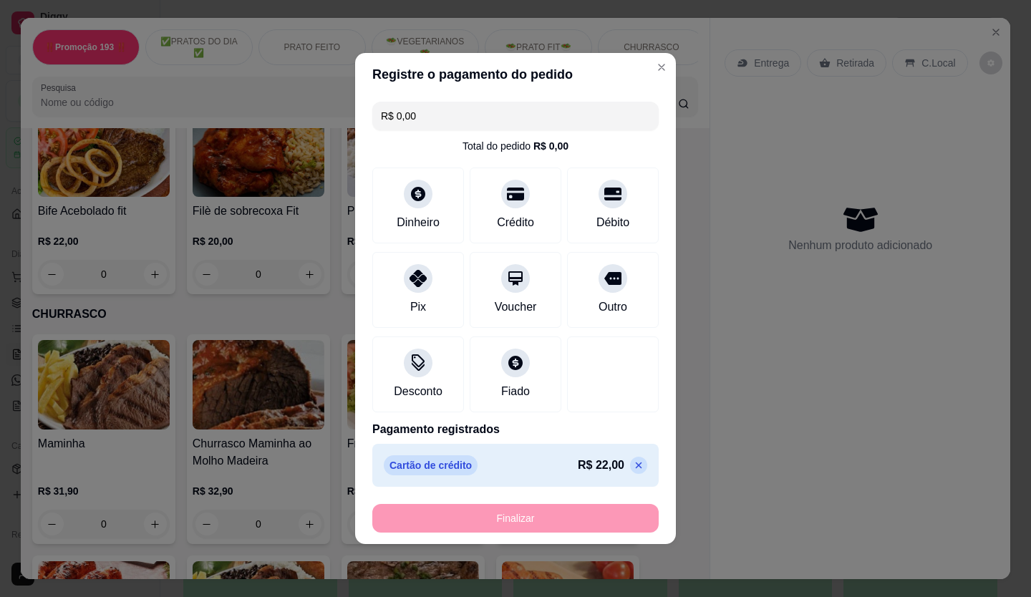
type input "-R$ 22,00"
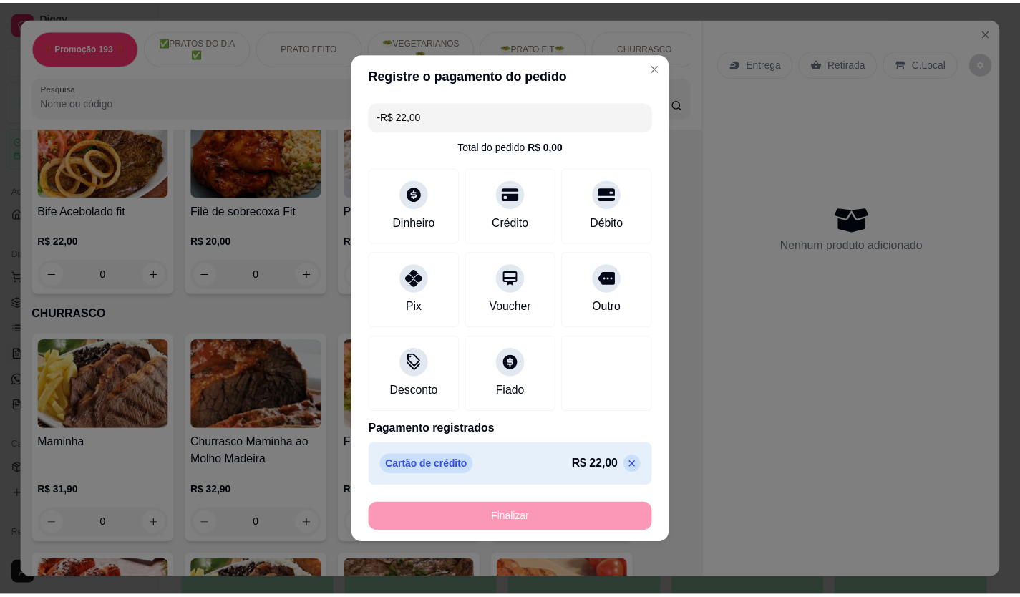
scroll to position [2219, 0]
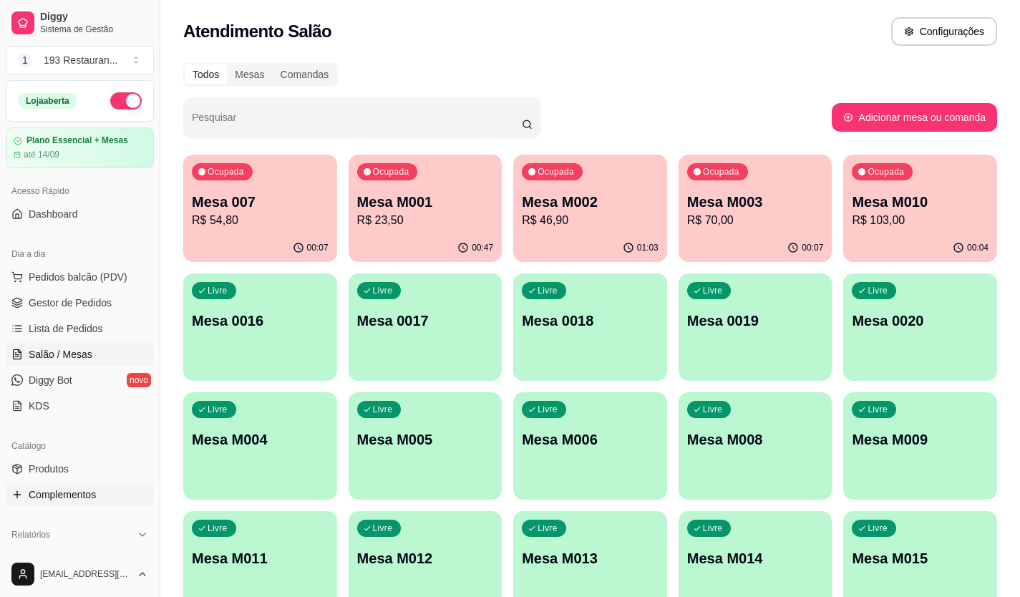
click at [41, 486] on link "Complementos" at bounding box center [80, 494] width 148 height 23
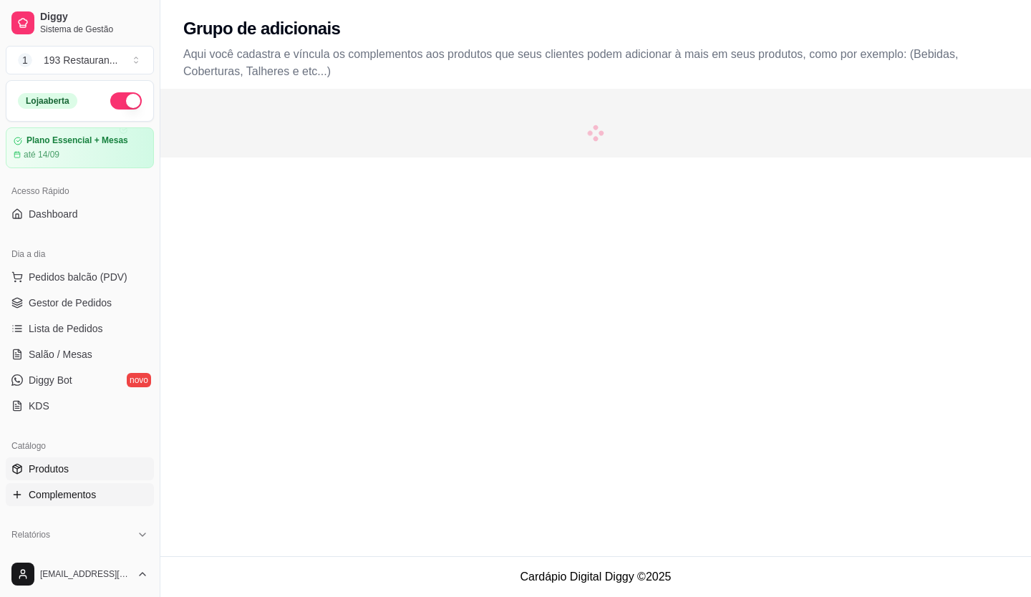
click at [36, 471] on span "Produtos" at bounding box center [49, 469] width 40 height 14
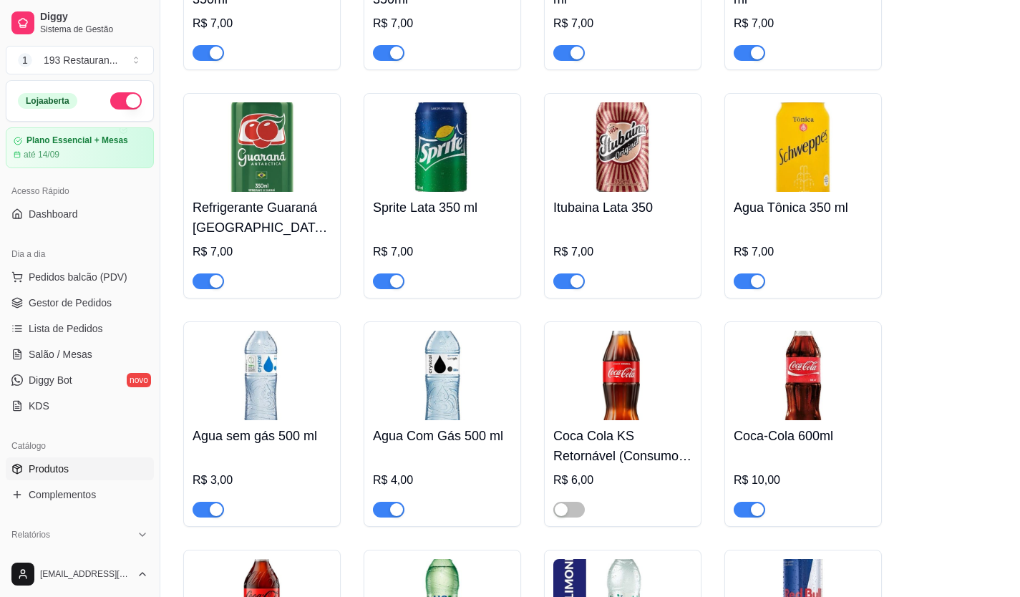
scroll to position [6010, 0]
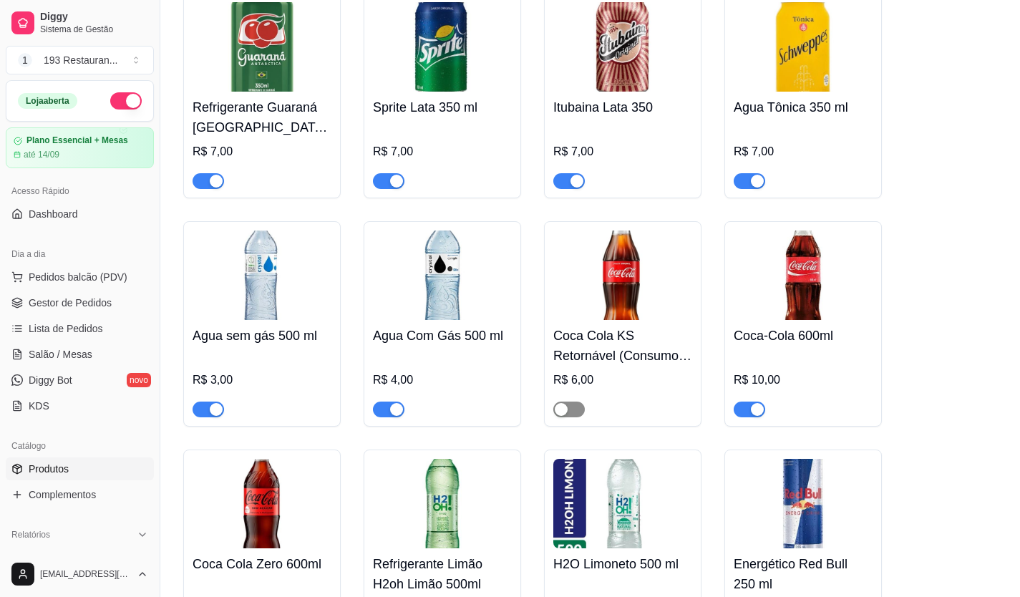
click at [570, 402] on span "button" at bounding box center [569, 410] width 32 height 16
click at [63, 344] on link "Salão / Mesas" at bounding box center [80, 354] width 148 height 23
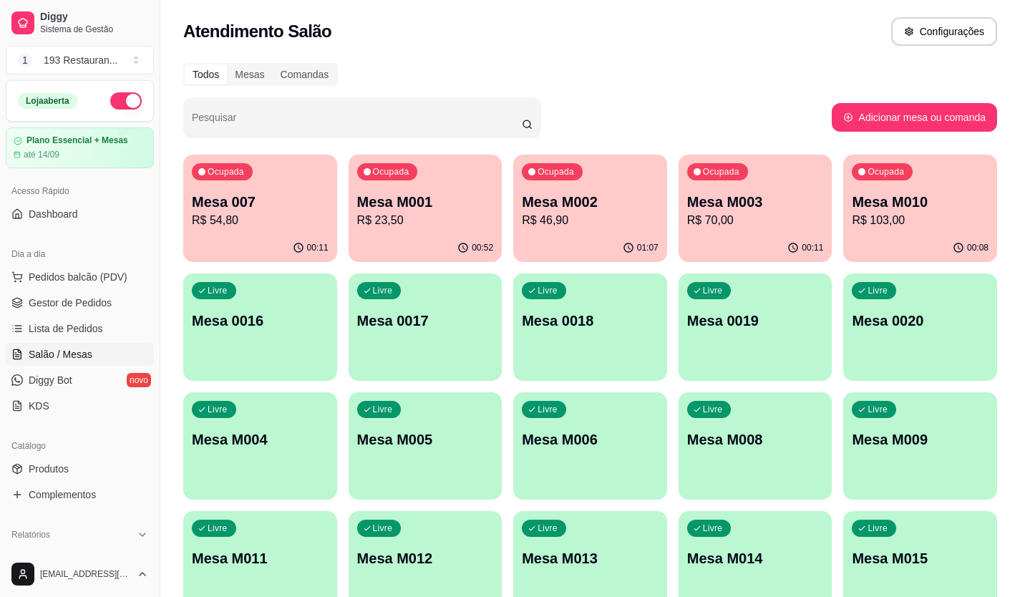
click at [741, 194] on p "Mesa M003" at bounding box center [755, 202] width 137 height 20
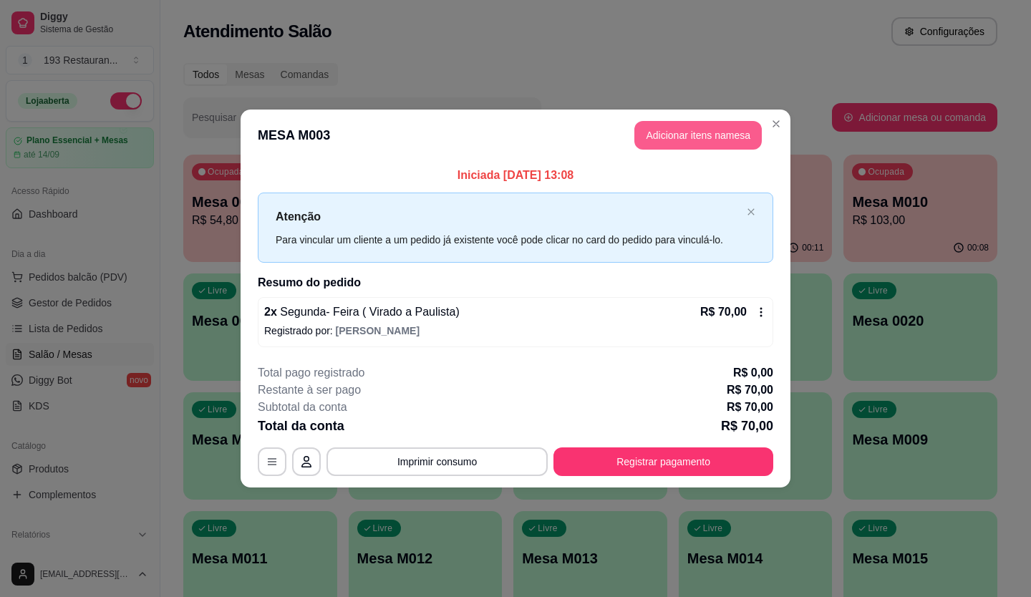
click at [698, 132] on button "Adicionar itens na mesa" at bounding box center [697, 135] width 127 height 29
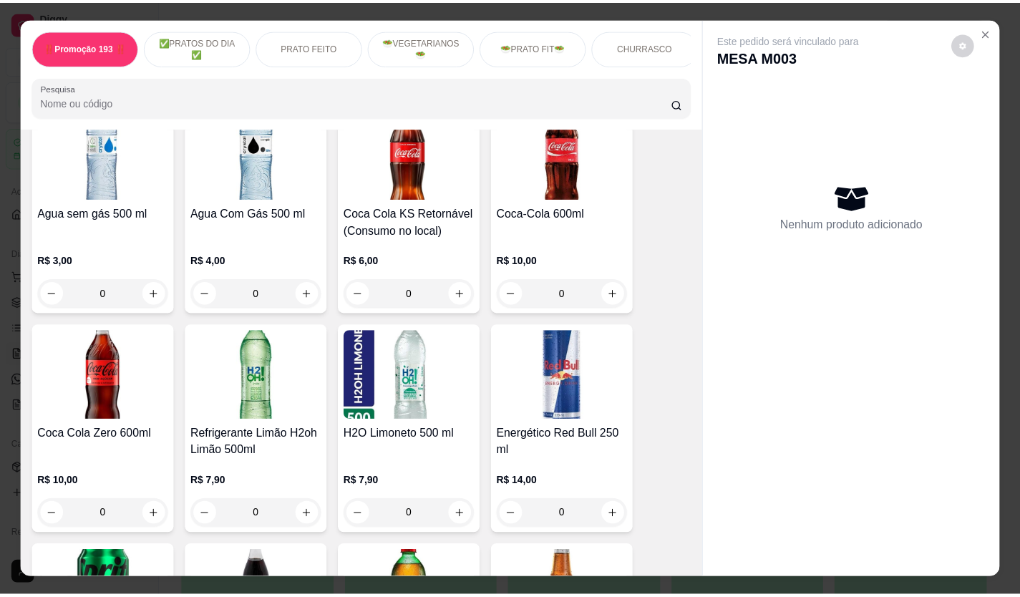
scroll to position [4582, 0]
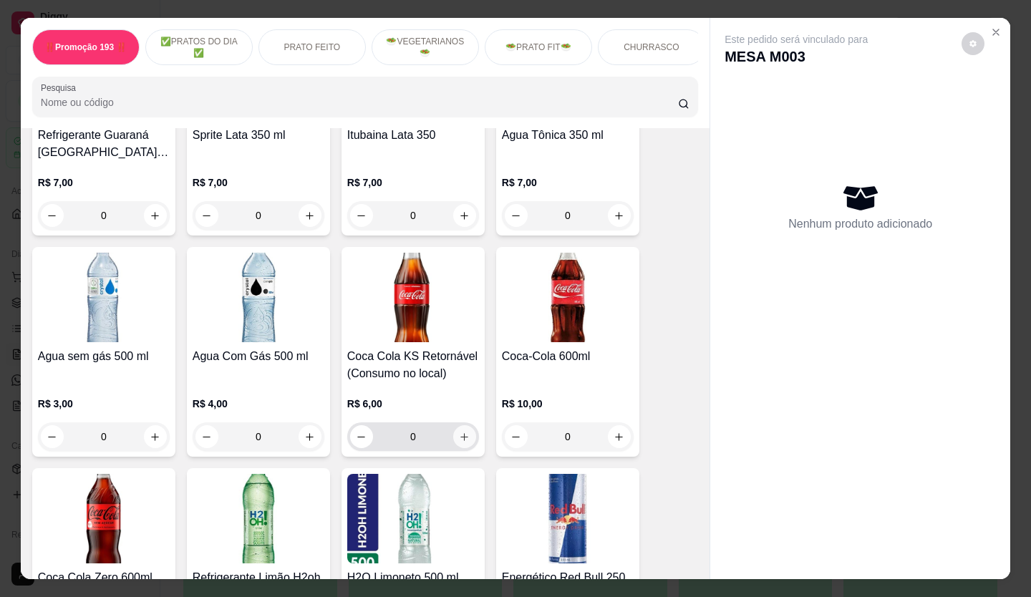
click at [459, 432] on icon "increase-product-quantity" at bounding box center [464, 437] width 11 height 11
type input "1"
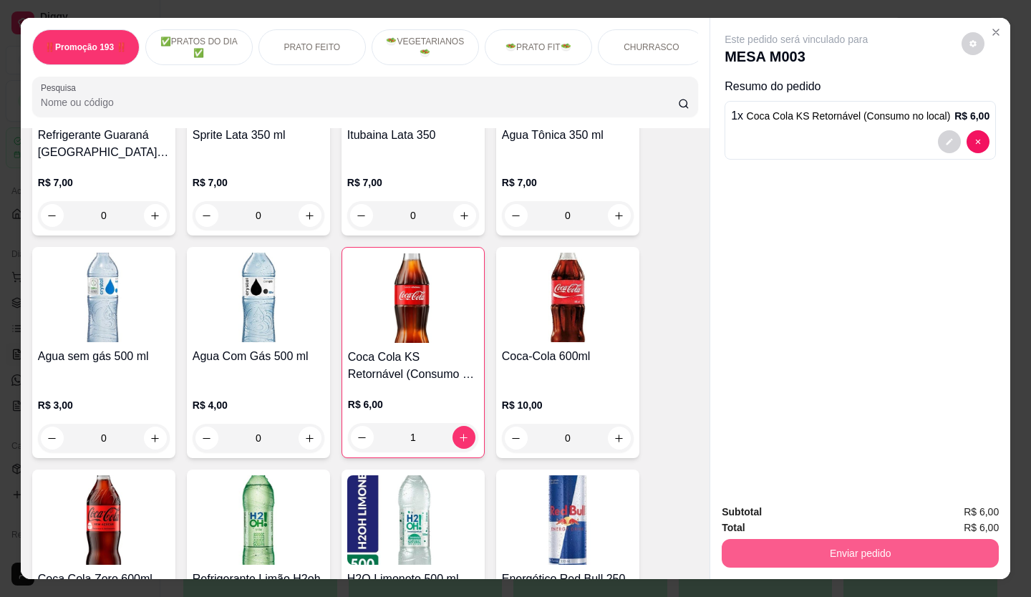
click at [827, 543] on button "Enviar pedido" at bounding box center [860, 553] width 277 height 29
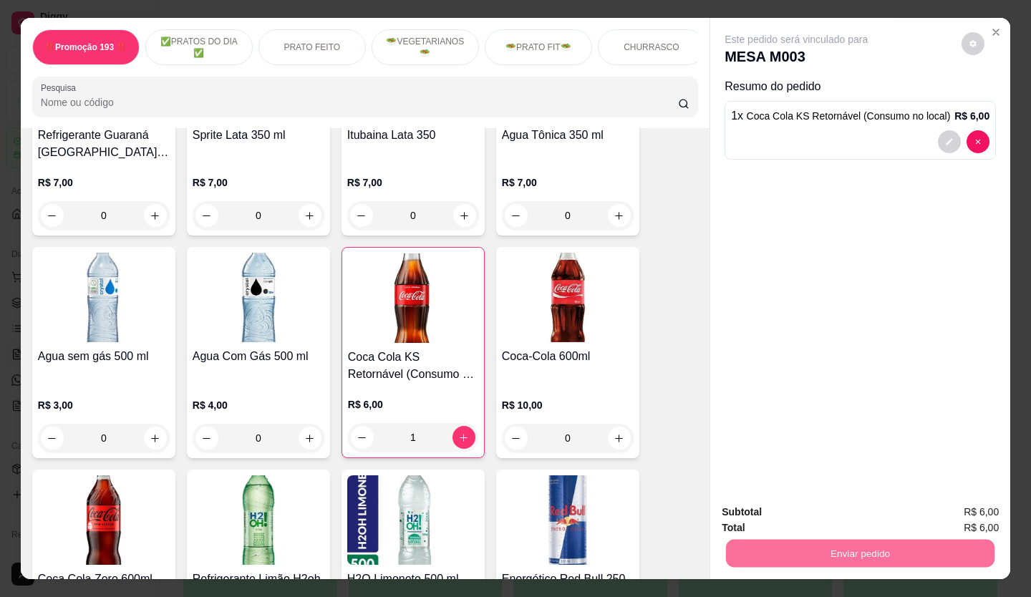
click at [767, 505] on button "Não registrar e enviar pedido" at bounding box center [811, 512] width 145 height 26
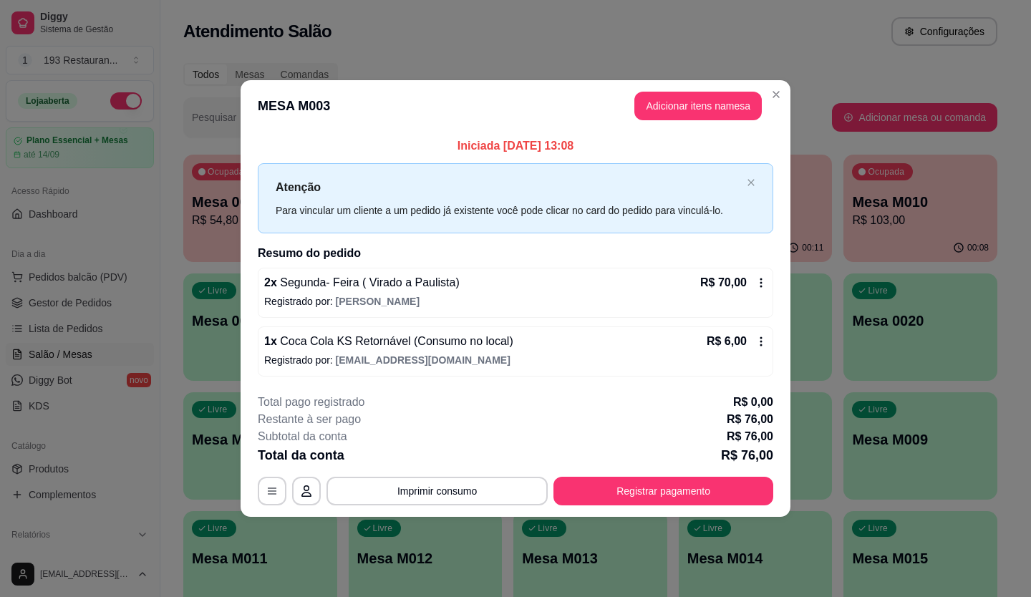
click at [440, 487] on button "Imprimir consumo" at bounding box center [436, 491] width 221 height 29
click at [430, 461] on button "CAIXA" at bounding box center [441, 457] width 104 height 23
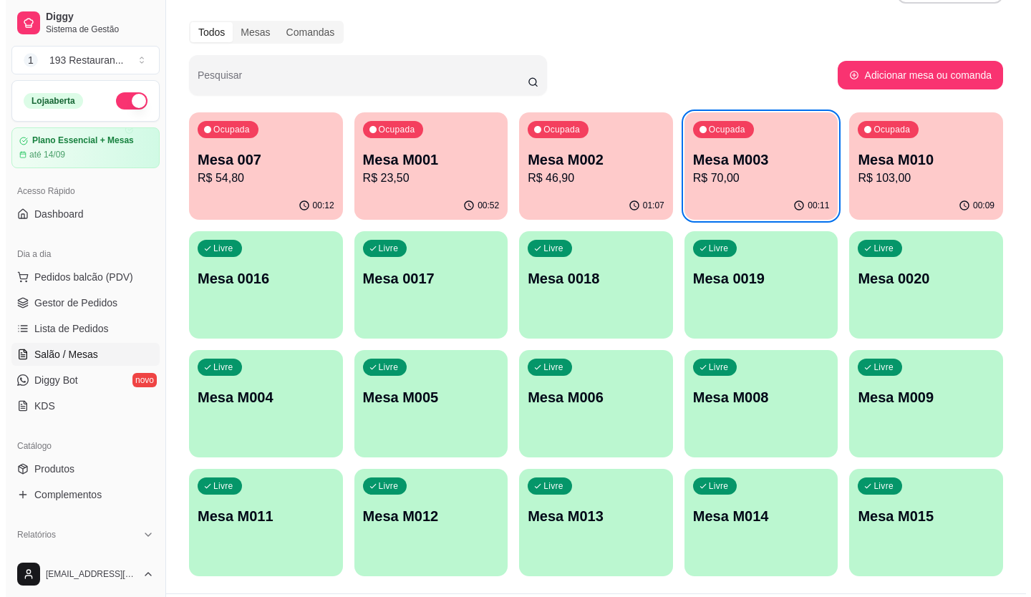
scroll to position [79, 0]
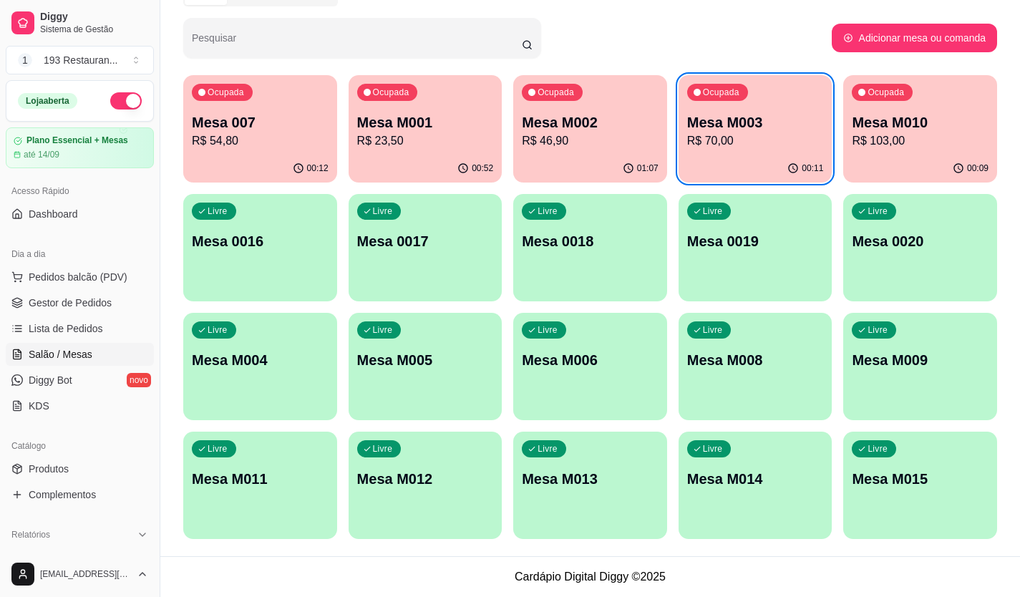
click at [228, 377] on div "Livre Mesa M004" at bounding box center [260, 358] width 154 height 90
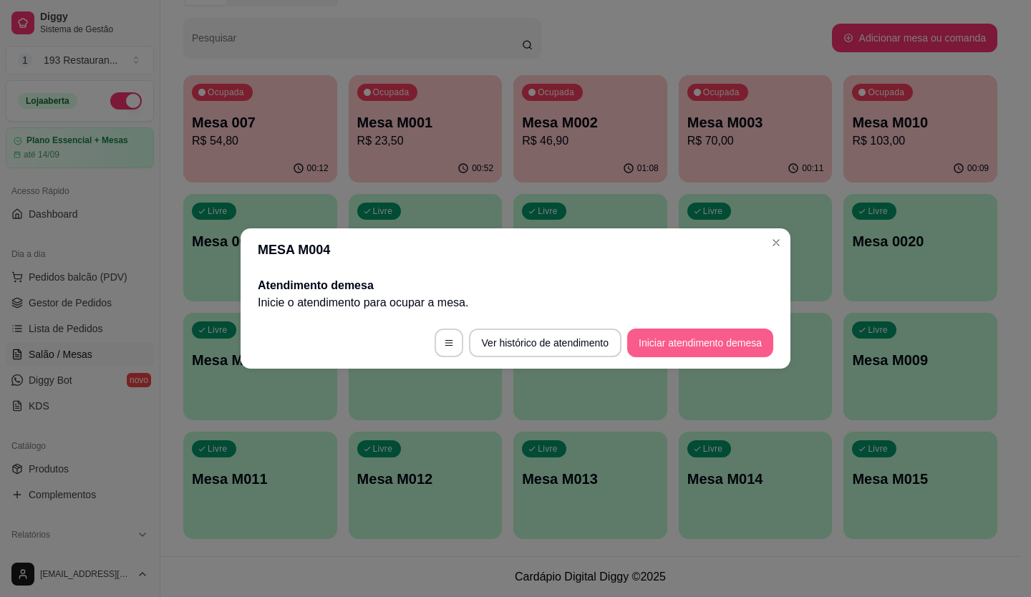
click at [734, 339] on button "Iniciar atendimento de mesa" at bounding box center [700, 343] width 146 height 29
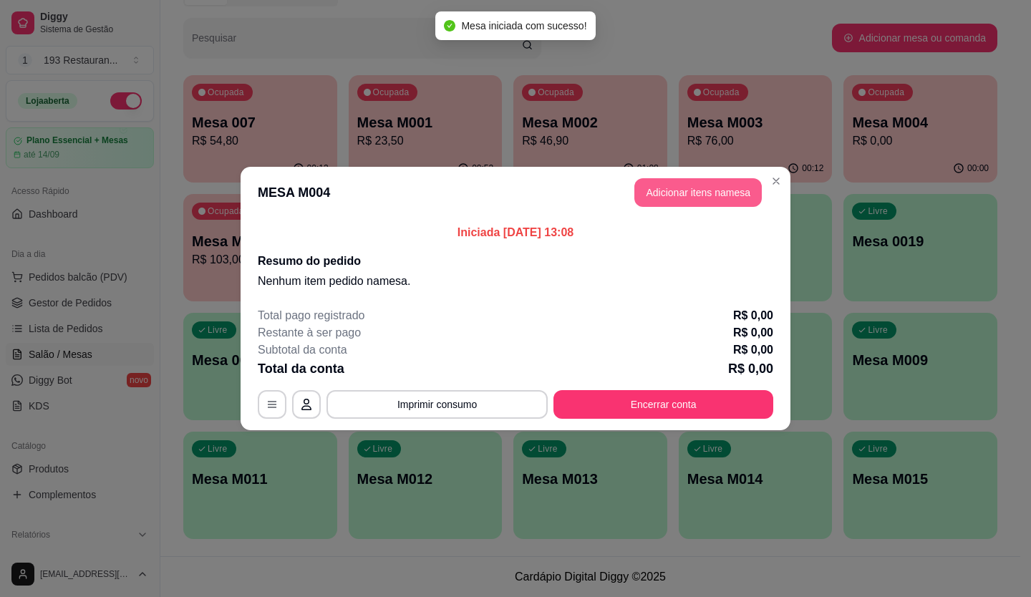
click at [680, 195] on button "Adicionar itens na mesa" at bounding box center [697, 192] width 127 height 29
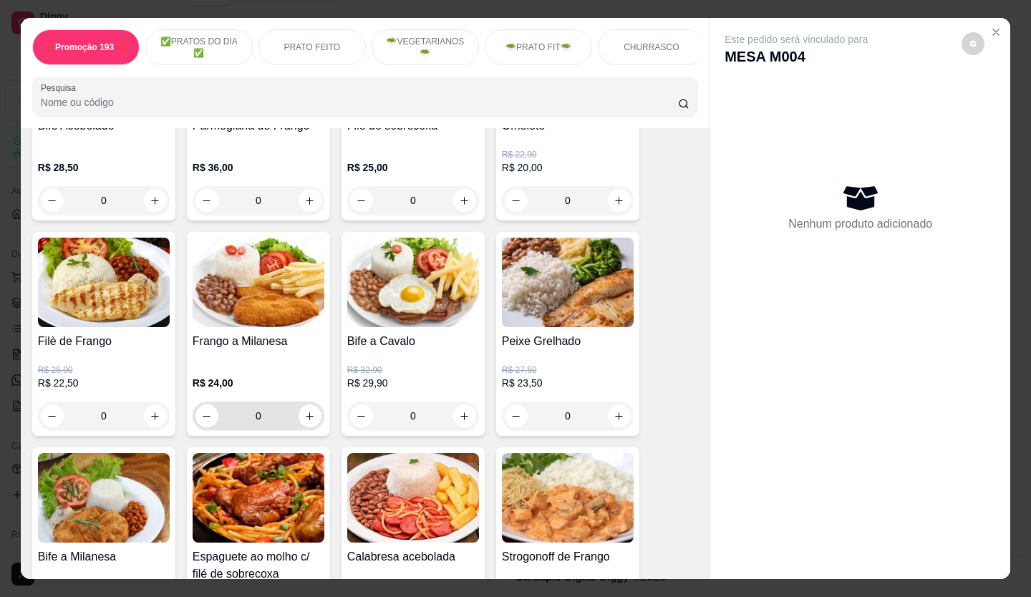
scroll to position [501, 0]
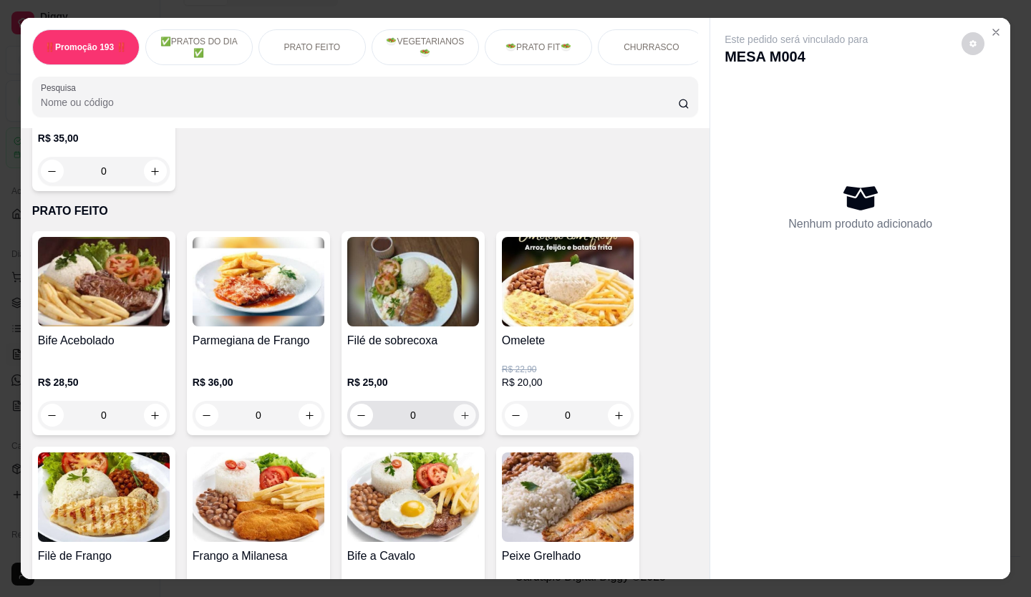
click at [462, 421] on icon "increase-product-quantity" at bounding box center [465, 415] width 11 height 11
type input "1"
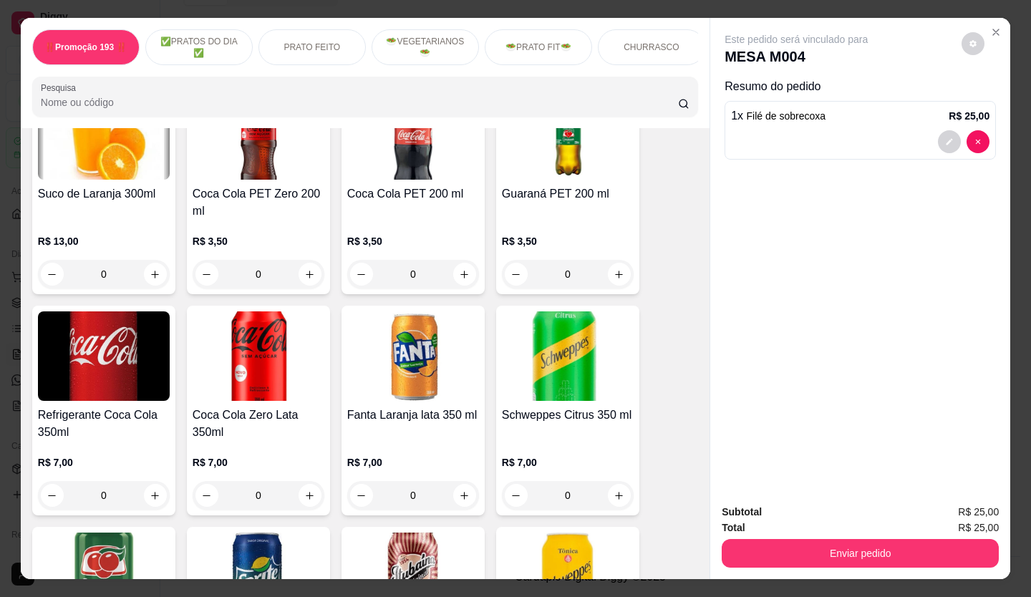
scroll to position [4152, 0]
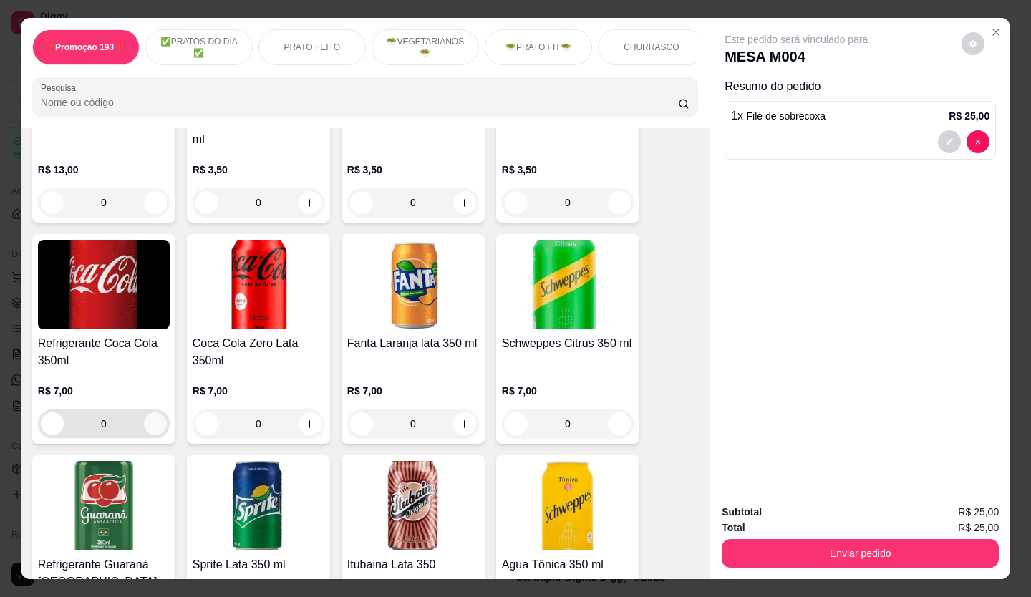
click at [152, 420] on icon "increase-product-quantity" at bounding box center [156, 424] width 8 height 8
type input "1"
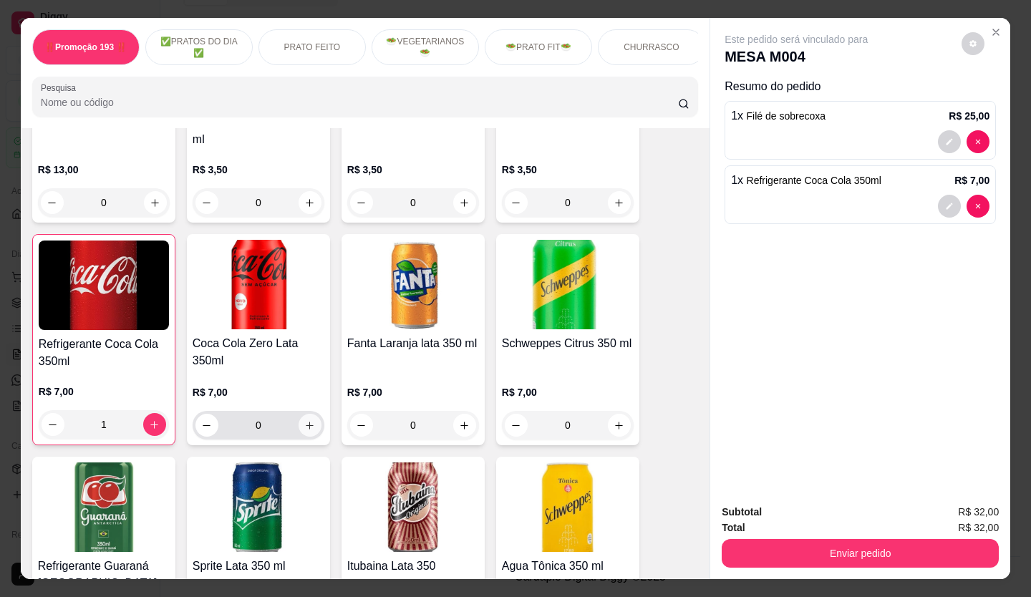
click at [308, 414] on button "increase-product-quantity" at bounding box center [310, 425] width 23 height 23
type input "1"
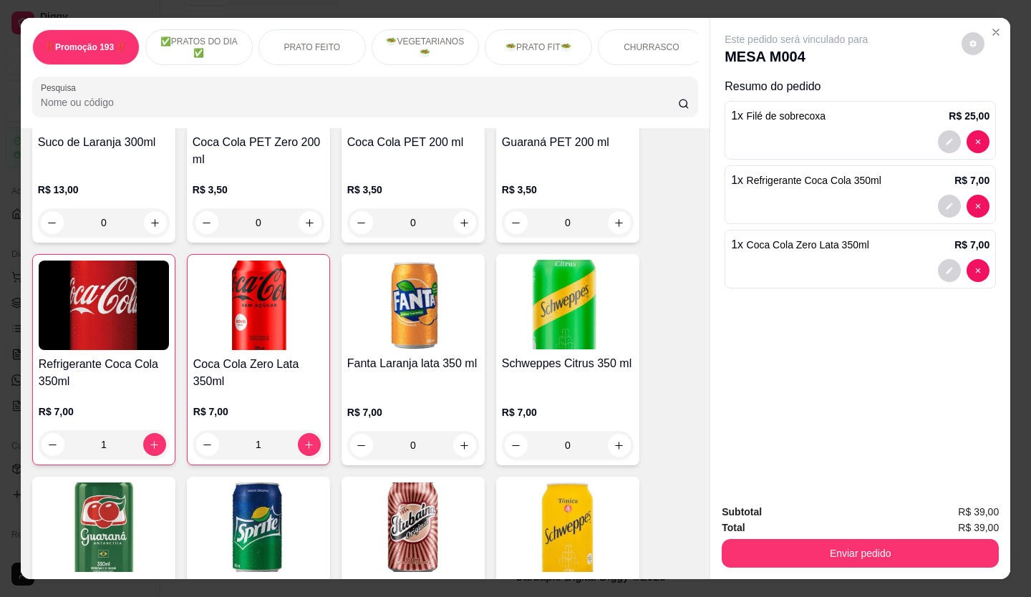
scroll to position [4054, 0]
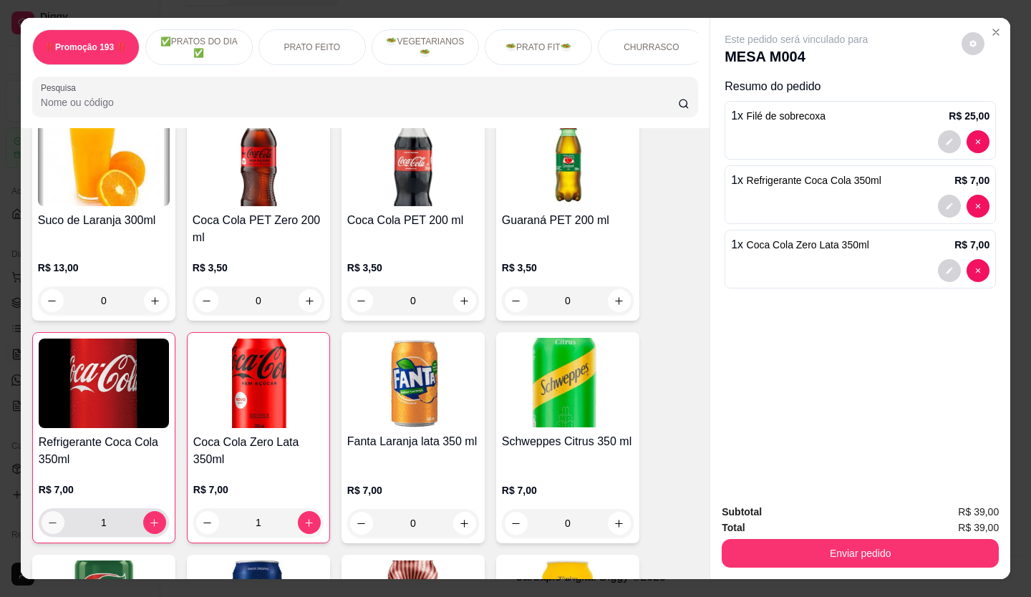
click at [47, 518] on icon "decrease-product-quantity" at bounding box center [52, 523] width 11 height 11
type input "0"
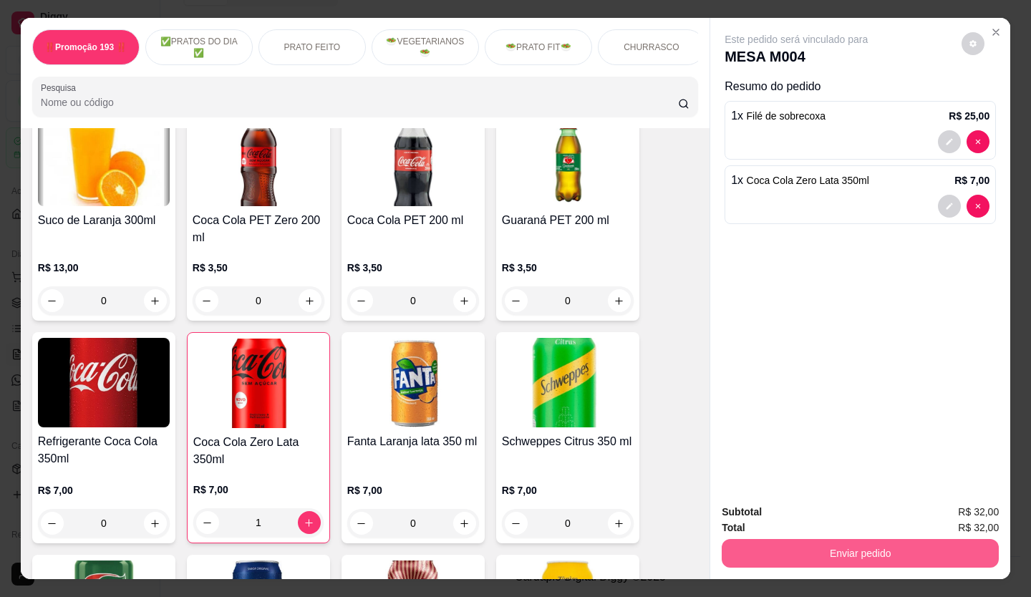
click at [803, 543] on button "Enviar pedido" at bounding box center [860, 553] width 277 height 29
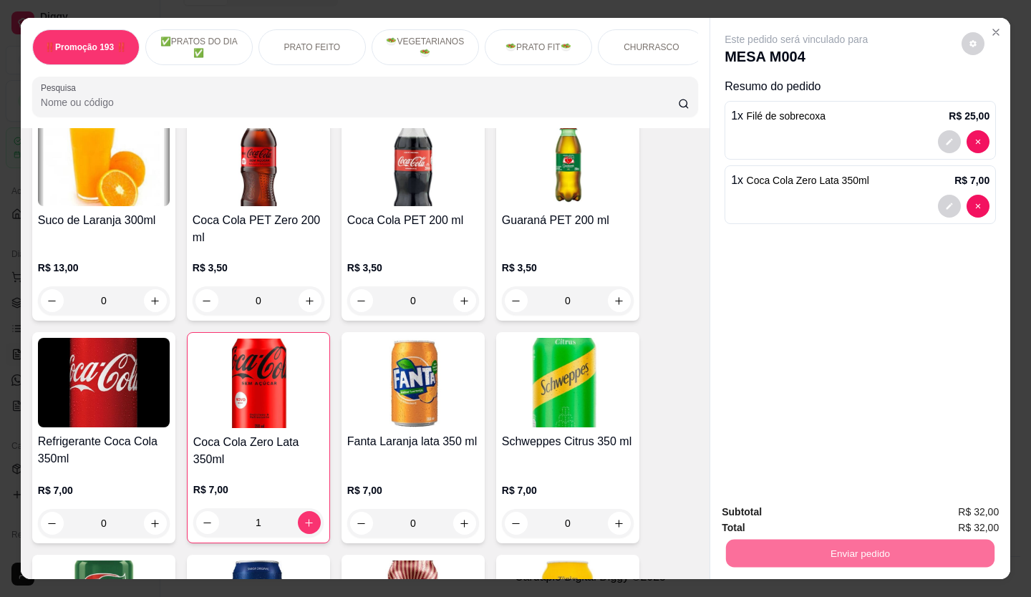
click at [785, 511] on button "Não registrar e enviar pedido" at bounding box center [812, 512] width 149 height 27
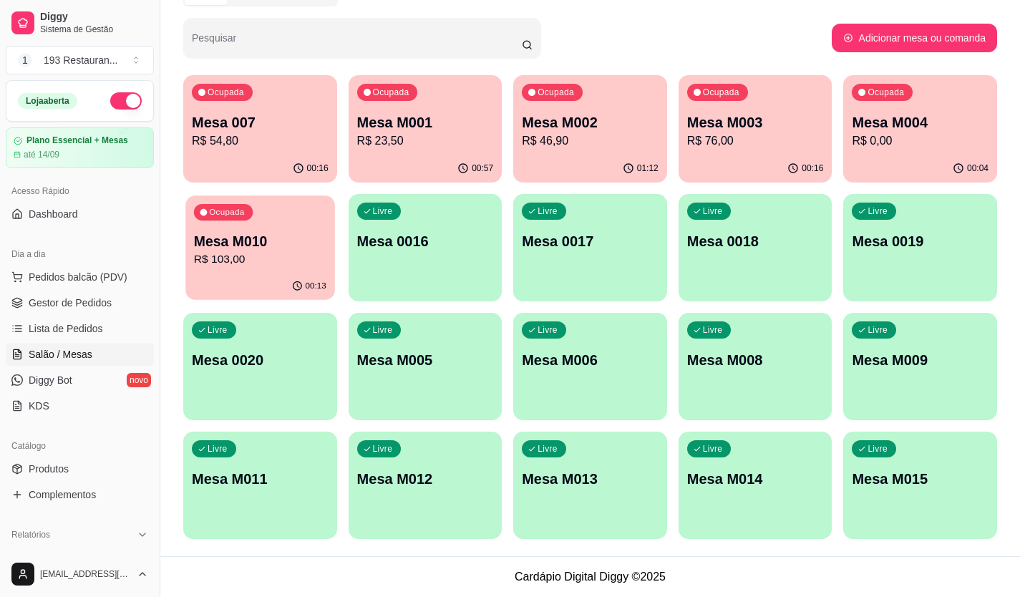
click at [232, 239] on p "Mesa M010" at bounding box center [260, 241] width 132 height 19
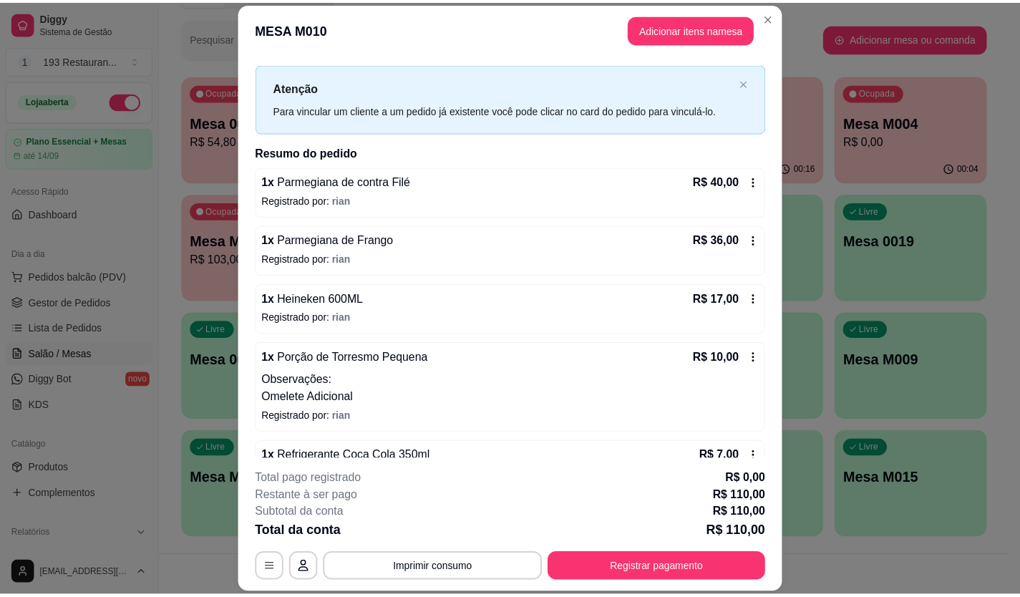
scroll to position [61, 0]
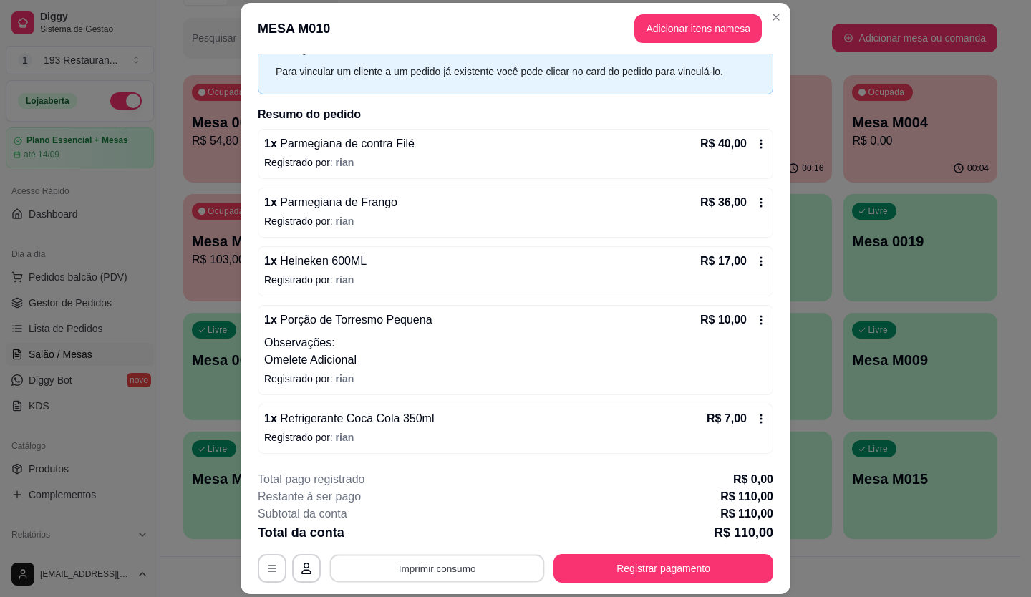
click at [418, 575] on button "Imprimir consumo" at bounding box center [437, 568] width 215 height 28
click at [419, 531] on button "CAIXA" at bounding box center [436, 535] width 100 height 22
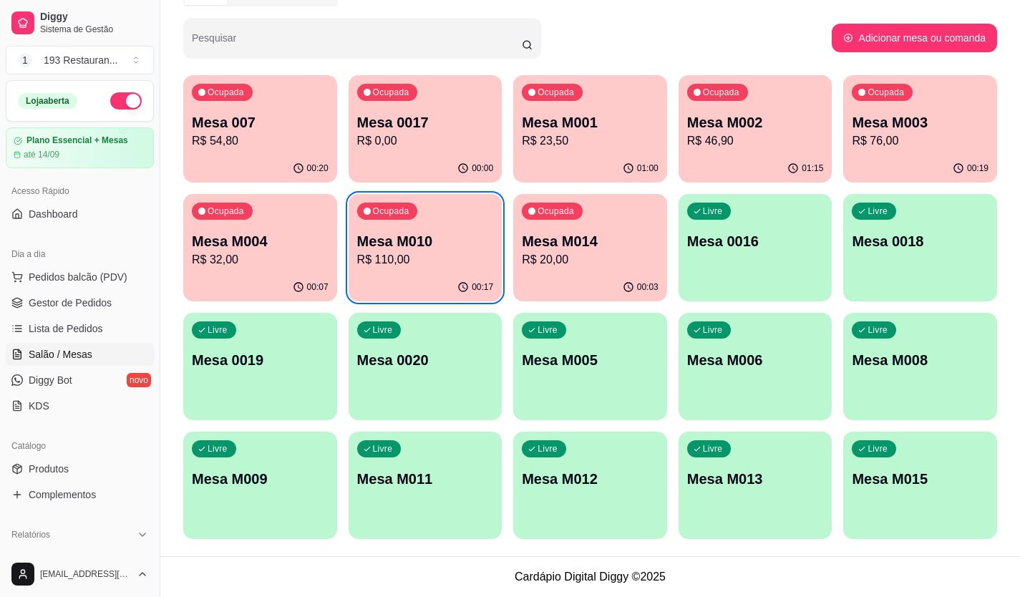
click at [585, 98] on div "Ocupada Mesa M001 R$ 23,50" at bounding box center [590, 114] width 154 height 79
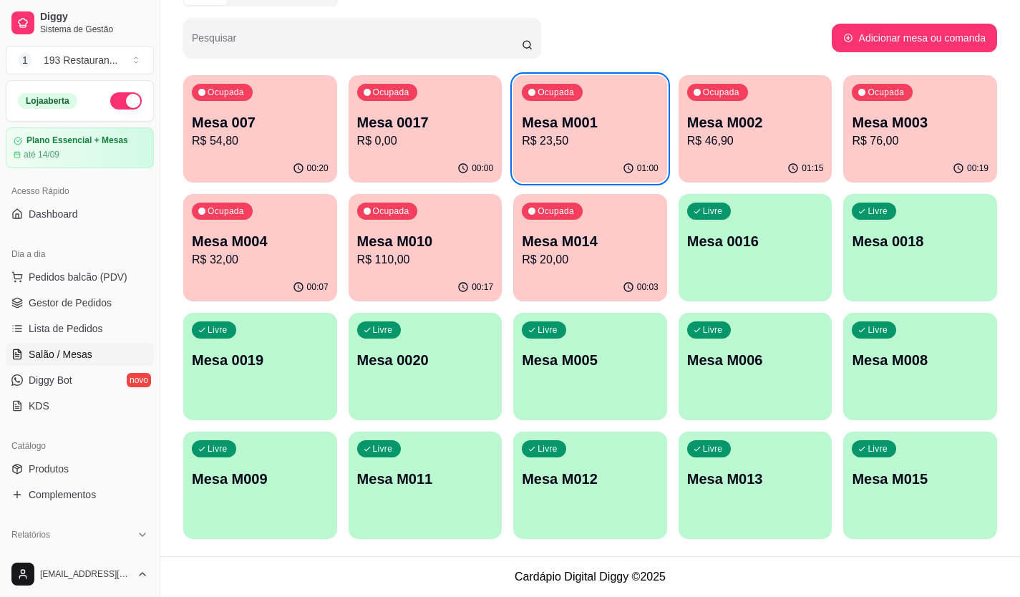
click at [750, 122] on p "Mesa M002" at bounding box center [755, 122] width 137 height 20
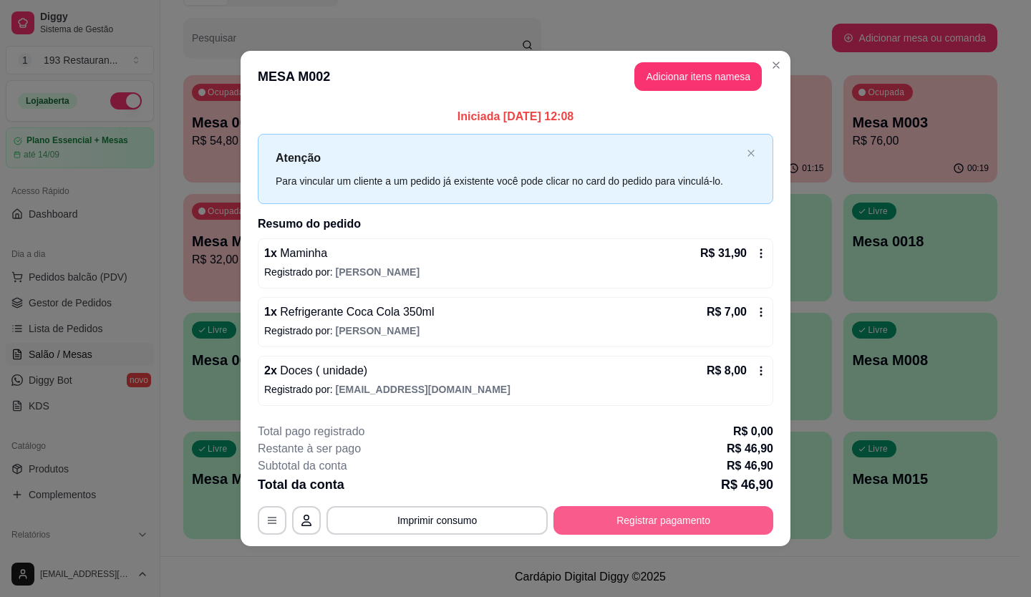
click at [616, 523] on button "Registrar pagamento" at bounding box center [663, 520] width 220 height 29
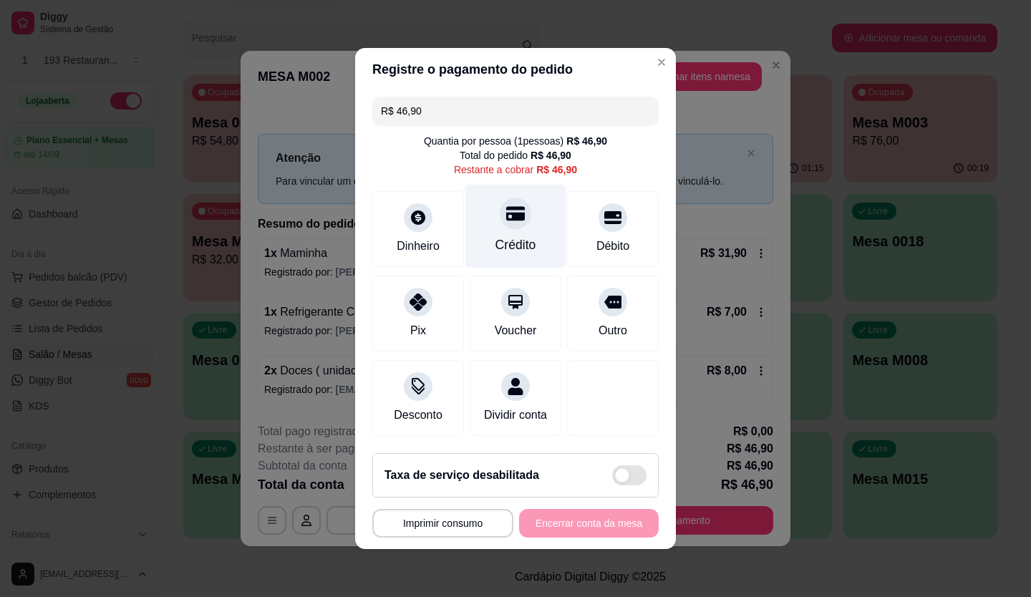
drag, startPoint x: 496, startPoint y: 206, endPoint x: 493, endPoint y: 187, distance: 19.5
click at [493, 187] on div "Crédito" at bounding box center [515, 227] width 101 height 84
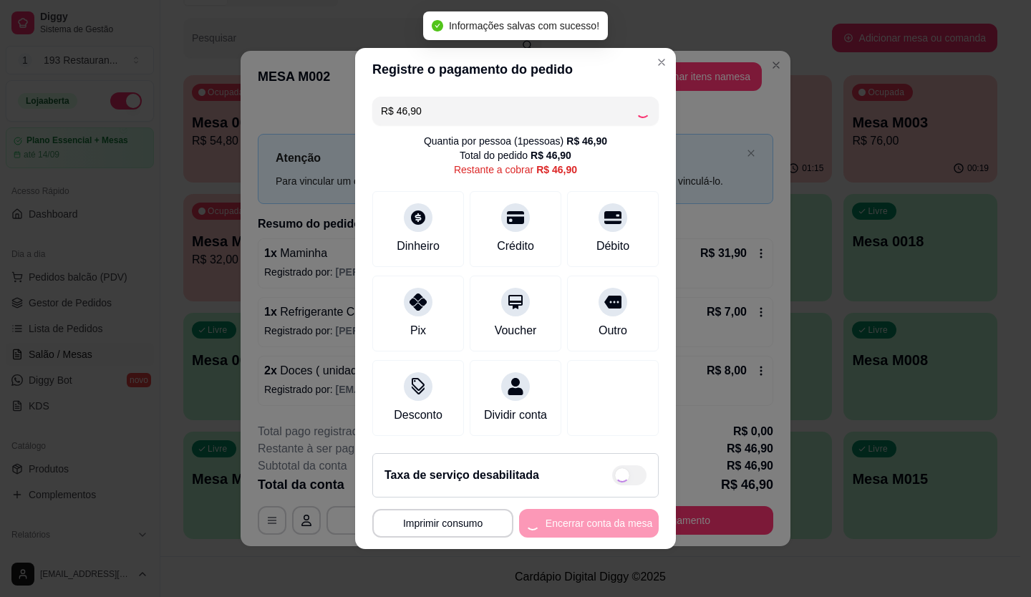
type input "R$ 0,00"
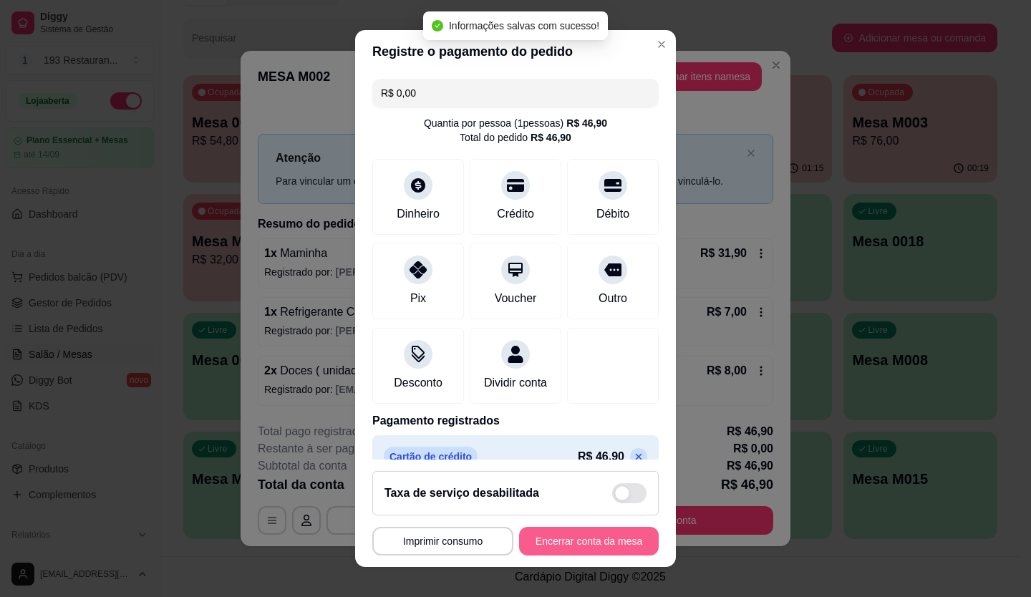
click at [587, 544] on button "Encerrar conta da mesa" at bounding box center [589, 541] width 140 height 29
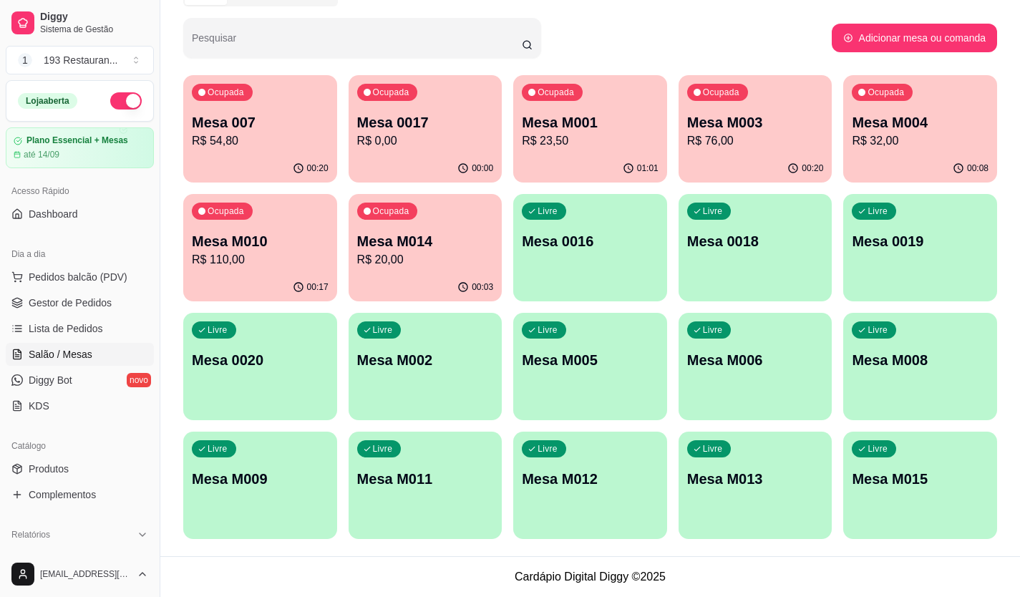
click at [436, 134] on p "R$ 0,00" at bounding box center [425, 140] width 137 height 17
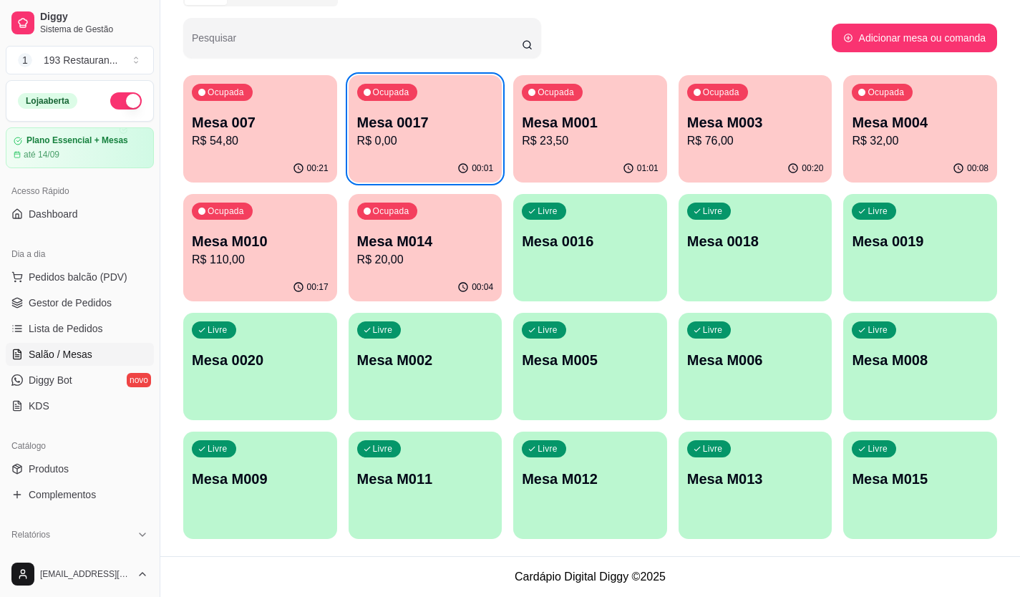
click at [747, 120] on p "Mesa M003" at bounding box center [755, 122] width 137 height 20
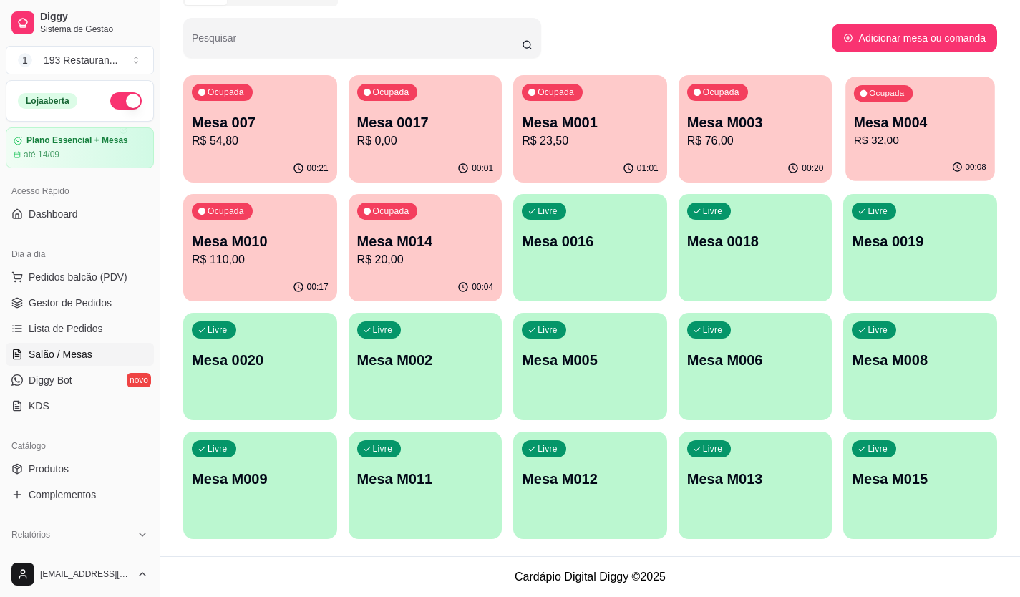
click at [939, 128] on p "Mesa M004" at bounding box center [920, 122] width 132 height 19
click at [617, 148] on p "R$ 23,50" at bounding box center [590, 140] width 132 height 16
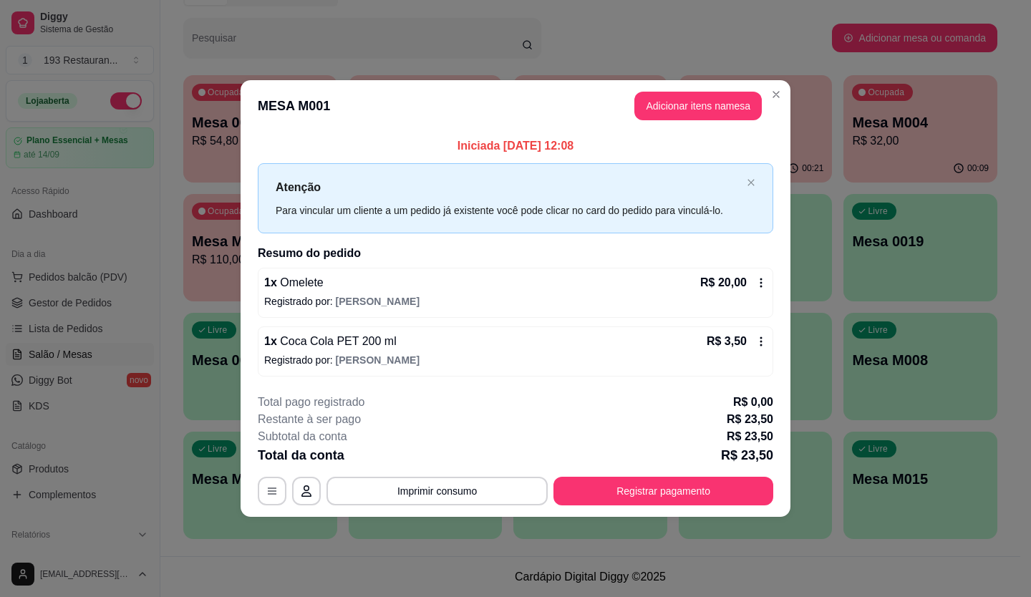
click at [633, 505] on footer "**********" at bounding box center [516, 449] width 550 height 135
click at [638, 508] on footer "**********" at bounding box center [516, 449] width 550 height 135
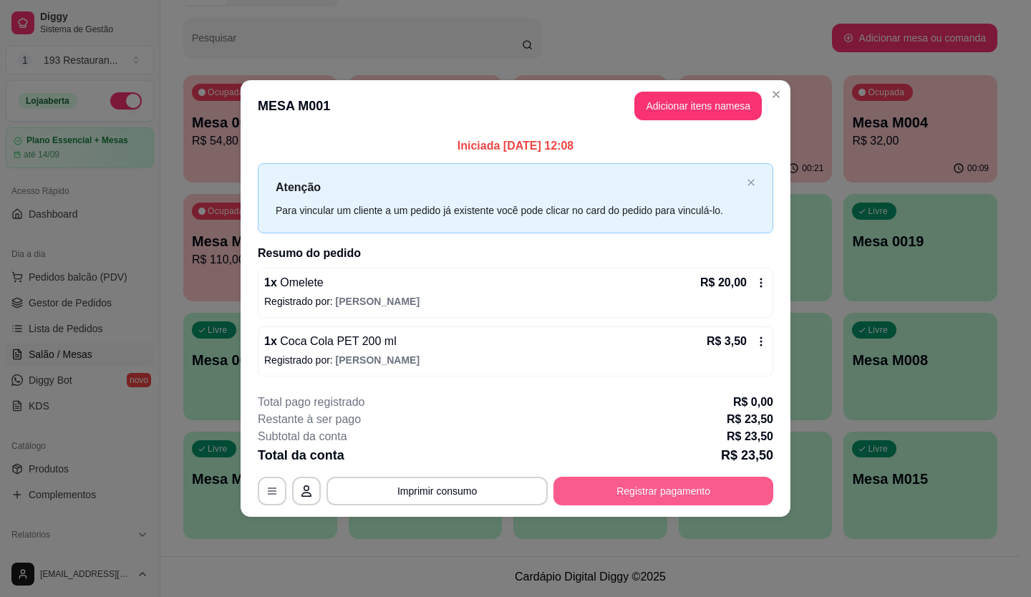
click at [634, 493] on button "Registrar pagamento" at bounding box center [663, 491] width 220 height 29
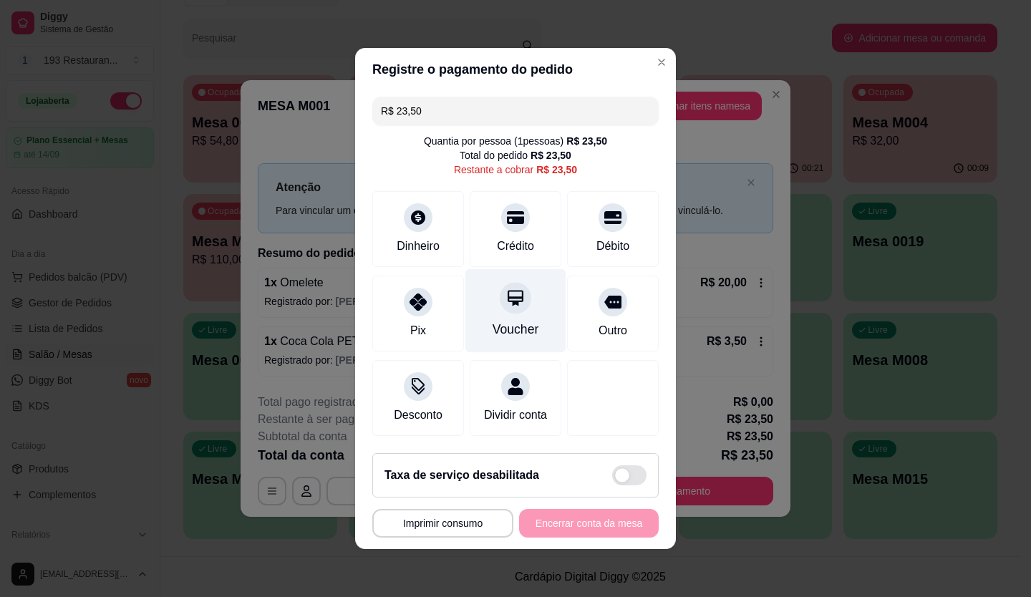
click at [510, 282] on div at bounding box center [516, 298] width 32 height 32
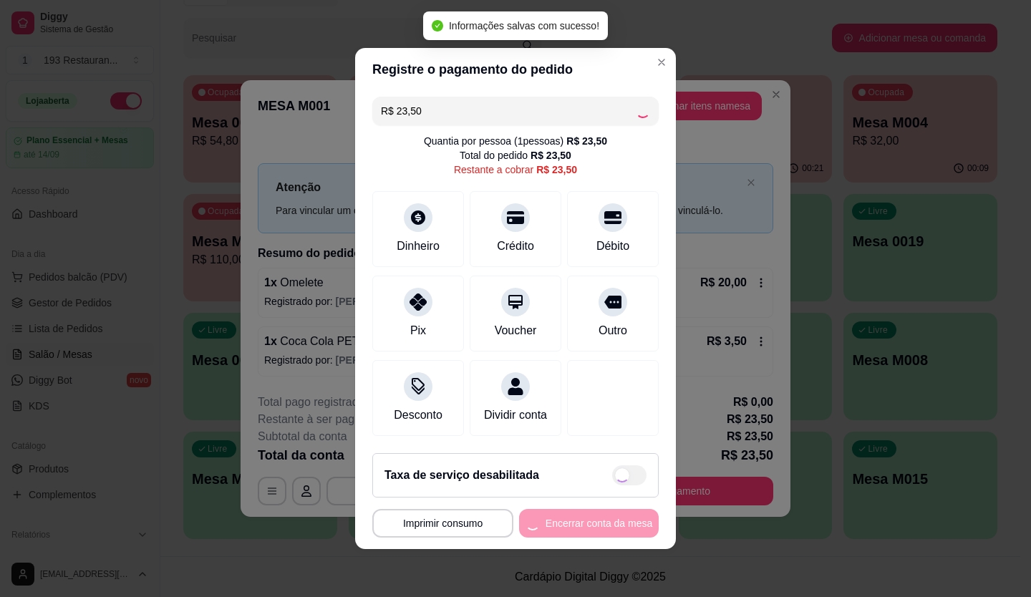
type input "R$ 0,00"
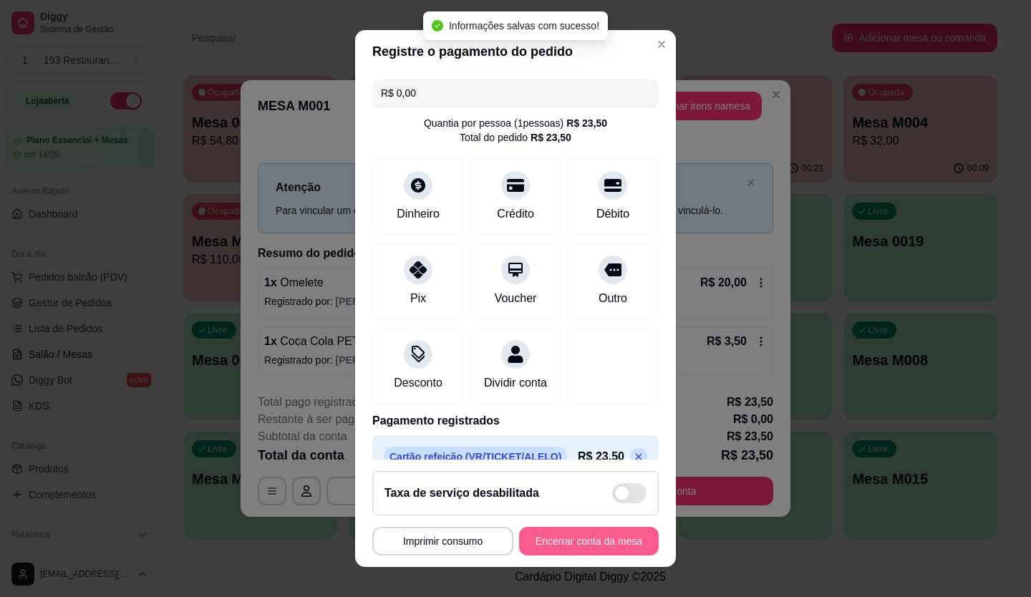
click at [623, 528] on button "Encerrar conta da mesa" at bounding box center [589, 541] width 140 height 29
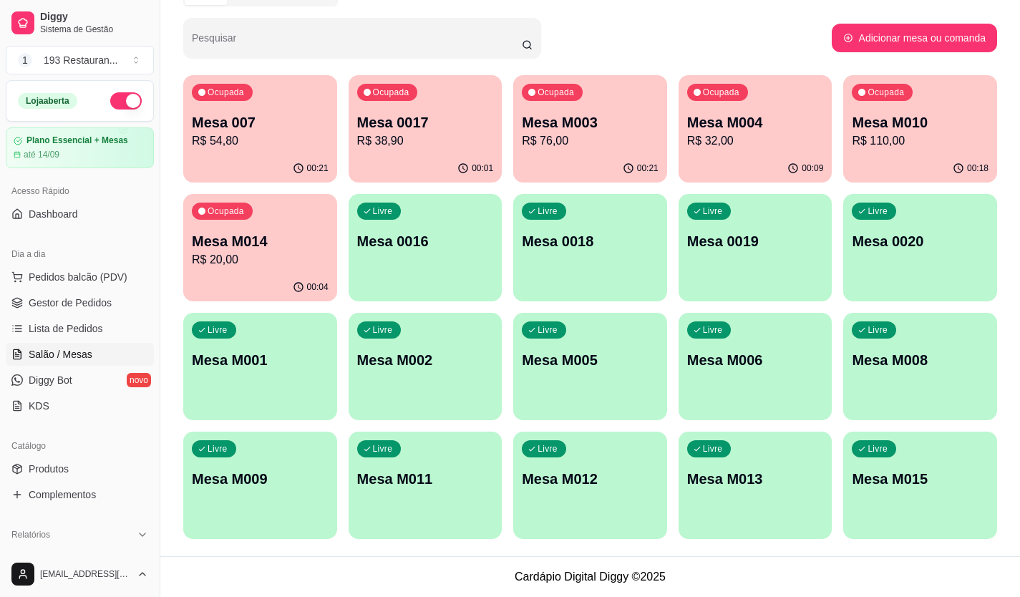
click at [637, 343] on div "Livre Mesa M005" at bounding box center [590, 358] width 154 height 90
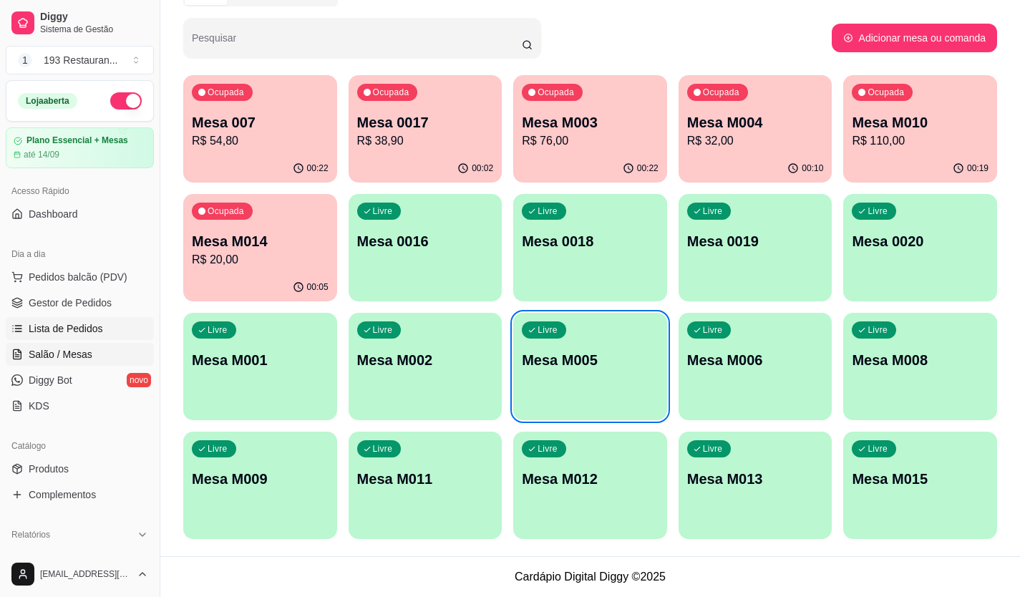
click at [82, 326] on span "Lista de Pedidos" at bounding box center [66, 328] width 74 height 14
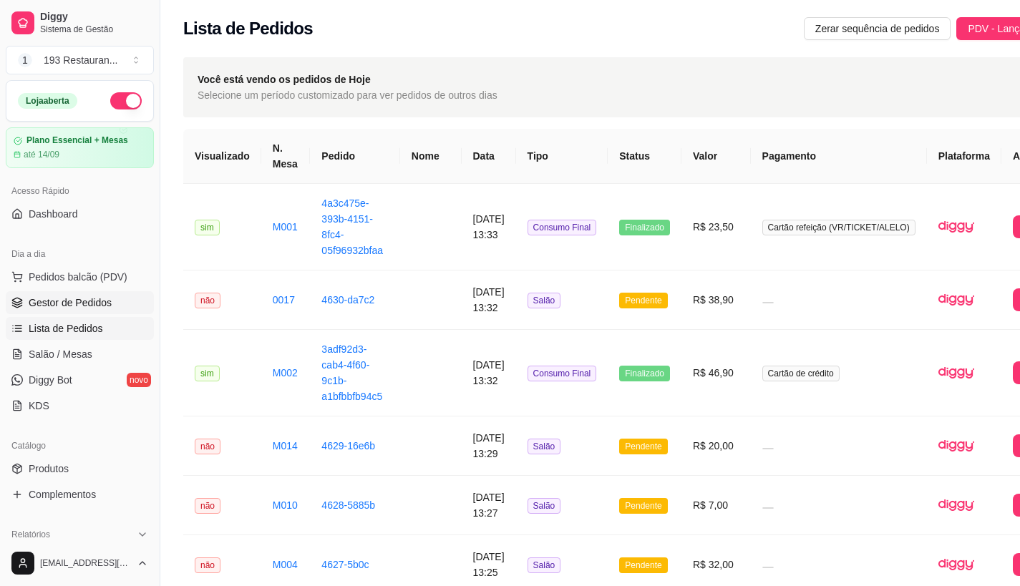
click at [75, 299] on span "Gestor de Pedidos" at bounding box center [70, 303] width 83 height 14
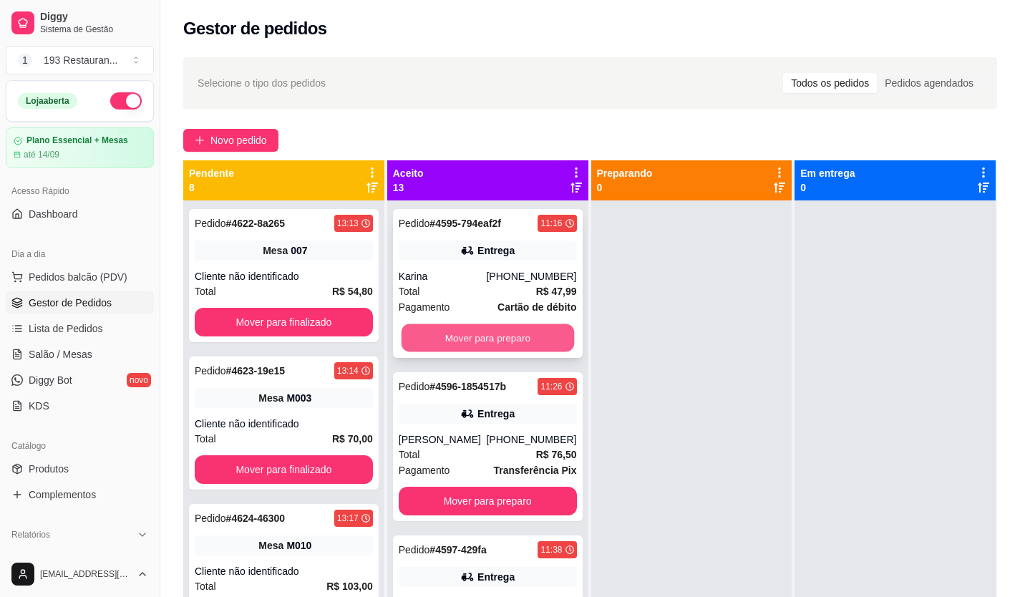
click at [470, 335] on button "Mover para preparo" at bounding box center [487, 338] width 173 height 28
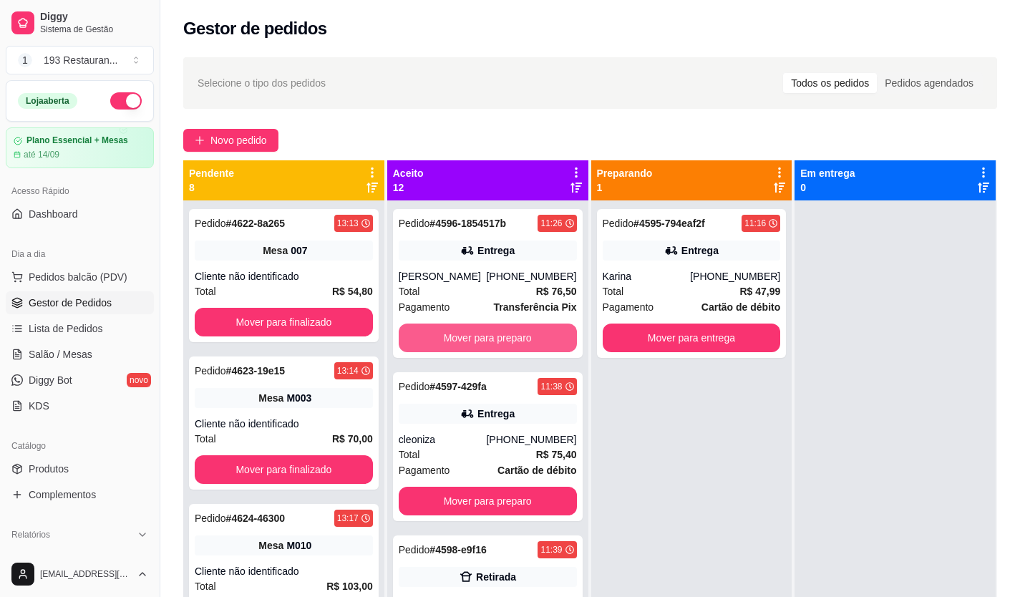
click at [470, 335] on button "Mover para preparo" at bounding box center [488, 338] width 178 height 29
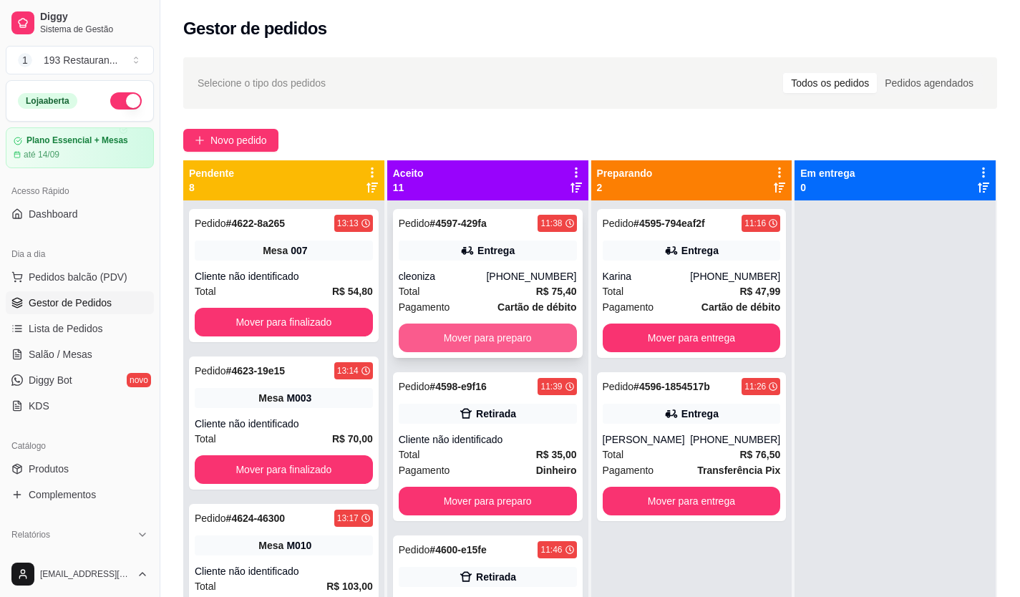
click at [468, 335] on button "Mover para preparo" at bounding box center [488, 338] width 178 height 29
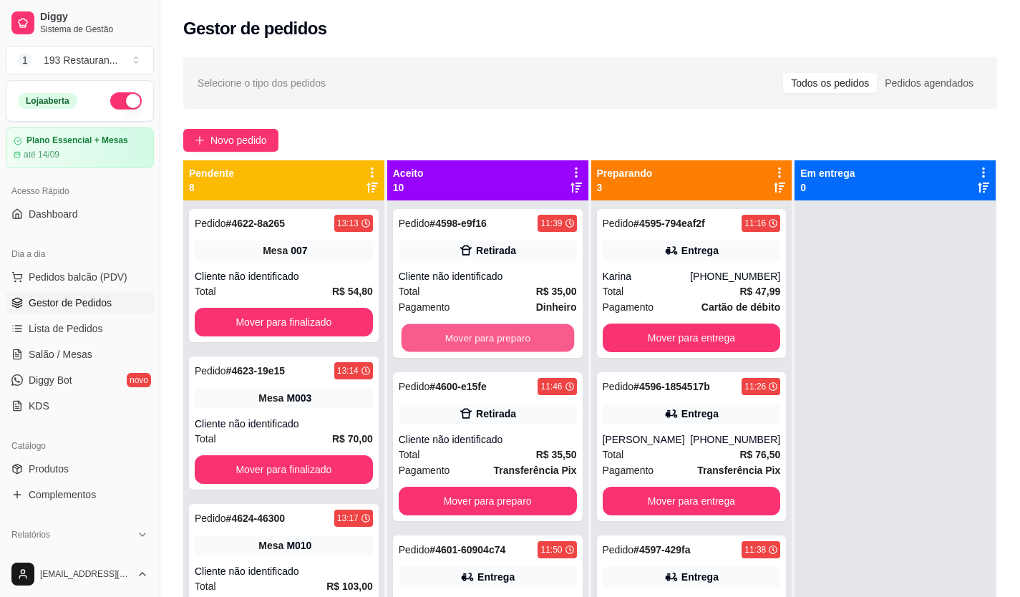
click at [467, 335] on button "Mover para preparo" at bounding box center [487, 338] width 173 height 28
click at [467, 335] on button "Mover para preparo" at bounding box center [488, 338] width 178 height 29
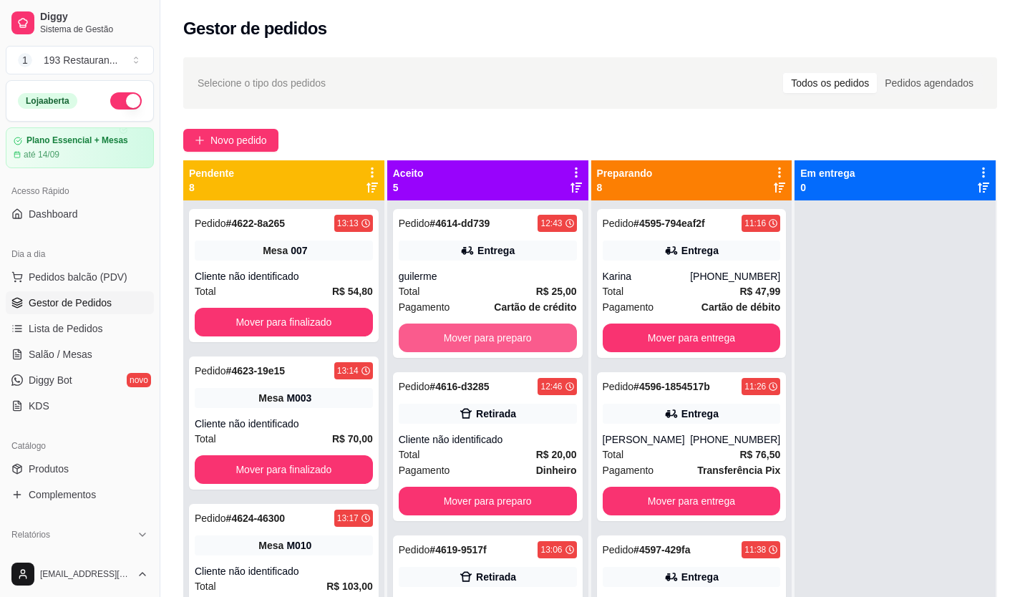
click at [467, 335] on button "Mover para preparo" at bounding box center [488, 338] width 178 height 29
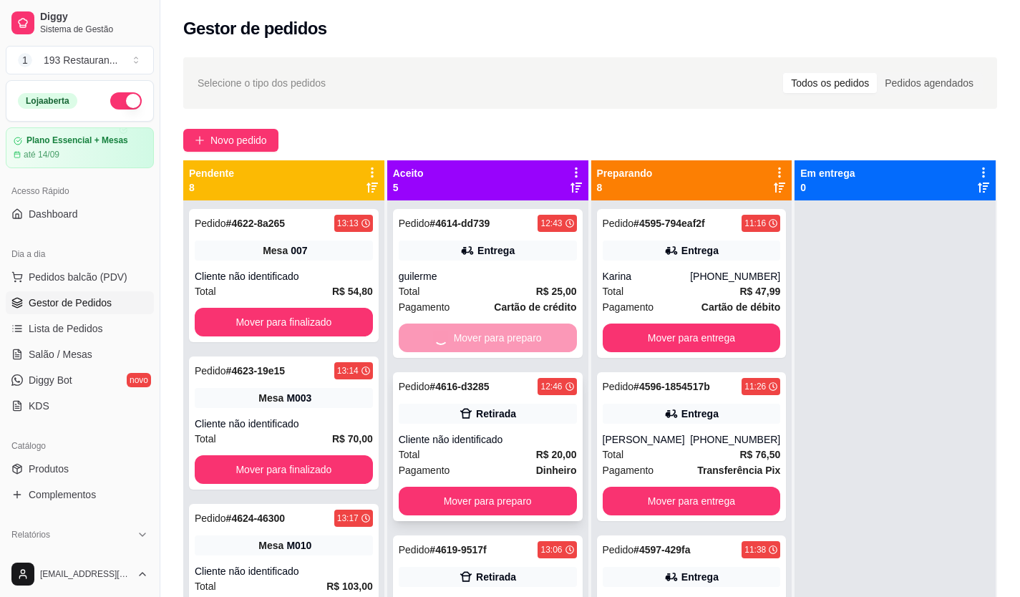
click at [470, 487] on button "Mover para preparo" at bounding box center [488, 501] width 178 height 29
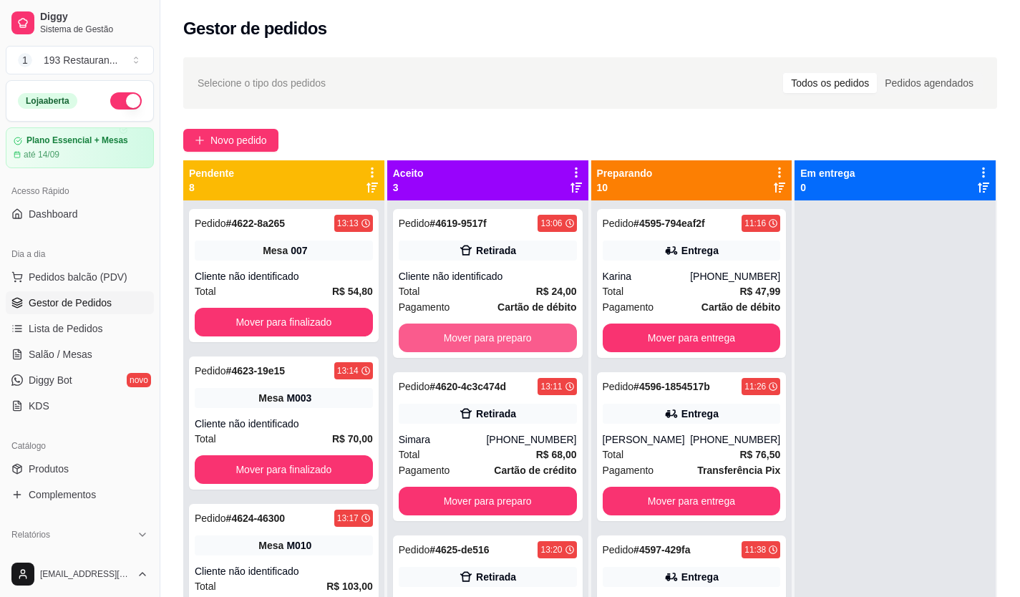
click at [470, 335] on button "Mover para preparo" at bounding box center [488, 338] width 178 height 29
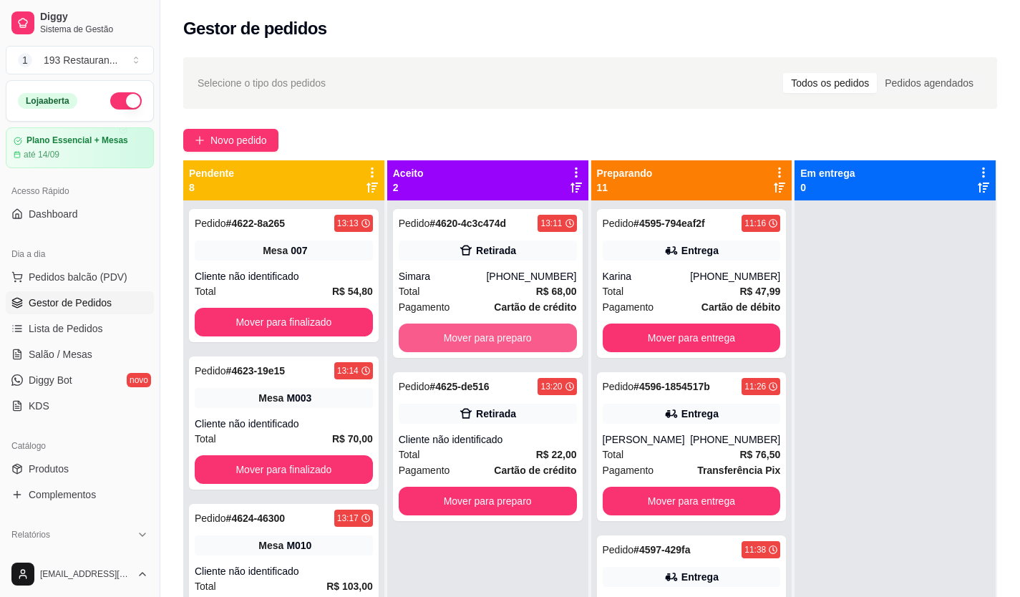
click at [470, 335] on button "Mover para preparo" at bounding box center [488, 338] width 178 height 29
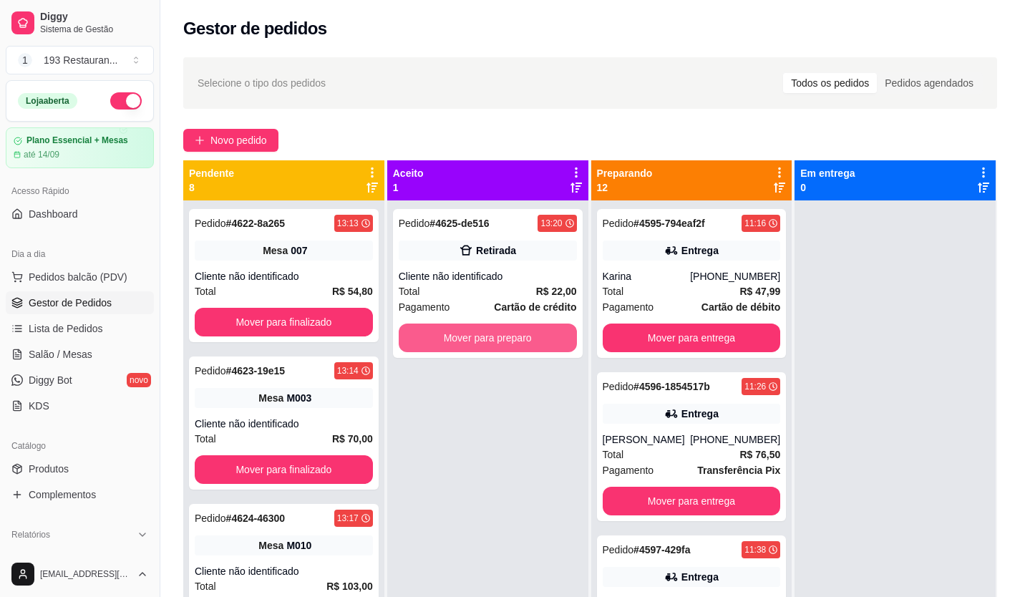
click at [470, 335] on button "Mover para preparo" at bounding box center [488, 338] width 178 height 29
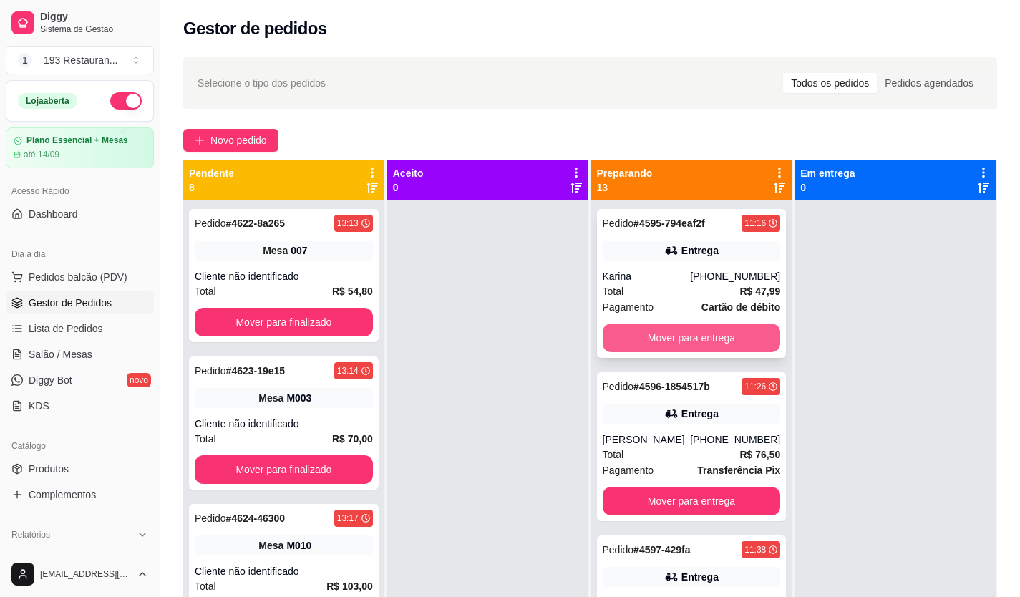
click at [687, 328] on button "Mover para entrega" at bounding box center [692, 338] width 178 height 29
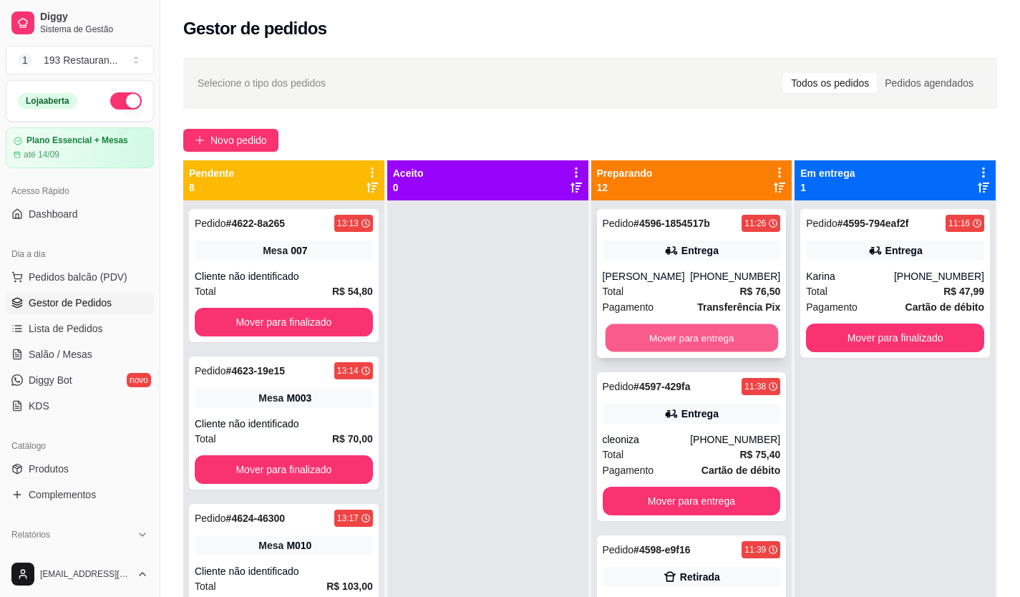
click at [672, 334] on button "Mover para entrega" at bounding box center [691, 338] width 173 height 28
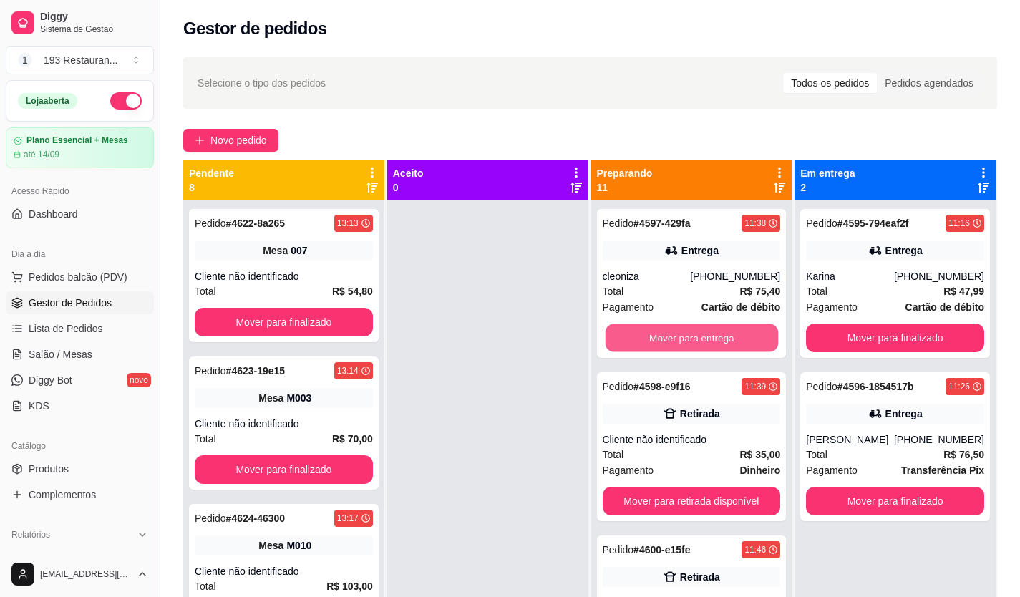
click at [672, 334] on button "Mover para entrega" at bounding box center [691, 338] width 173 height 28
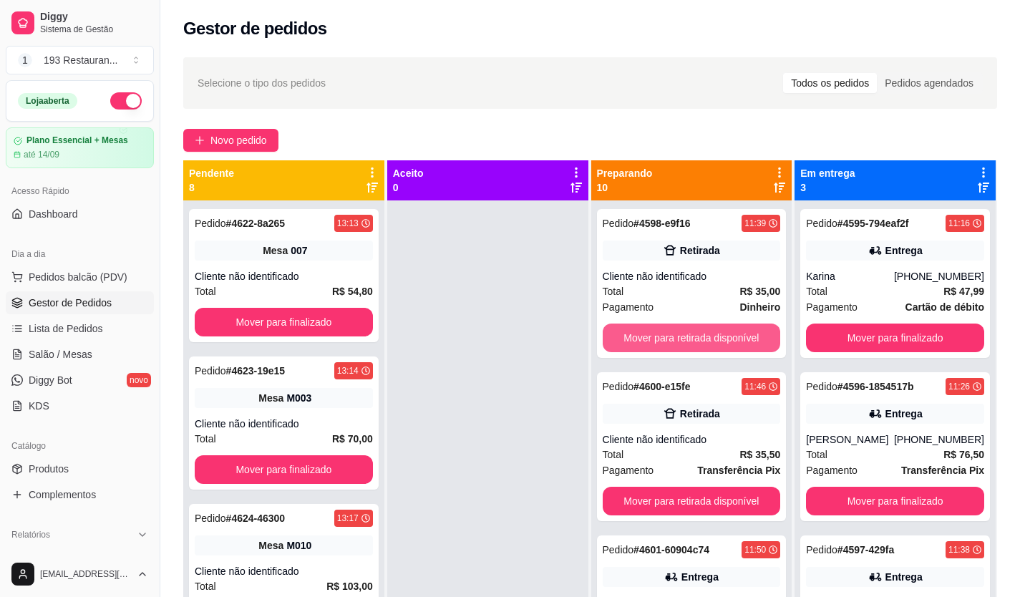
click at [672, 334] on button "Mover para retirada disponível" at bounding box center [692, 338] width 178 height 29
click at [672, 334] on button "Mover para entrega" at bounding box center [692, 338] width 178 height 29
click at [672, 334] on button "Mover para retirada disponível" at bounding box center [692, 338] width 178 height 29
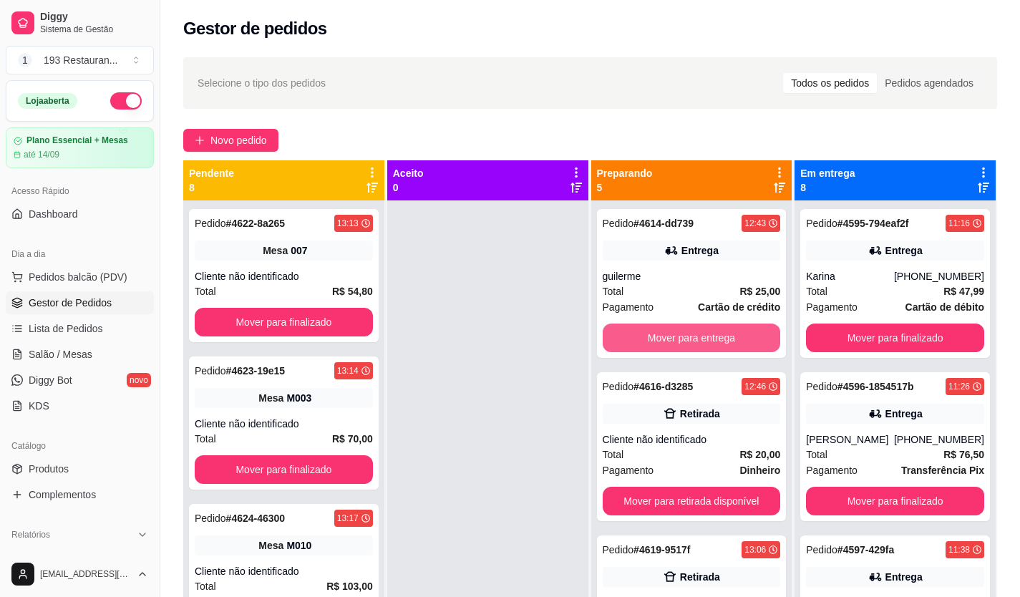
click at [672, 334] on button "Mover para entrega" at bounding box center [692, 338] width 178 height 29
click at [672, 334] on button "Mover para retirada disponível" at bounding box center [692, 338] width 178 height 29
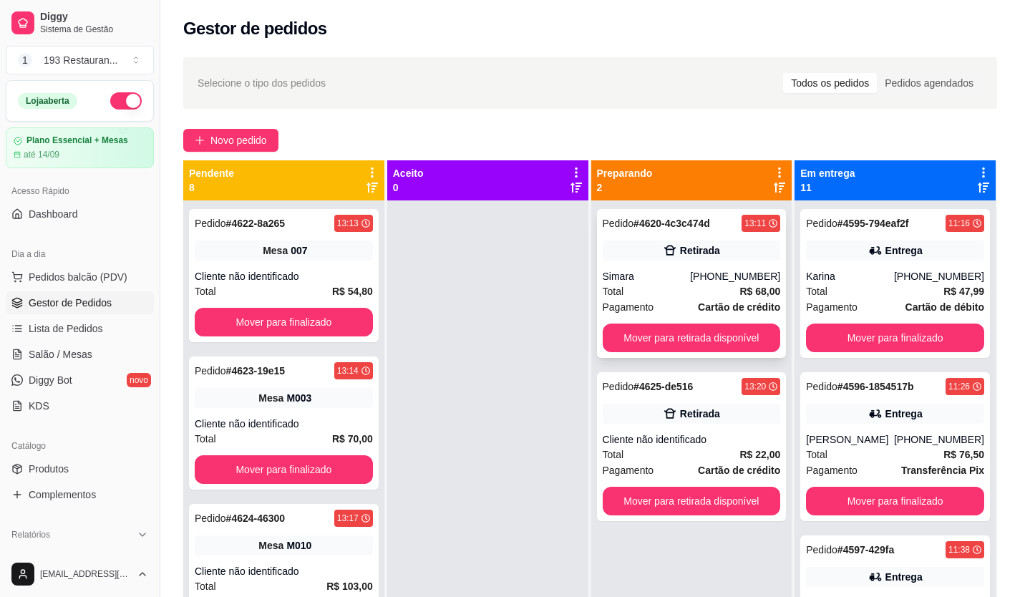
click at [672, 281] on div "Simara" at bounding box center [647, 276] width 88 height 14
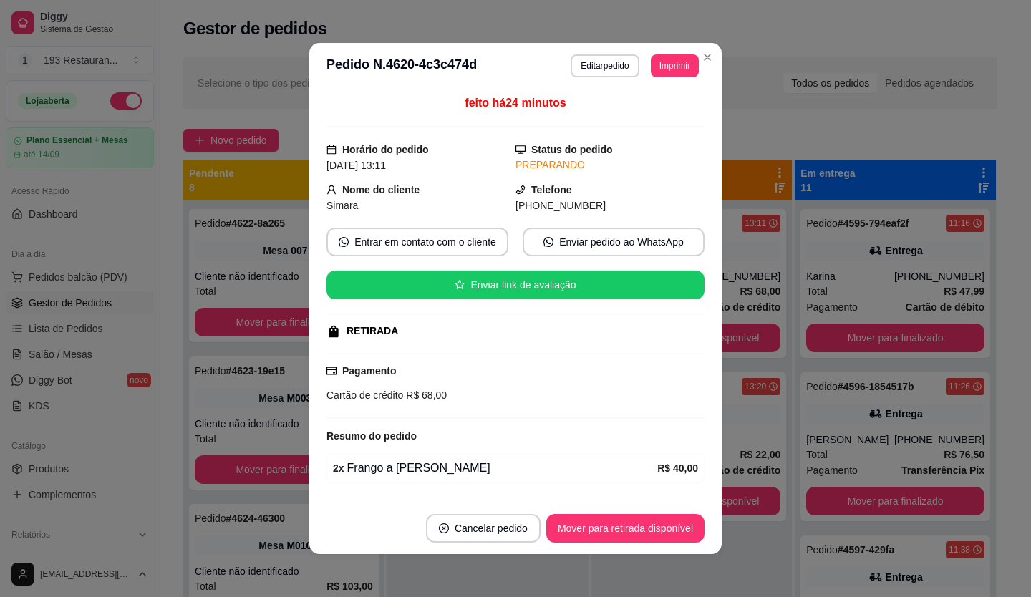
click at [669, 62] on button "Imprimir" at bounding box center [675, 65] width 48 height 23
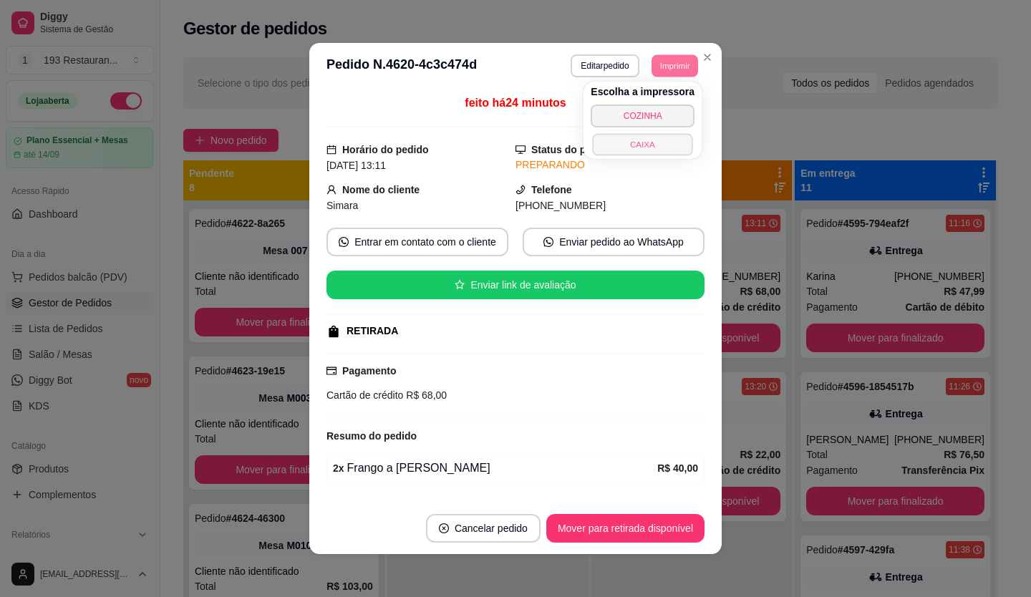
click at [657, 148] on button "CAIXA" at bounding box center [643, 144] width 100 height 22
click at [672, 65] on button "Imprimir" at bounding box center [674, 65] width 47 height 22
click at [621, 151] on button "CAIXA" at bounding box center [643, 144] width 104 height 23
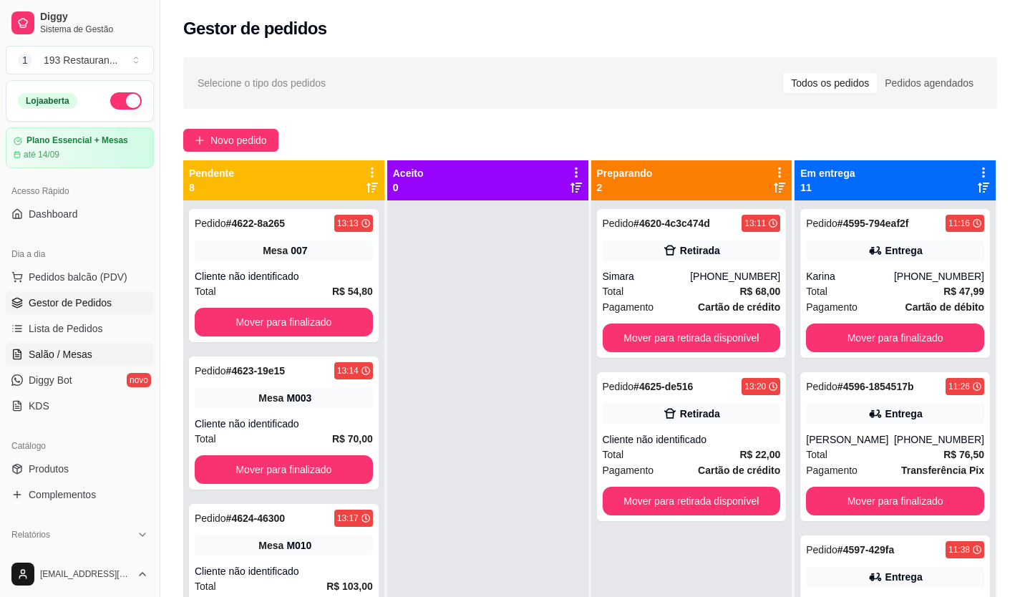
click at [95, 349] on link "Salão / Mesas" at bounding box center [80, 354] width 148 height 23
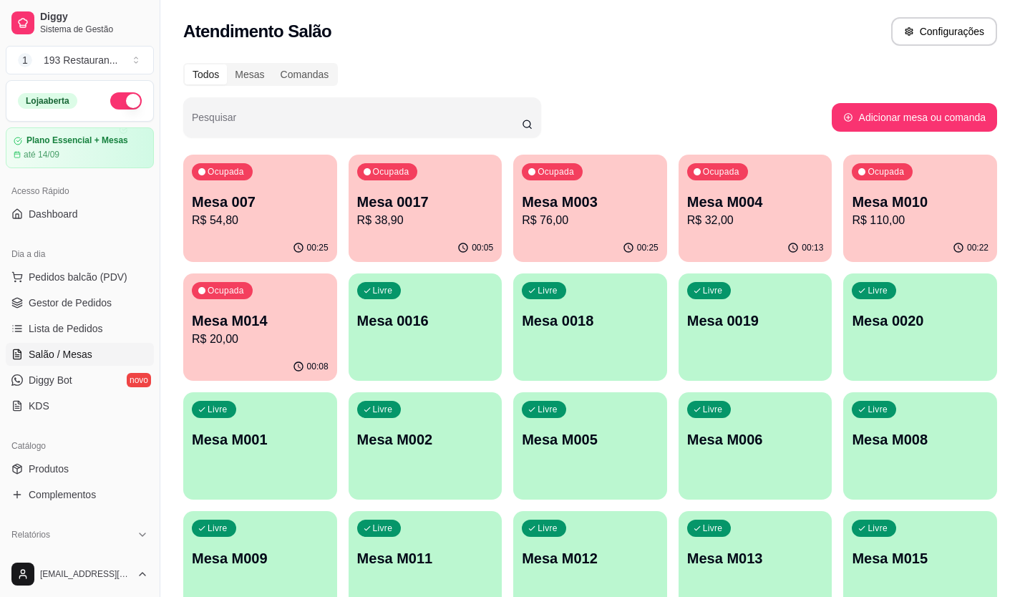
click at [266, 193] on p "Mesa 007" at bounding box center [260, 202] width 137 height 20
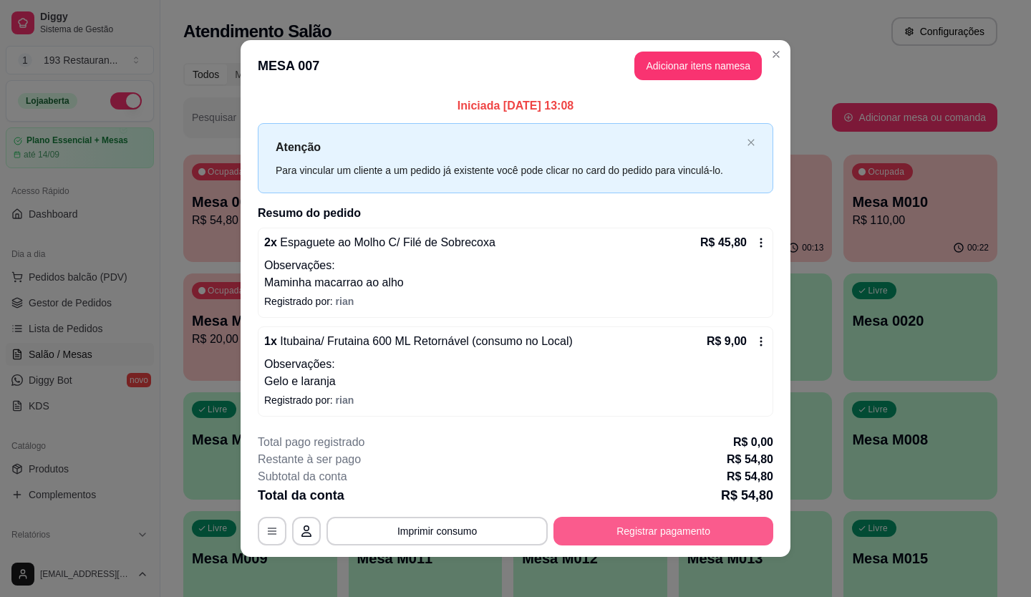
click at [633, 539] on button "Registrar pagamento" at bounding box center [663, 531] width 220 height 29
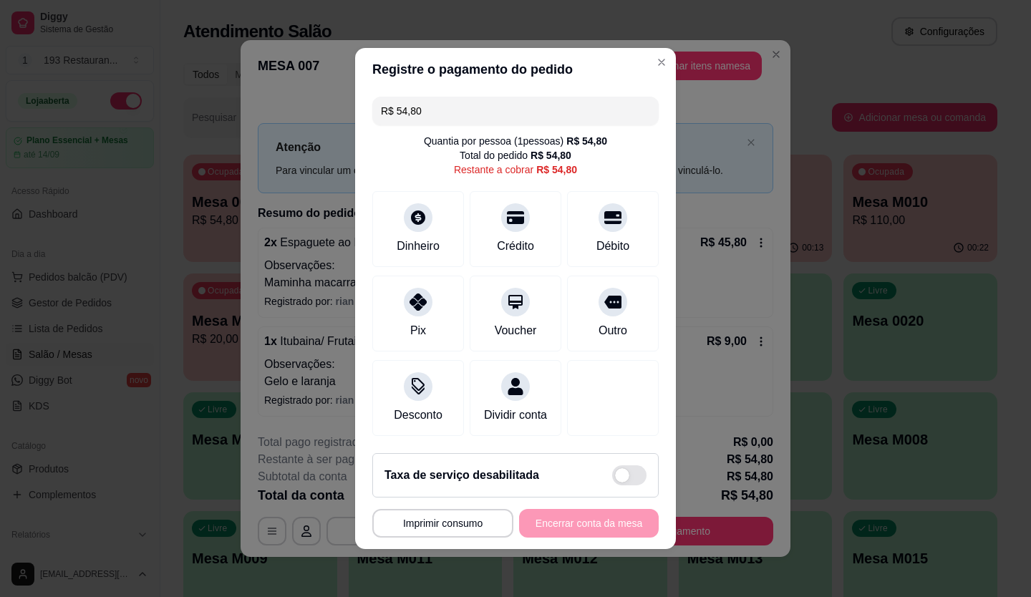
drag, startPoint x: 469, startPoint y: 96, endPoint x: 0, endPoint y: 100, distance: 468.9
click at [0, 100] on div "**********" at bounding box center [515, 298] width 1031 height 597
type input "R$ 56,00"
click at [402, 213] on div at bounding box center [418, 214] width 32 height 32
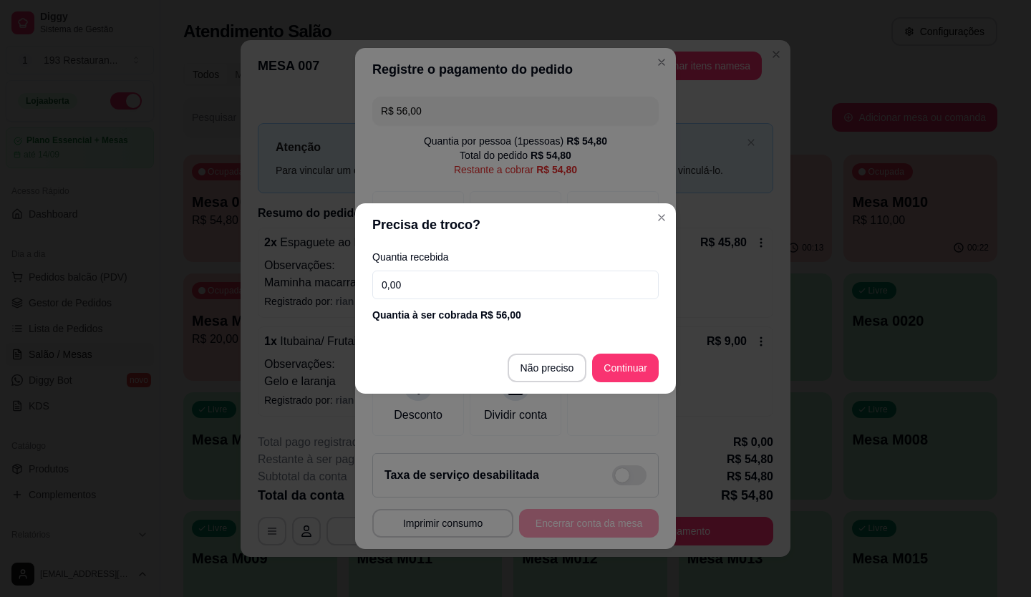
click at [450, 276] on input "0,00" at bounding box center [515, 285] width 286 height 29
type input "56,00"
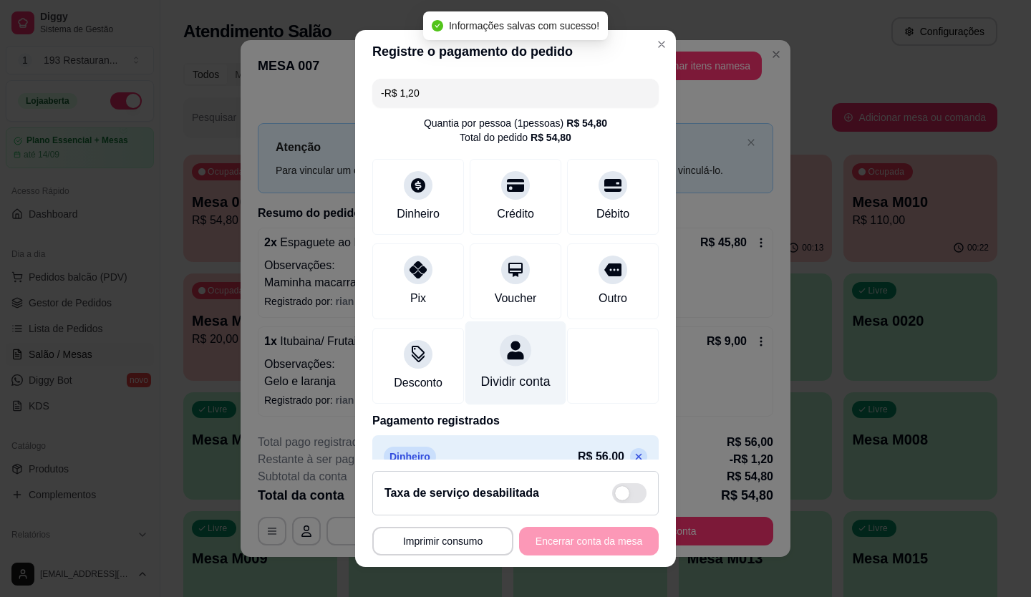
scroll to position [41, 0]
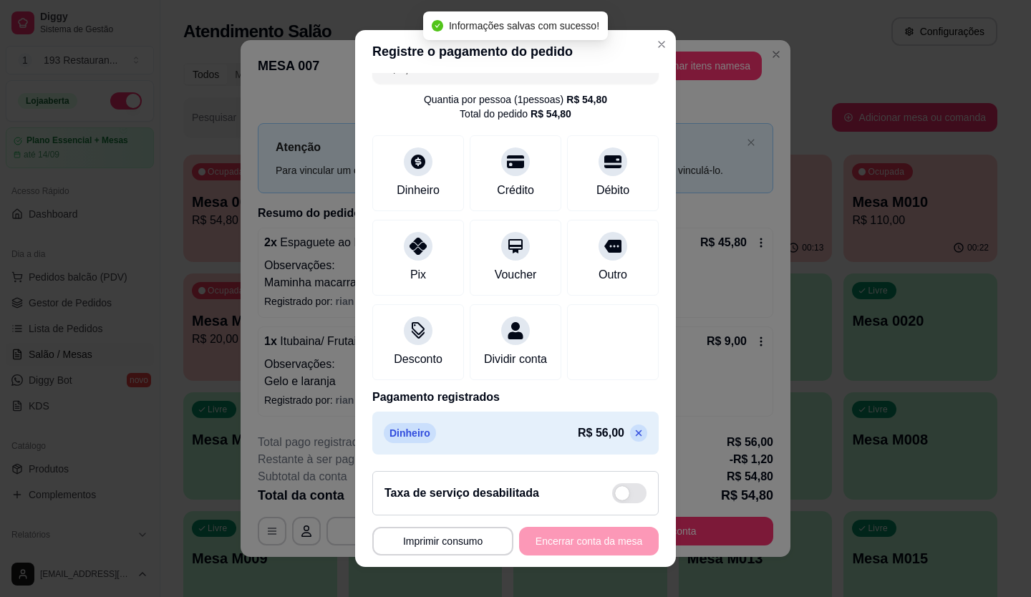
click at [636, 430] on icon at bounding box center [639, 433] width 6 height 6
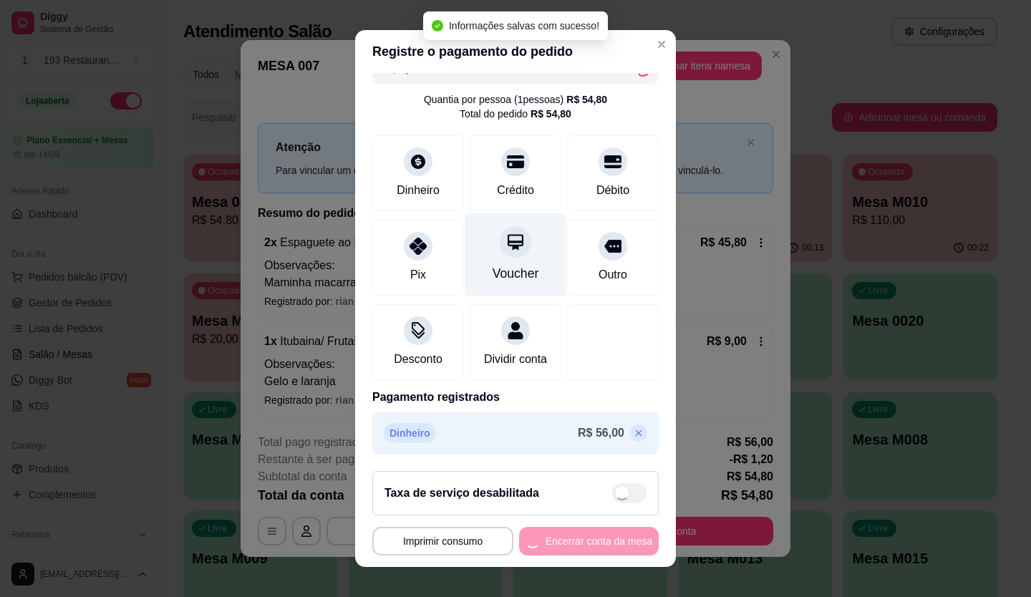
type input "R$ 54,80"
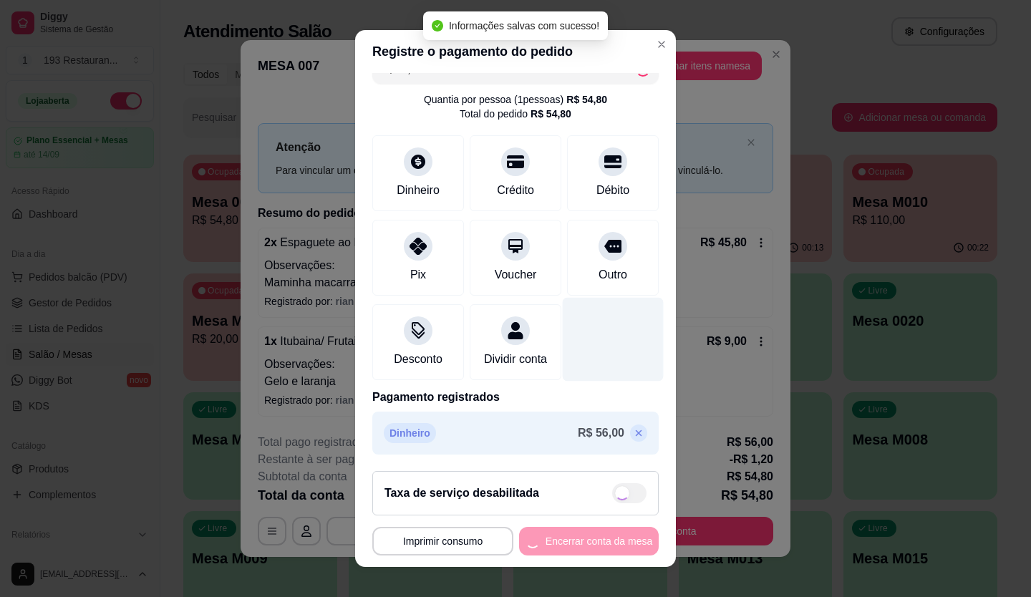
scroll to position [0, 0]
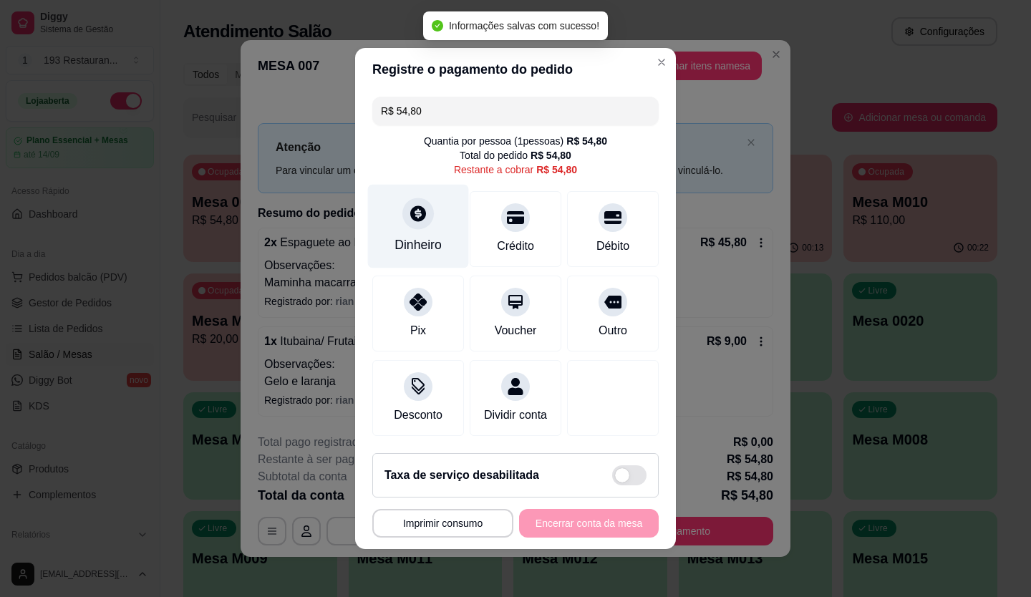
click at [413, 204] on icon at bounding box center [418, 213] width 19 height 19
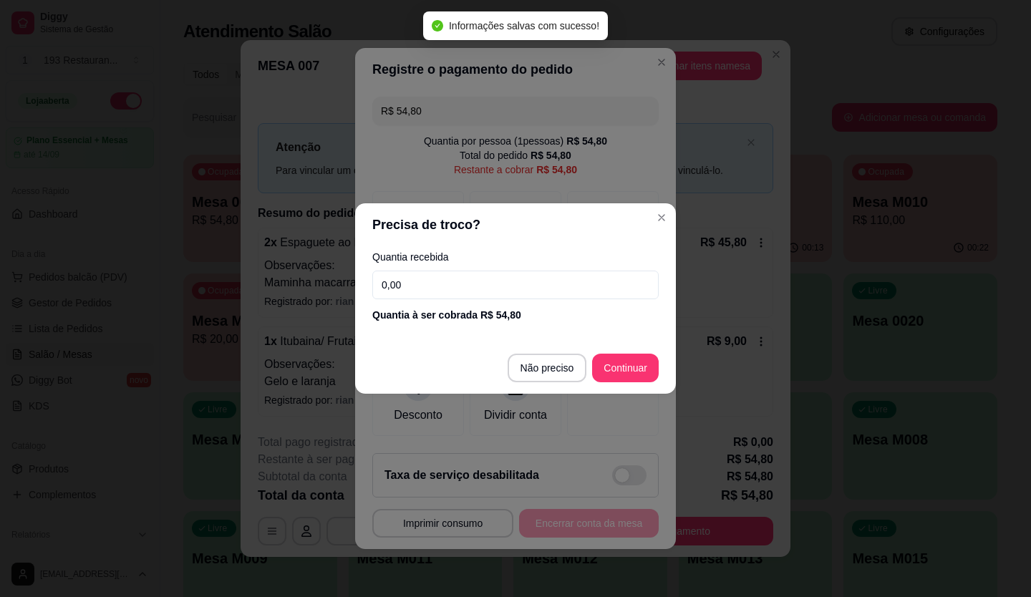
drag, startPoint x: 450, startPoint y: 285, endPoint x: 291, endPoint y: 306, distance: 160.4
click at [292, 306] on div "Precisa de troco? Quantia recebida 0,00 Quantia à ser cobrada R$ 54,80 Não prec…" at bounding box center [515, 298] width 1031 height 597
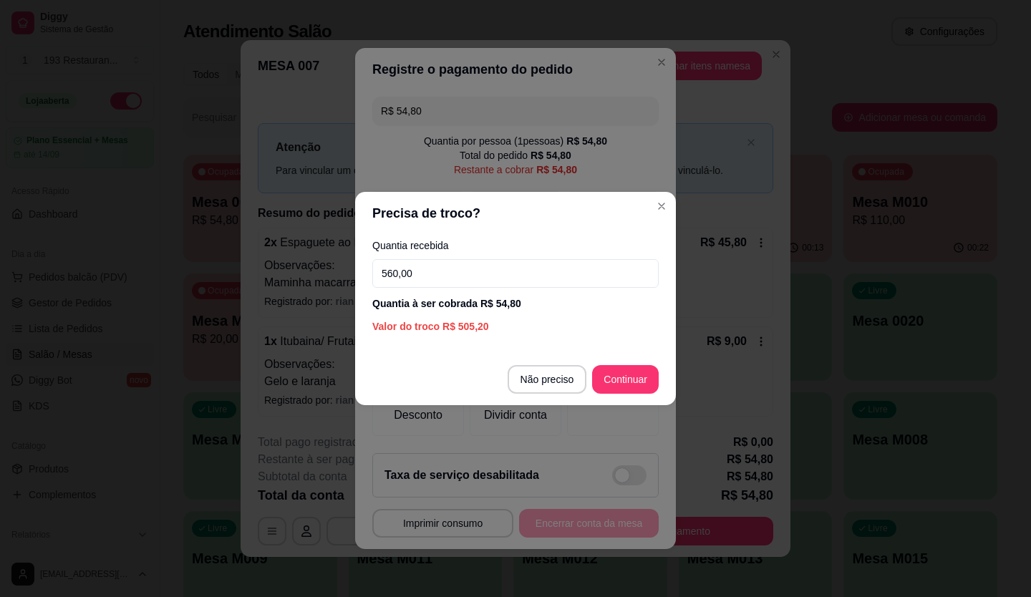
type input "56,00"
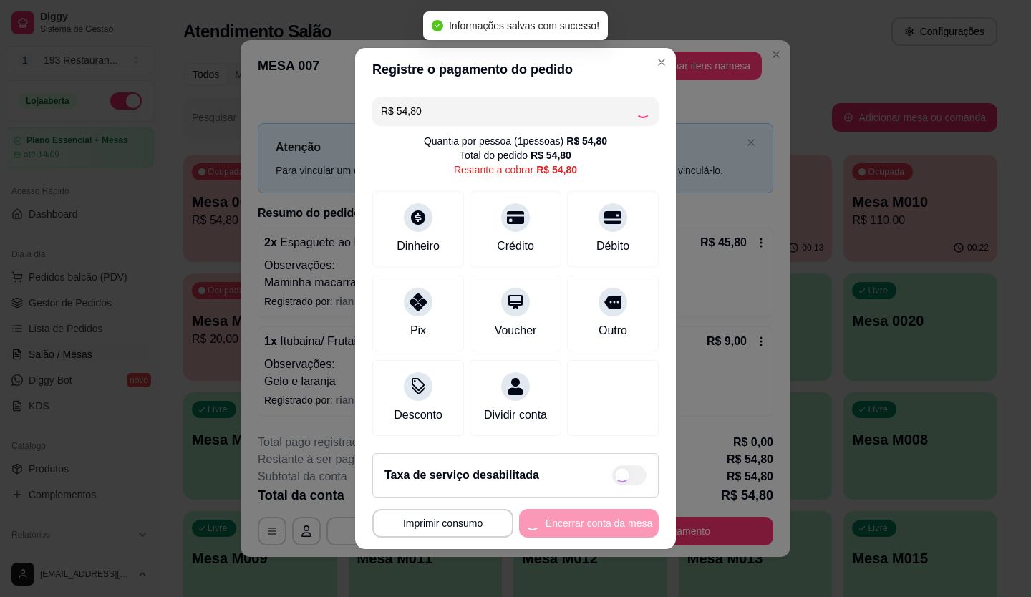
type input "R$ 0,00"
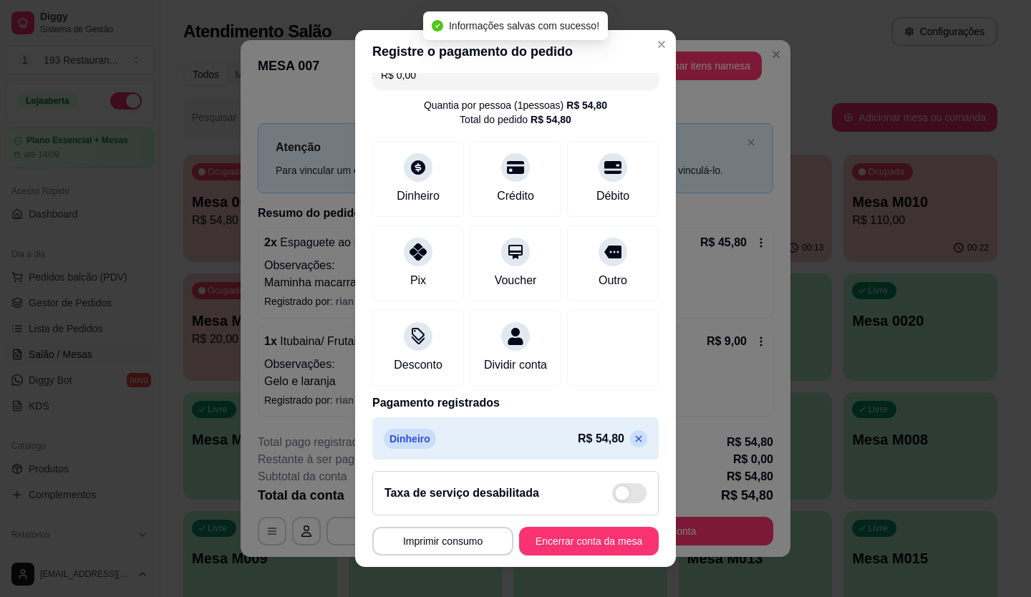
scroll to position [41, 0]
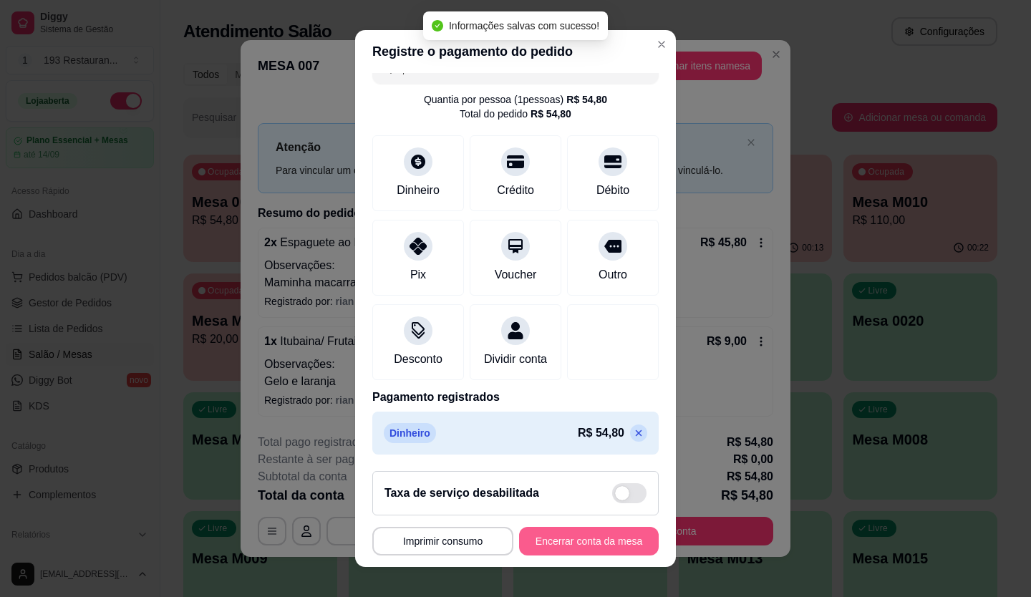
click at [593, 538] on button "Encerrar conta da mesa" at bounding box center [589, 541] width 140 height 29
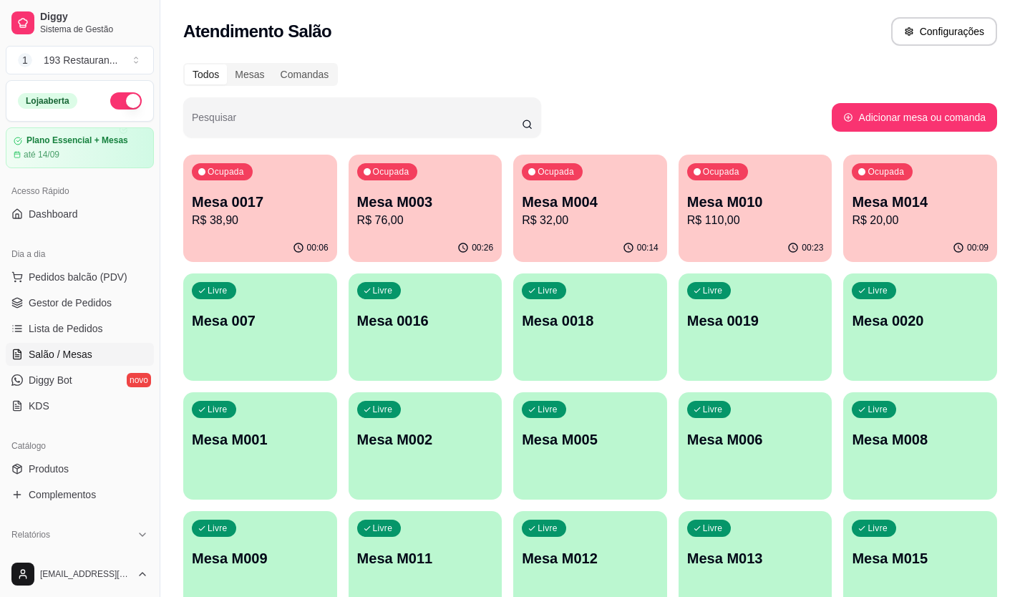
click at [735, 213] on p "R$ 110,00" at bounding box center [755, 220] width 137 height 17
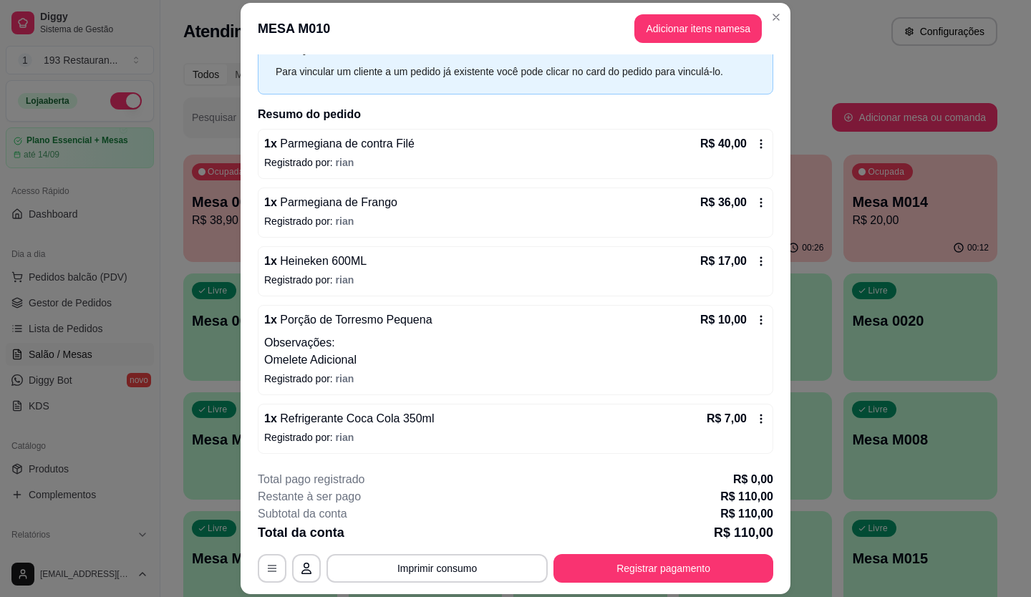
scroll to position [43, 0]
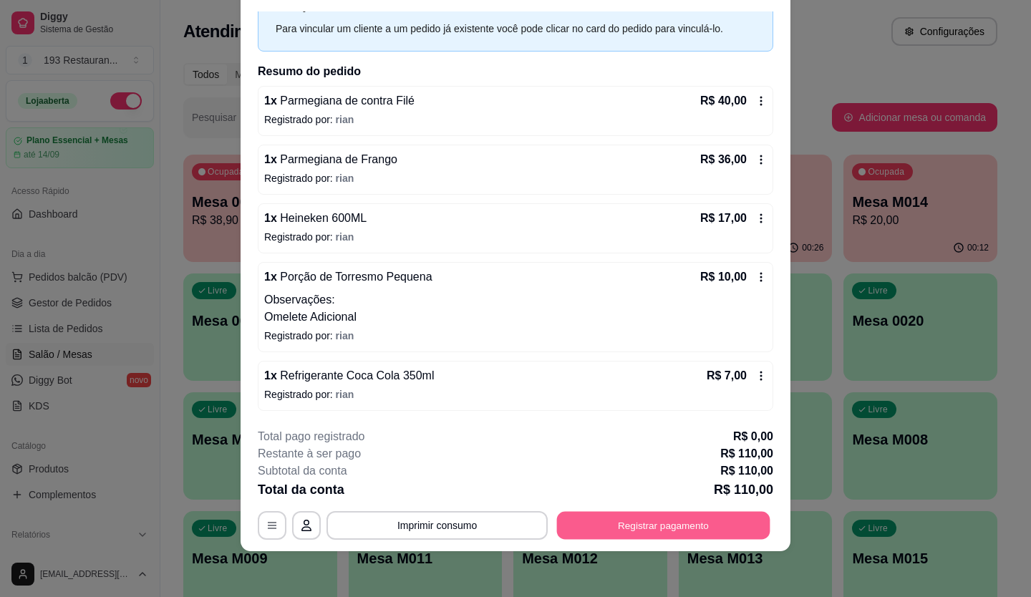
click at [578, 520] on button "Registrar pagamento" at bounding box center [663, 525] width 213 height 28
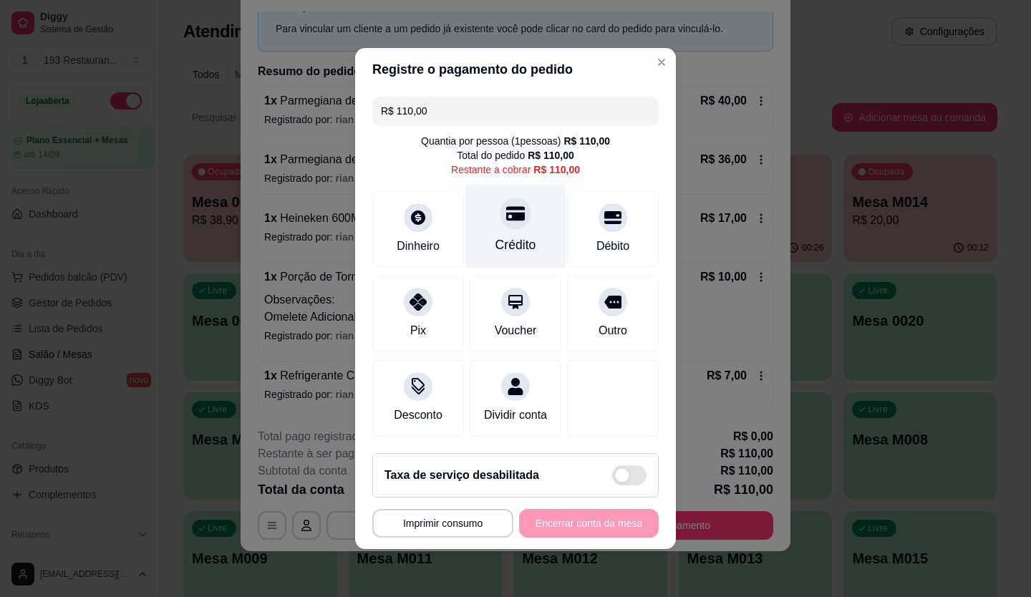
click at [510, 209] on icon at bounding box center [515, 214] width 19 height 14
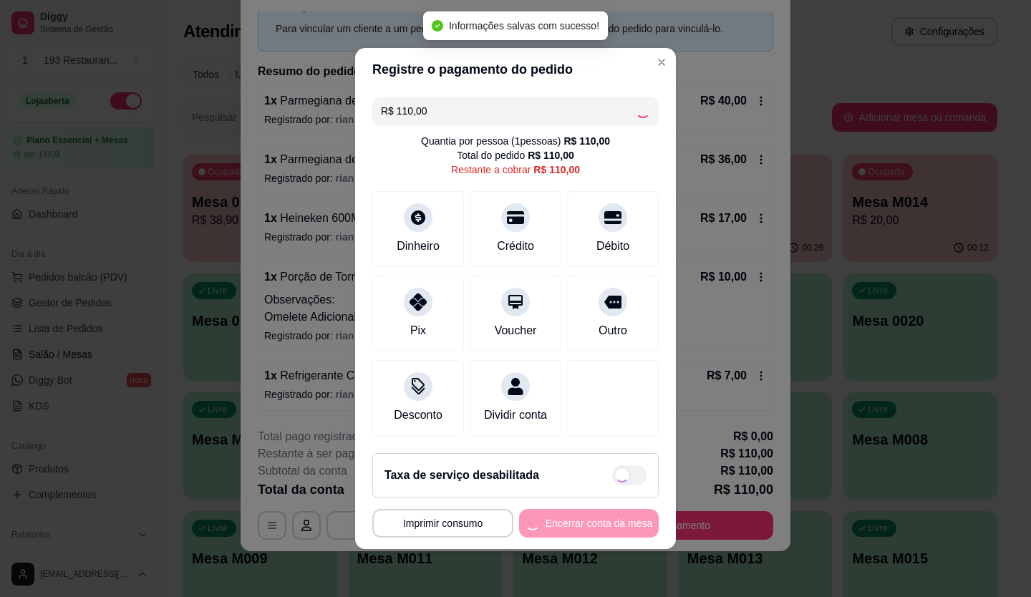
type input "R$ 0,00"
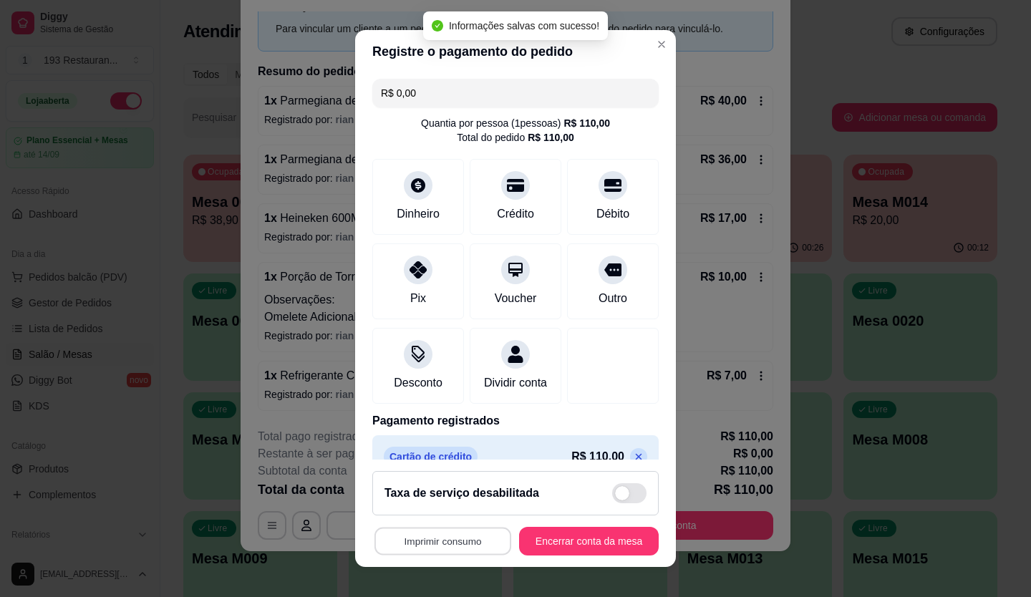
click at [438, 544] on button "Imprimir consumo" at bounding box center [442, 542] width 137 height 28
click at [458, 514] on button "CAIXA" at bounding box center [439, 508] width 100 height 22
click at [576, 540] on button "Encerrar conta da mesa" at bounding box center [589, 541] width 140 height 29
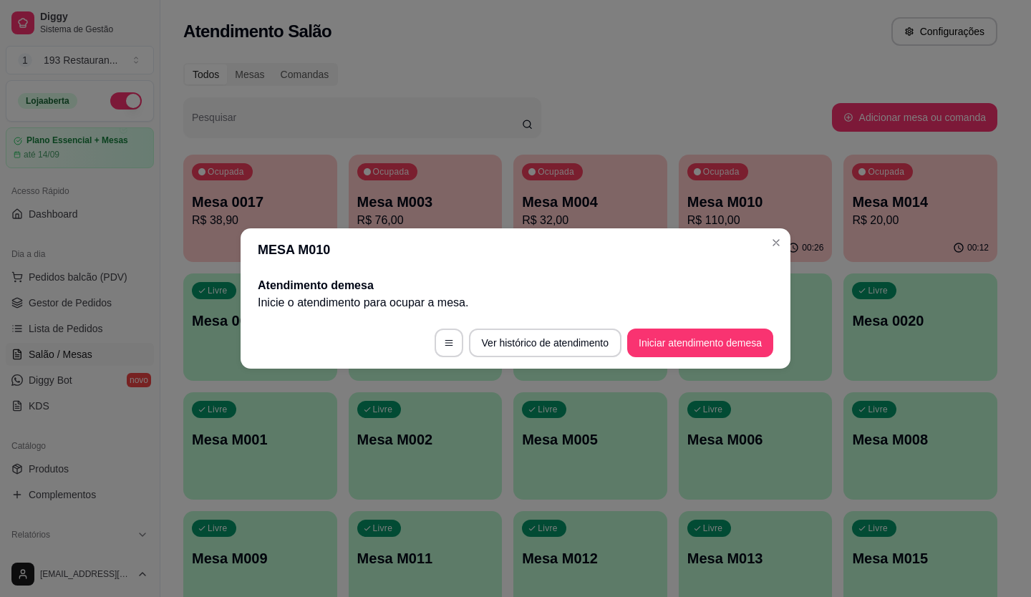
scroll to position [0, 0]
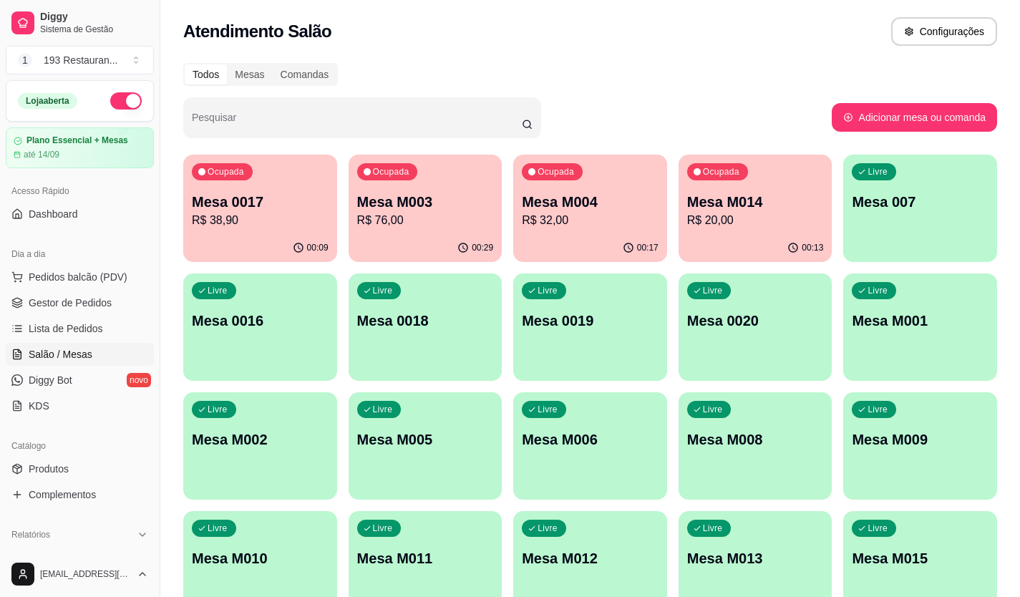
click at [596, 221] on p "R$ 32,00" at bounding box center [590, 220] width 137 height 17
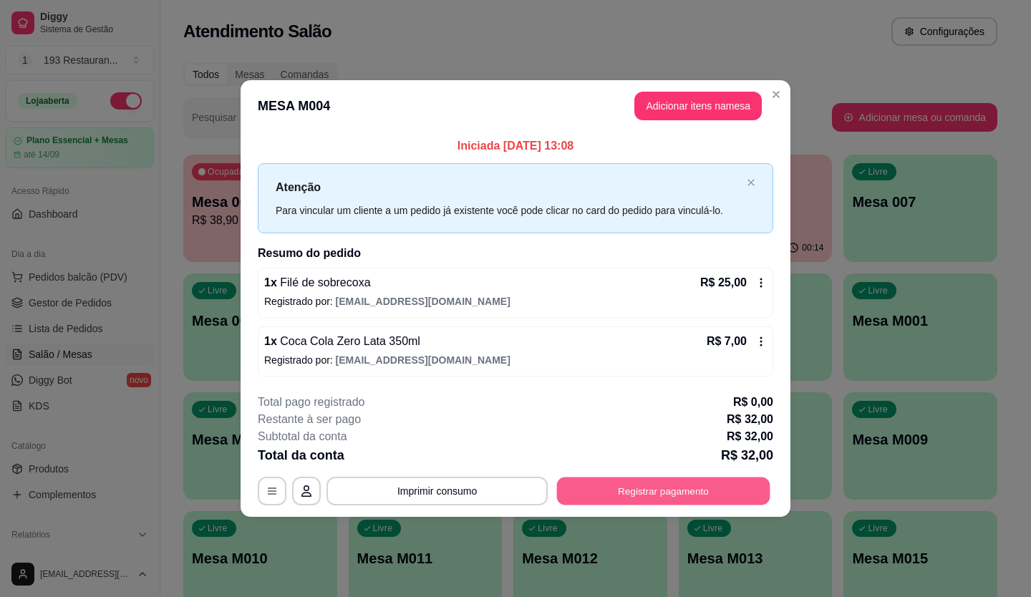
click at [637, 488] on button "Registrar pagamento" at bounding box center [663, 491] width 213 height 28
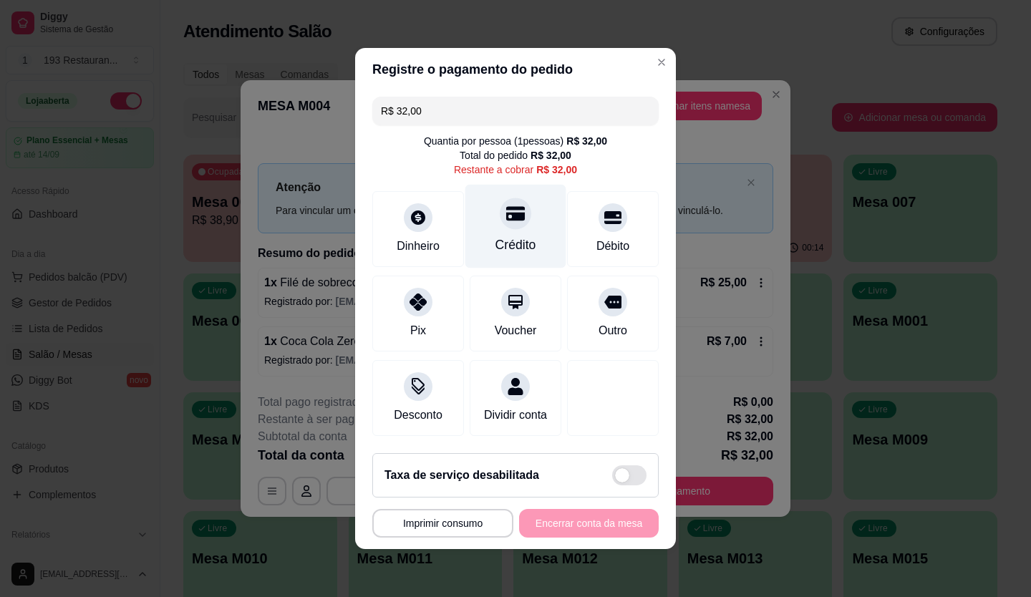
click at [506, 204] on icon at bounding box center [515, 213] width 19 height 19
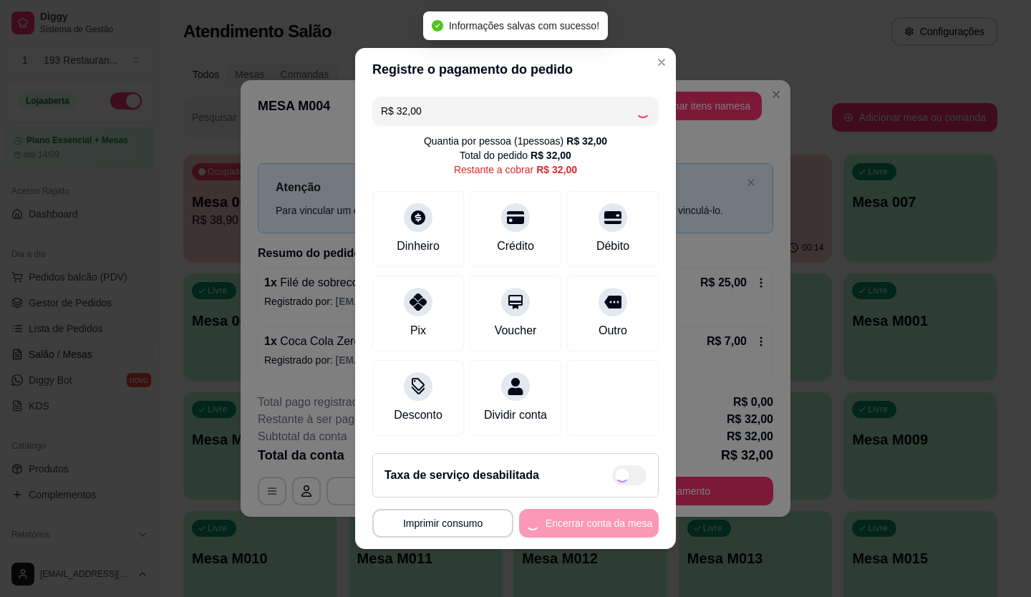
type input "R$ 0,00"
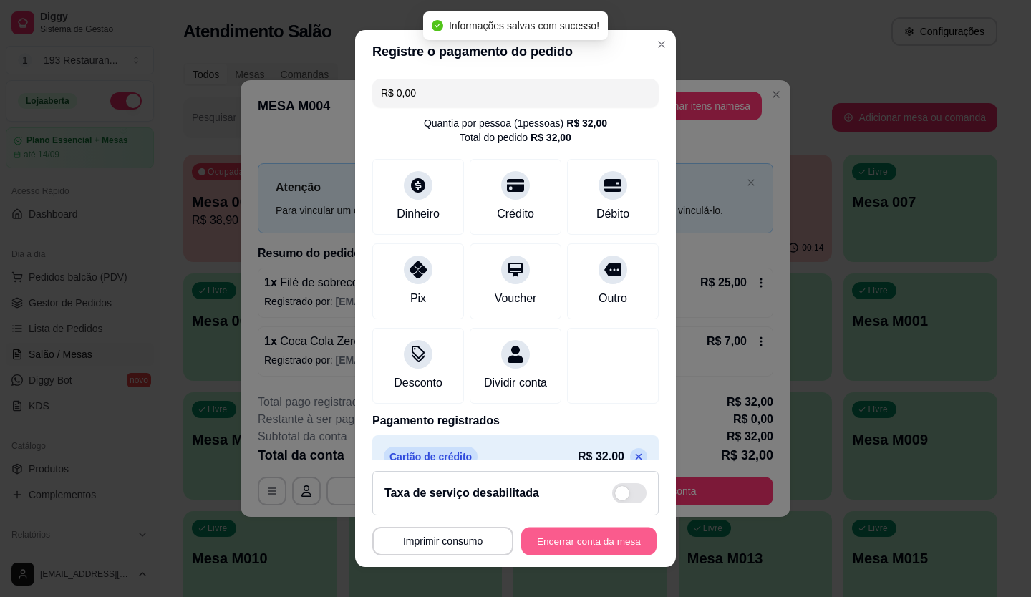
click at [602, 535] on button "Encerrar conta da mesa" at bounding box center [588, 542] width 135 height 28
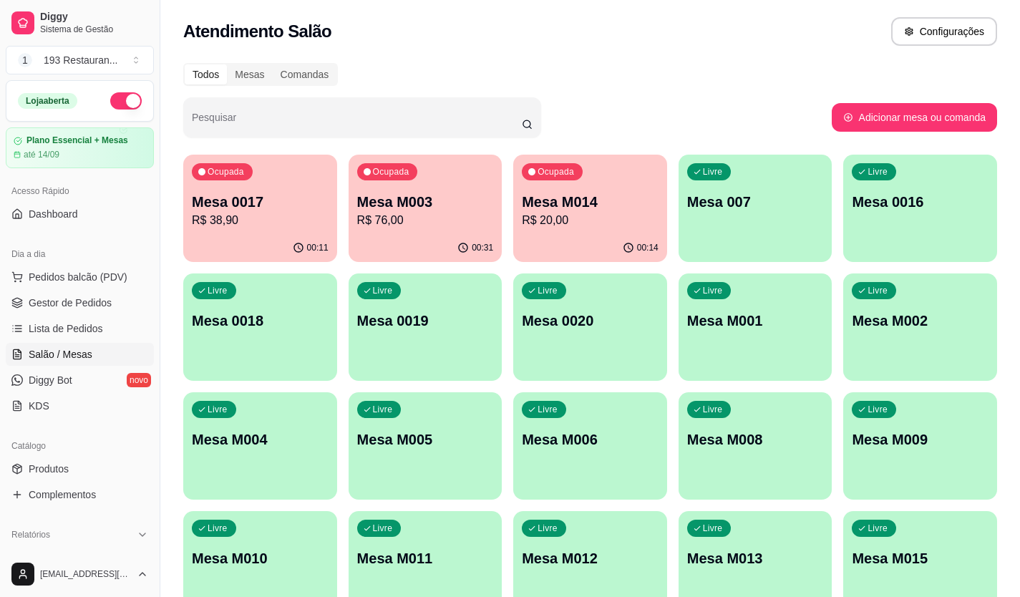
click at [629, 229] on div "Ocupada Mesa M014 R$ 20,00" at bounding box center [590, 194] width 154 height 79
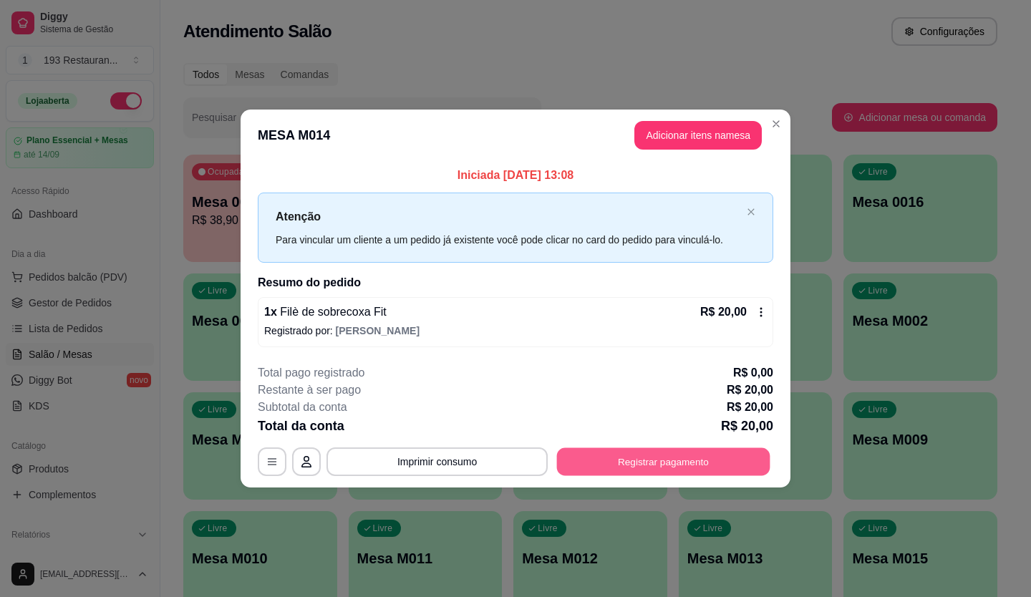
click at [726, 447] on button "Registrar pagamento" at bounding box center [663, 461] width 213 height 28
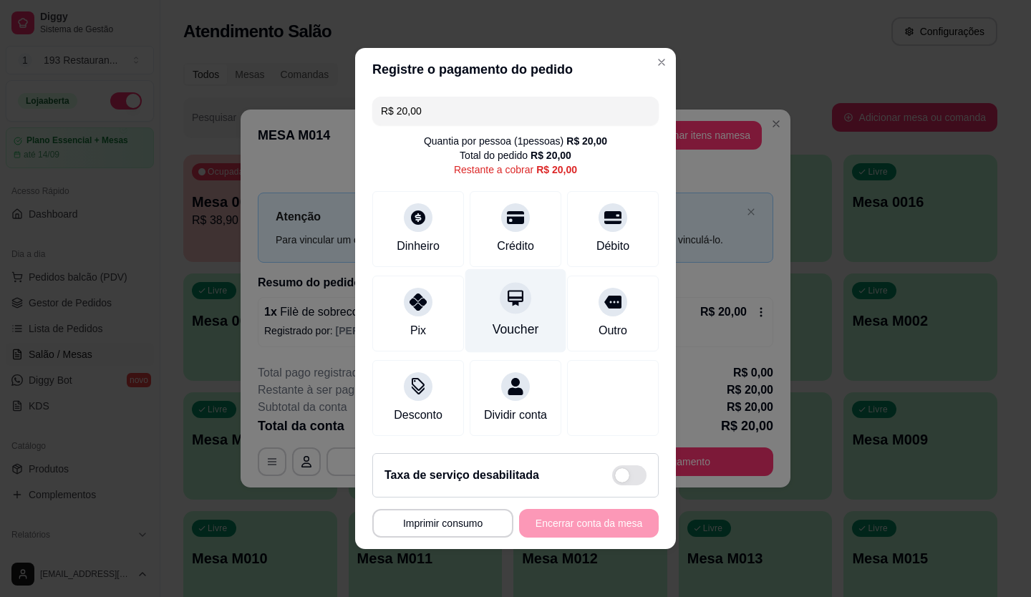
click at [500, 303] on div at bounding box center [516, 298] width 32 height 32
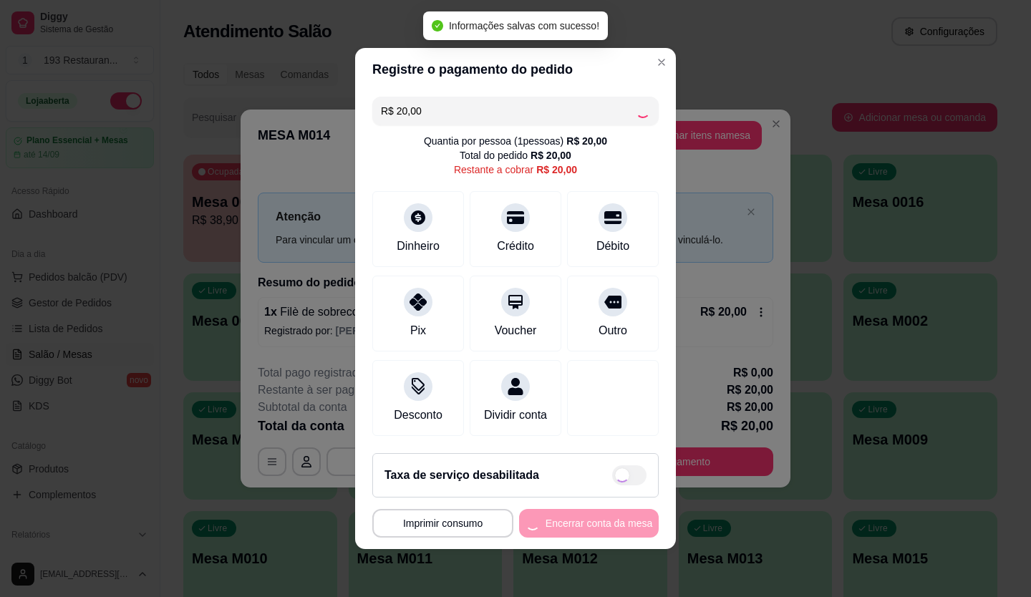
type input "R$ 0,00"
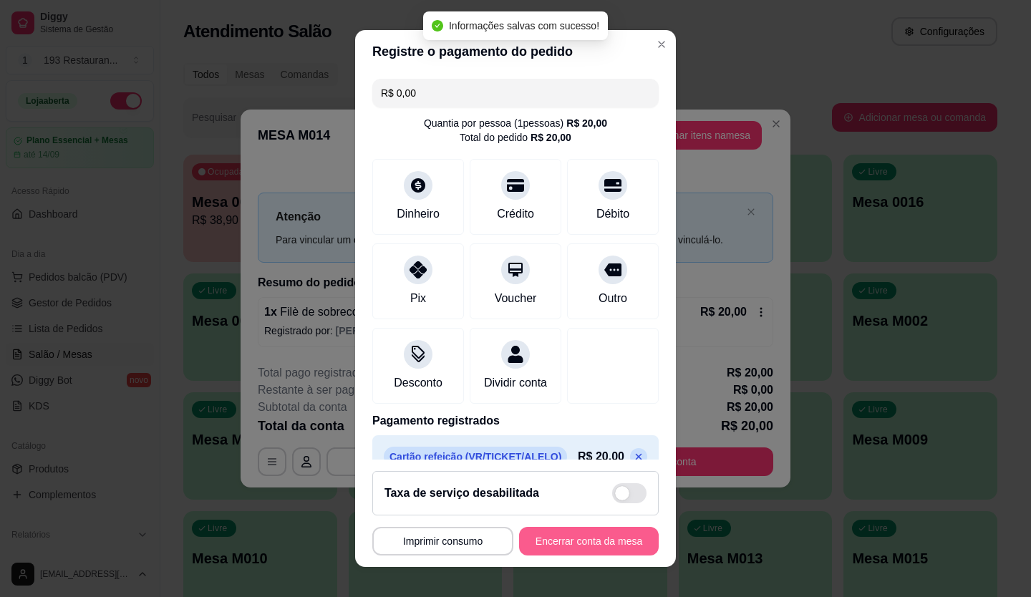
click at [585, 550] on button "Encerrar conta da mesa" at bounding box center [589, 541] width 140 height 29
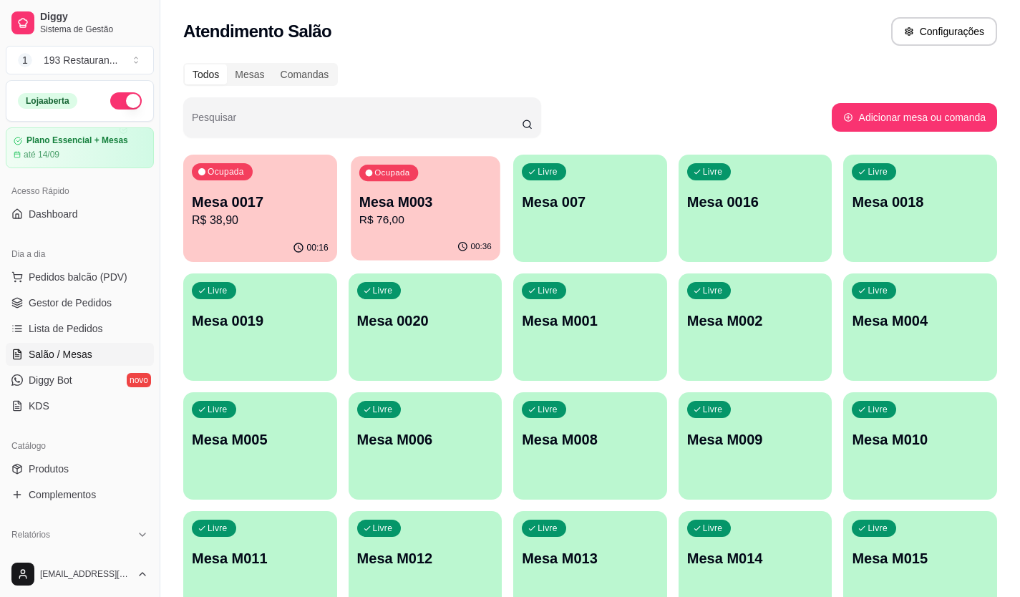
click at [420, 194] on p "Mesa M003" at bounding box center [425, 202] width 132 height 19
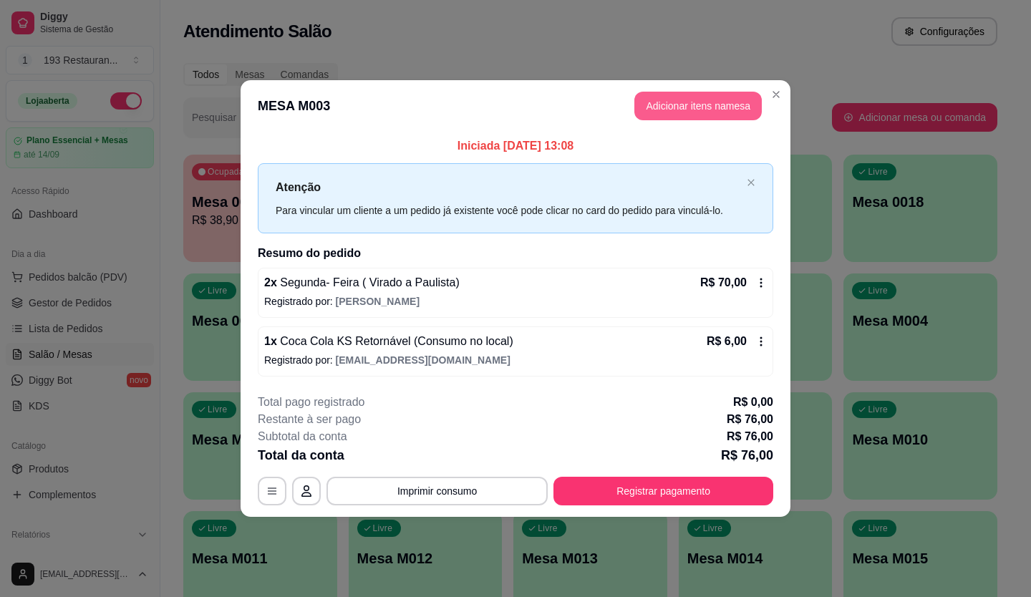
click at [717, 103] on button "Adicionar itens na mesa" at bounding box center [697, 106] width 127 height 29
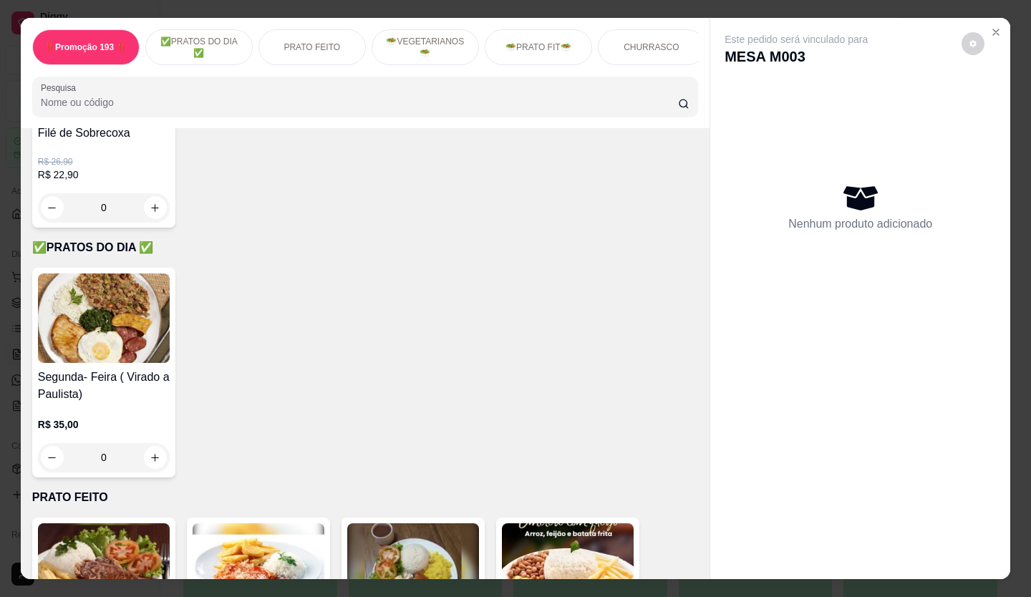
scroll to position [573, 0]
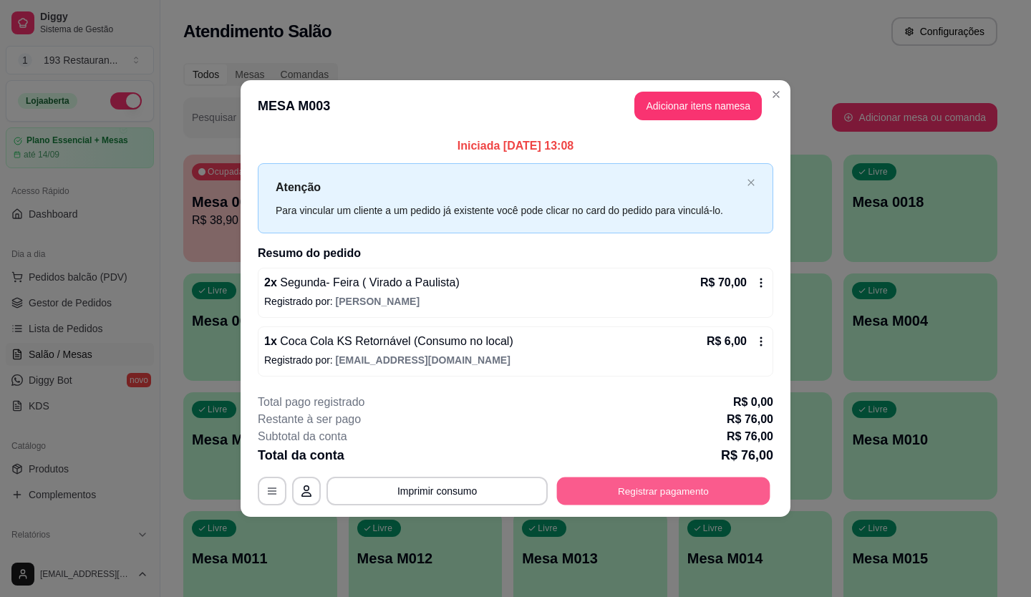
click at [718, 478] on button "Registrar pagamento" at bounding box center [663, 491] width 213 height 28
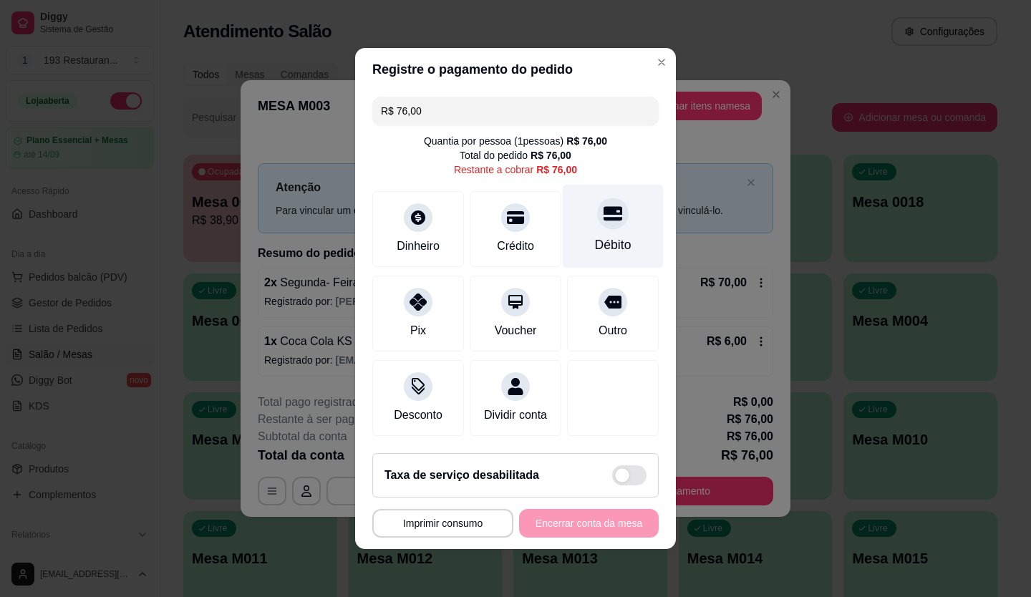
click at [616, 236] on div "Débito" at bounding box center [613, 245] width 37 height 19
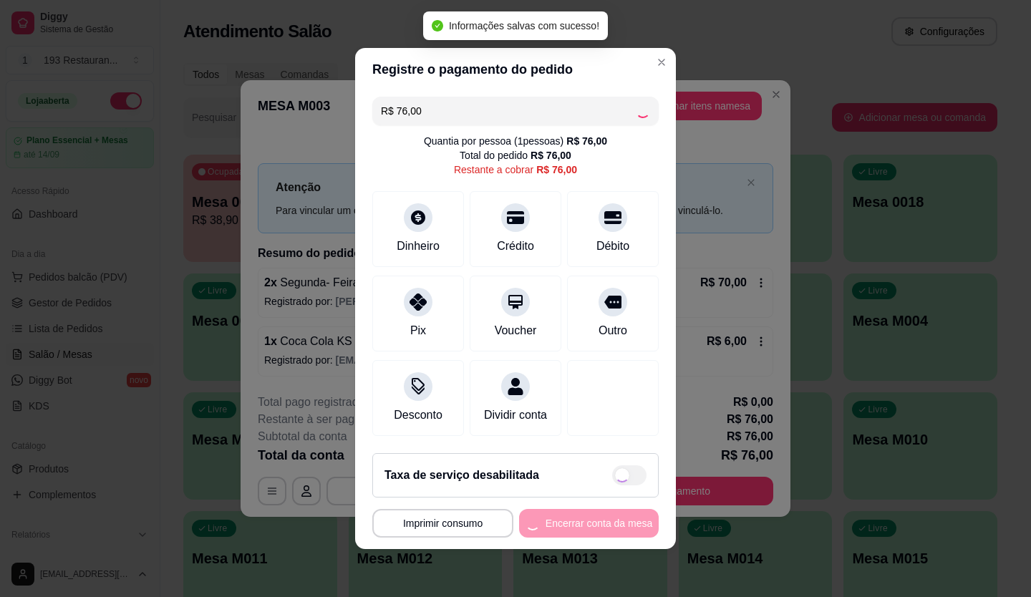
type input "R$ 0,00"
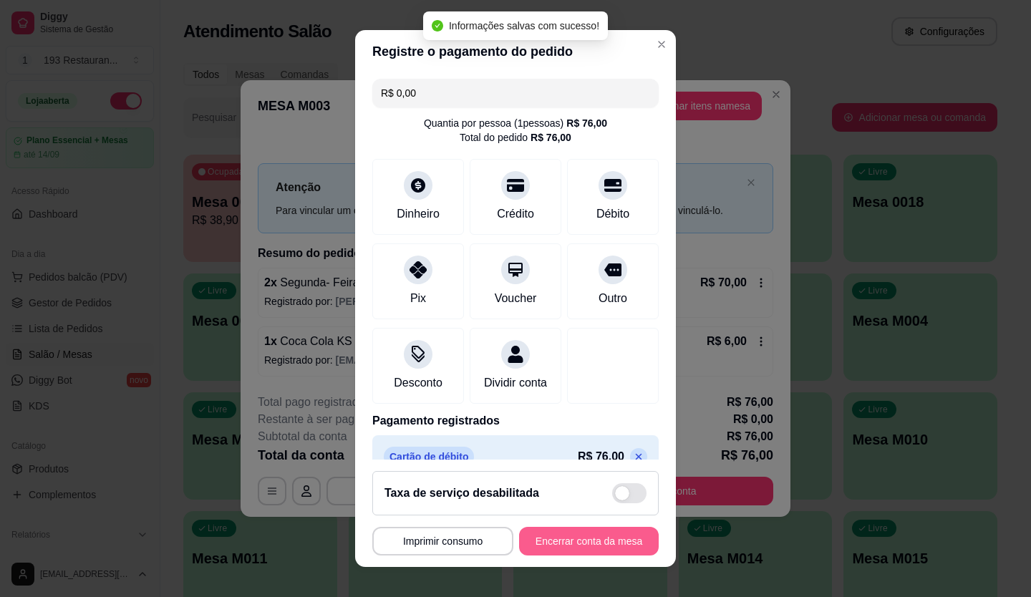
click at [607, 536] on button "Encerrar conta da mesa" at bounding box center [589, 541] width 140 height 29
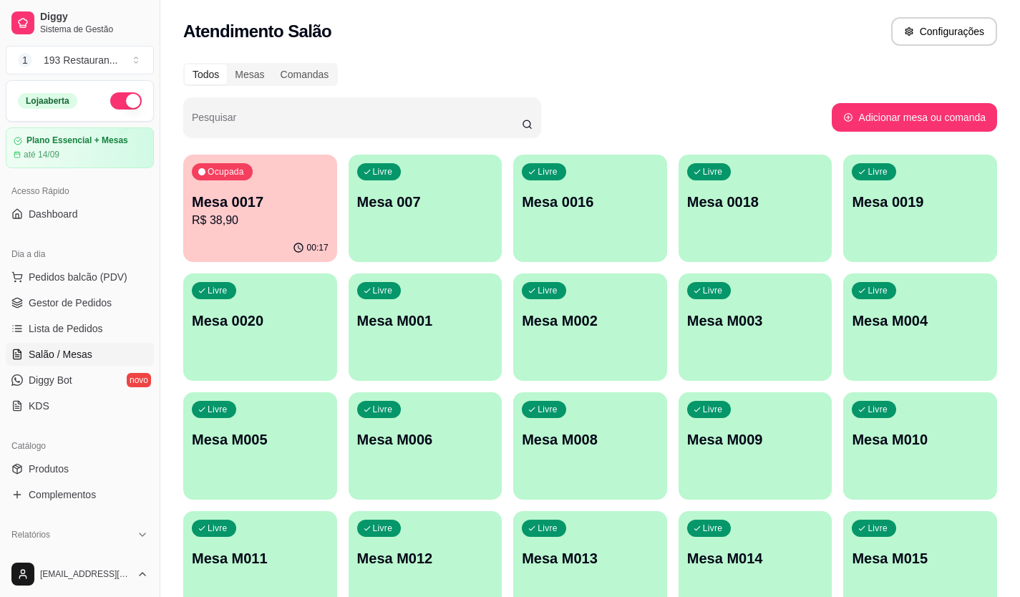
click at [273, 231] on div "Ocupada Mesa 0017 R$ 38,90" at bounding box center [260, 194] width 154 height 79
click at [464, 155] on div "Livre Mesa 007" at bounding box center [426, 200] width 154 height 90
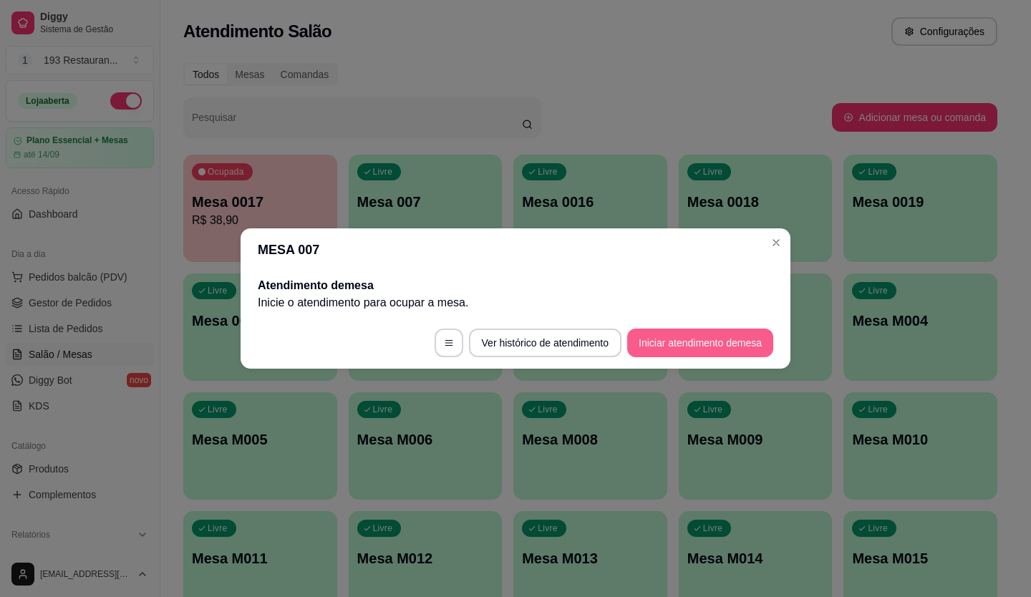
click at [709, 333] on button "Iniciar atendimento de mesa" at bounding box center [700, 343] width 146 height 29
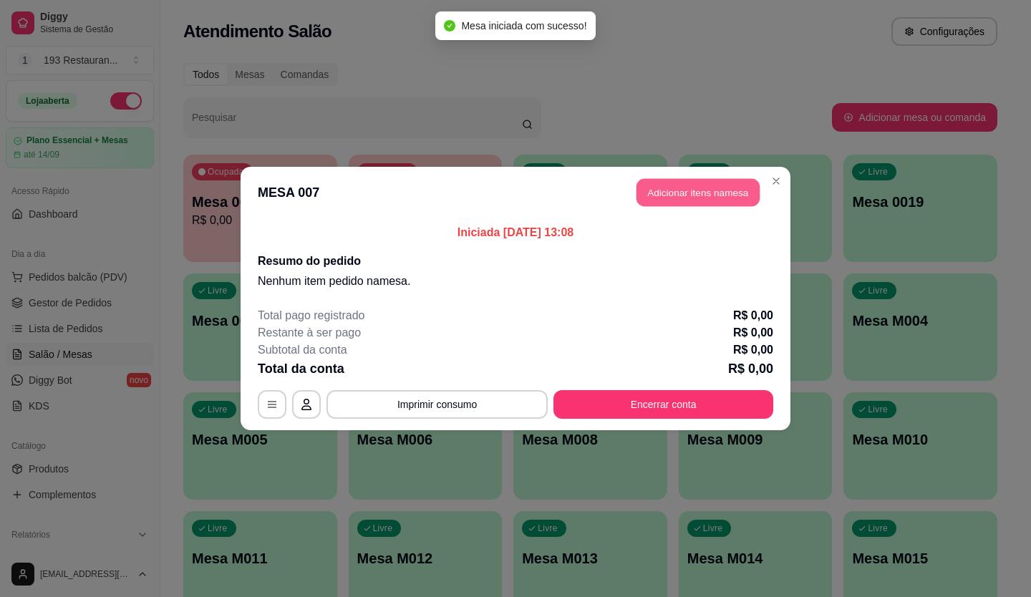
click at [712, 188] on button "Adicionar itens na mesa" at bounding box center [697, 193] width 123 height 28
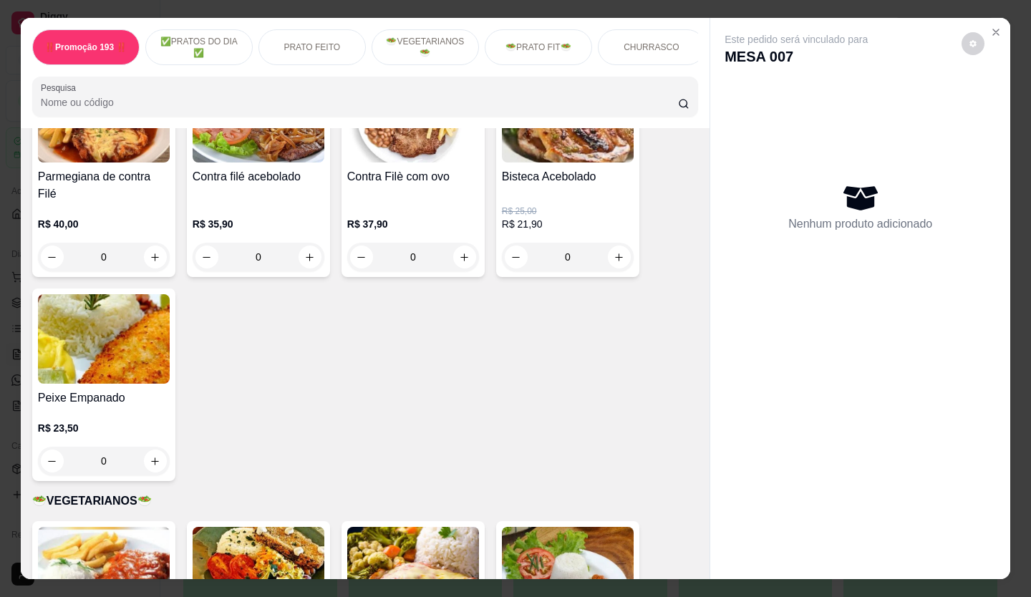
scroll to position [1289, 0]
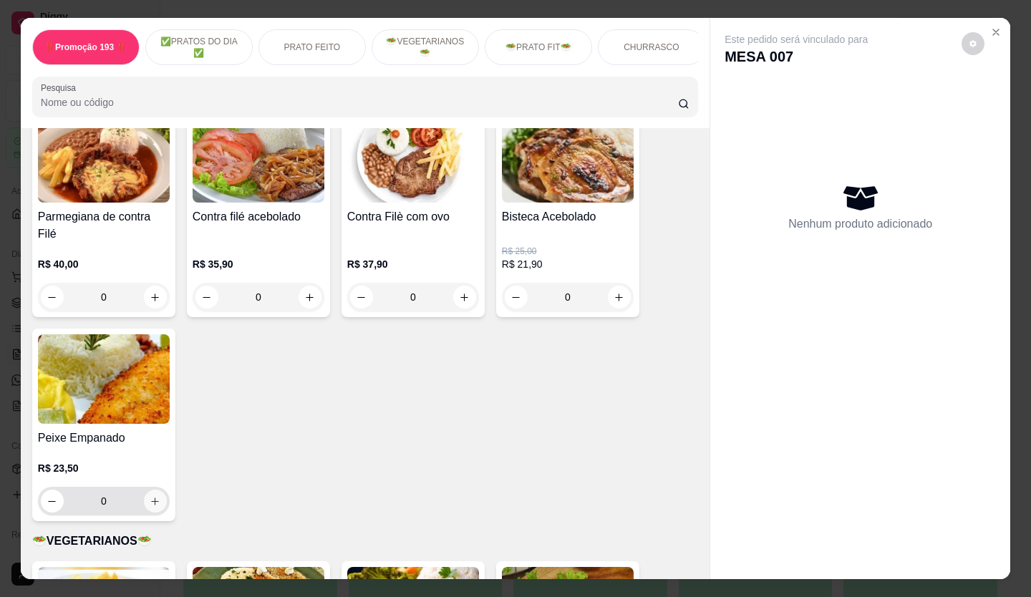
click at [150, 500] on icon "increase-product-quantity" at bounding box center [155, 501] width 11 height 11
type input "1"
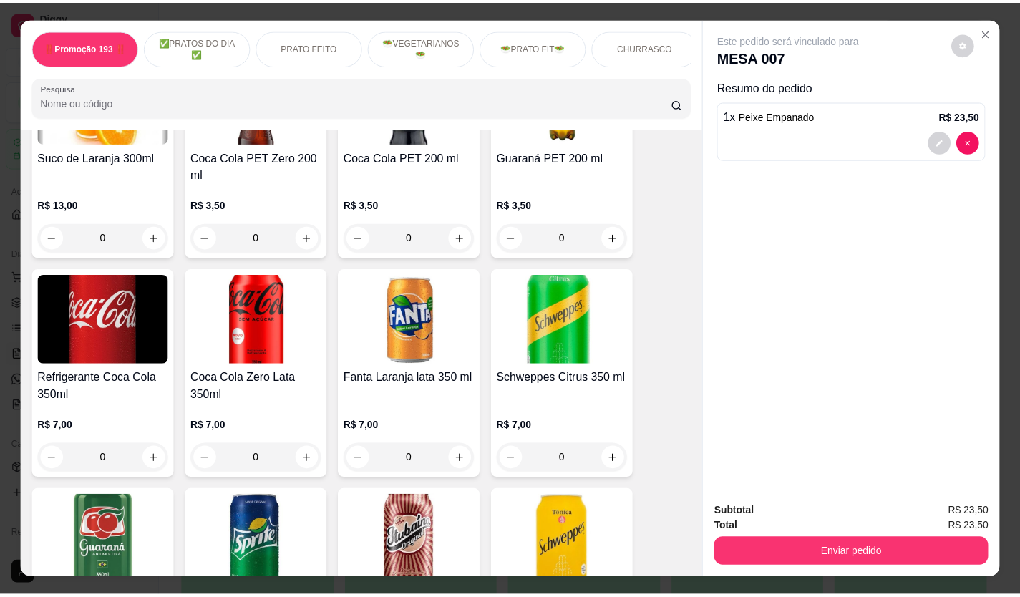
scroll to position [3866, 0]
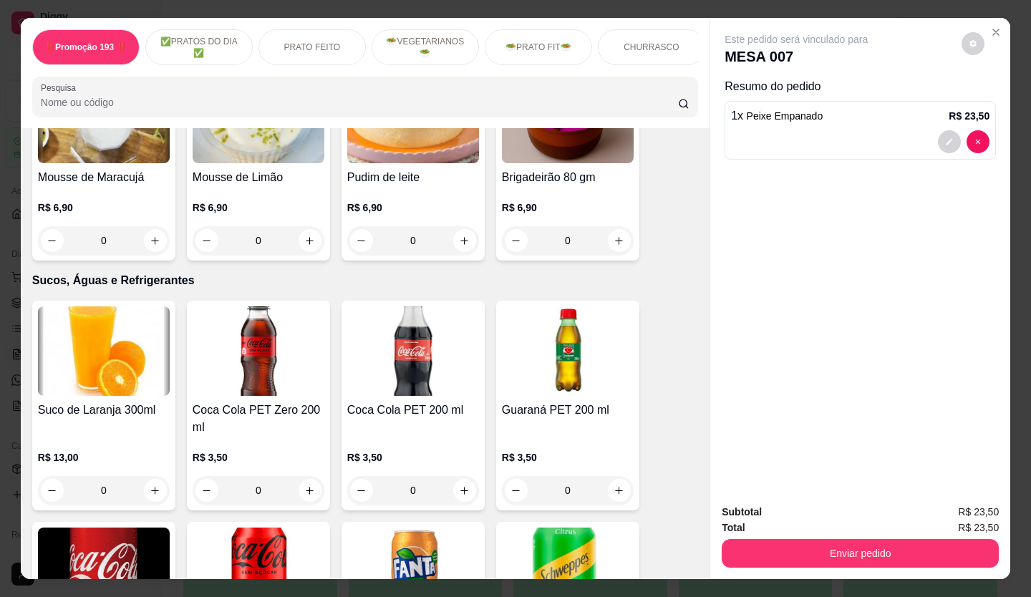
click at [459, 485] on icon "increase-product-quantity" at bounding box center [464, 490] width 11 height 11
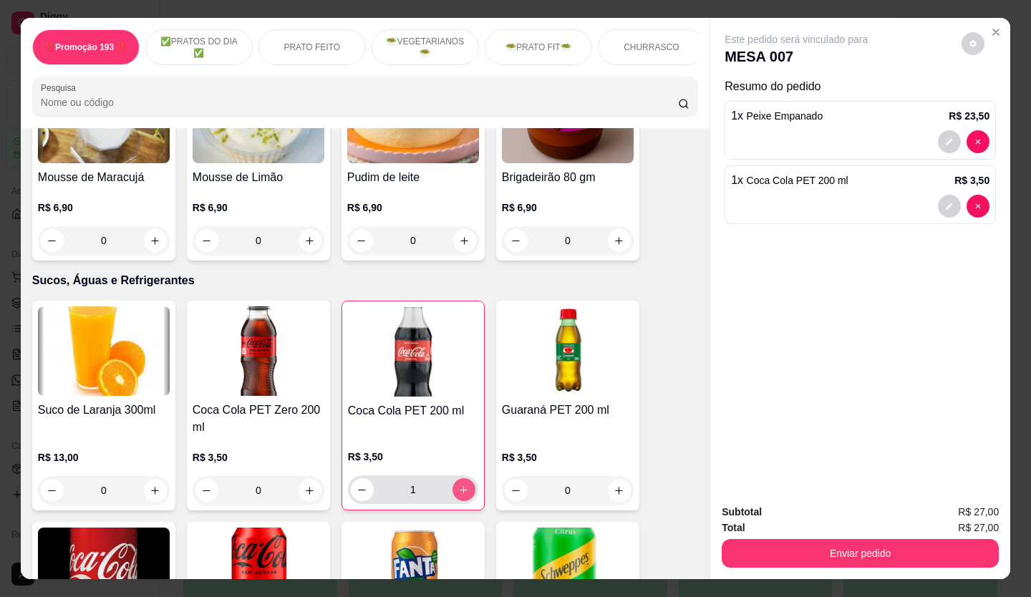
type input "1"
click at [716, 520] on div "Subtotal R$ 27,00 Total R$ 27,00 Enviar pedido" at bounding box center [860, 536] width 300 height 87
click at [742, 540] on button "Enviar pedido" at bounding box center [860, 553] width 277 height 29
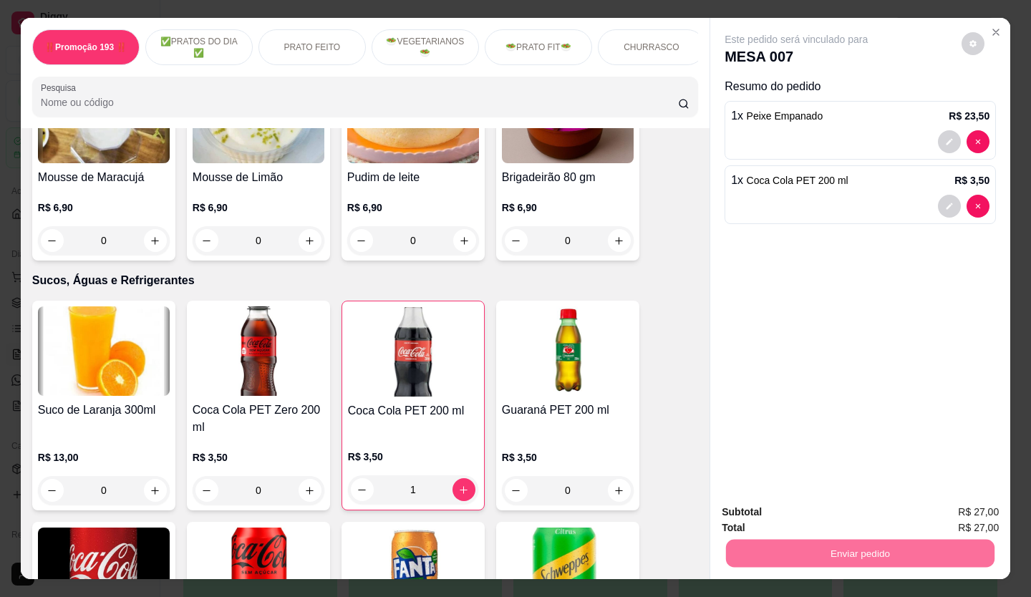
click at [755, 524] on button "Não registrar e enviar pedido" at bounding box center [813, 512] width 145 height 26
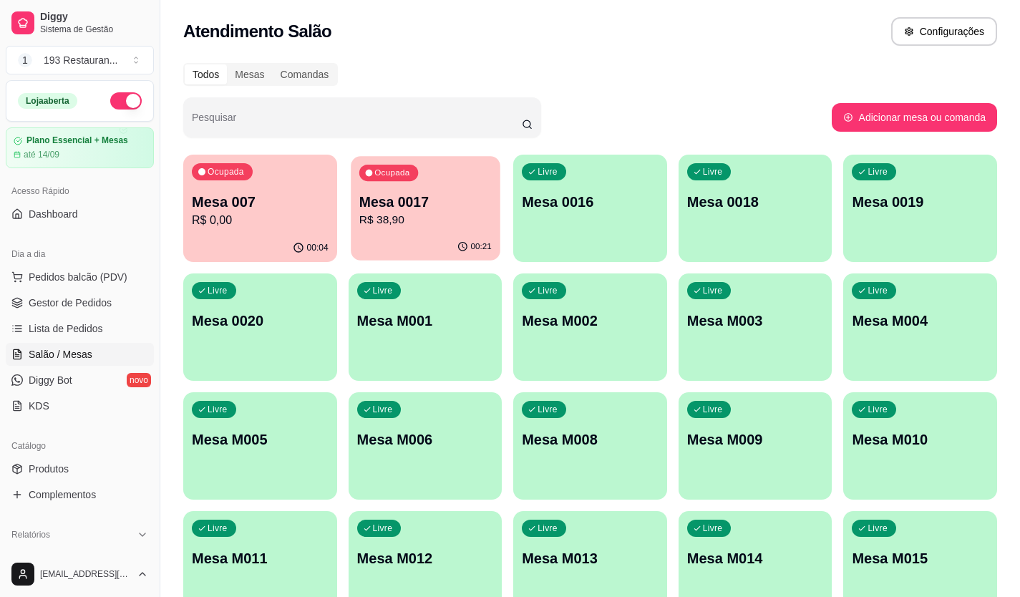
click at [408, 205] on p "Mesa 0017" at bounding box center [425, 202] width 132 height 19
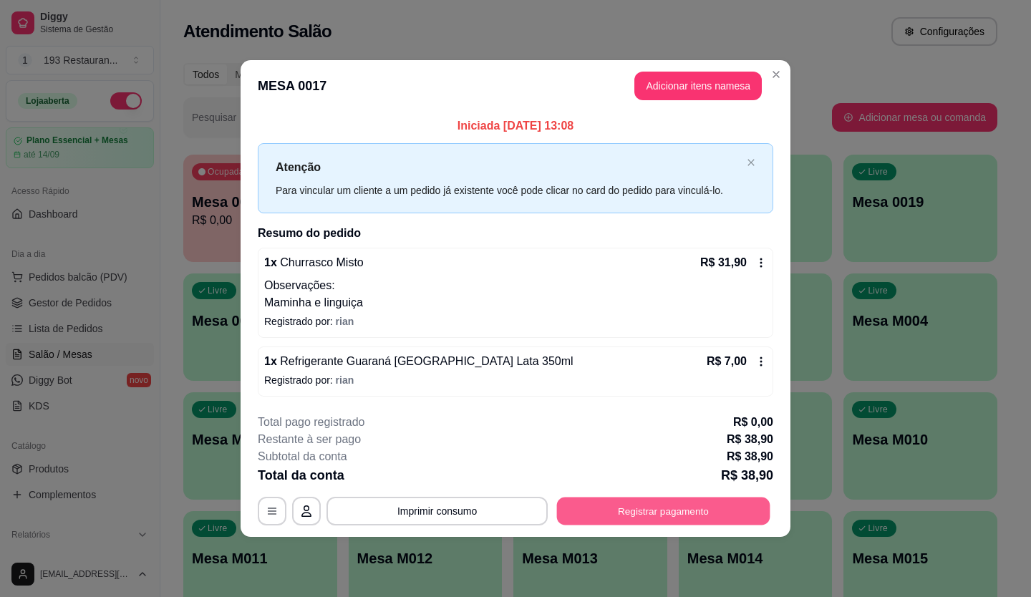
click at [706, 505] on button "Registrar pagamento" at bounding box center [663, 511] width 213 height 28
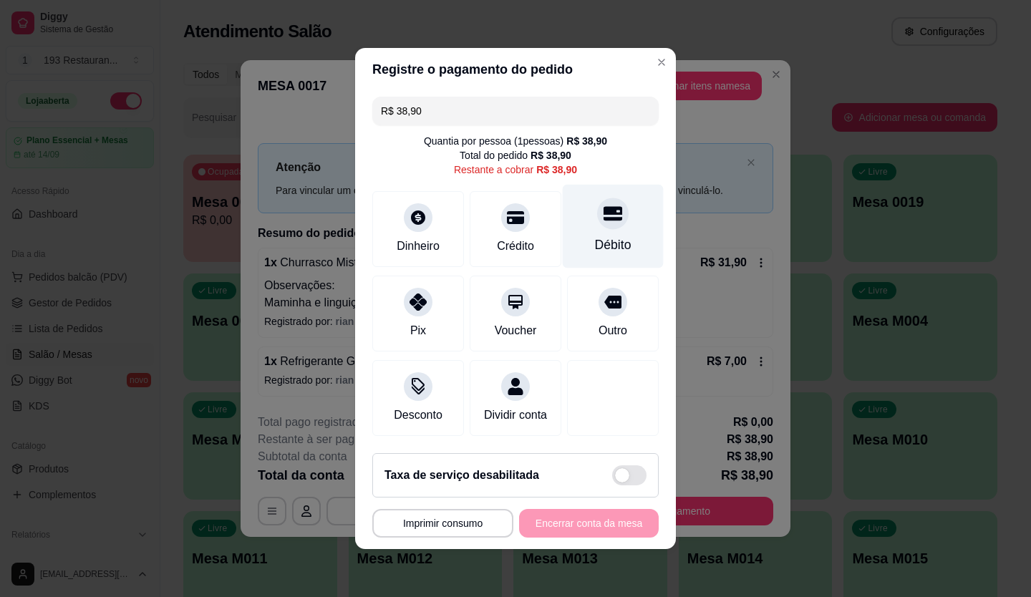
click at [605, 204] on icon at bounding box center [613, 213] width 19 height 19
type input "R$ 0,00"
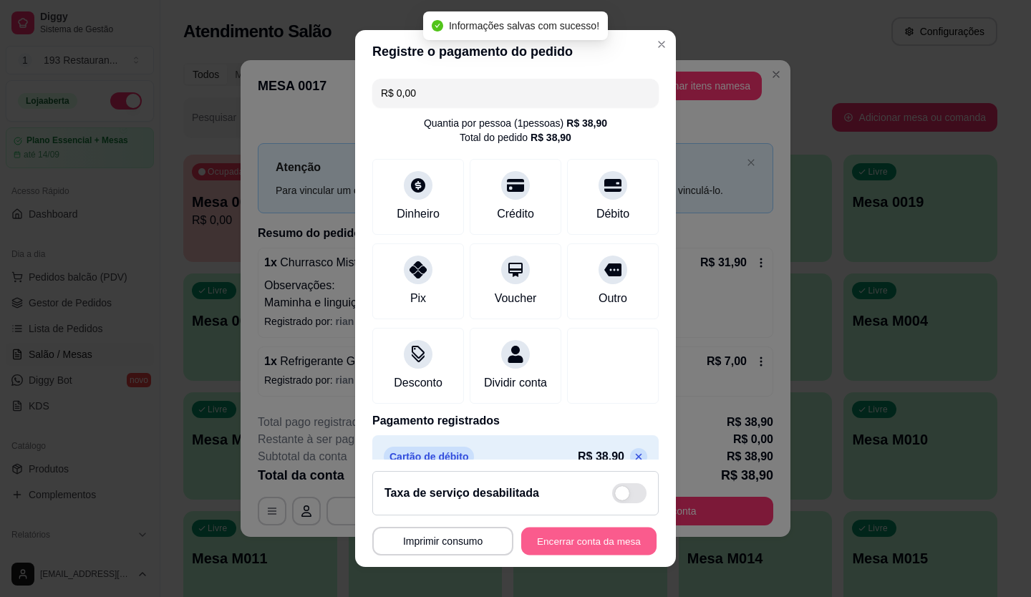
click at [602, 543] on button "Encerrar conta da mesa" at bounding box center [588, 542] width 135 height 28
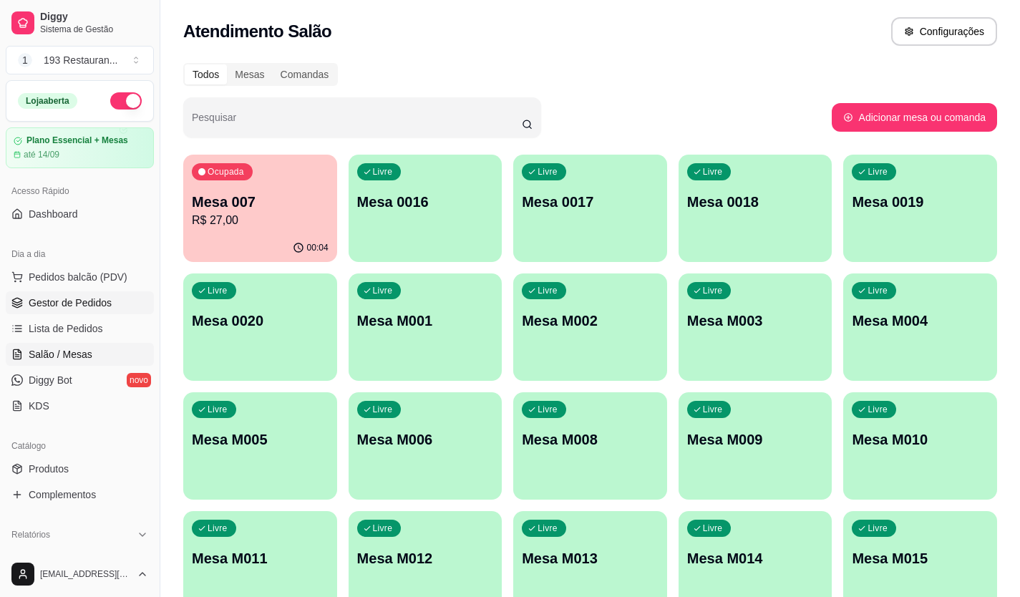
click at [120, 307] on link "Gestor de Pedidos" at bounding box center [80, 302] width 148 height 23
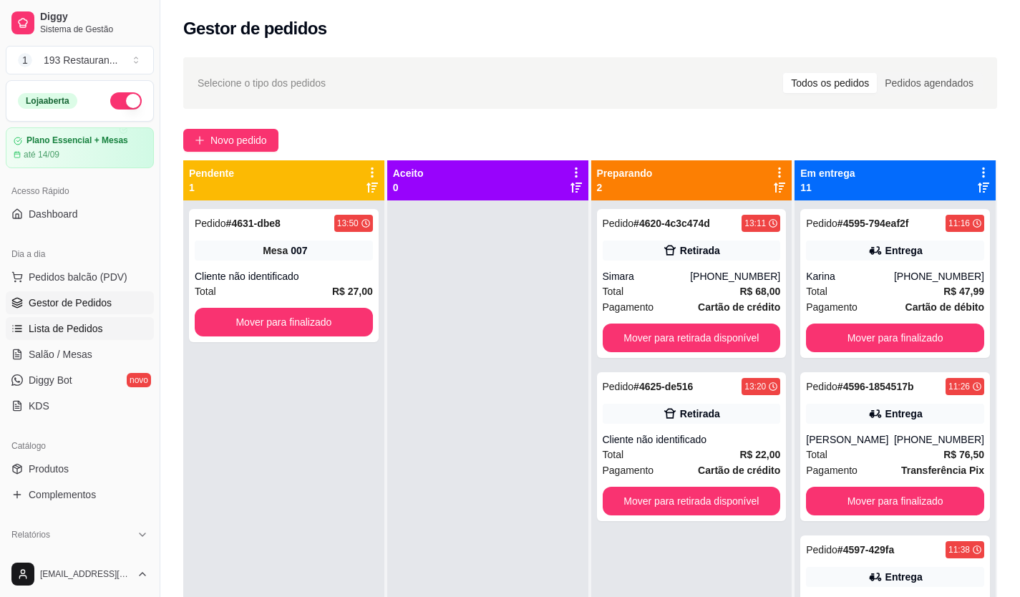
click at [112, 324] on link "Lista de Pedidos" at bounding box center [80, 328] width 148 height 23
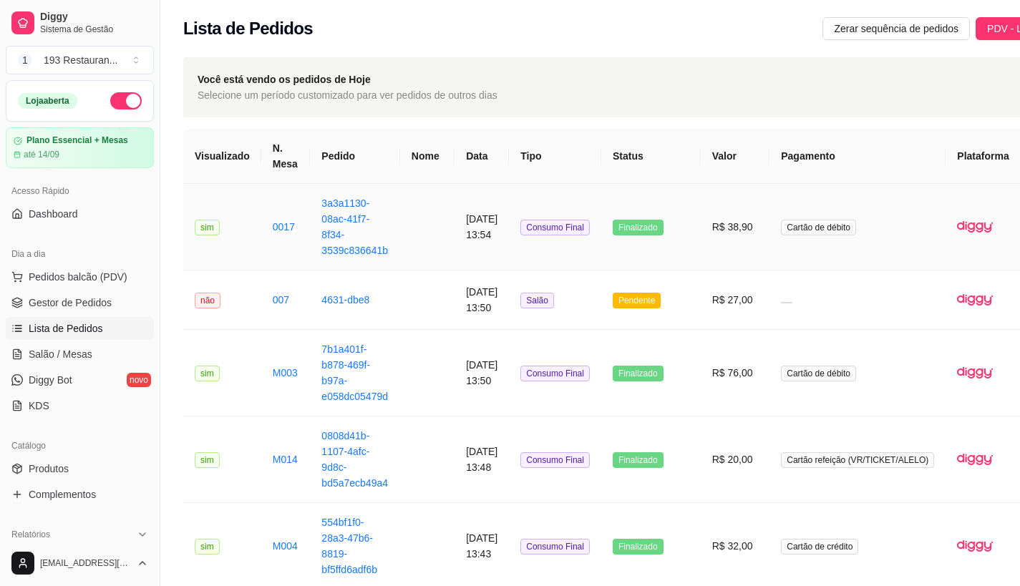
click at [734, 223] on td "R$ 38,90" at bounding box center [735, 227] width 69 height 87
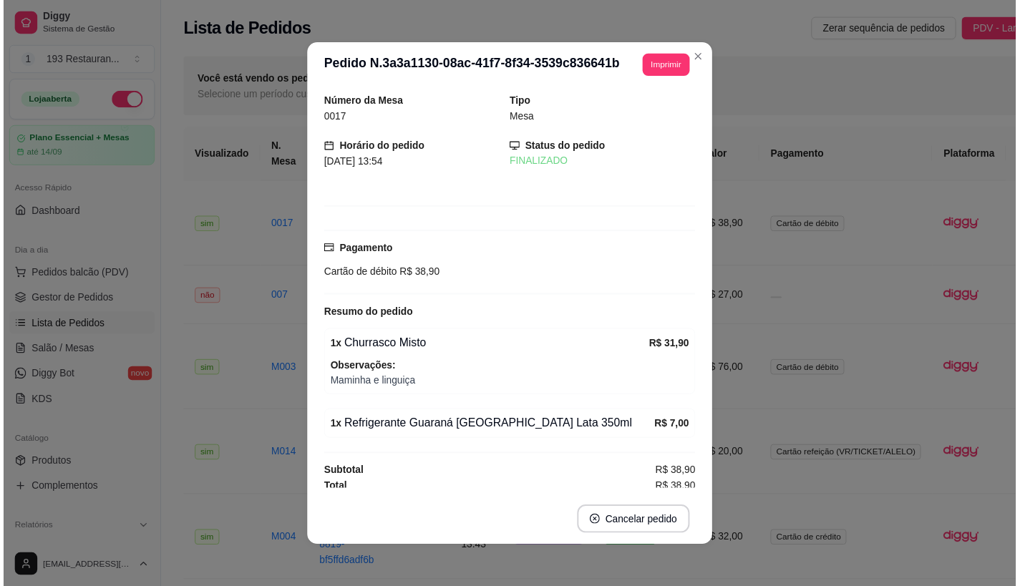
scroll to position [3, 0]
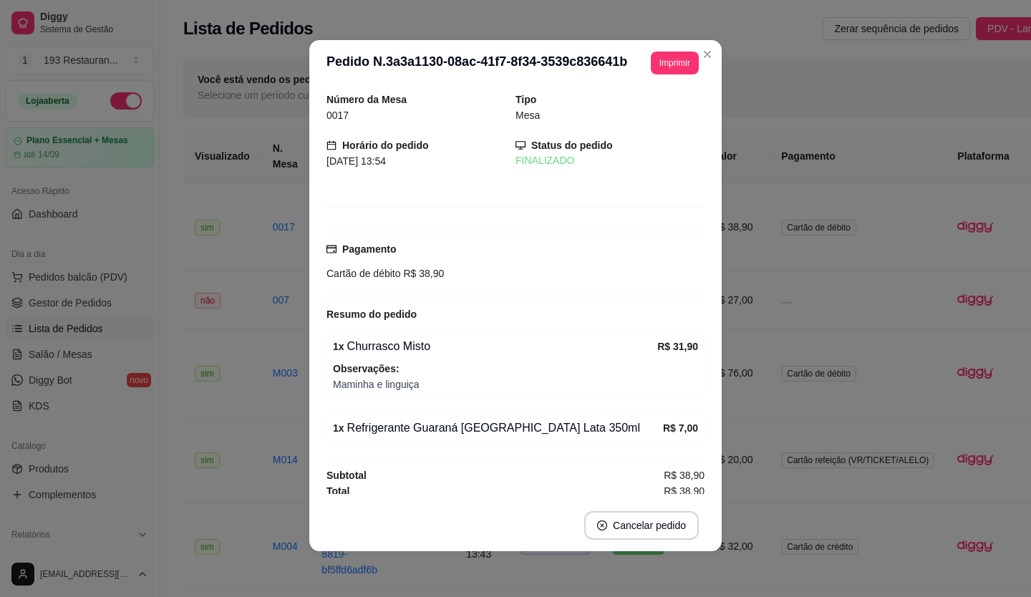
click at [537, 462] on div "Número da Mesa 0017 Tipo Mesa Horário do pedido [DATE] 13:54 Status do pedido F…" at bounding box center [515, 293] width 378 height 402
click at [500, 433] on div "1 x Refrigerante Guaraná [GEOGRAPHIC_DATA] Lata 350ml" at bounding box center [498, 428] width 330 height 17
click at [439, 417] on div "1 x Refrigerante Guaraná [GEOGRAPHIC_DATA] Lata 350ml R$ 7,00" at bounding box center [515, 428] width 378 height 30
click at [326, 340] on div "1 x Churrasco Misto R$ 31,90 Observações: Maminha e linguiça" at bounding box center [515, 364] width 378 height 67
click at [336, 307] on div "Resumo do pedido" at bounding box center [515, 314] width 378 height 17
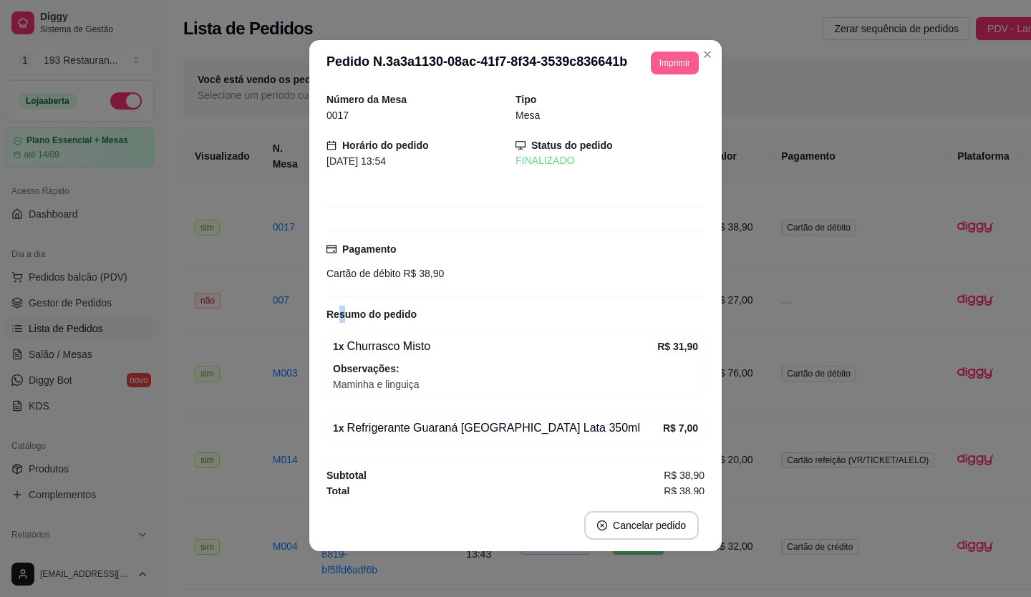
click at [651, 57] on button "Imprimir" at bounding box center [675, 63] width 48 height 23
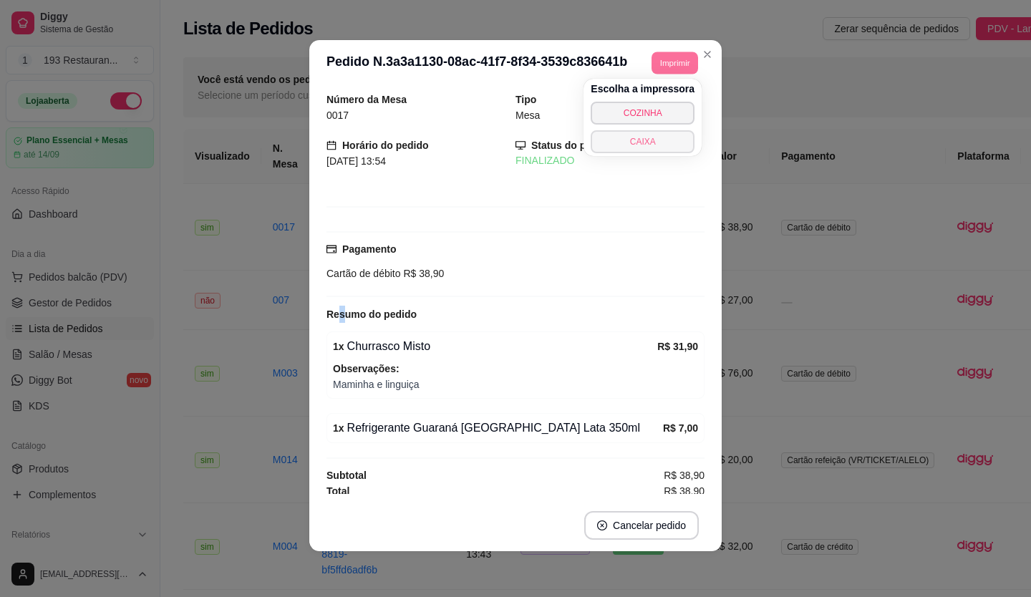
click at [658, 142] on button "CAIXA" at bounding box center [643, 141] width 104 height 23
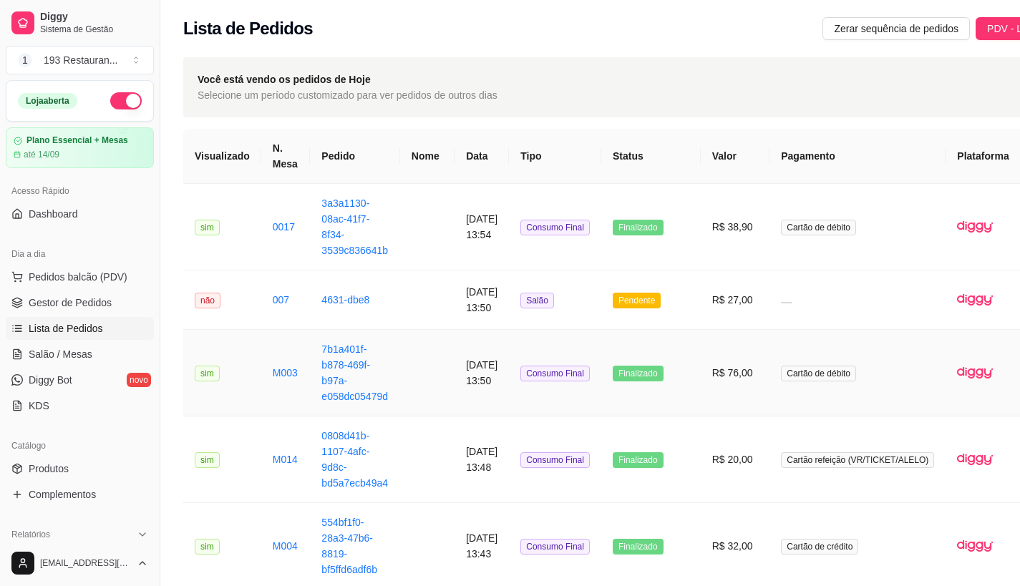
click at [400, 389] on td at bounding box center [427, 373] width 54 height 87
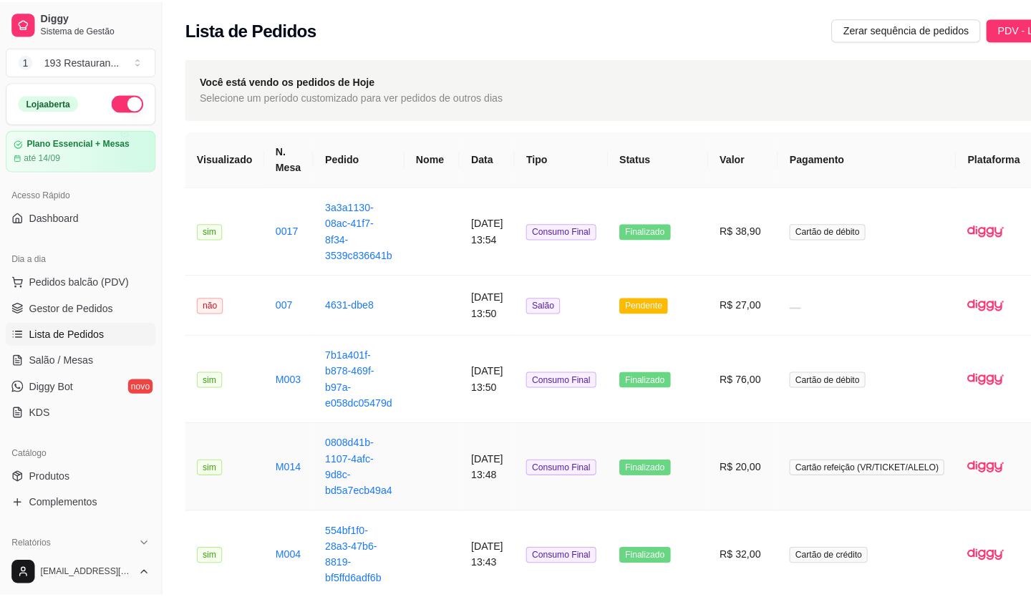
scroll to position [215, 0]
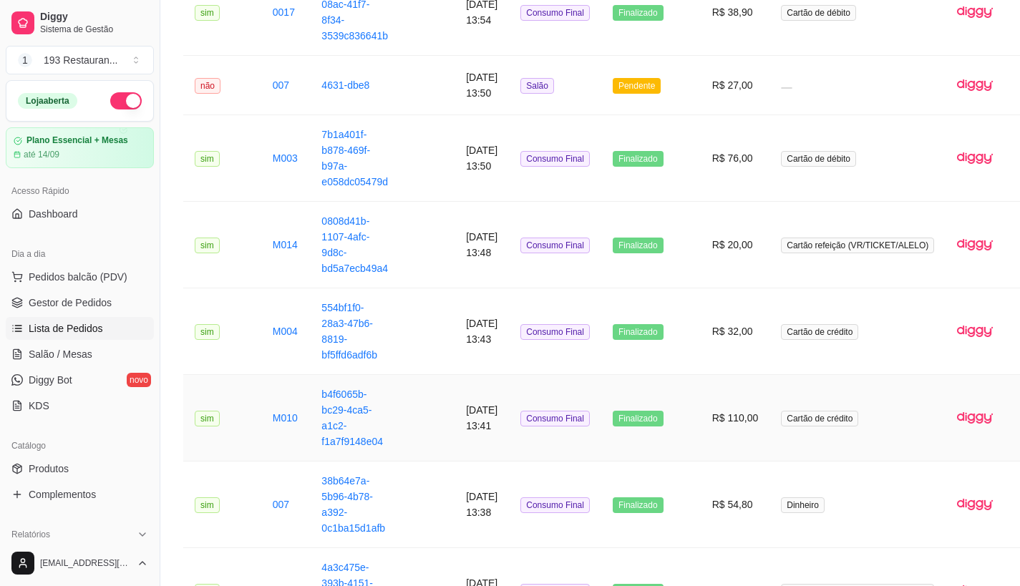
click at [488, 425] on td "[DATE] 13:41" at bounding box center [482, 418] width 54 height 87
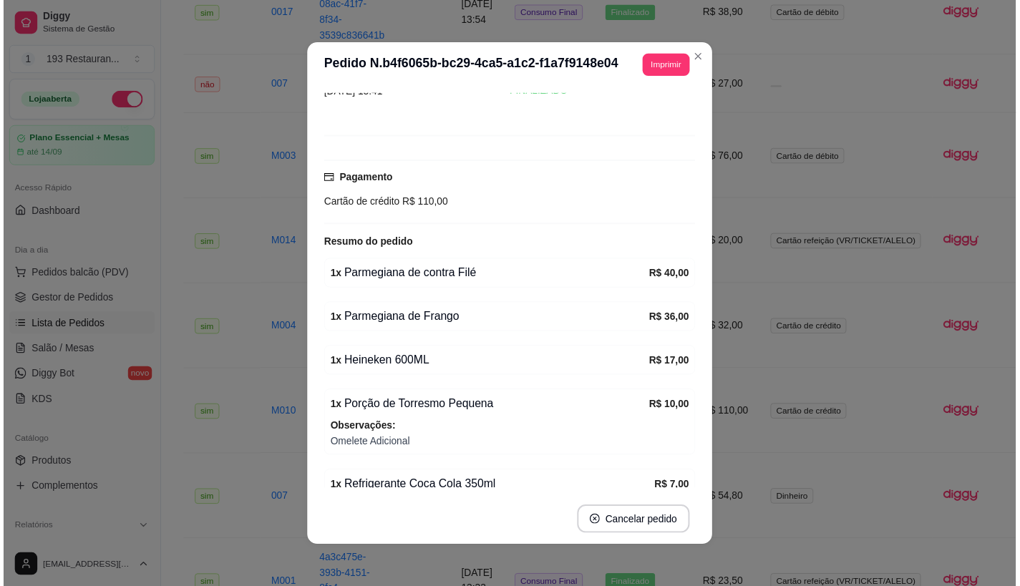
scroll to position [138, 0]
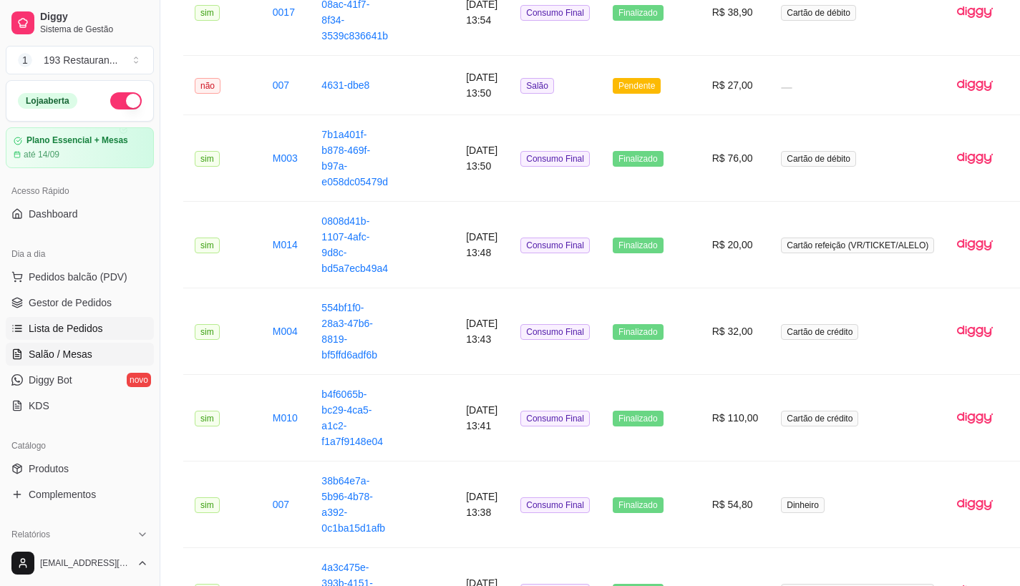
click at [72, 350] on span "Salão / Mesas" at bounding box center [61, 354] width 64 height 14
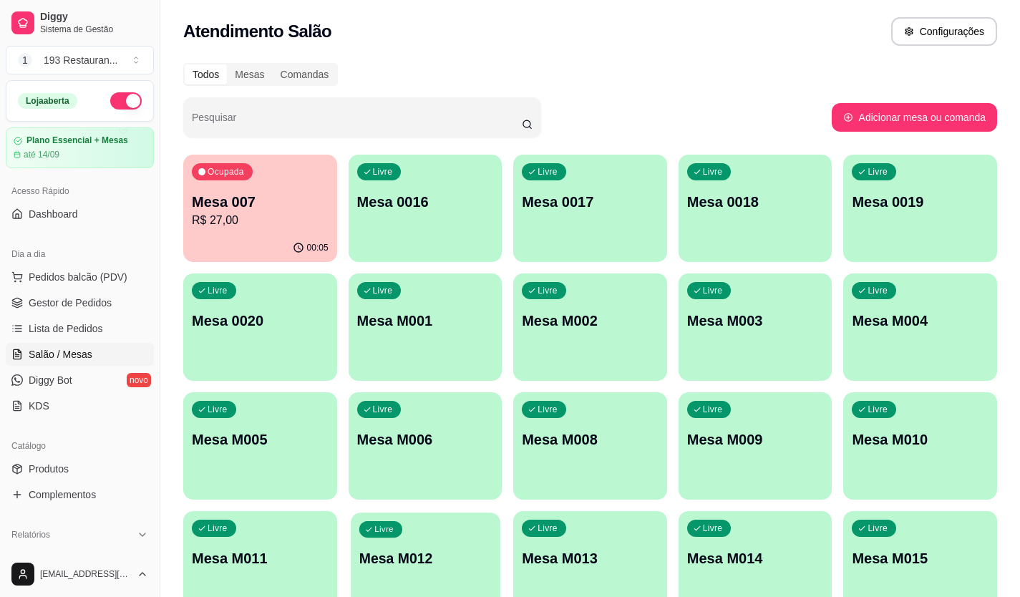
click at [488, 536] on div "Livre Mesa M012" at bounding box center [425, 556] width 149 height 87
click at [599, 548] on div "Livre Mesa M013" at bounding box center [589, 556] width 149 height 87
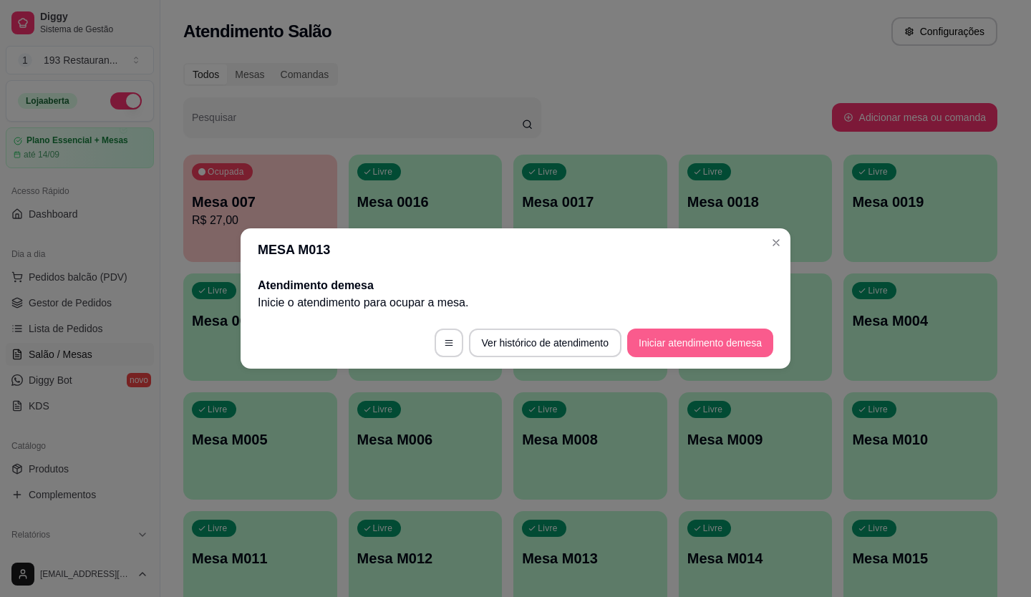
click at [692, 344] on button "Iniciar atendimento de mesa" at bounding box center [700, 343] width 146 height 29
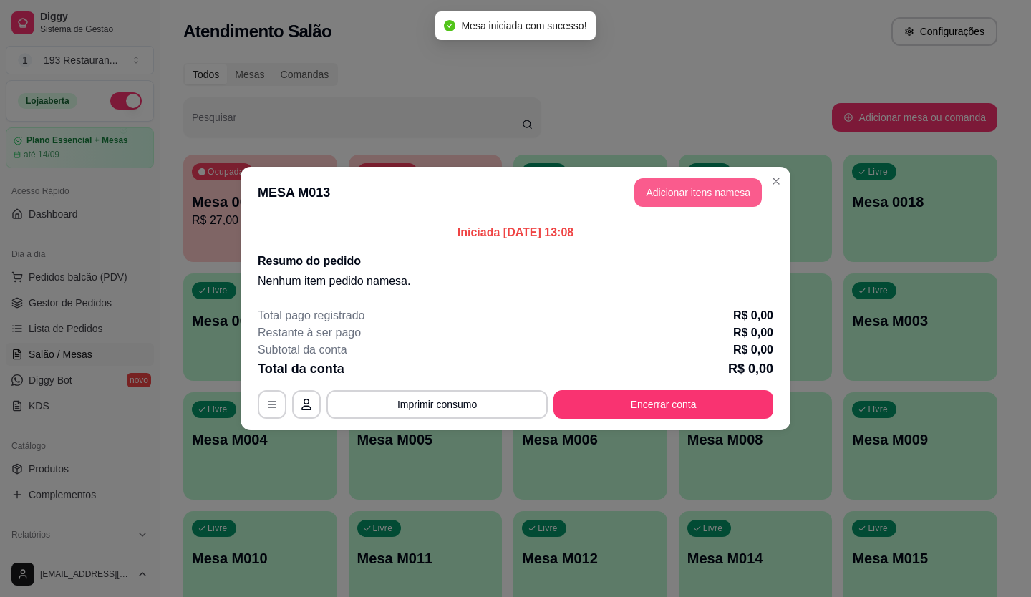
click at [639, 197] on button "Adicionar itens na mesa" at bounding box center [697, 192] width 127 height 29
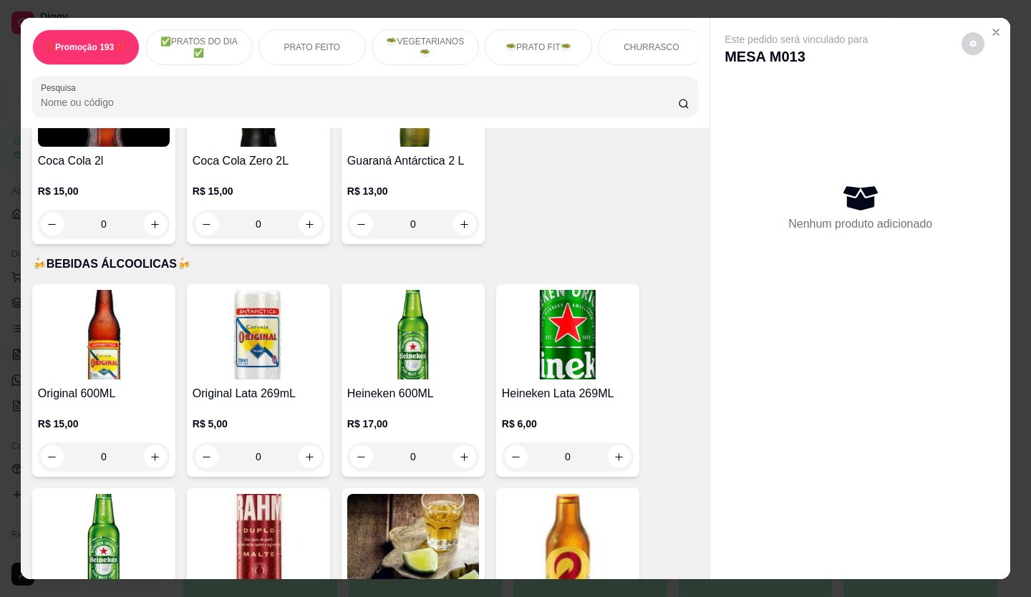
scroll to position [5799, 0]
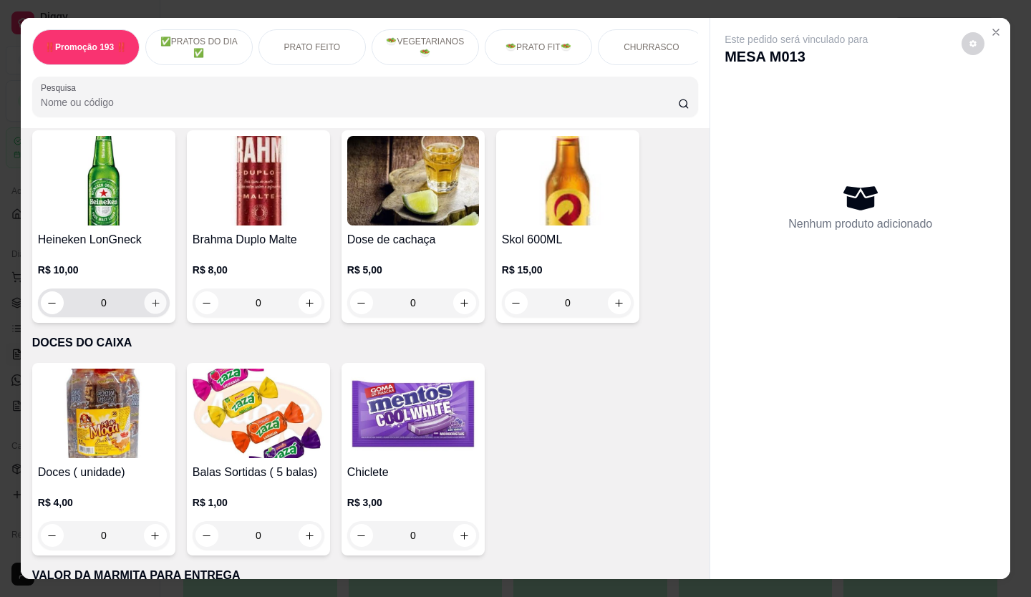
click at [159, 292] on button "increase-product-quantity" at bounding box center [155, 303] width 22 height 22
type input "1"
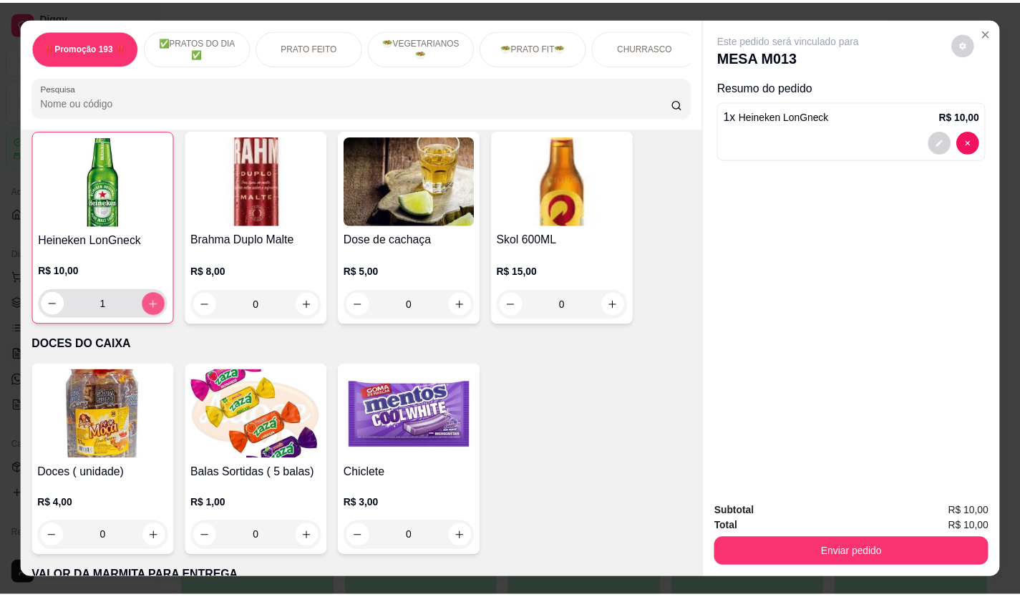
scroll to position [5800, 0]
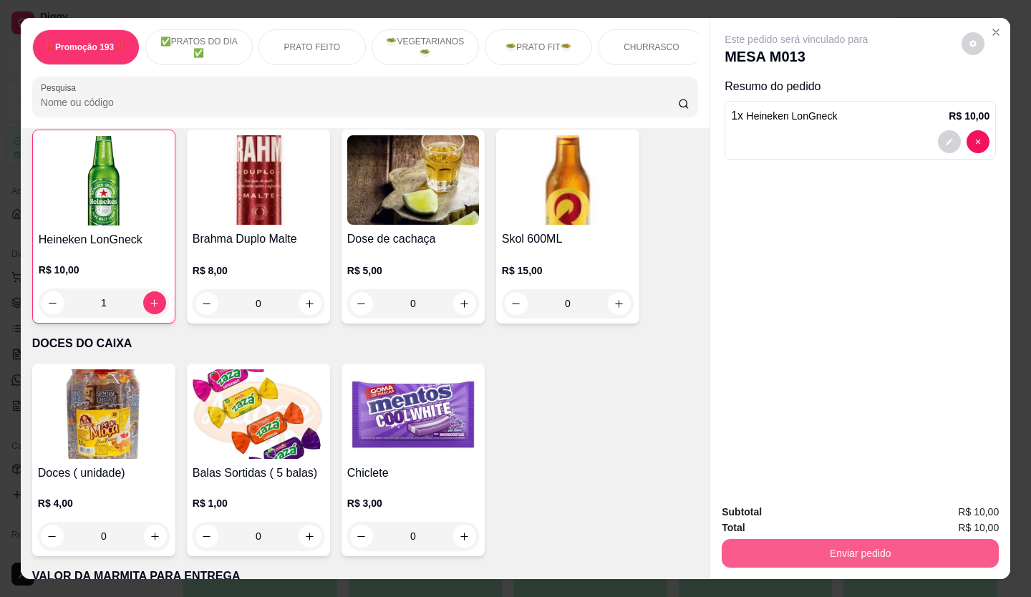
click at [888, 548] on button "Enviar pedido" at bounding box center [860, 553] width 277 height 29
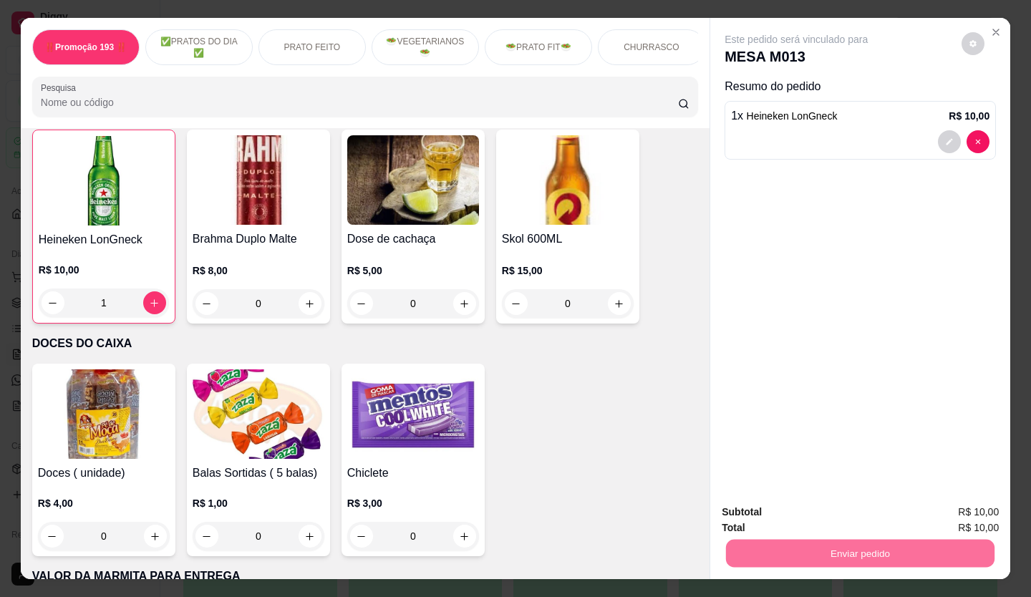
click at [846, 518] on button "Não registrar e enviar pedido" at bounding box center [813, 513] width 145 height 26
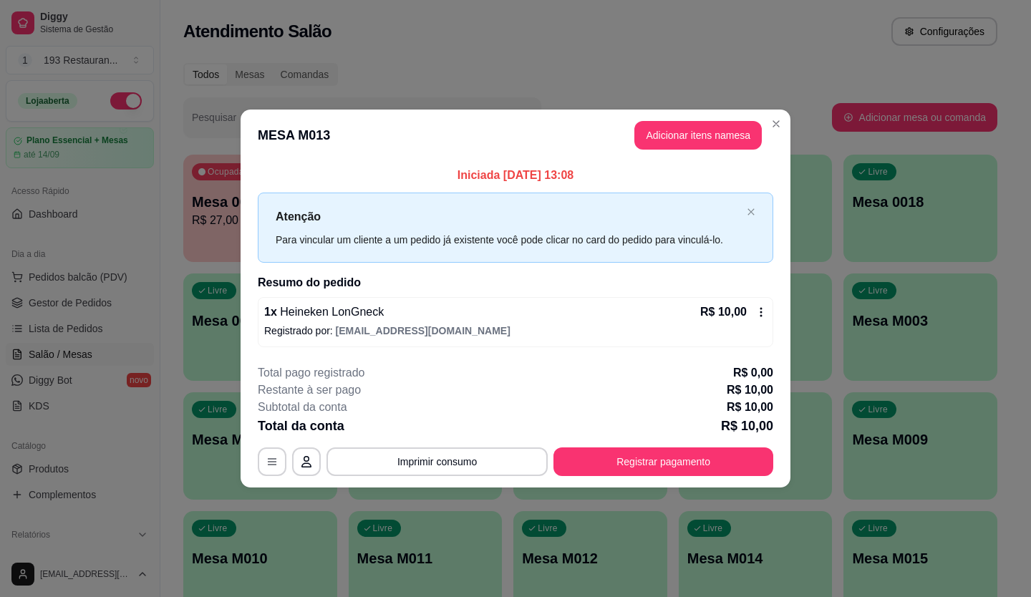
click at [476, 477] on footer "**********" at bounding box center [516, 420] width 550 height 135
click at [493, 460] on button "Imprimir consumo" at bounding box center [436, 461] width 221 height 29
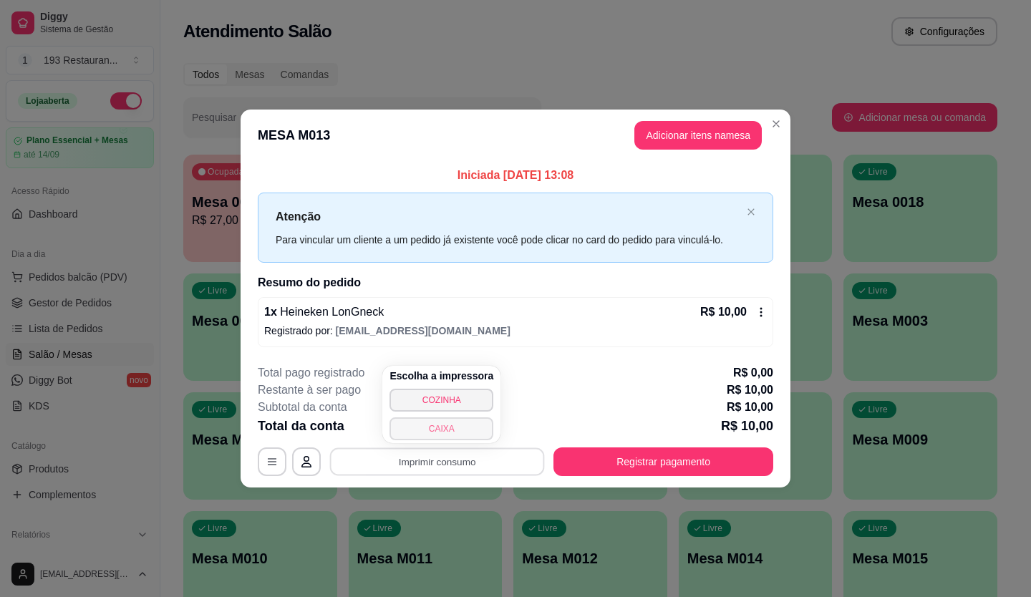
click at [441, 430] on button "CAIXA" at bounding box center [441, 428] width 104 height 23
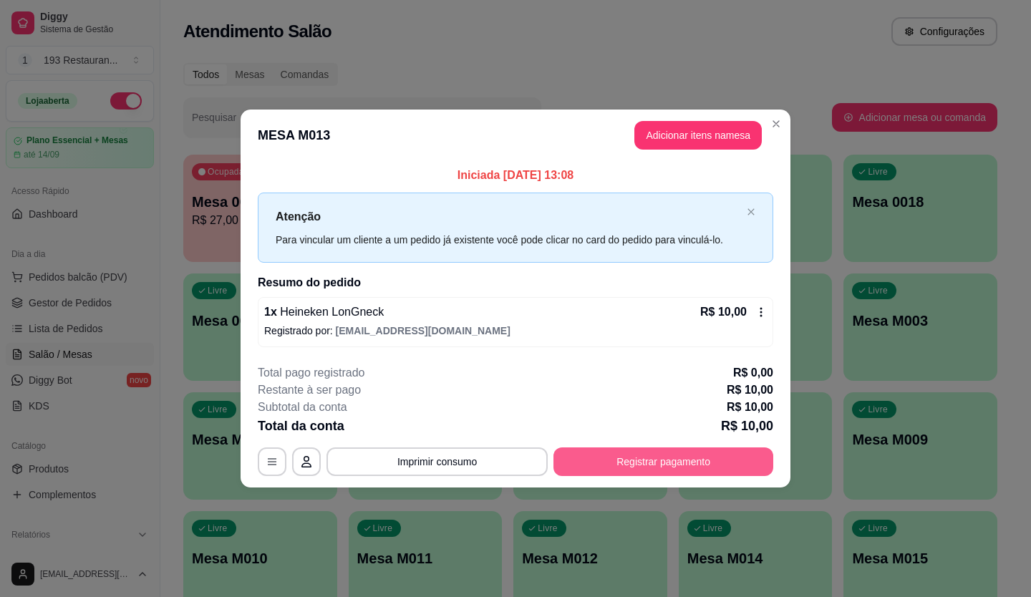
click at [713, 470] on button "Registrar pagamento" at bounding box center [663, 461] width 220 height 29
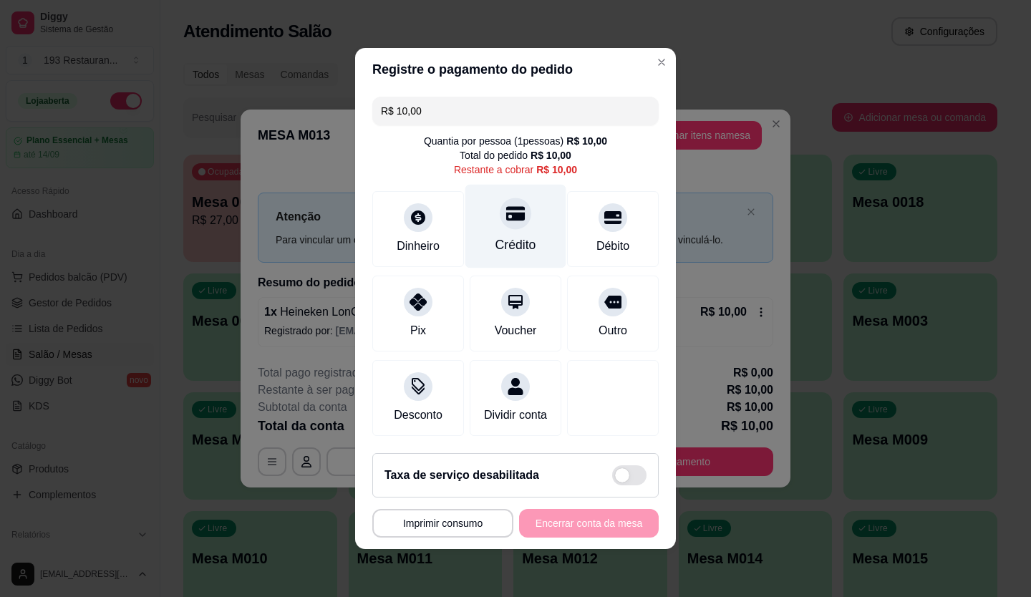
click at [506, 208] on icon at bounding box center [515, 213] width 19 height 19
type input "R$ 0,00"
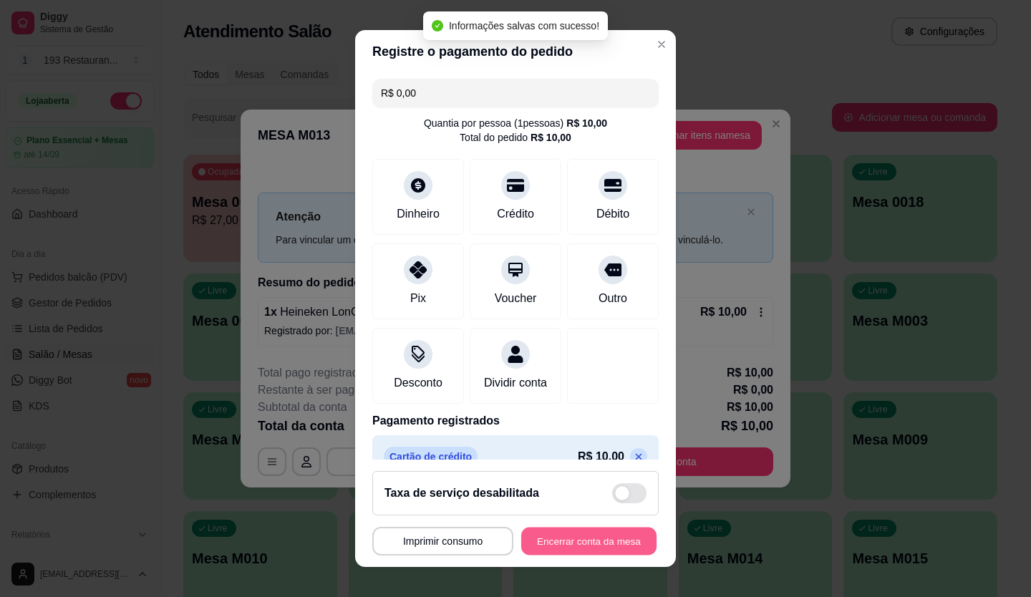
click at [598, 533] on button "Encerrar conta da mesa" at bounding box center [588, 542] width 135 height 28
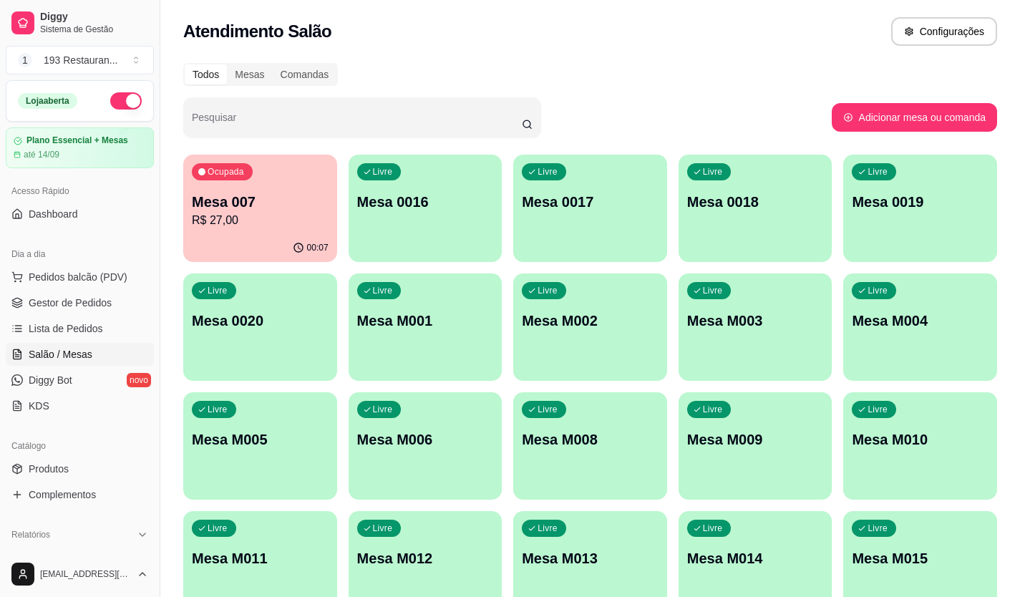
click at [178, 169] on div "Todos Mesas Comandas Pesquisar Adicionar mesa ou comanda Ocupada Mesa 007 R$ 27…" at bounding box center [590, 344] width 860 height 581
click at [218, 213] on p "R$ 27,00" at bounding box center [260, 220] width 132 height 16
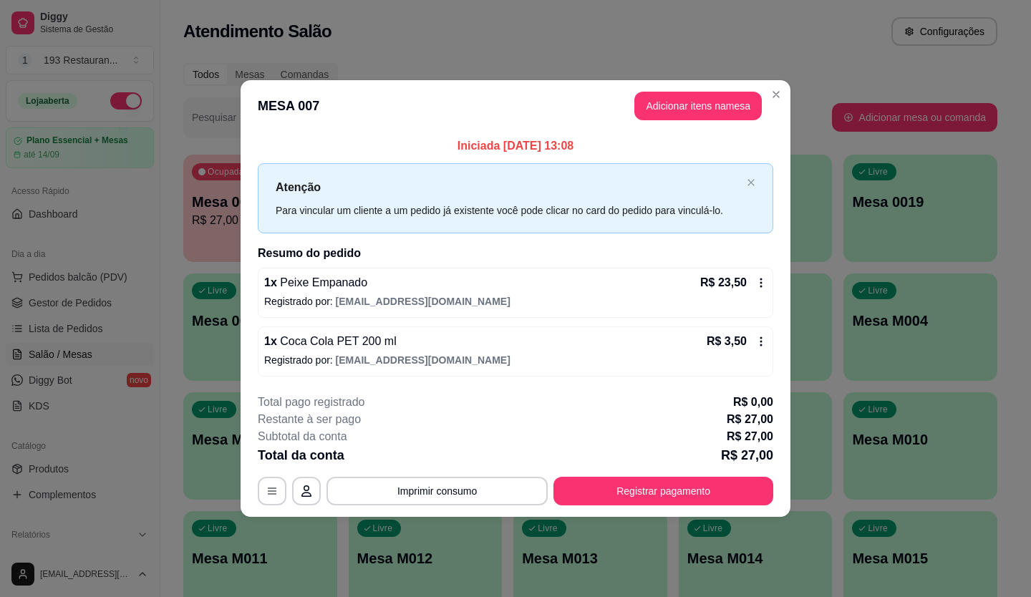
click at [638, 492] on button "Registrar pagamento" at bounding box center [663, 491] width 220 height 29
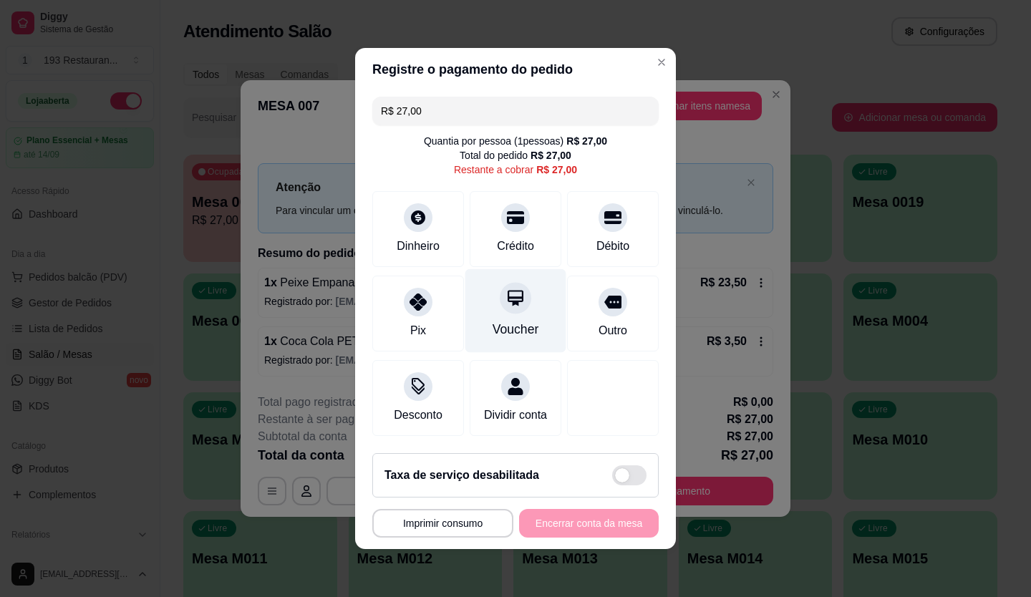
click at [500, 324] on div "Voucher" at bounding box center [516, 329] width 47 height 19
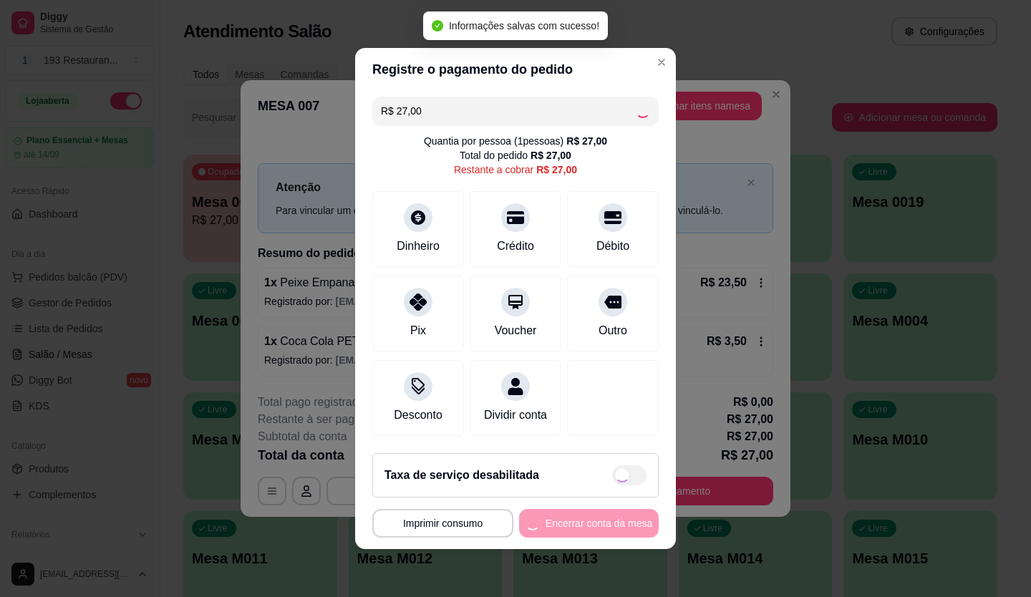
type input "R$ 0,00"
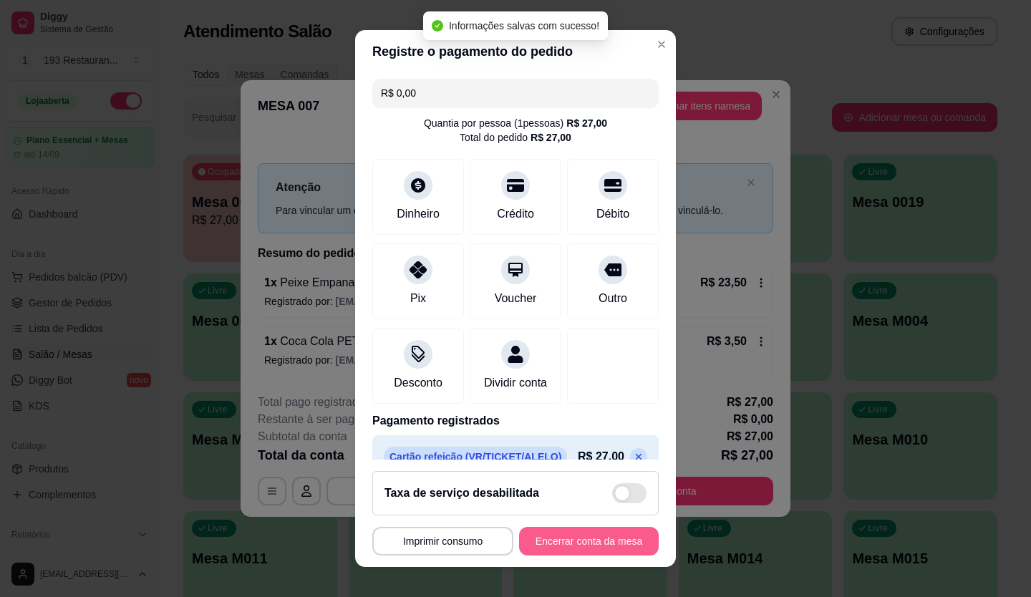
click at [615, 545] on button "Encerrar conta da mesa" at bounding box center [589, 541] width 140 height 29
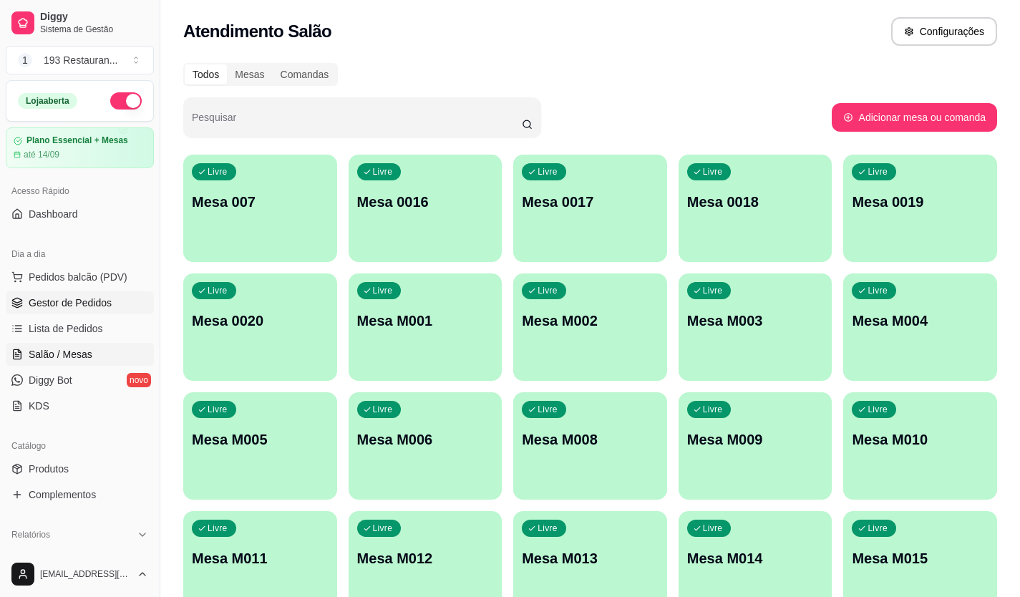
click at [65, 309] on span "Gestor de Pedidos" at bounding box center [70, 303] width 83 height 14
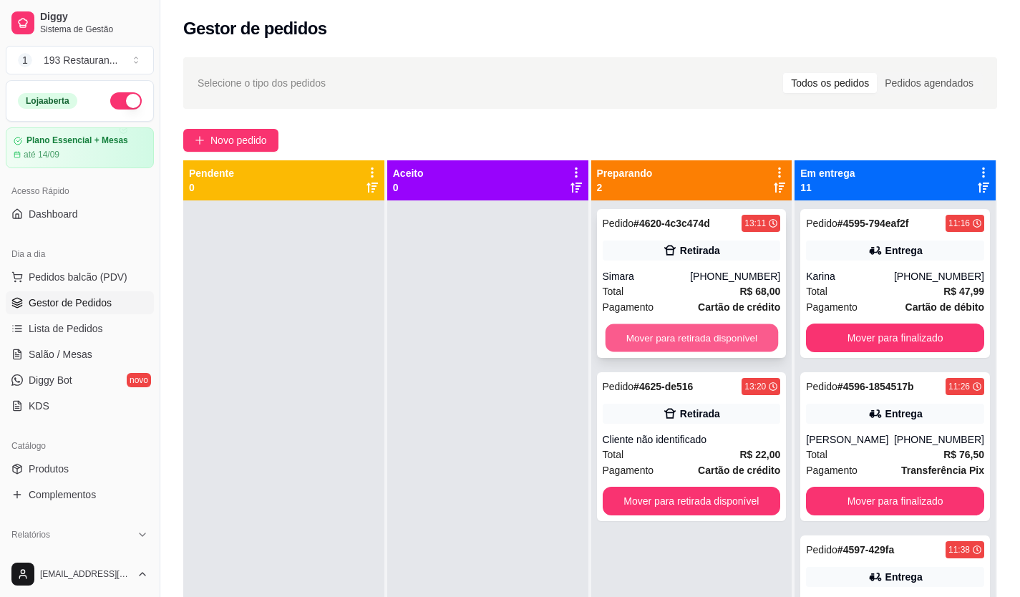
click at [699, 344] on button "Mover para retirada disponível" at bounding box center [691, 338] width 173 height 28
click at [699, 344] on div "Mover para retirada disponível" at bounding box center [691, 338] width 178 height 29
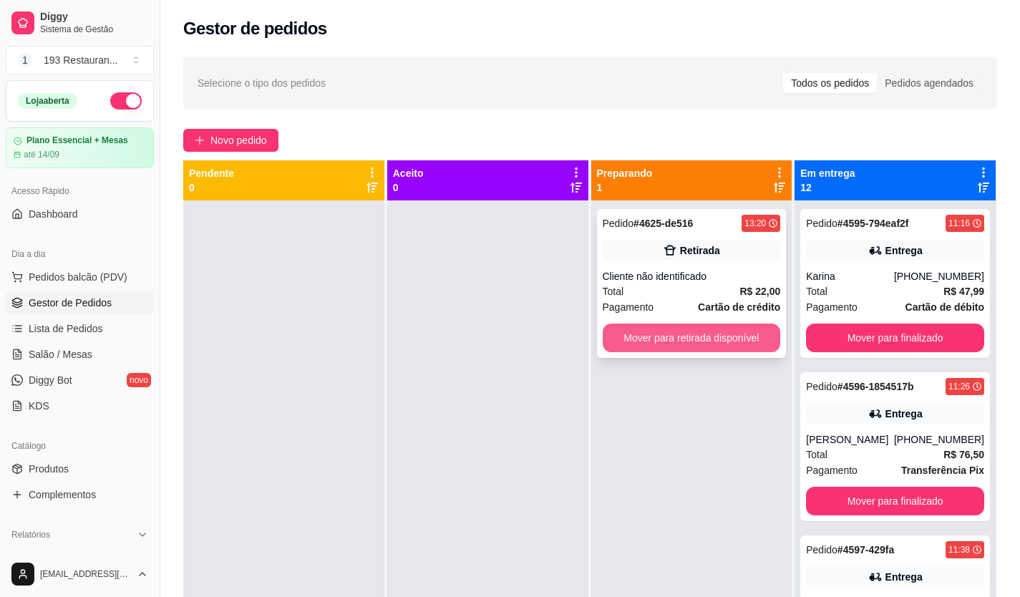
click at [717, 331] on button "Mover para retirada disponível" at bounding box center [692, 338] width 178 height 29
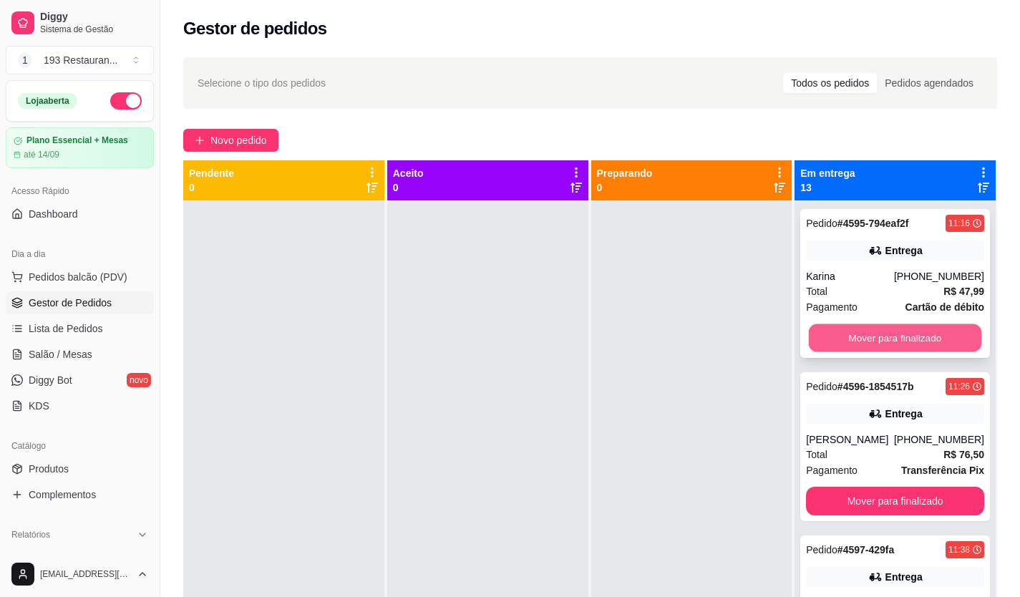
click at [844, 344] on button "Mover para finalizado" at bounding box center [895, 338] width 173 height 28
click at [845, 344] on button "Mover para finalizado" at bounding box center [895, 338] width 178 height 29
click at [856, 334] on button "Mover para finalizado" at bounding box center [895, 338] width 173 height 28
click at [856, 334] on button "Mover para finalizado" at bounding box center [895, 338] width 178 height 29
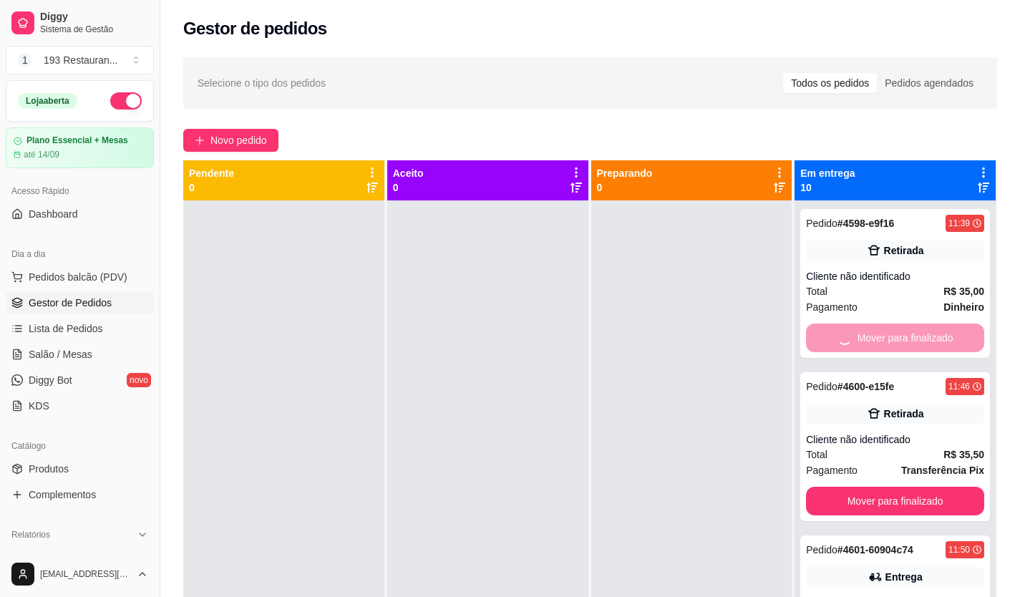
click at [856, 487] on button "Mover para finalizado" at bounding box center [895, 501] width 178 height 29
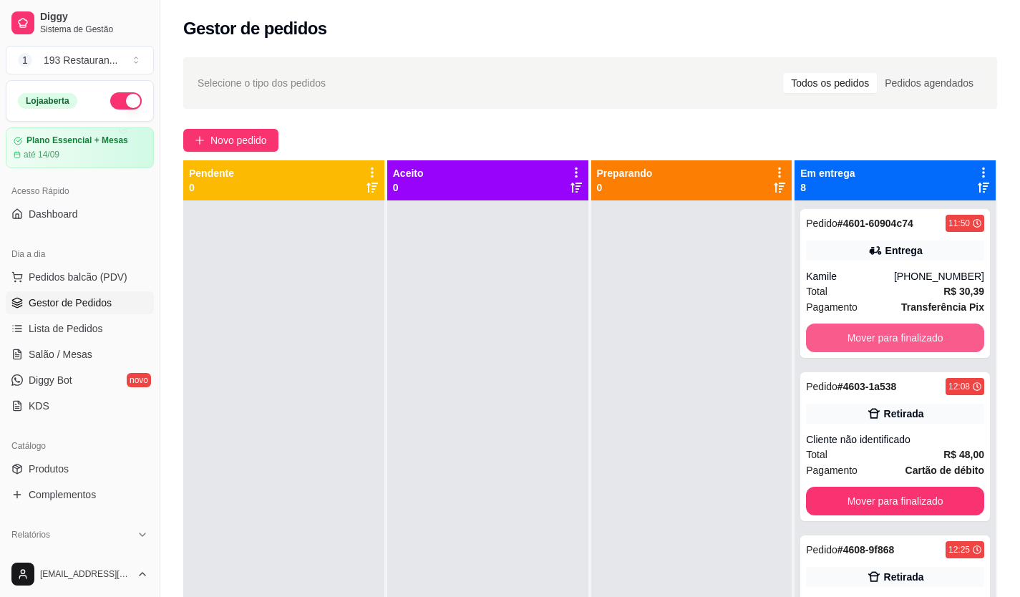
click at [856, 334] on button "Mover para finalizado" at bounding box center [895, 338] width 178 height 29
click at [856, 334] on button "Mover para finalizado" at bounding box center [895, 338] width 173 height 28
click at [856, 334] on button "Mover para finalizado" at bounding box center [895, 338] width 178 height 29
click at [854, 334] on button "Mover para finalizado" at bounding box center [895, 338] width 178 height 29
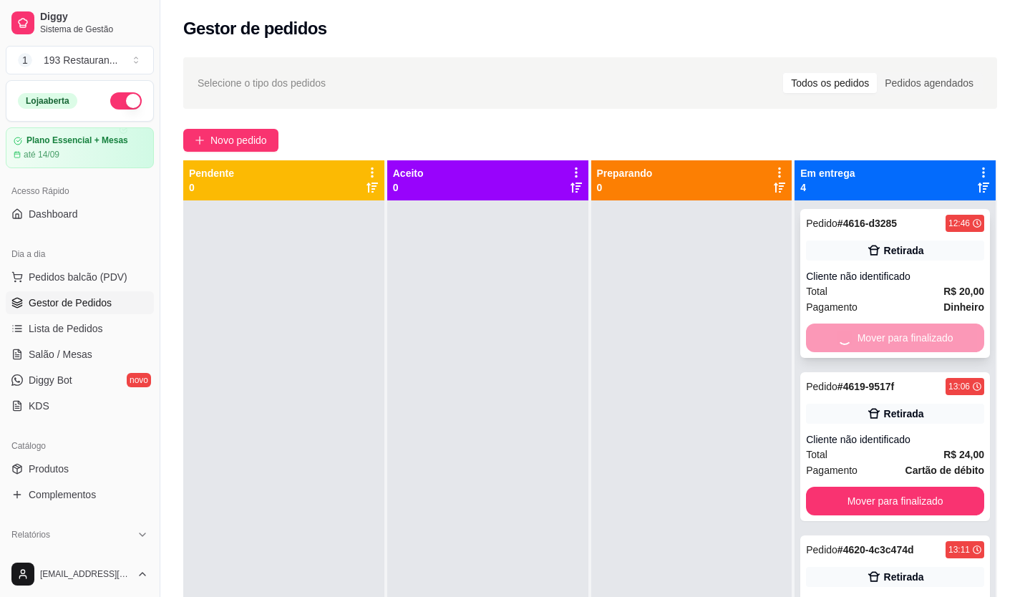
click at [854, 487] on button "Mover para finalizado" at bounding box center [895, 501] width 178 height 29
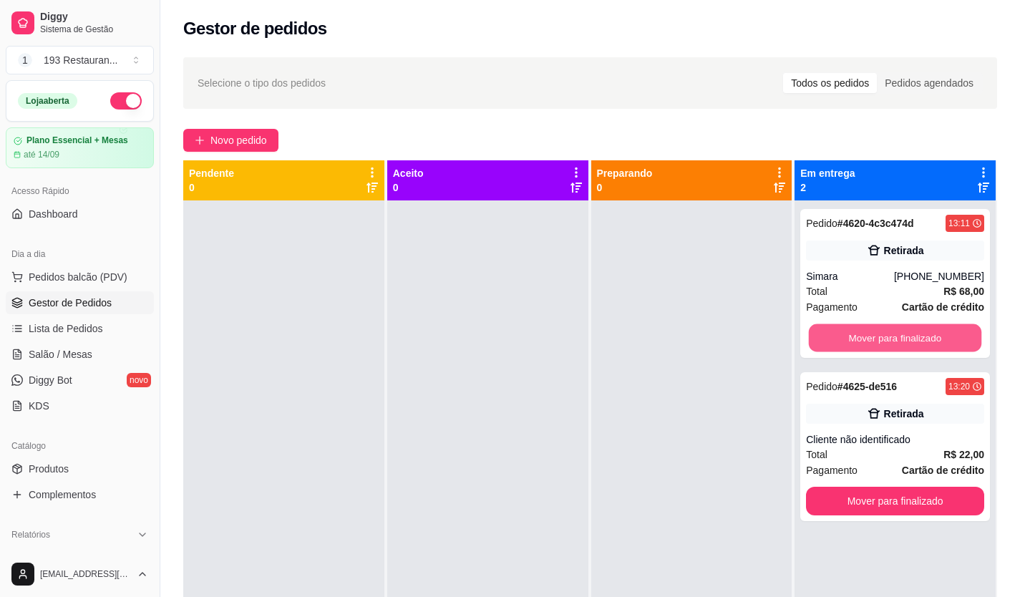
click at [854, 334] on button "Mover para finalizado" at bounding box center [895, 338] width 173 height 28
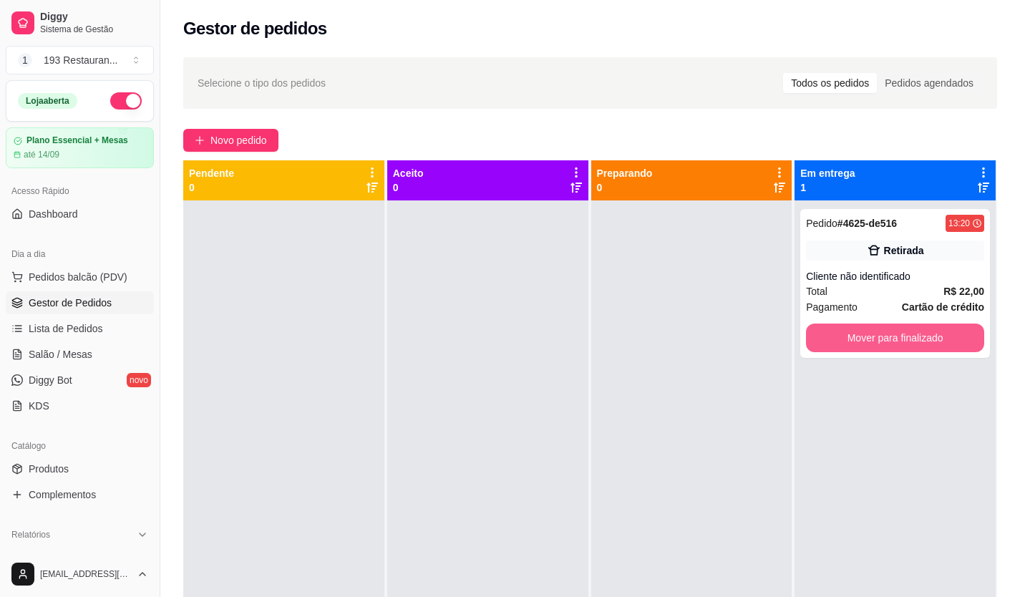
click at [854, 334] on button "Mover para finalizado" at bounding box center [895, 338] width 178 height 29
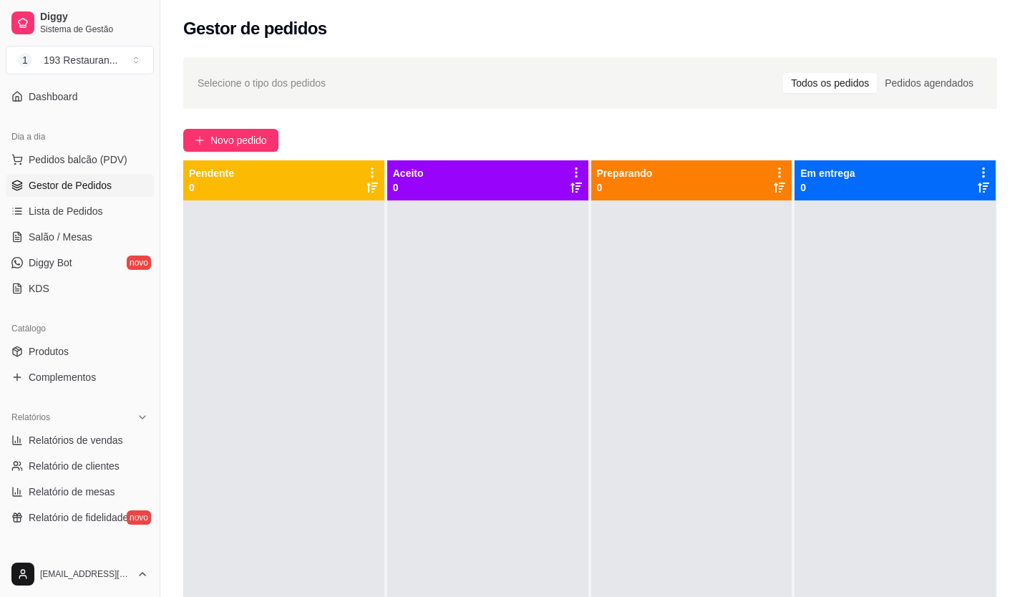
scroll to position [143, 0]
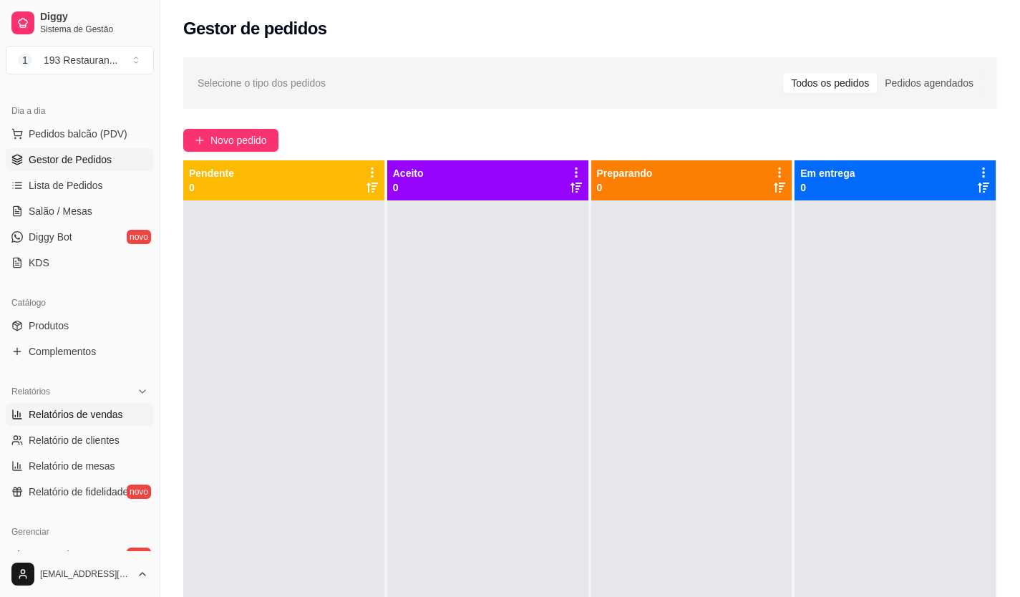
click at [74, 410] on span "Relatórios de vendas" at bounding box center [76, 414] width 95 height 14
select select "ALL"
select select "0"
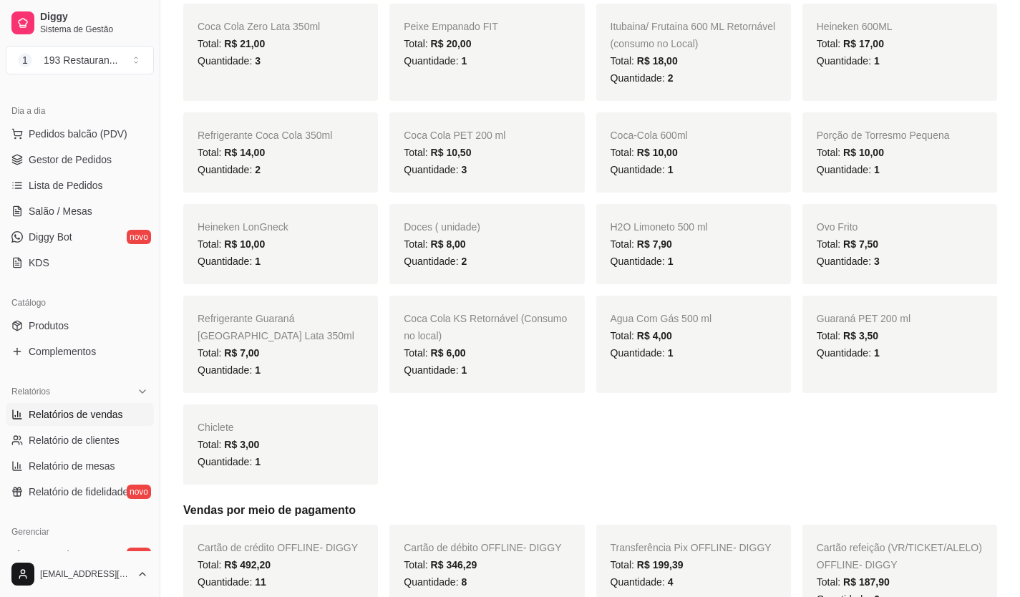
scroll to position [1074, 0]
